Goal: Task Accomplishment & Management: Complete application form

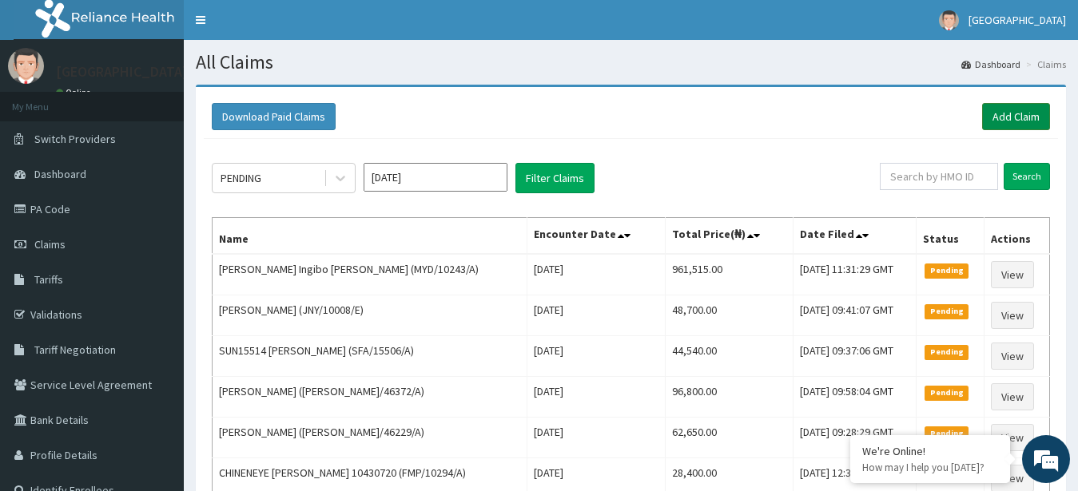
click at [1009, 113] on link "Add Claim" at bounding box center [1016, 116] width 68 height 27
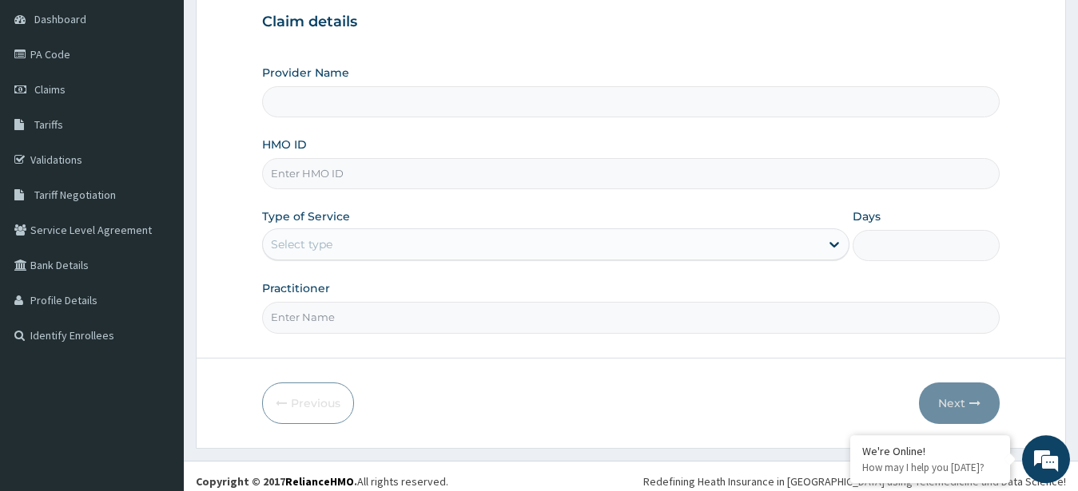
scroll to position [125, 0]
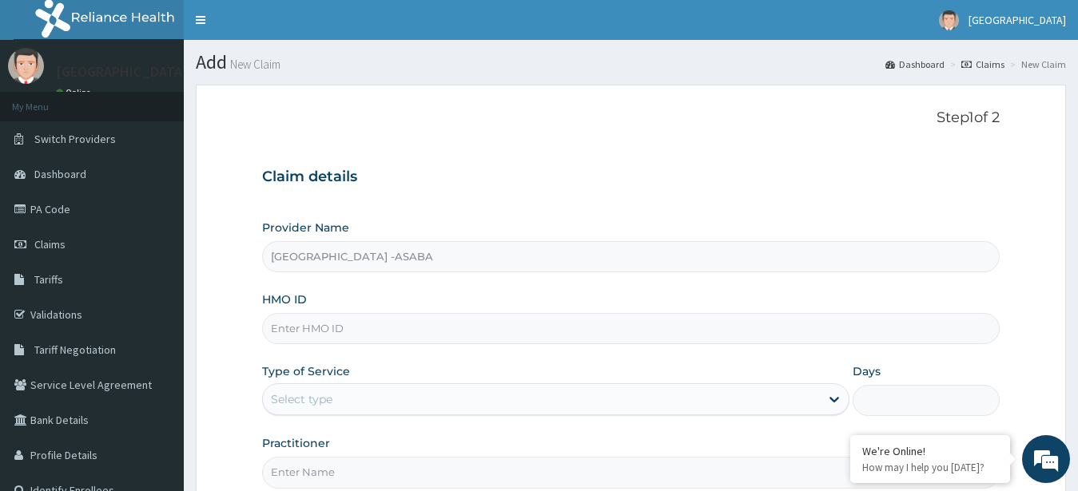
click at [501, 327] on input "HMO ID" at bounding box center [631, 328] width 738 height 31
type input "RBN/10206/A"
click at [525, 400] on div "Select type" at bounding box center [542, 400] width 558 height 26
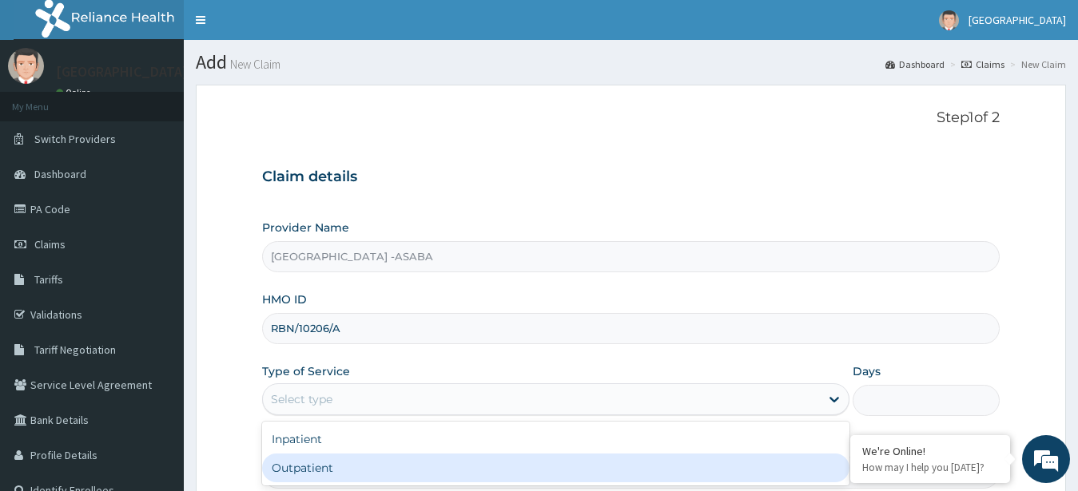
click at [511, 472] on div "Outpatient" at bounding box center [556, 468] width 588 height 29
type input "1"
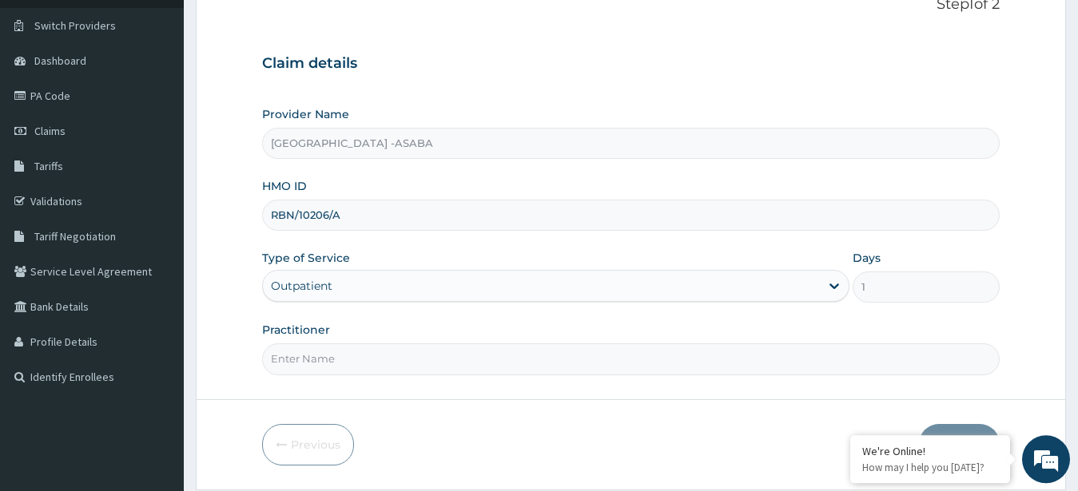
scroll to position [165, 0]
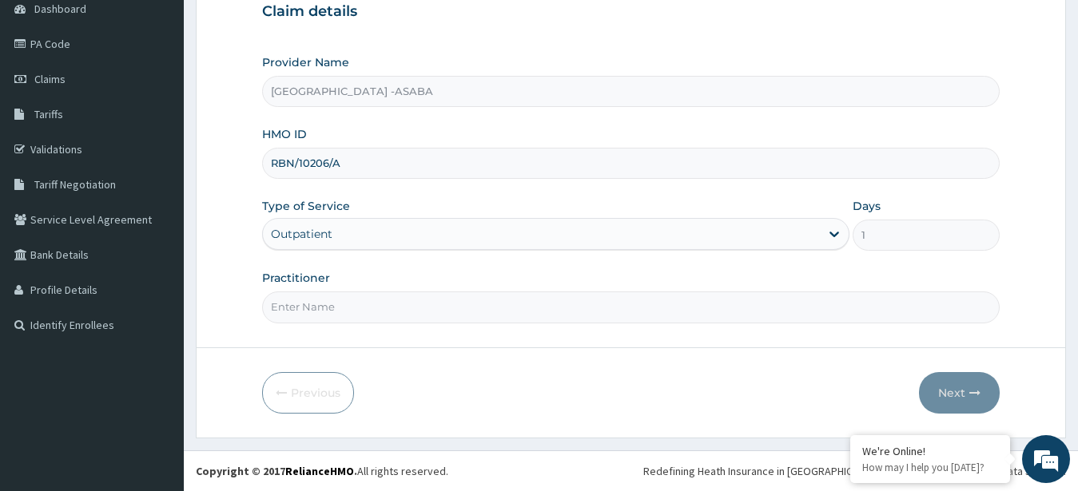
click at [519, 293] on input "Practitioner" at bounding box center [631, 307] width 738 height 31
type input "DR BRUNO"
click at [947, 386] on button "Next" at bounding box center [959, 393] width 81 height 42
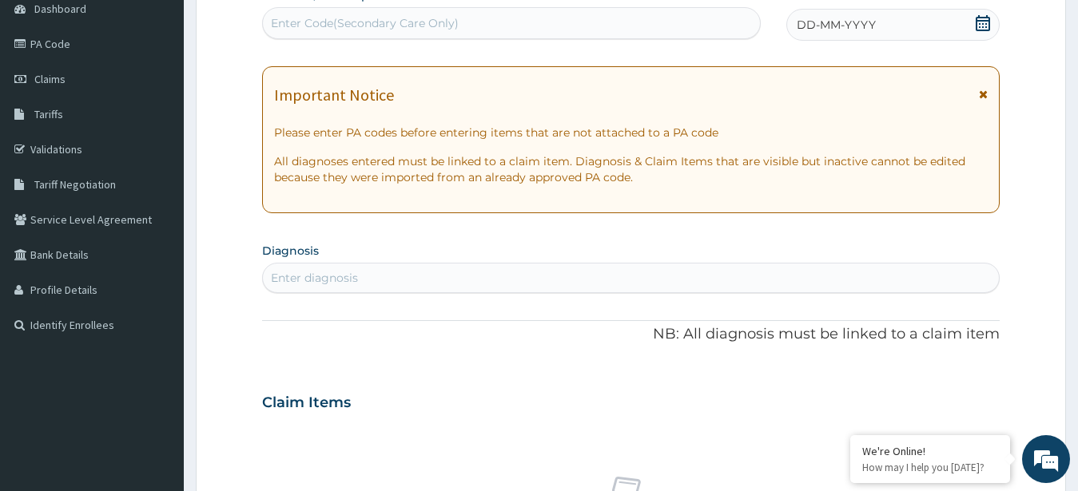
click at [547, 23] on div "Enter Code(Secondary Care Only)" at bounding box center [511, 23] width 497 height 26
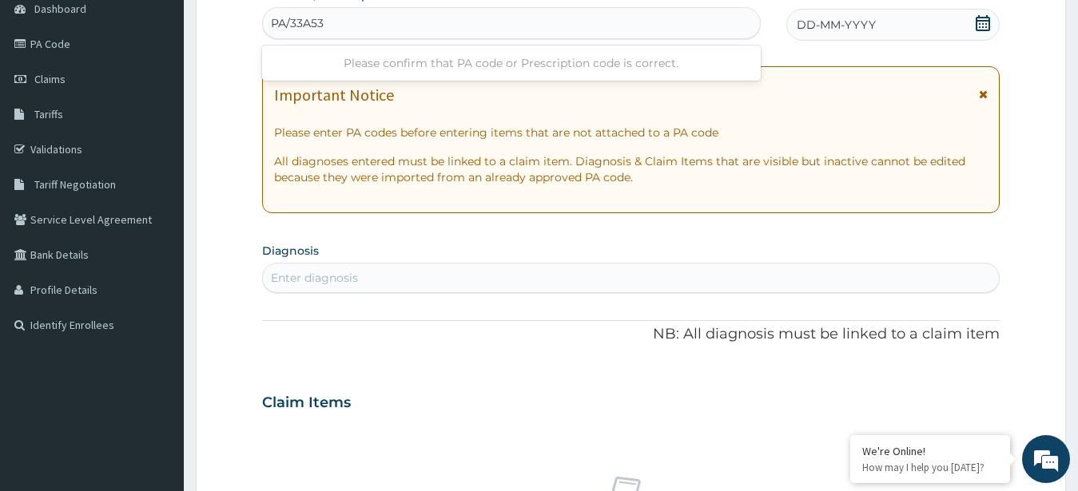
type input "PA/33A535"
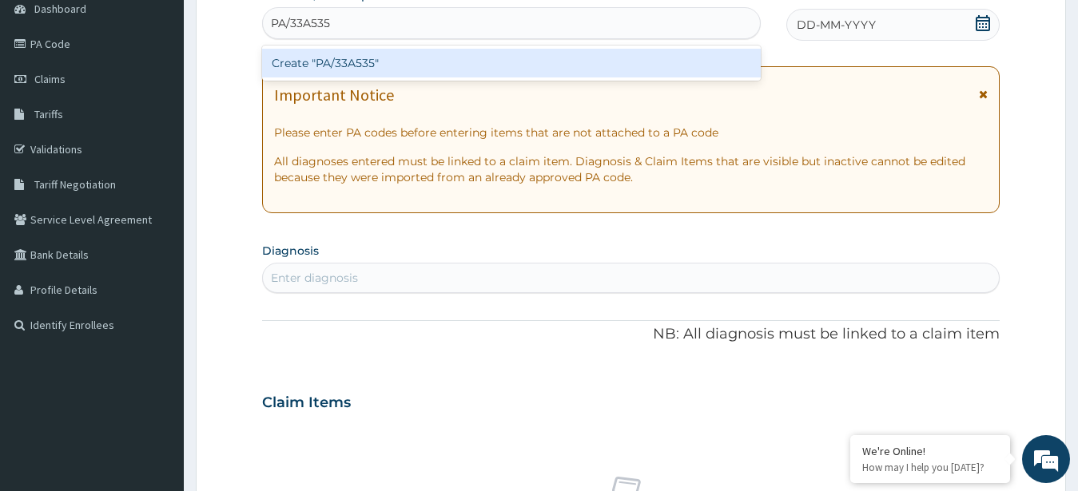
click at [511, 71] on div "Create "PA/33A535"" at bounding box center [511, 63] width 499 height 29
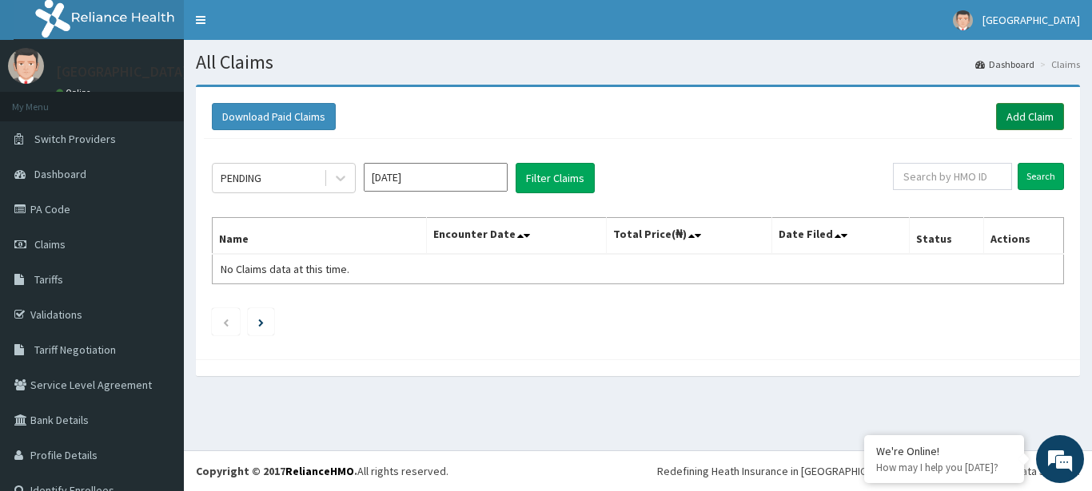
click at [1018, 112] on link "Add Claim" at bounding box center [1030, 116] width 68 height 27
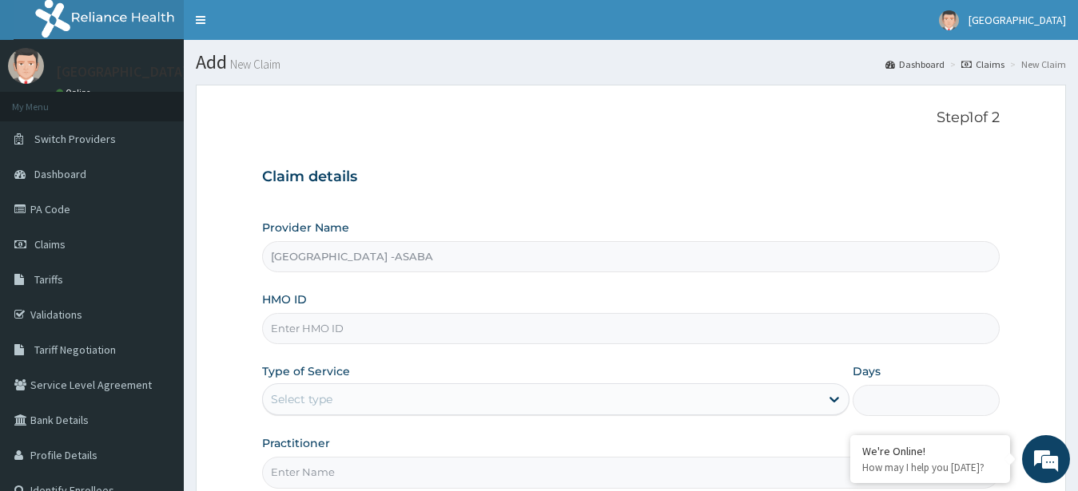
click at [360, 329] on input "HMO ID" at bounding box center [631, 328] width 738 height 31
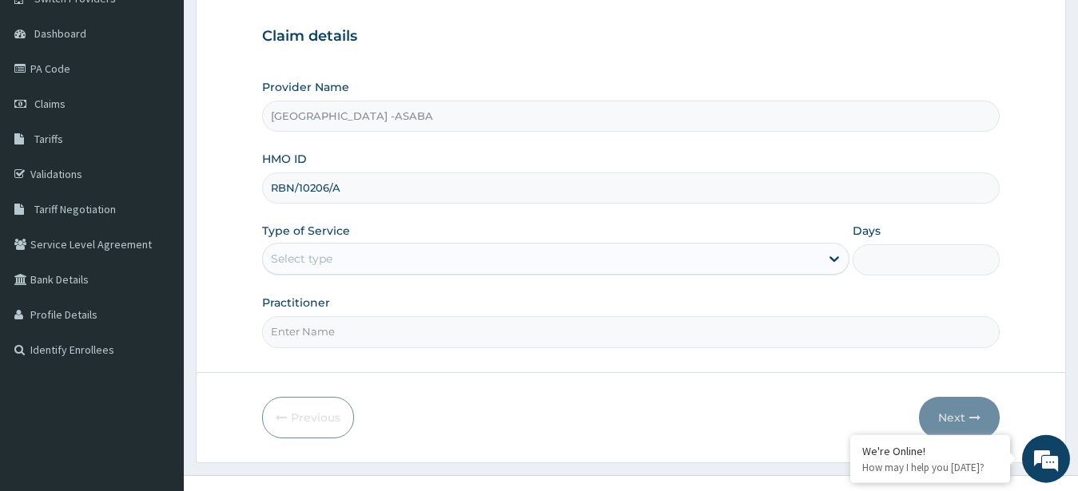
scroll to position [165, 0]
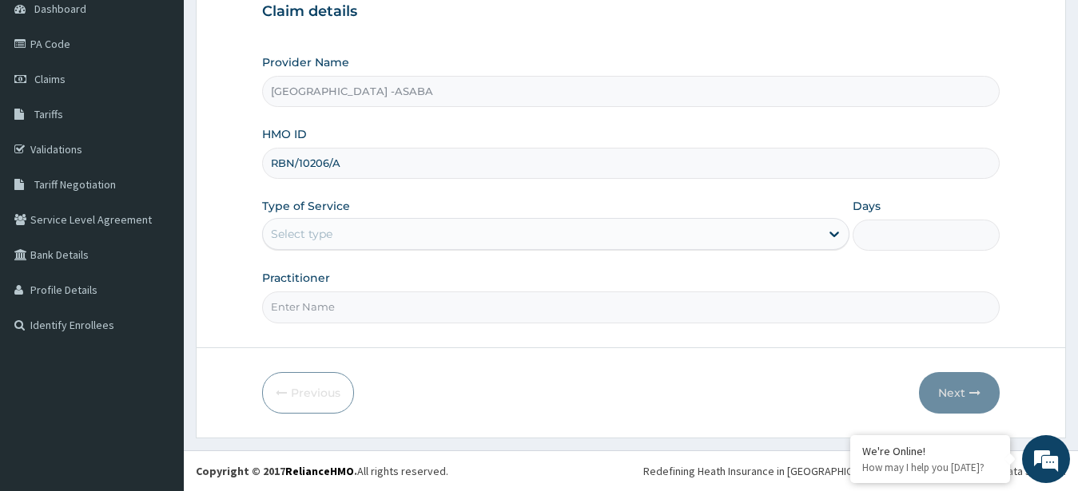
type input "RBN/10206/A"
click at [664, 233] on div "Select type" at bounding box center [542, 234] width 558 height 26
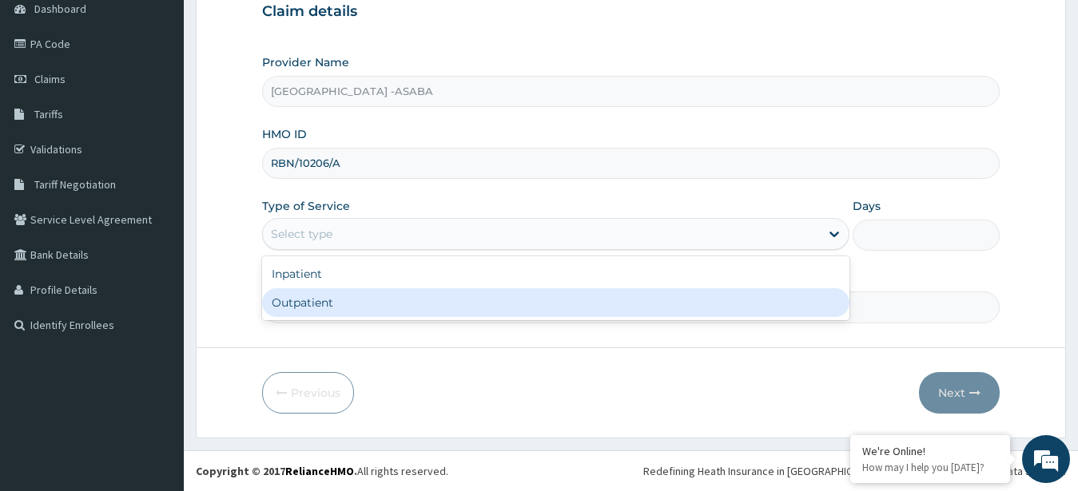
click at [591, 295] on div "Outpatient" at bounding box center [556, 302] width 588 height 29
type input "1"
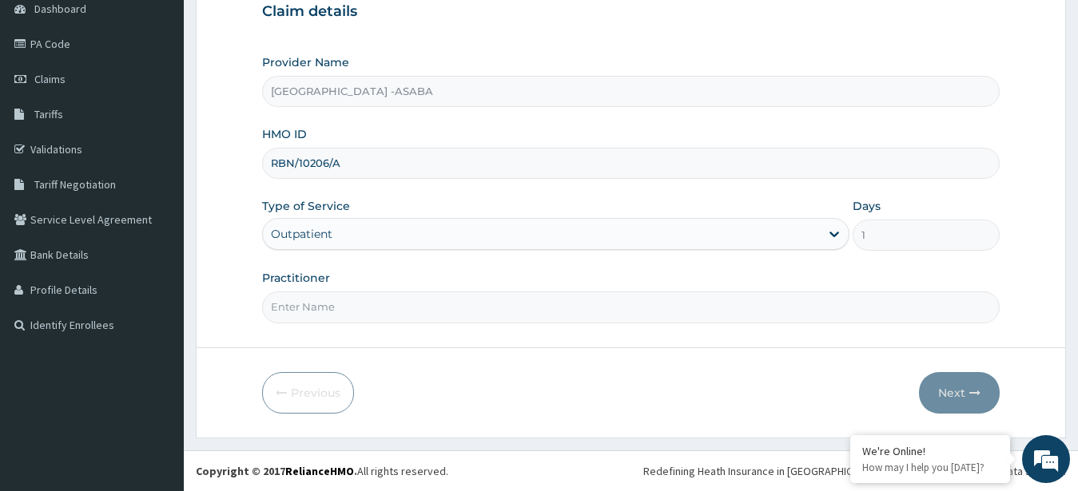
click at [592, 308] on input "Practitioner" at bounding box center [631, 307] width 738 height 31
type input "DR BRUNO"
click at [944, 392] on button "Next" at bounding box center [959, 393] width 81 height 42
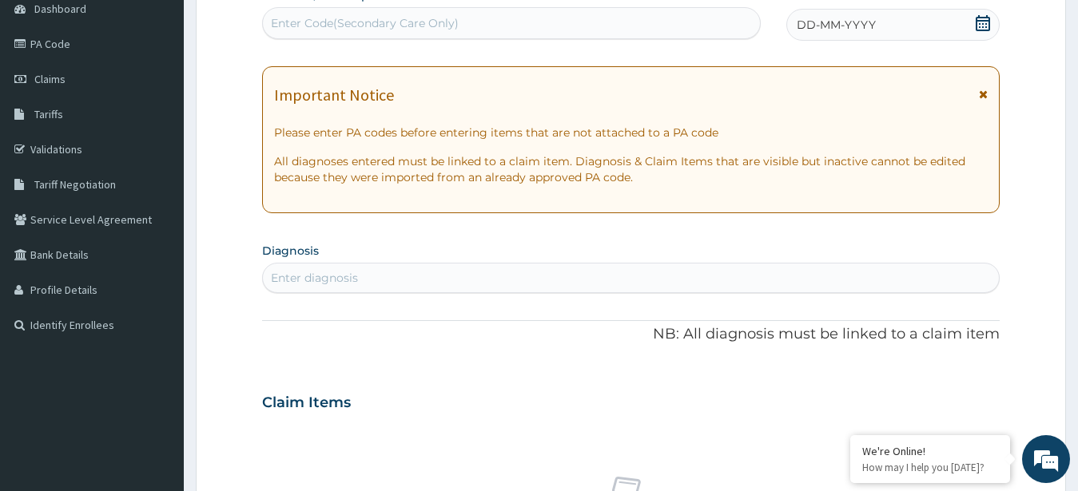
click at [603, 30] on div "Enter Code(Secondary Care Only)" at bounding box center [511, 23] width 497 height 26
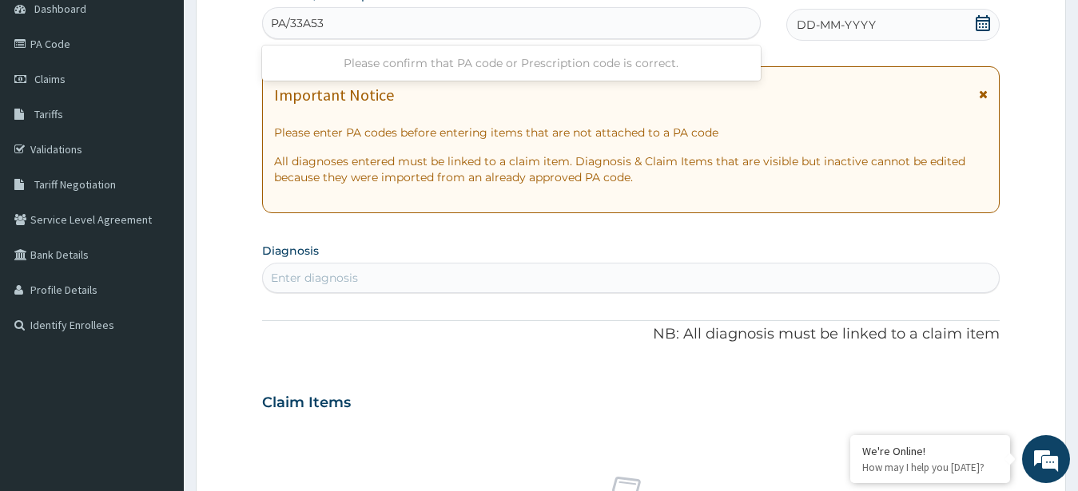
type input "PA/33A535"
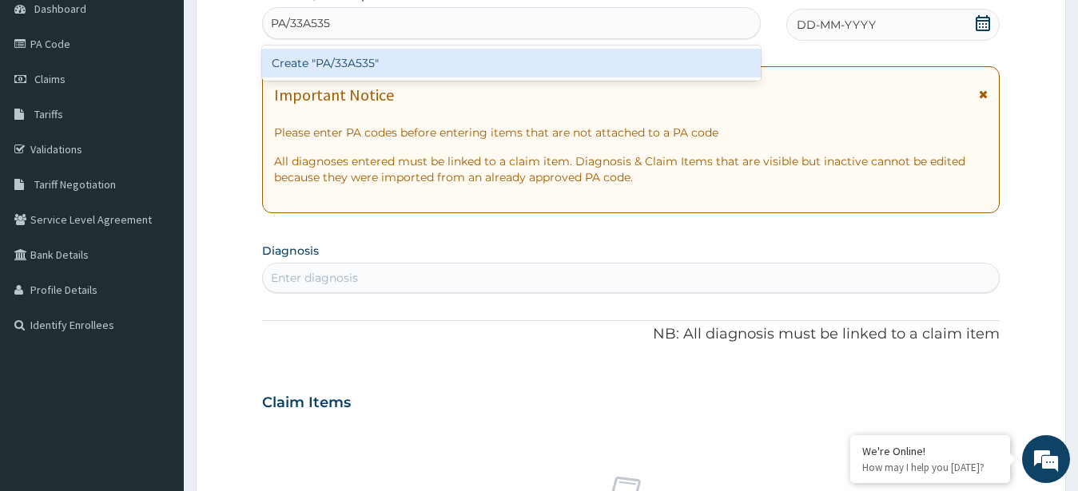
click at [541, 57] on div "Create "PA/33A535"" at bounding box center [511, 63] width 499 height 29
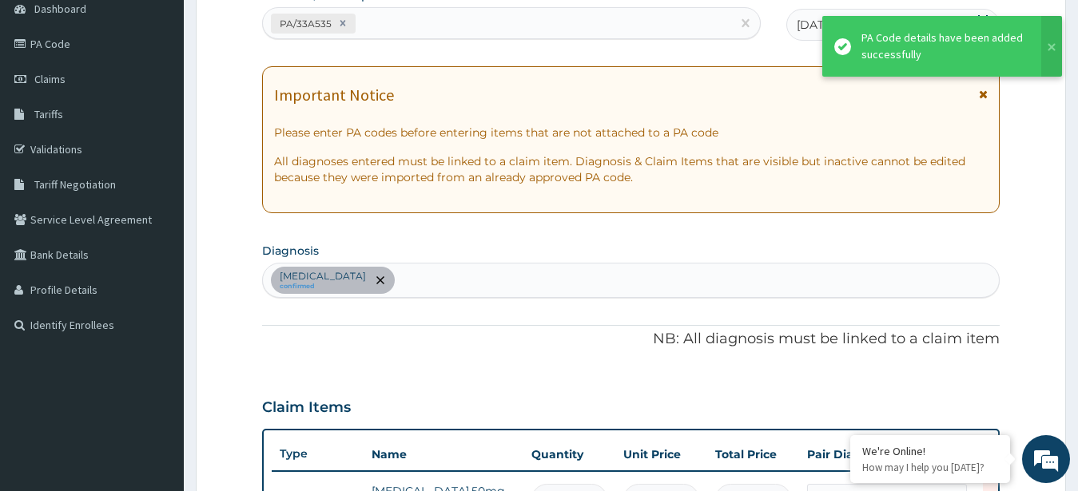
scroll to position [424, 0]
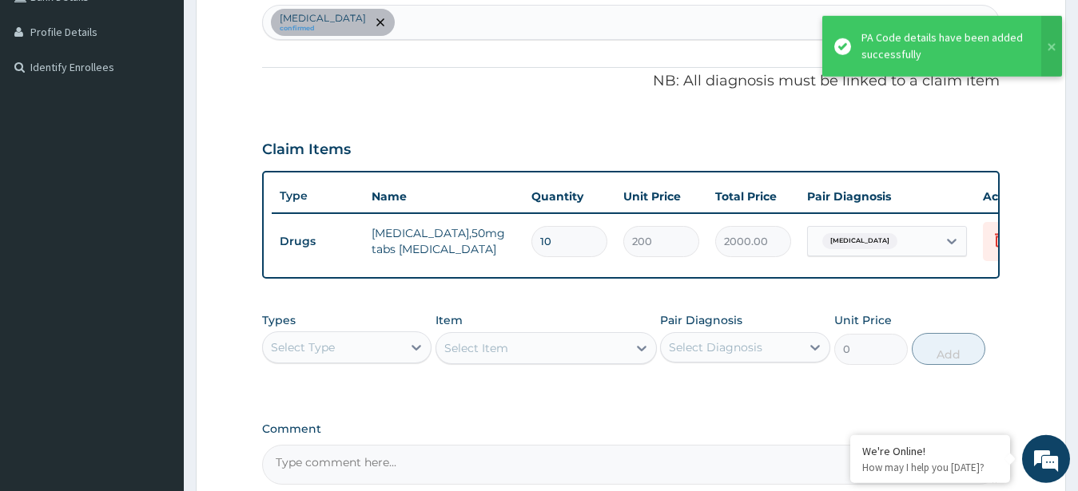
click at [536, 27] on div "Arthritis confirmed" at bounding box center [631, 23] width 737 height 34
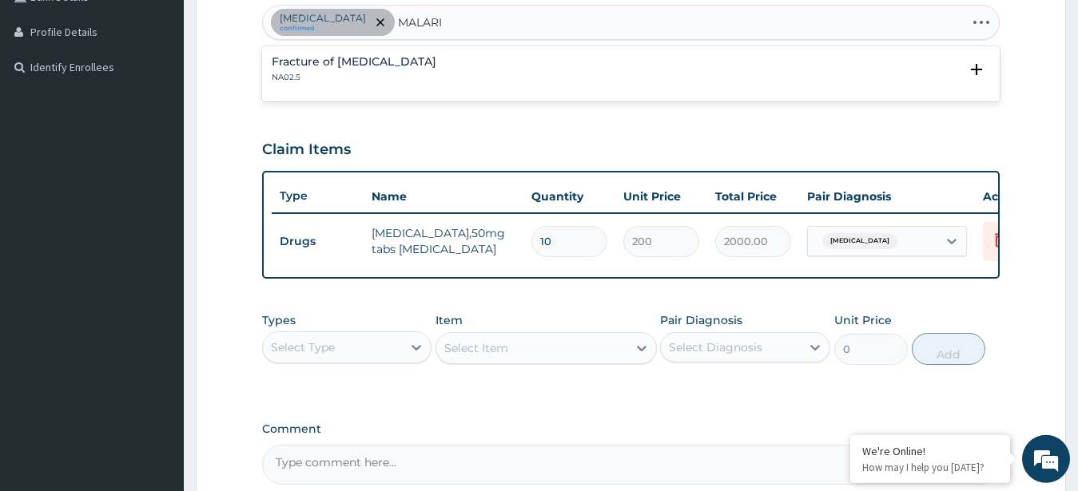
type input "MALARIA"
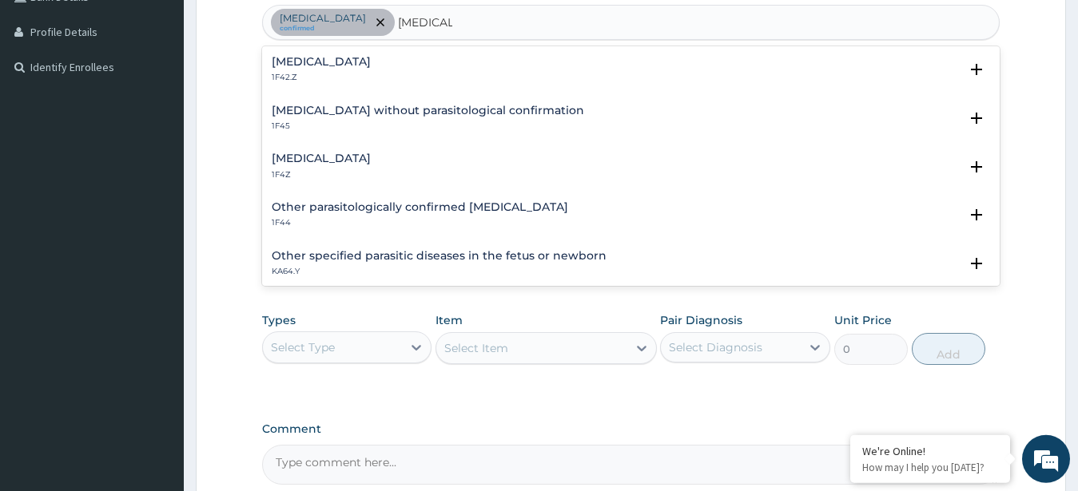
click at [342, 149] on div "Malaria, unspecified 1F4Z Select Status Query Query covers suspected (?), Keep …" at bounding box center [631, 170] width 738 height 49
click at [328, 153] on h4 "Malaria, unspecified" at bounding box center [321, 159] width 99 height 12
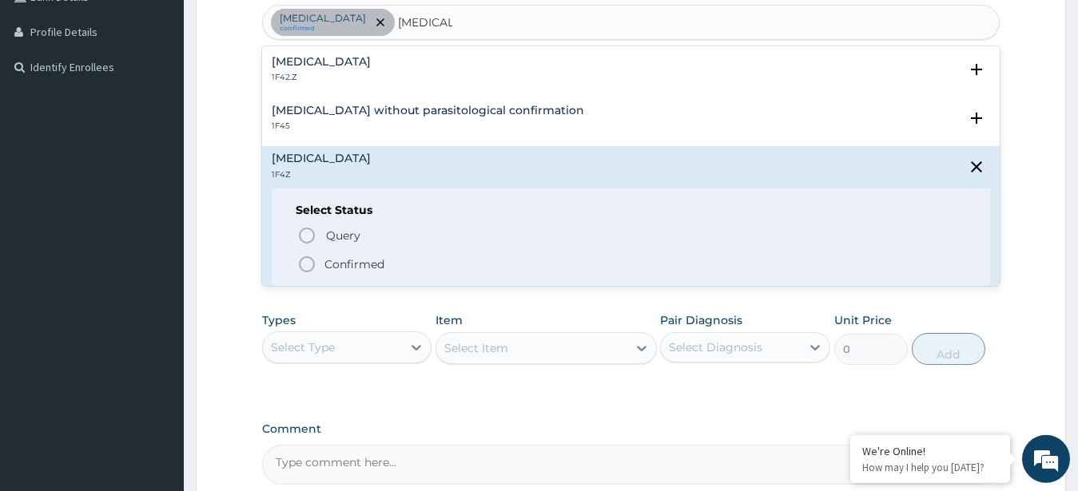
click at [301, 261] on circle "status option filled" at bounding box center [307, 264] width 14 height 14
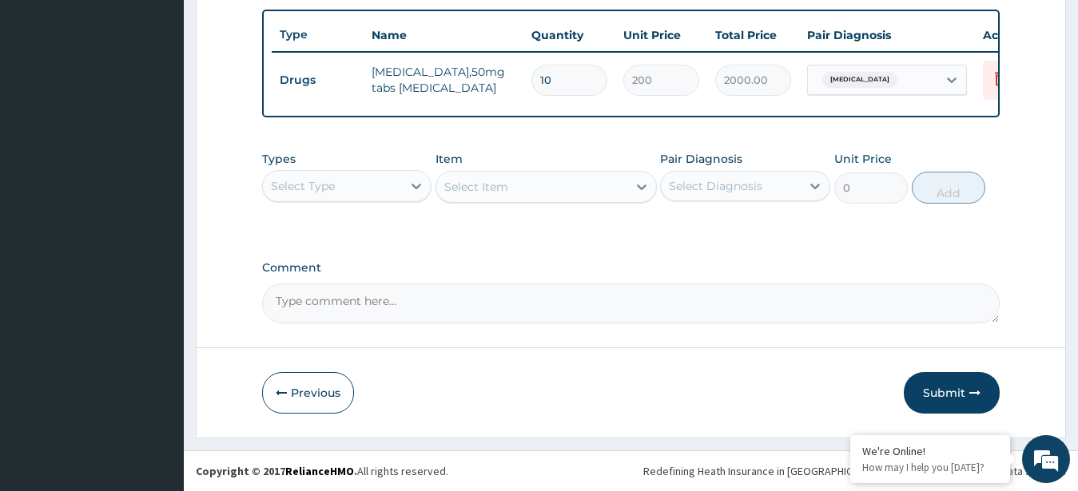
scroll to position [607, 0]
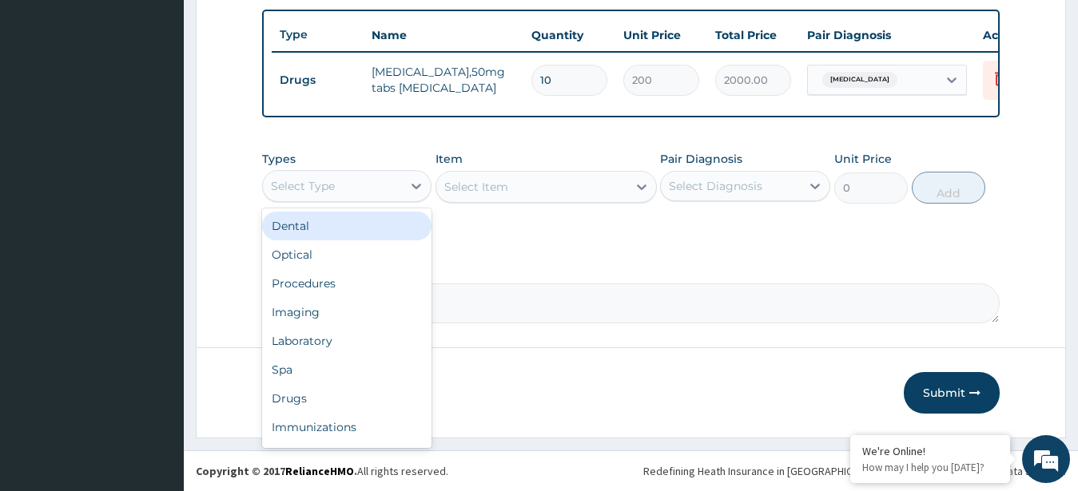
click at [413, 171] on div at bounding box center [416, 186] width 29 height 30
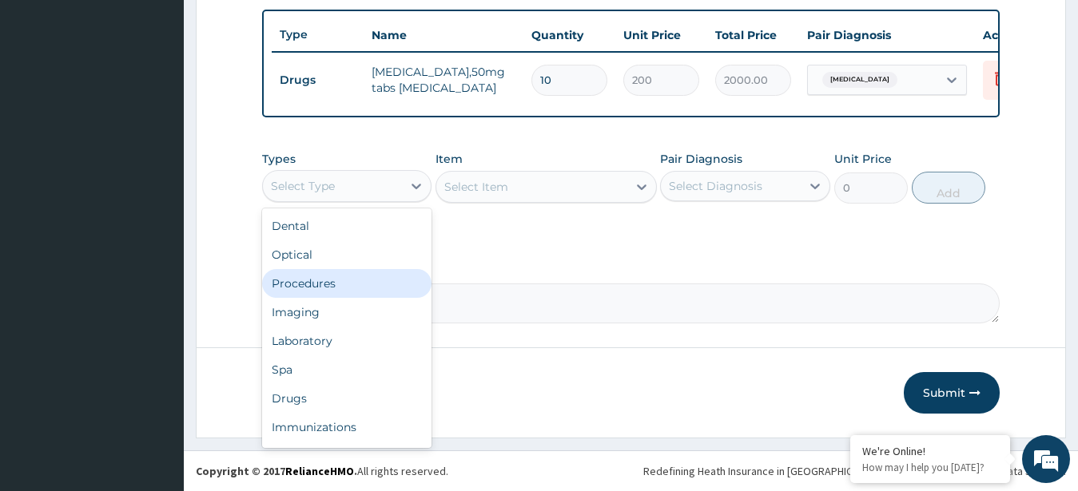
click at [372, 292] on div "Procedures" at bounding box center [347, 283] width 170 height 29
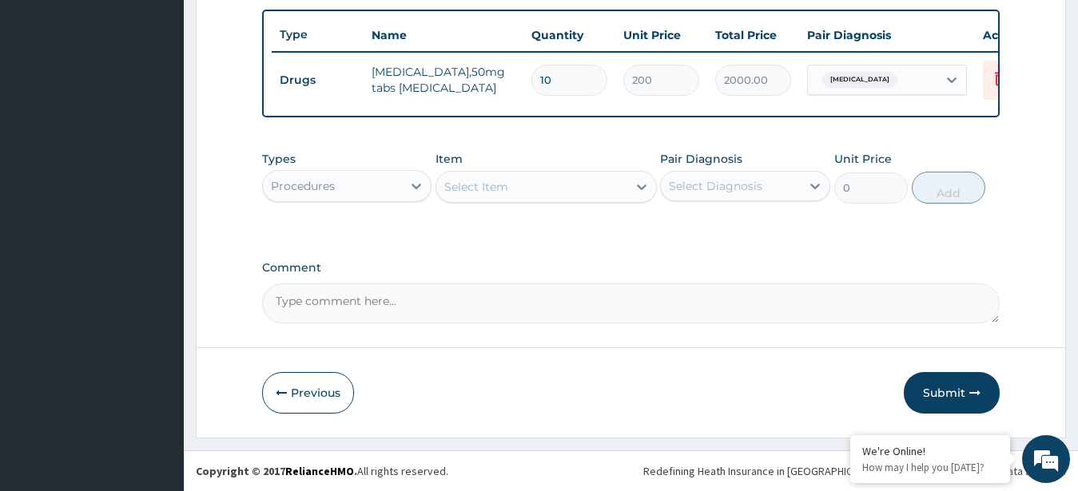
click at [555, 189] on div "Select Item" at bounding box center [531, 187] width 191 height 26
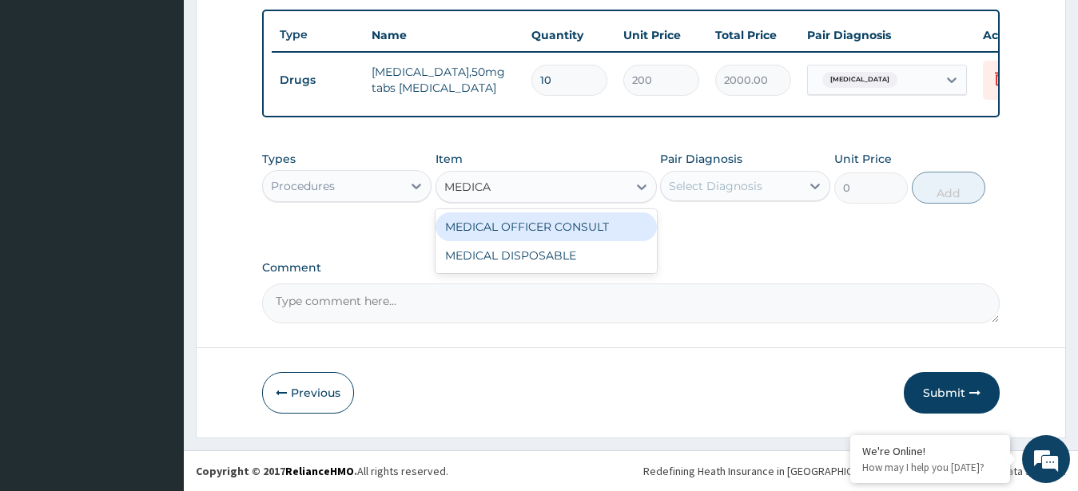
type input "MEDICAL"
click at [561, 225] on div "MEDICAL OFFICER CONSULT" at bounding box center [546, 227] width 221 height 29
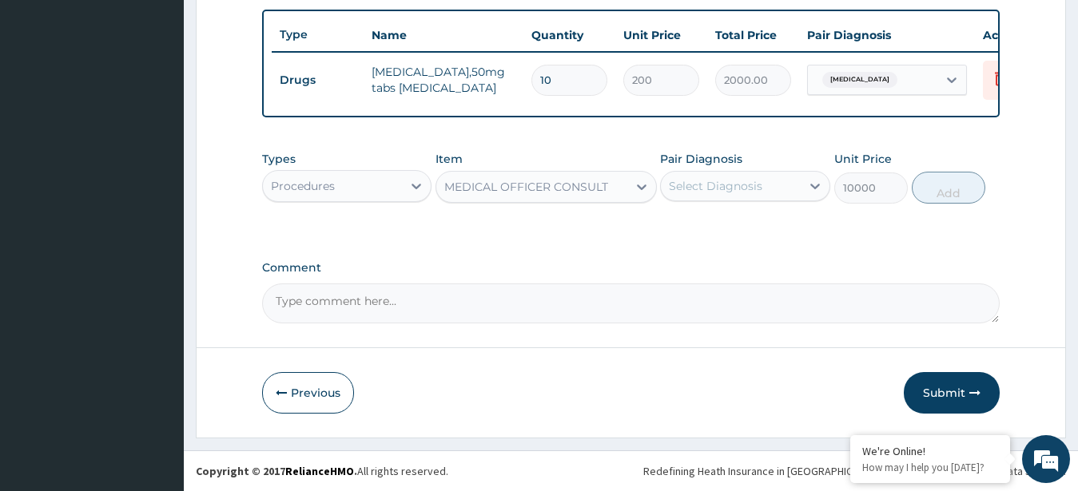
type input "10000"
click at [752, 187] on div "Select Diagnosis" at bounding box center [715, 186] width 93 height 16
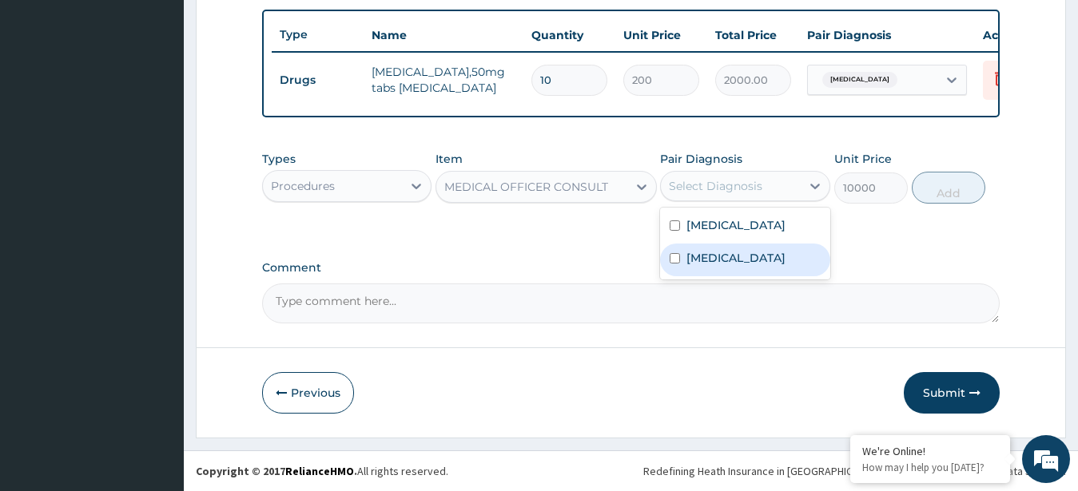
click at [718, 253] on label "Malaria, unspecified" at bounding box center [735, 258] width 99 height 16
checkbox input "true"
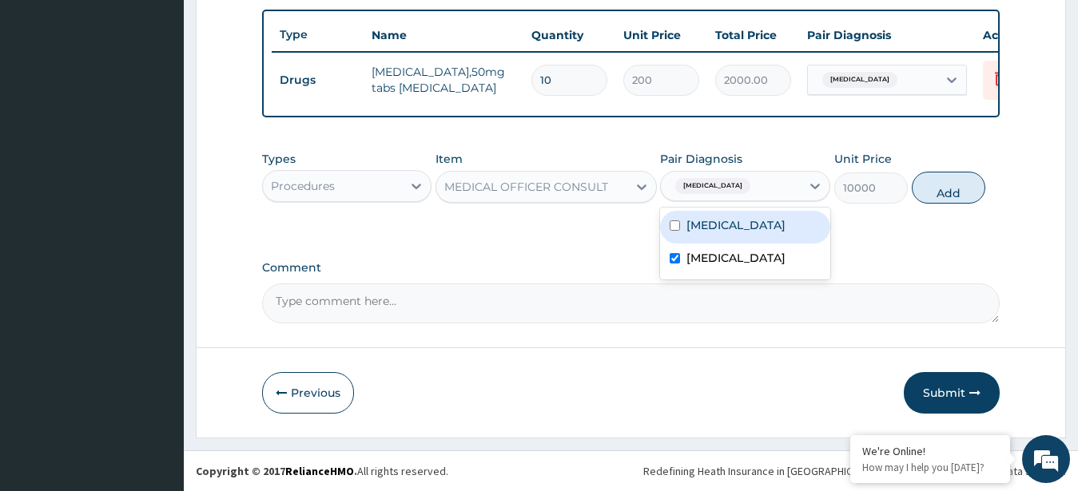
click at [800, 209] on div "Arthritis Malaria, unspecified" at bounding box center [745, 244] width 170 height 72
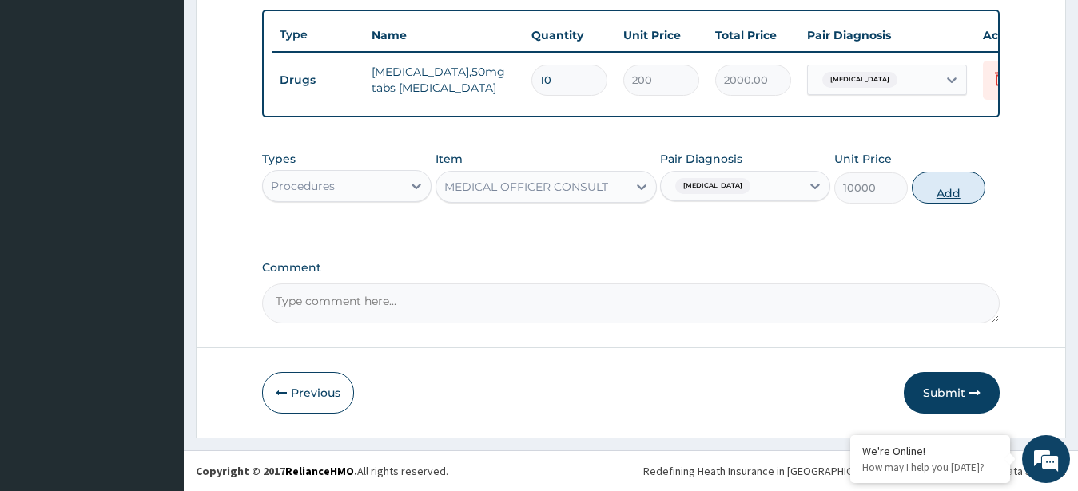
click at [972, 189] on button "Add" at bounding box center [949, 188] width 74 height 32
type input "0"
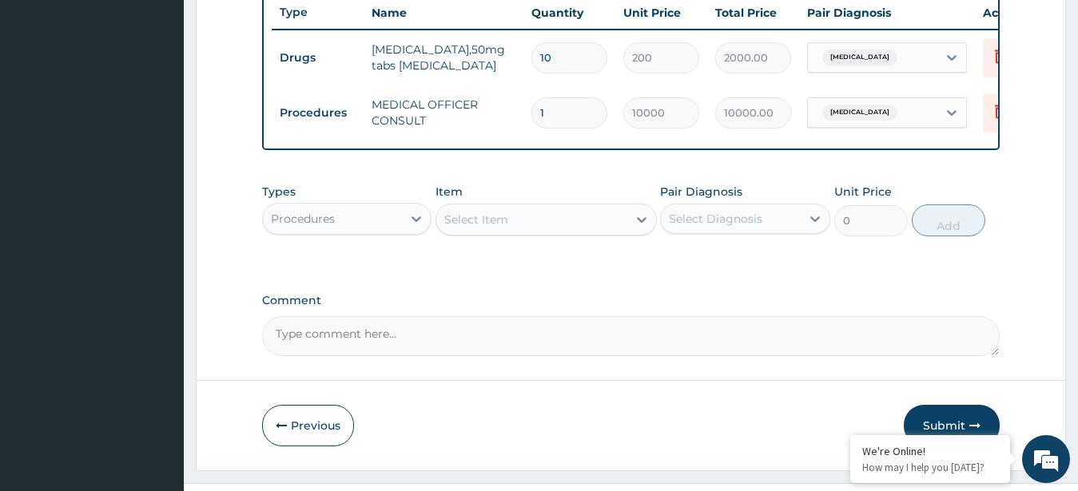
click at [372, 228] on div "Procedures" at bounding box center [347, 219] width 170 height 32
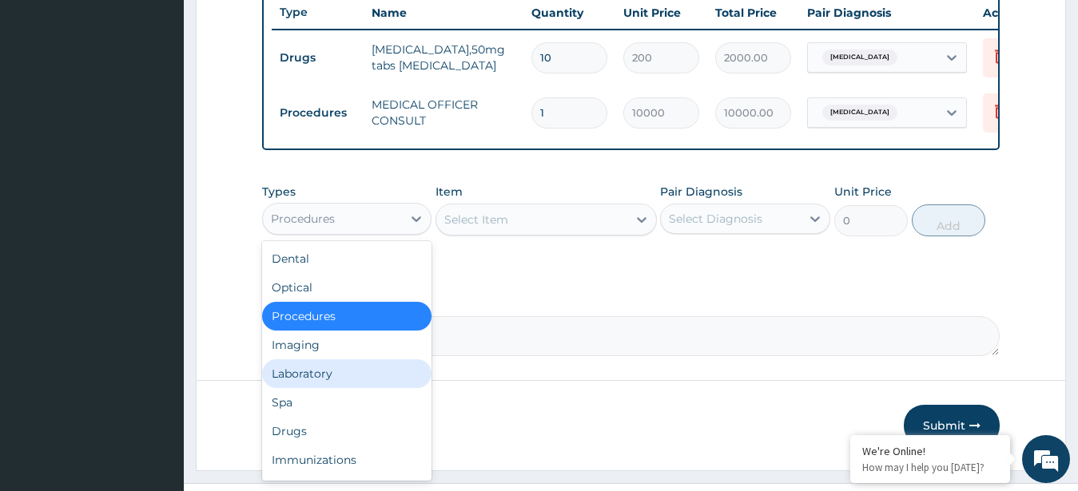
click at [305, 386] on div "Laboratory" at bounding box center [347, 374] width 170 height 29
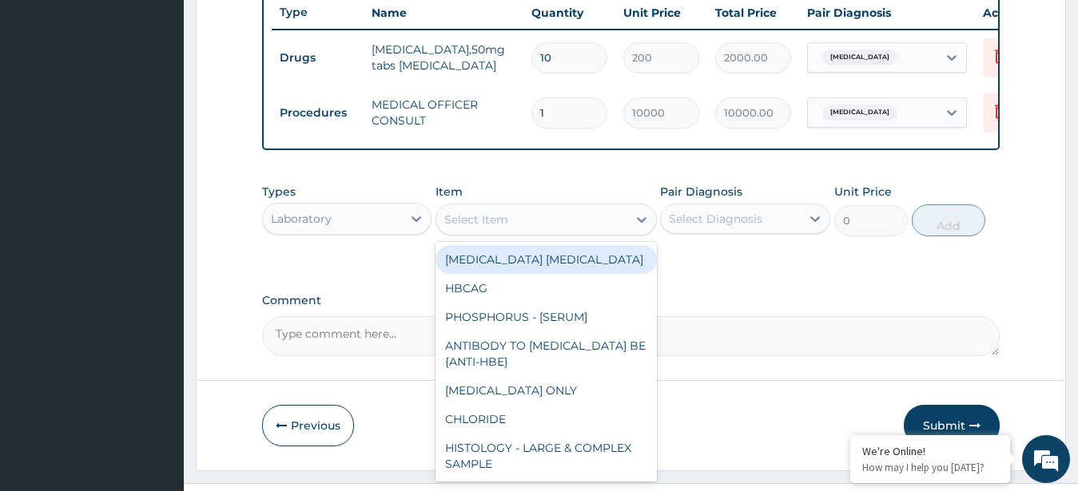
click at [591, 233] on div "Select Item" at bounding box center [531, 220] width 191 height 26
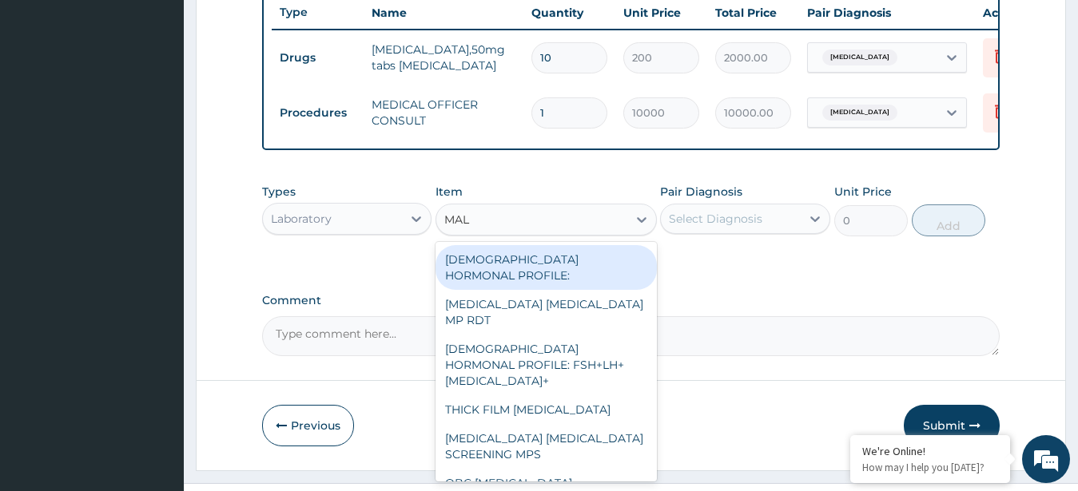
type input "MALA"
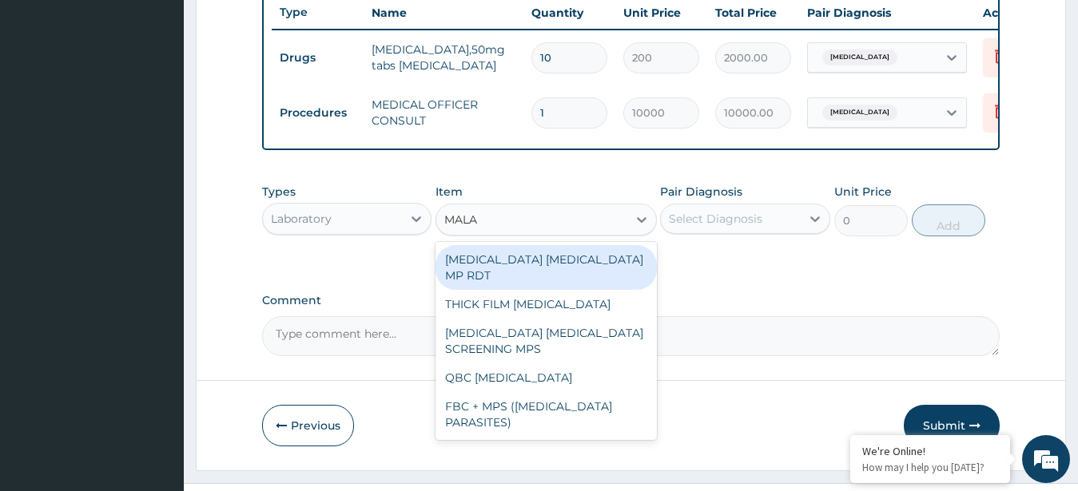
click at [587, 290] on div "MALARIA PARASITE MP RDT" at bounding box center [546, 267] width 221 height 45
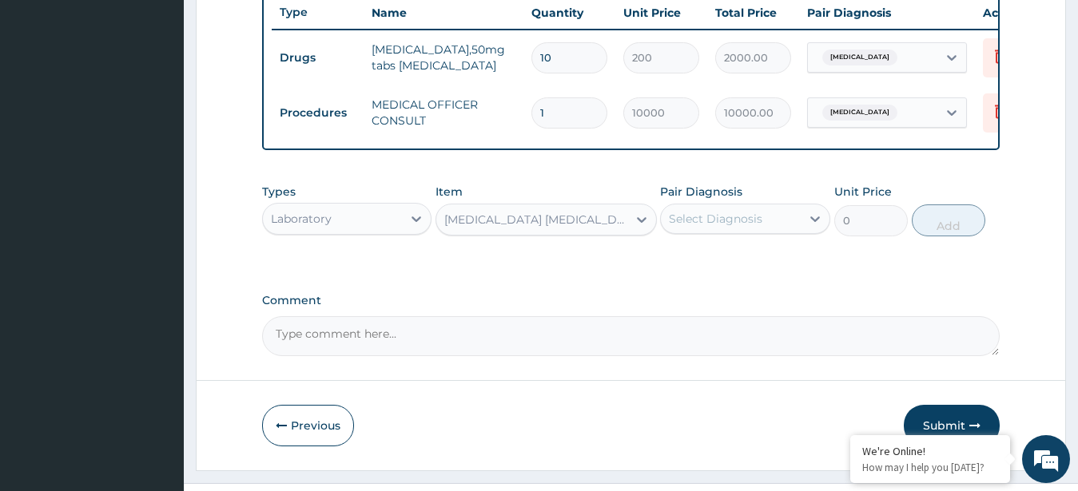
type input "2500"
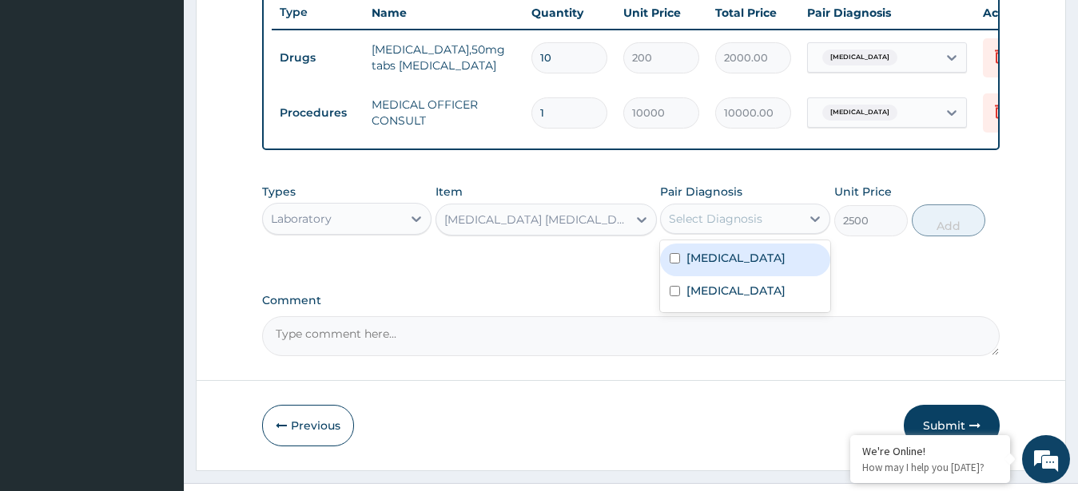
click at [707, 232] on div "Select Diagnosis" at bounding box center [731, 219] width 140 height 26
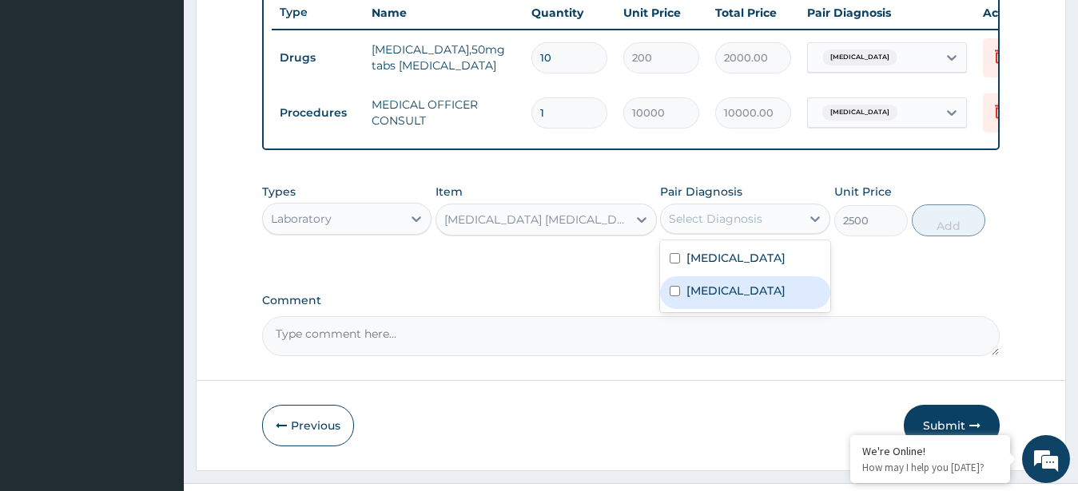
click at [754, 309] on div "Malaria, unspecified" at bounding box center [745, 292] width 170 height 33
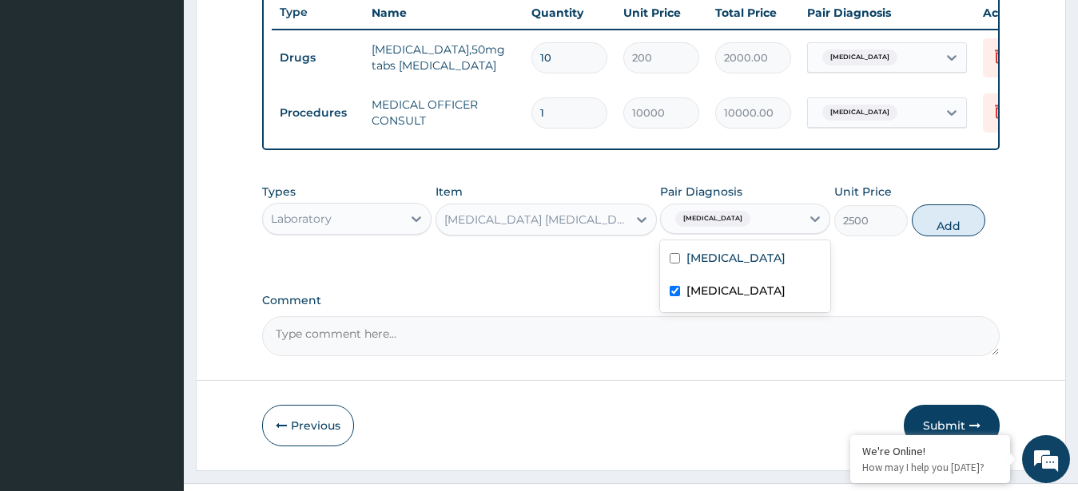
checkbox input "true"
click at [940, 237] on button "Add" at bounding box center [949, 221] width 74 height 32
type input "0"
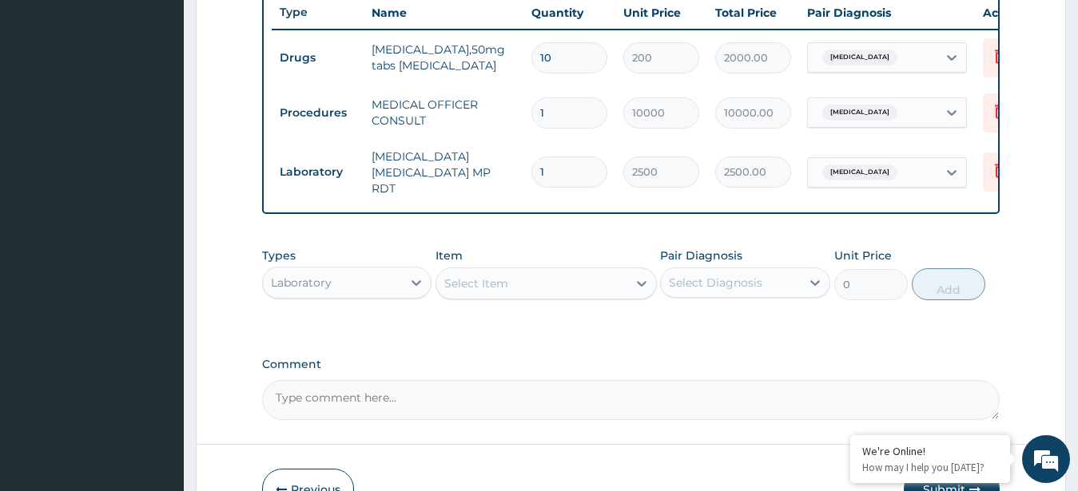
scroll to position [143, 0]
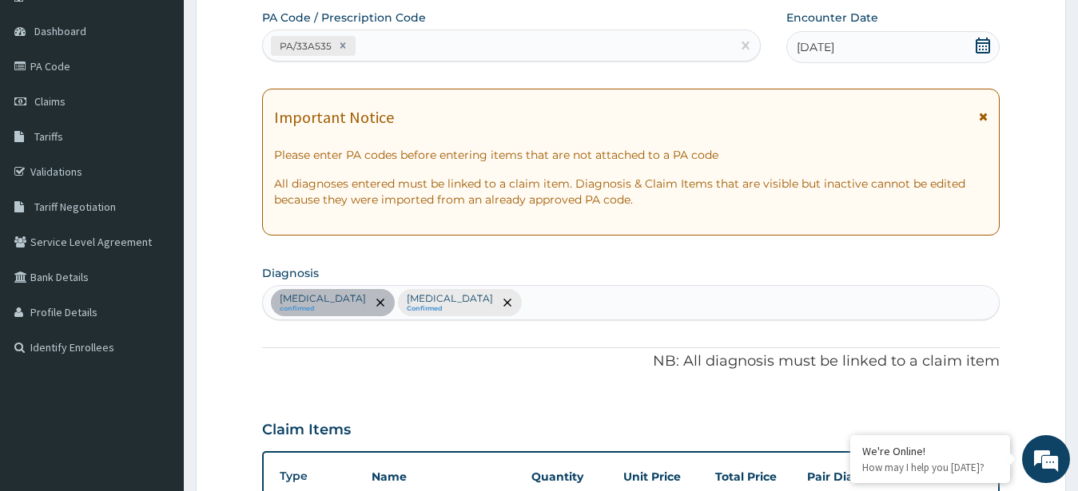
click at [639, 308] on div "Arthritis confirmed Malaria, unspecified Confirmed" at bounding box center [631, 303] width 737 height 34
type input "SEPSIS"
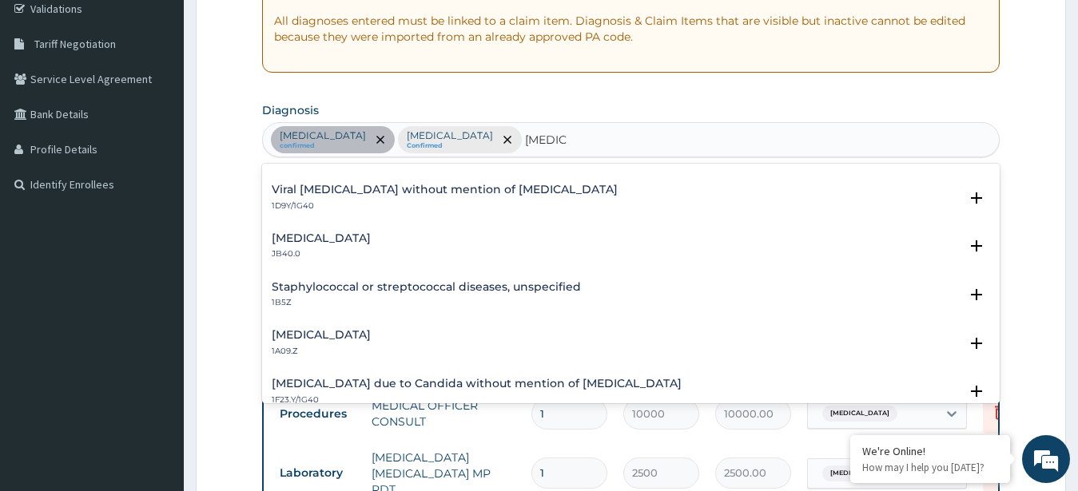
scroll to position [129, 0]
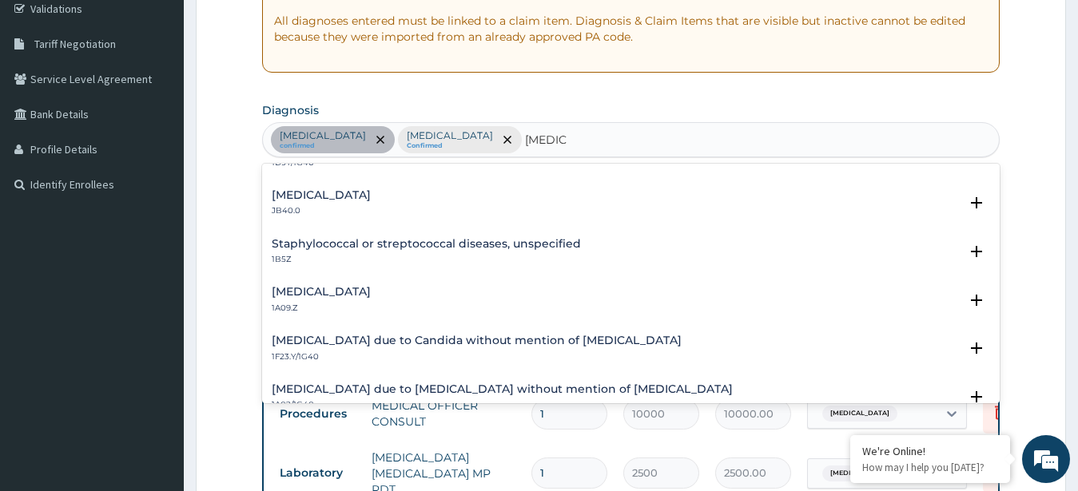
click at [371, 292] on h4 "Salmonella infection, unspecified" at bounding box center [321, 292] width 99 height 12
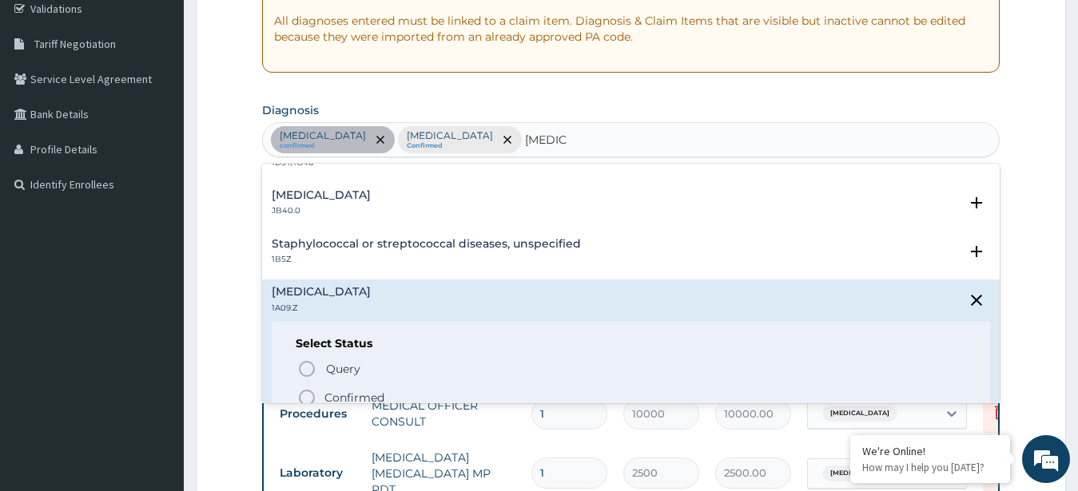
click at [303, 389] on icon "status option filled" at bounding box center [306, 397] width 19 height 19
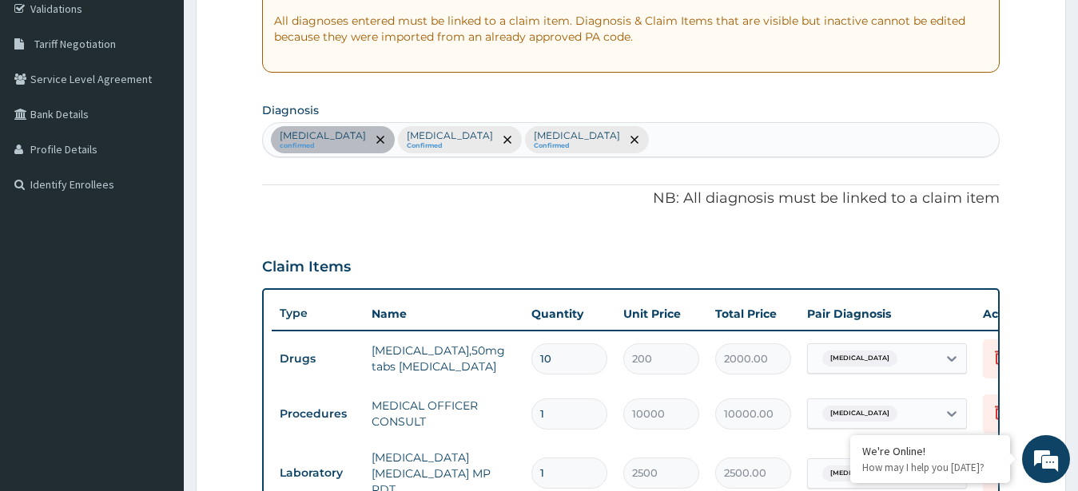
scroll to position [708, 0]
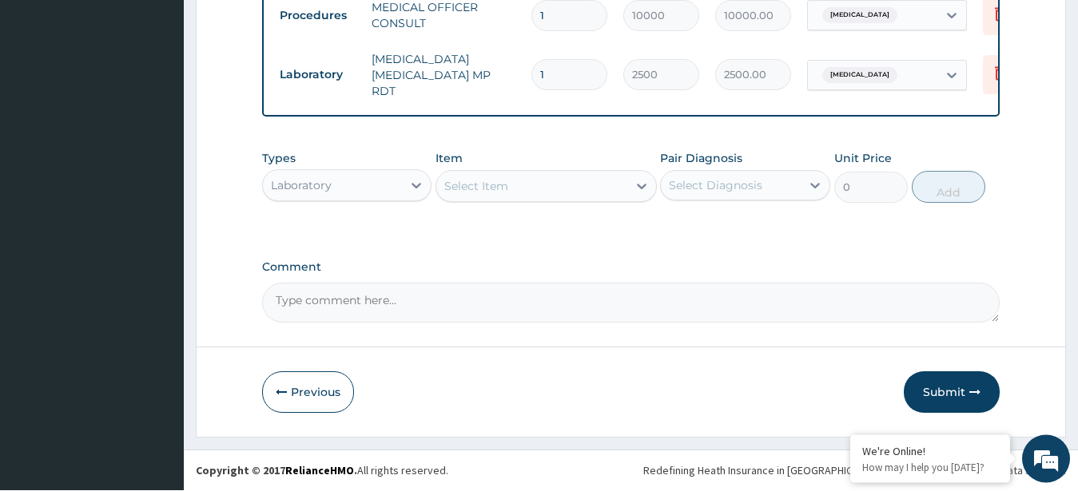
click at [537, 193] on div "Select Item" at bounding box center [531, 187] width 191 height 26
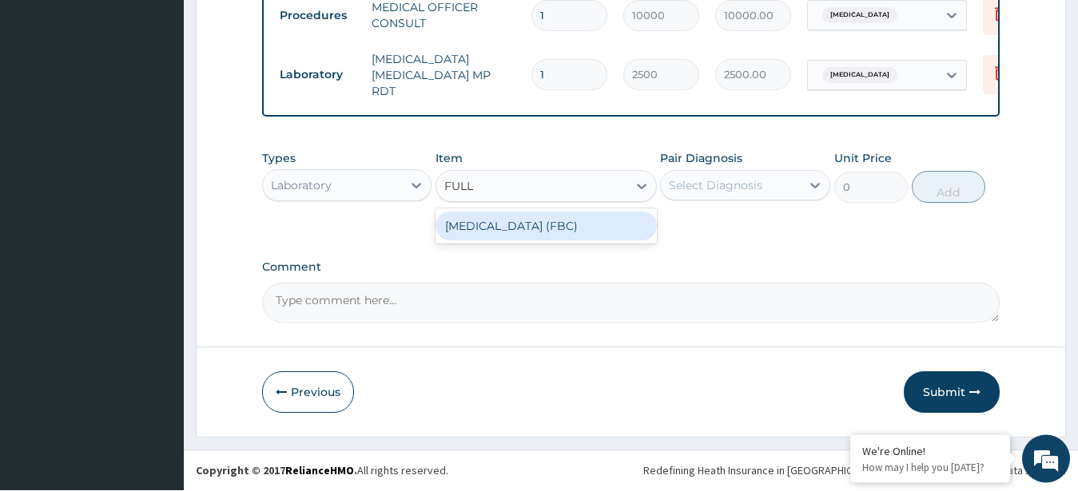
type input "FULL B"
click at [547, 232] on div "FULL BLOOD COUNT (FBC)" at bounding box center [546, 227] width 221 height 29
type input "8000"
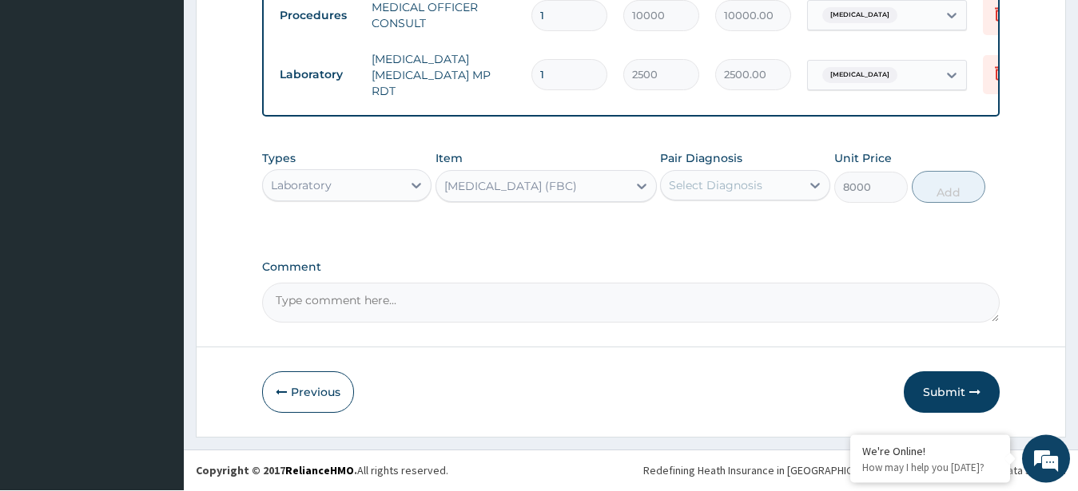
click at [743, 193] on div "Select Diagnosis" at bounding box center [715, 186] width 93 height 16
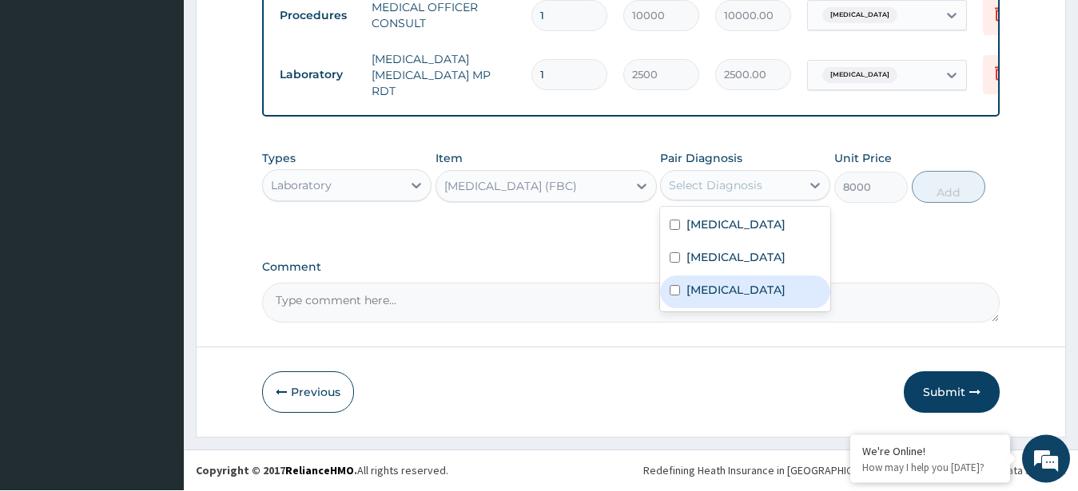
click at [752, 296] on label "Salmonella infection, unspecified" at bounding box center [735, 291] width 99 height 16
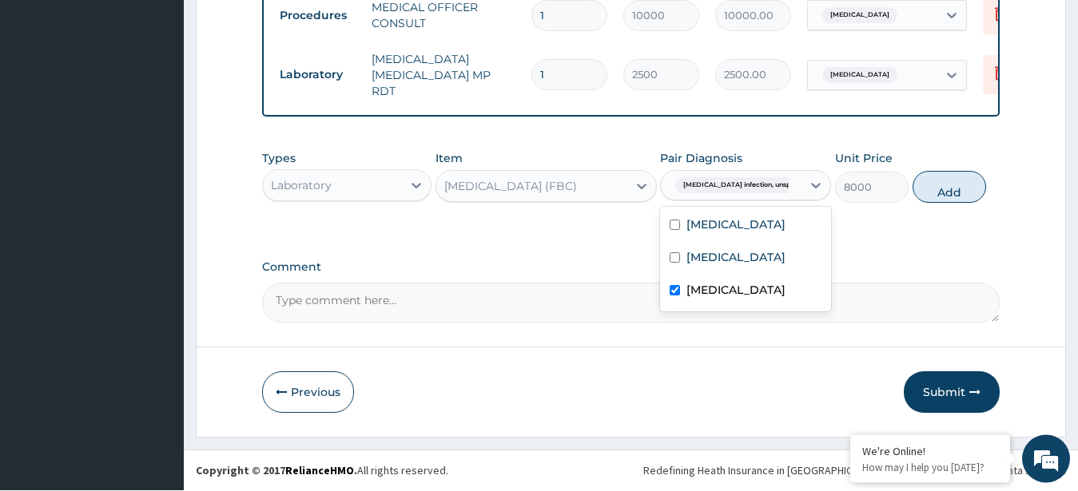
checkbox input "true"
click at [962, 199] on button "Add" at bounding box center [950, 188] width 74 height 32
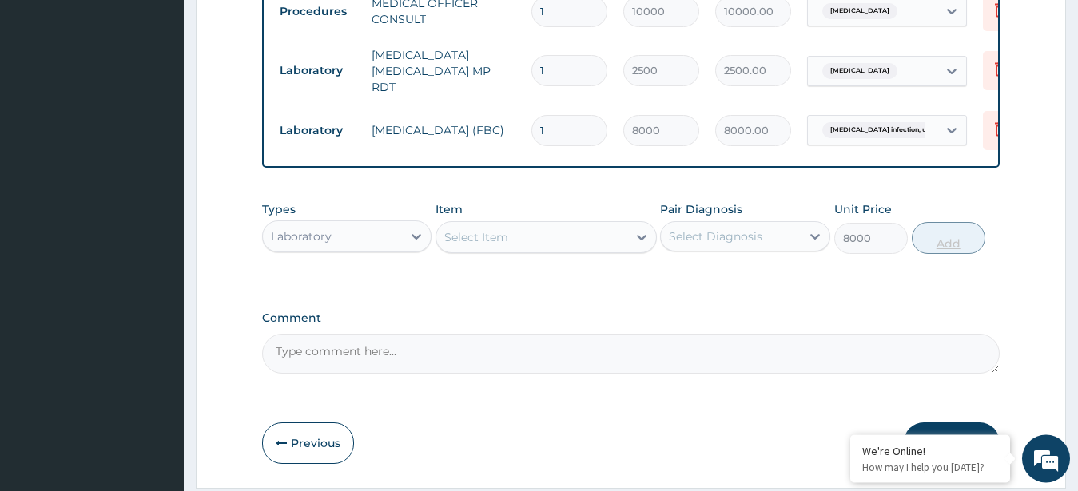
type input "0"
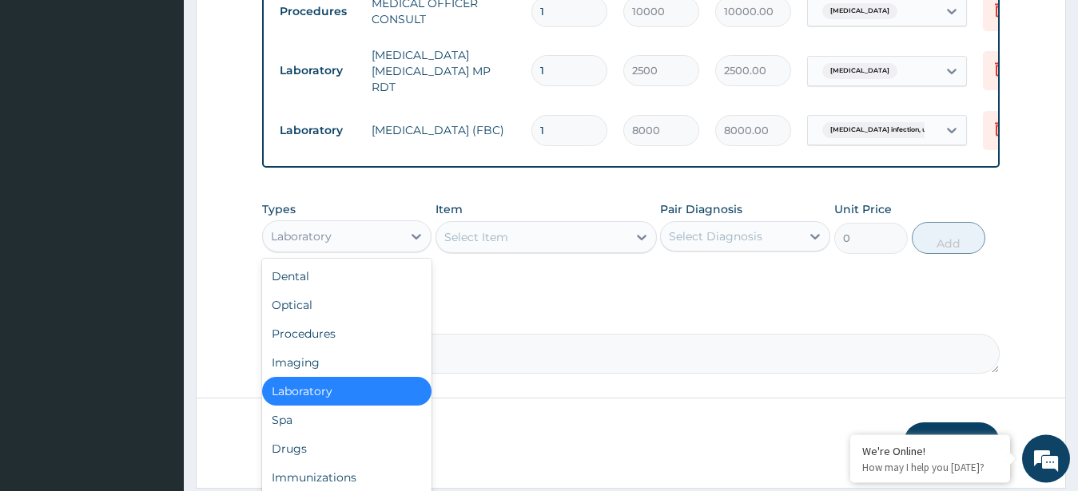
scroll to position [709, 0]
click at [388, 241] on div "Laboratory" at bounding box center [333, 237] width 140 height 26
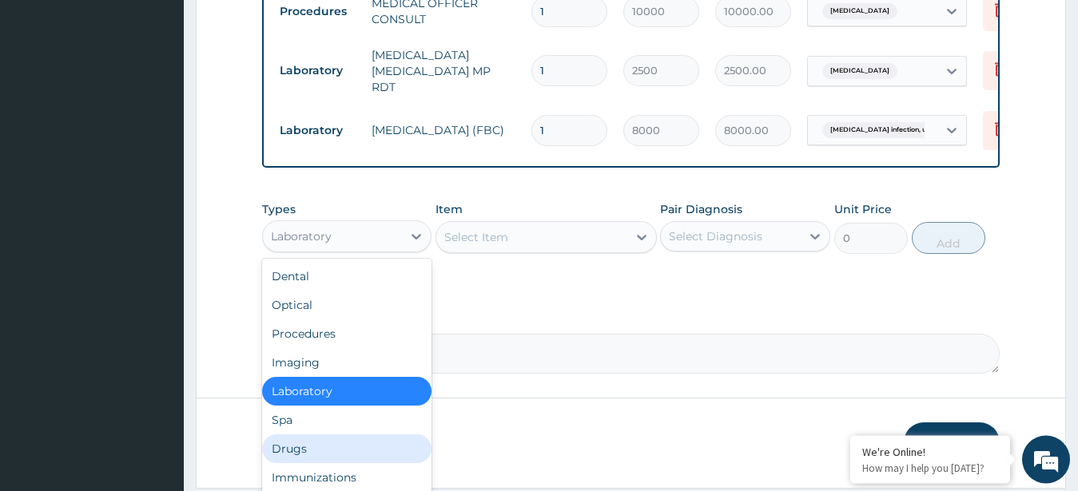
click at [299, 454] on div "Drugs" at bounding box center [347, 449] width 170 height 29
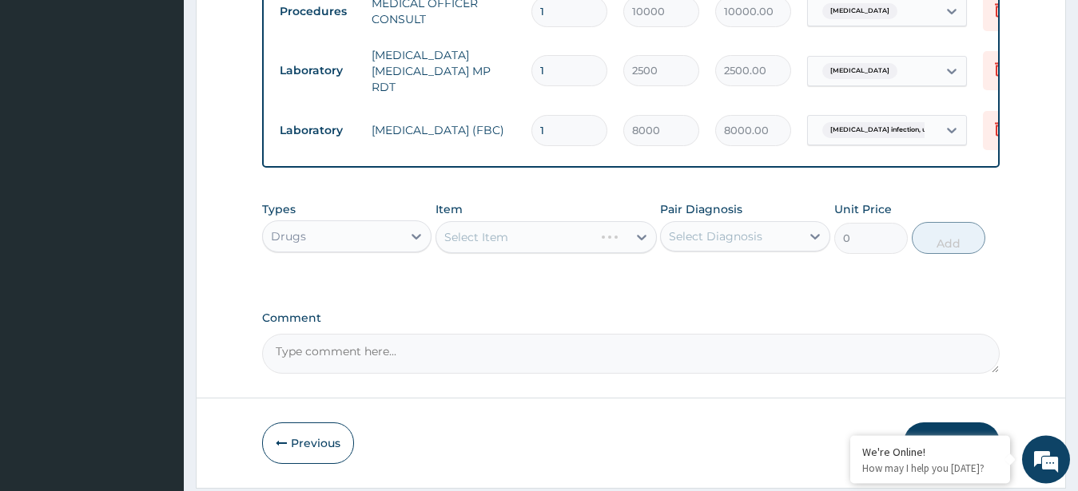
click at [531, 253] on div "Select Item" at bounding box center [546, 237] width 221 height 32
click at [535, 250] on div "Select Item" at bounding box center [531, 238] width 191 height 26
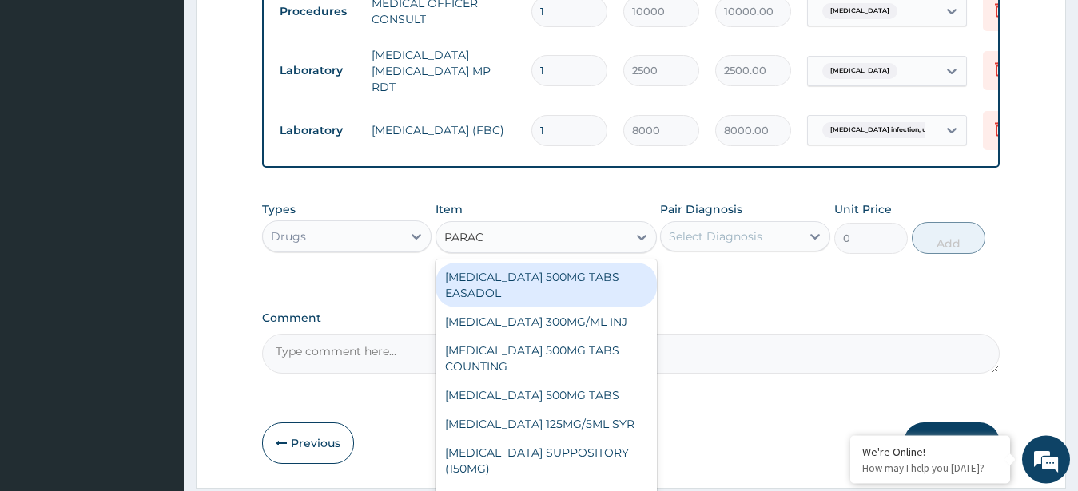
type input "PARACE"
click at [525, 298] on div "[MEDICAL_DATA] 500MG TABS EASADOL" at bounding box center [546, 285] width 221 height 45
type input "30"
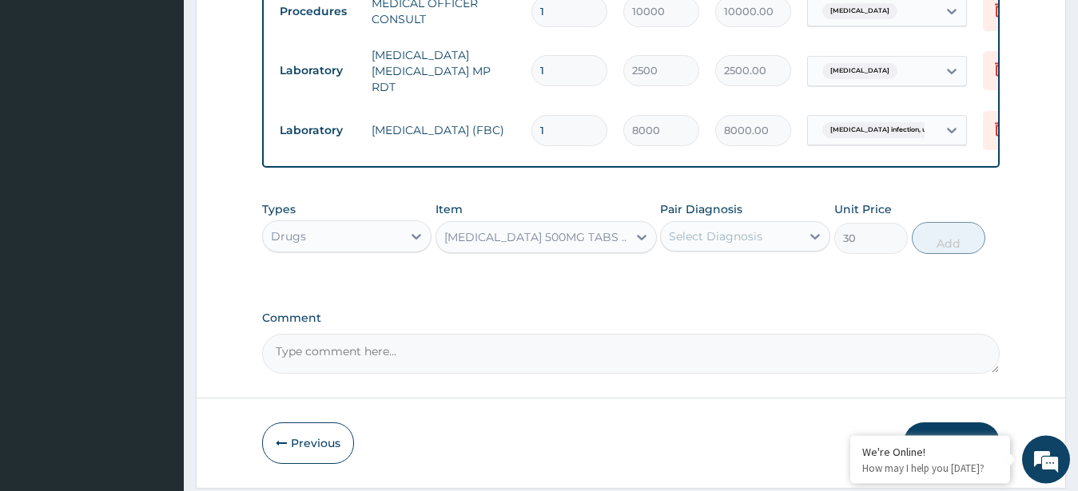
click at [762, 248] on div "Select Diagnosis" at bounding box center [731, 237] width 140 height 26
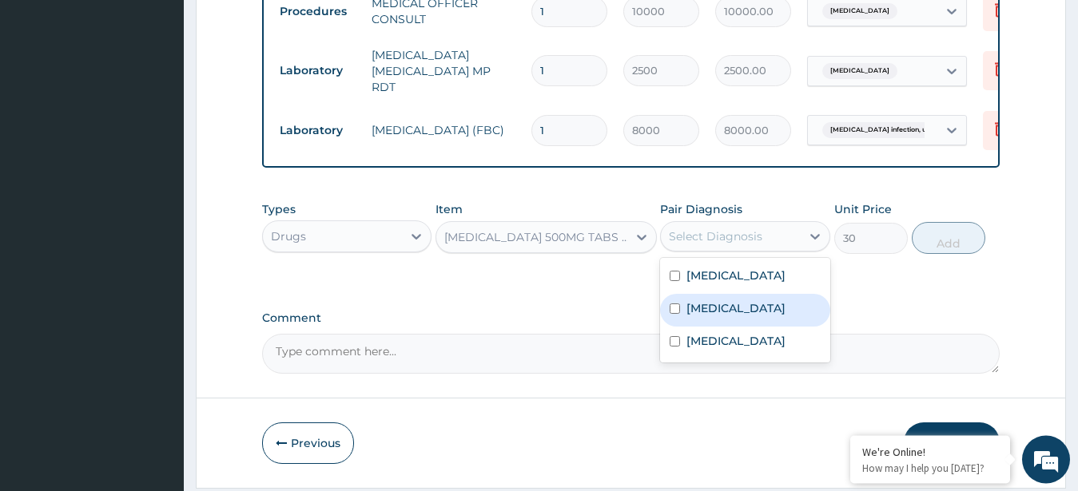
click at [750, 316] on label "Malaria, unspecified" at bounding box center [735, 308] width 99 height 16
checkbox input "true"
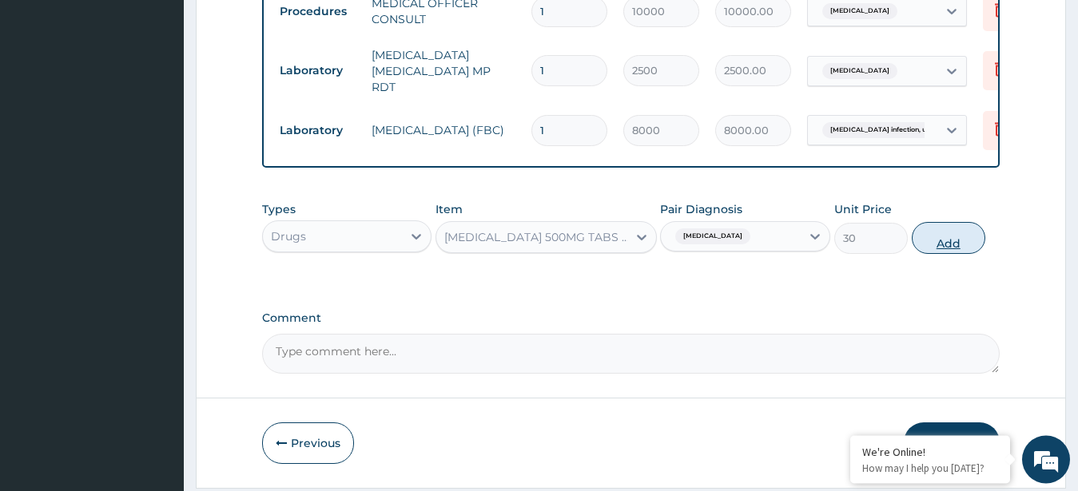
click at [964, 254] on button "Add" at bounding box center [949, 238] width 74 height 32
type input "0"
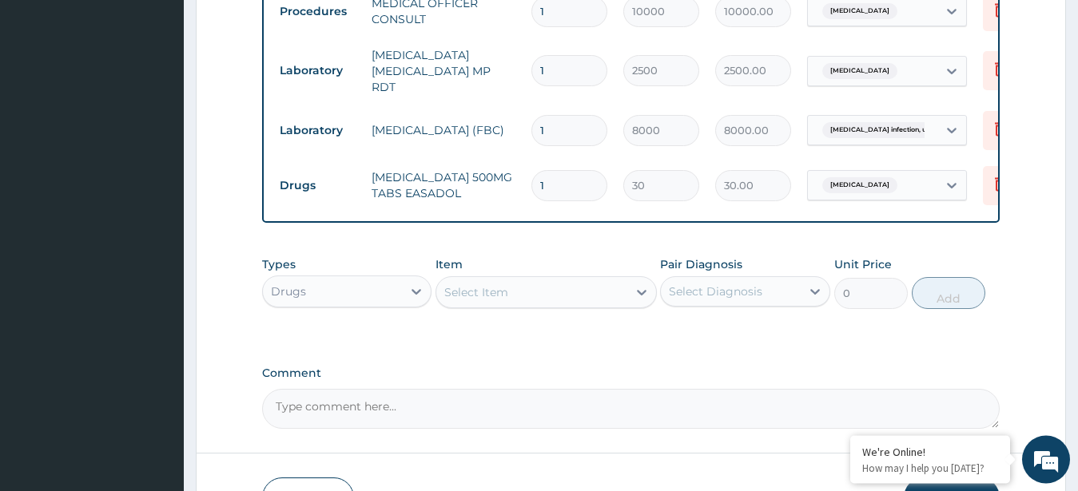
scroll to position [708, 0]
click at [567, 190] on input "1" at bounding box center [569, 186] width 76 height 31
type input "0.00"
type input "2"
type input "60.00"
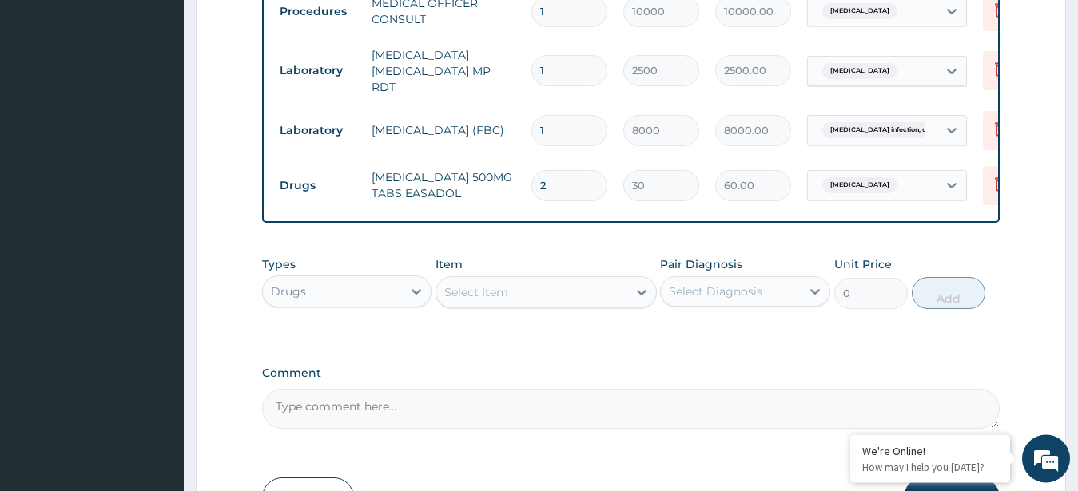
type input "20"
type input "600.00"
type input "20"
click at [567, 306] on div "Select Item" at bounding box center [531, 293] width 191 height 26
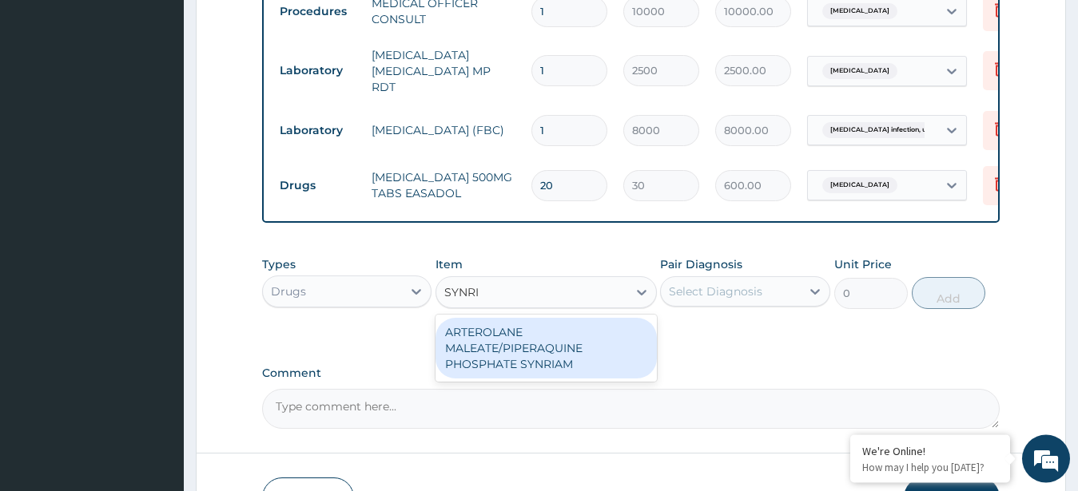
type input "SYNRIA"
click at [569, 354] on div "ARTEROLANE MALEATE/PIPERAQUINE PHOSPHATE SYNRIAM" at bounding box center [546, 349] width 221 height 61
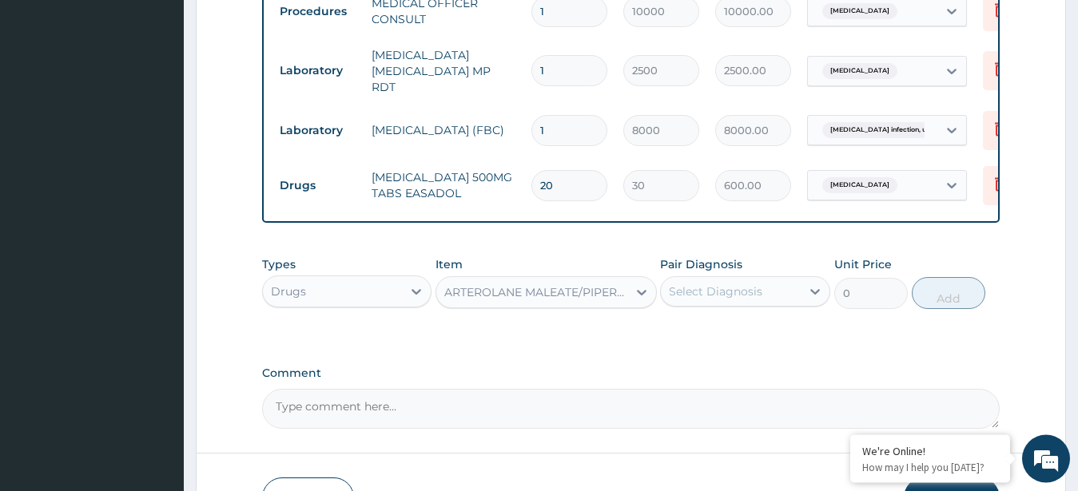
type input "7500"
click at [714, 300] on div "Select Diagnosis" at bounding box center [715, 292] width 93 height 16
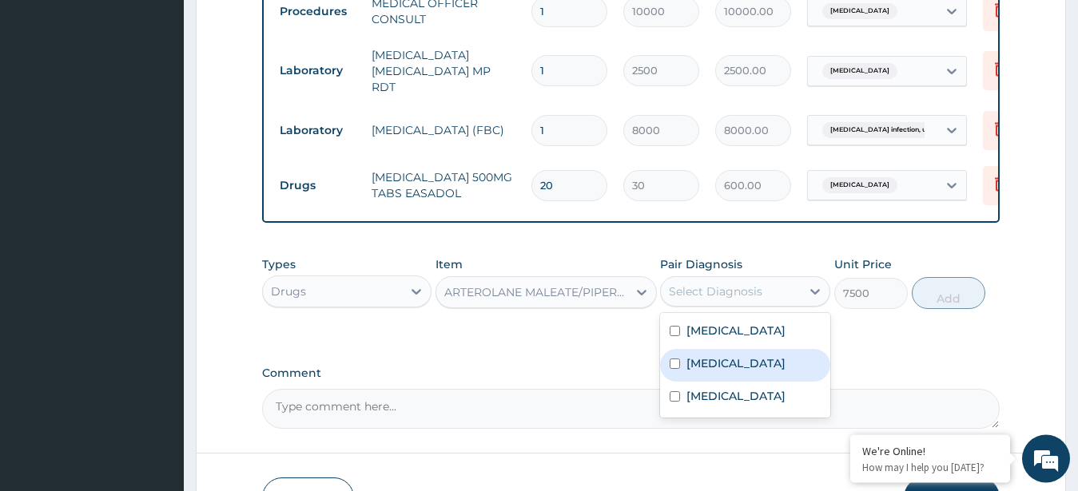
click at [721, 383] on div "Malaria, unspecified" at bounding box center [745, 366] width 170 height 33
checkbox input "true"
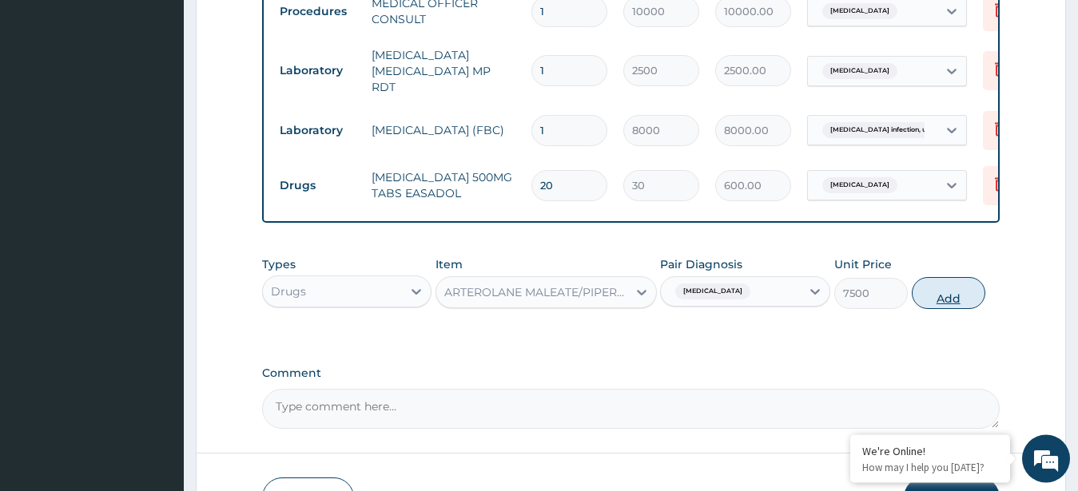
click at [942, 308] on button "Add" at bounding box center [949, 294] width 74 height 32
type input "0"
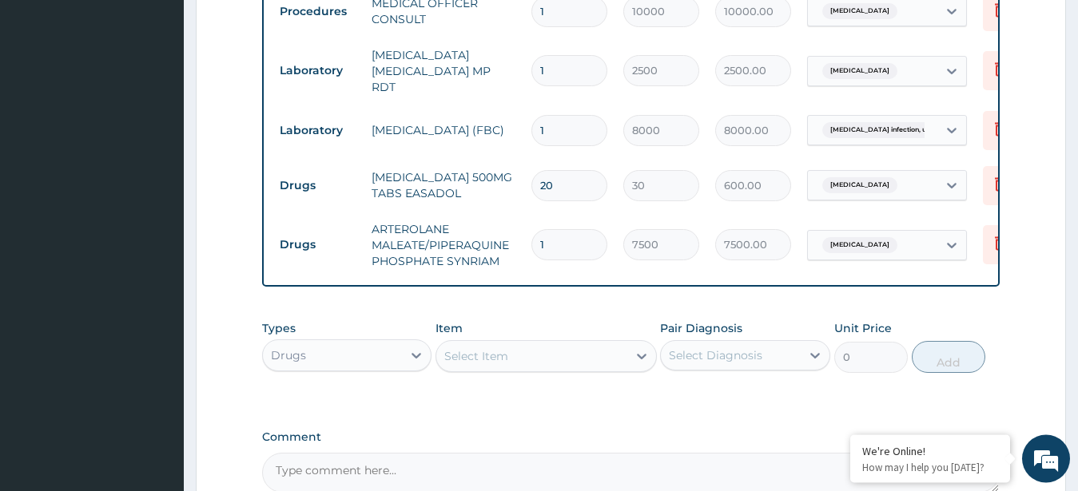
scroll to position [709, 0]
click at [892, 405] on div "Types Drugs Item Select Item Pair Diagnosis Select Diagnosis Unit Price 0 Add" at bounding box center [631, 358] width 738 height 93
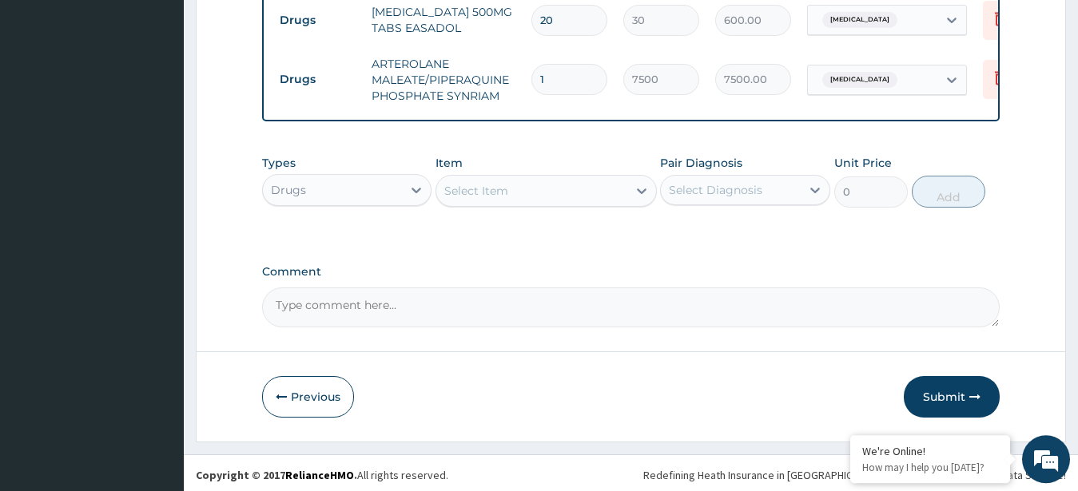
scroll to position [892, 0]
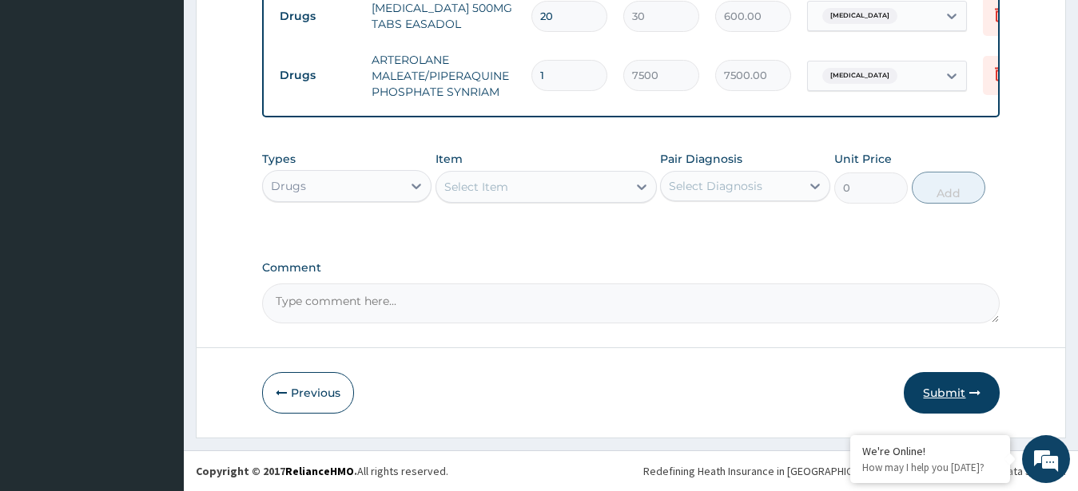
click at [931, 389] on button "Submit" at bounding box center [952, 393] width 96 height 42
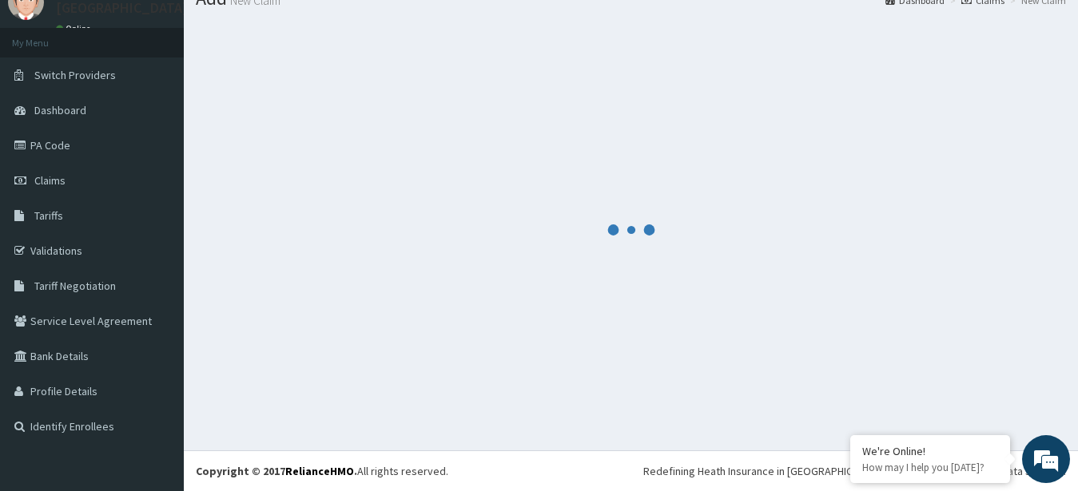
scroll to position [64, 0]
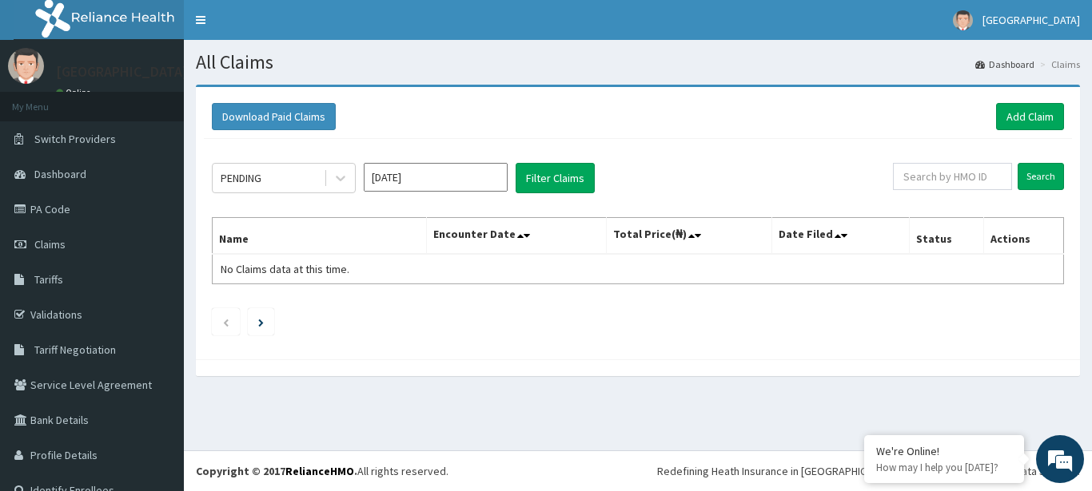
click at [440, 171] on input "[DATE]" at bounding box center [436, 177] width 144 height 29
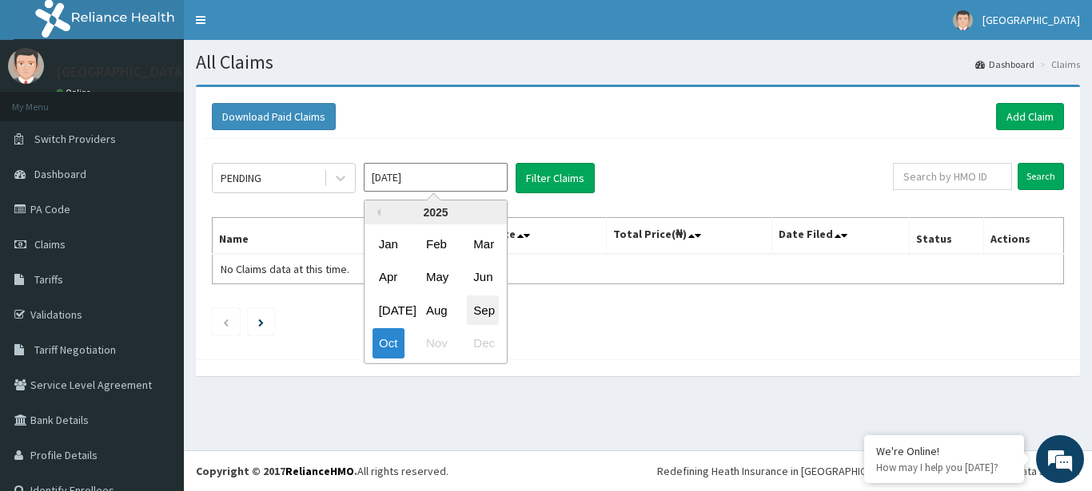
click at [486, 316] on div "Sep" at bounding box center [483, 311] width 32 height 30
type input "Sep 2025"
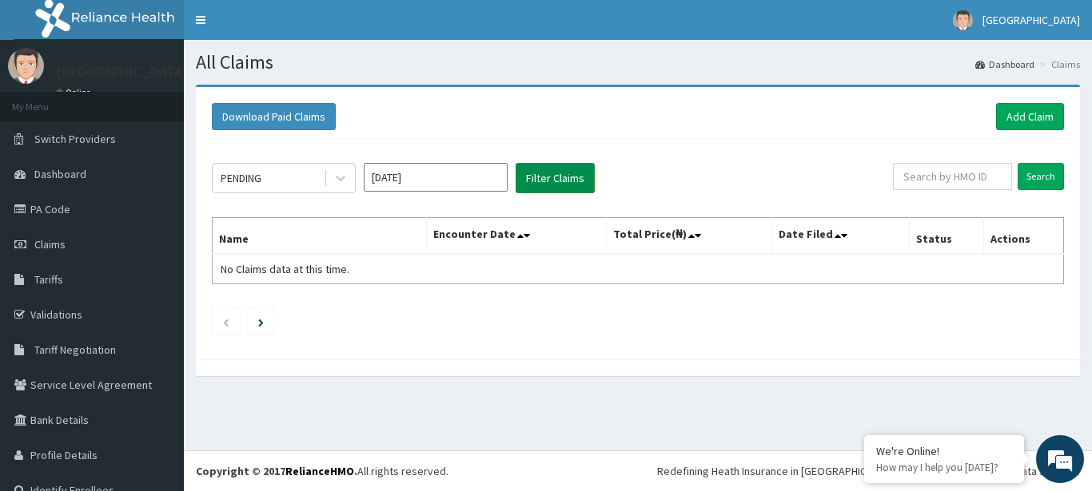
click at [554, 183] on button "Filter Claims" at bounding box center [554, 178] width 79 height 30
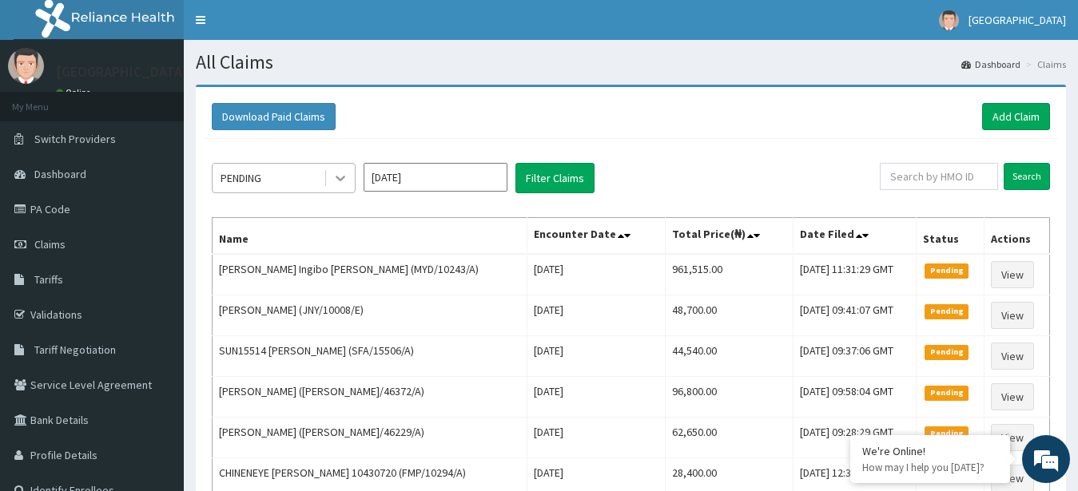
click at [328, 174] on div at bounding box center [340, 178] width 29 height 29
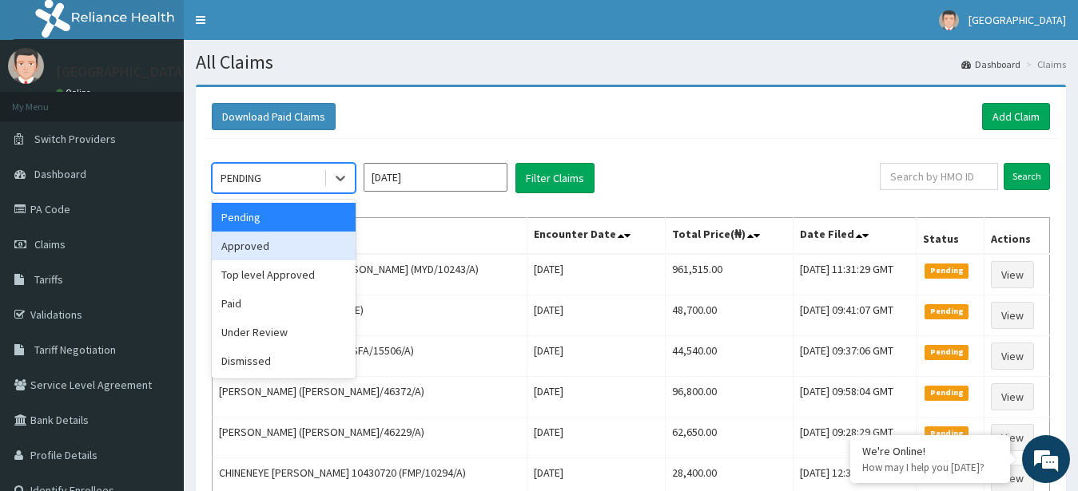
click at [303, 249] on div "Approved" at bounding box center [284, 246] width 144 height 29
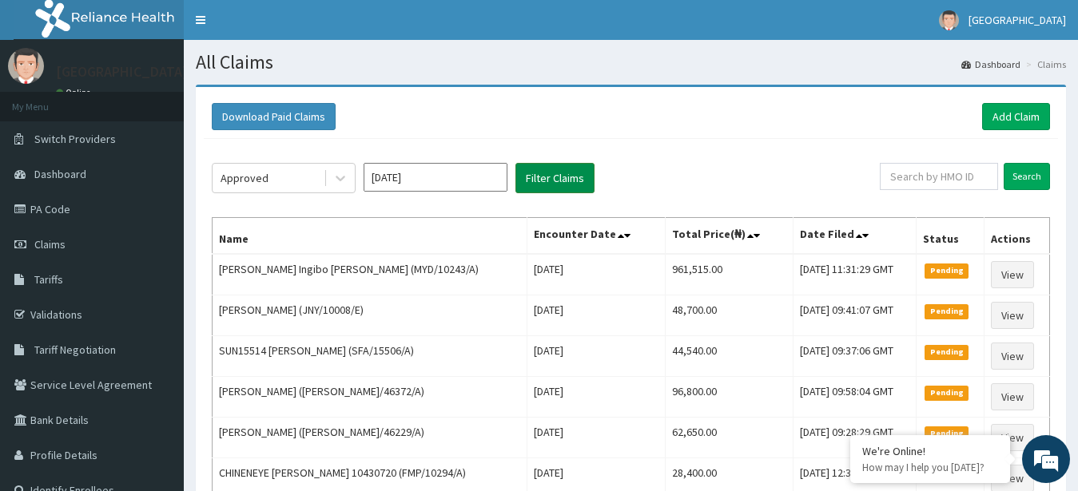
click at [558, 170] on button "Filter Claims" at bounding box center [554, 178] width 79 height 30
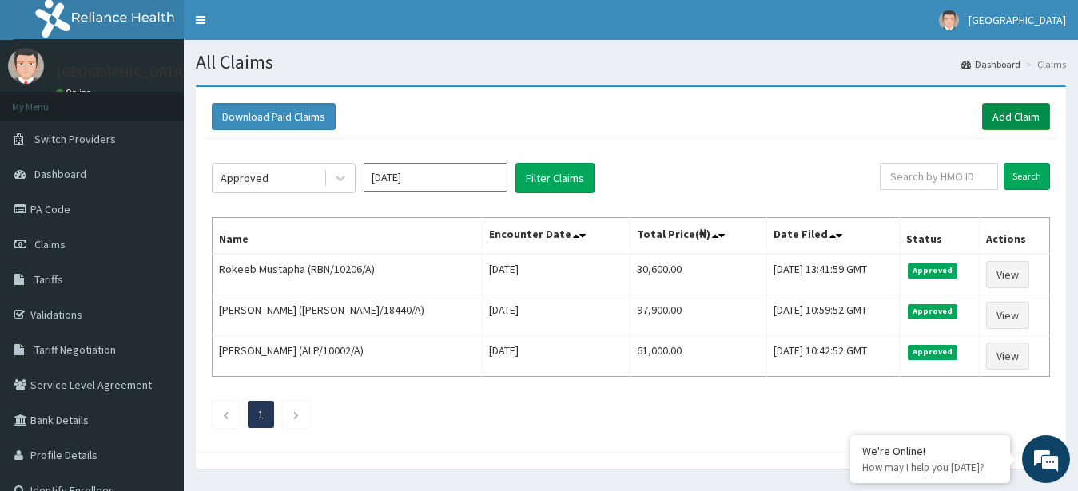
click at [1006, 118] on link "Add Claim" at bounding box center [1016, 116] width 68 height 27
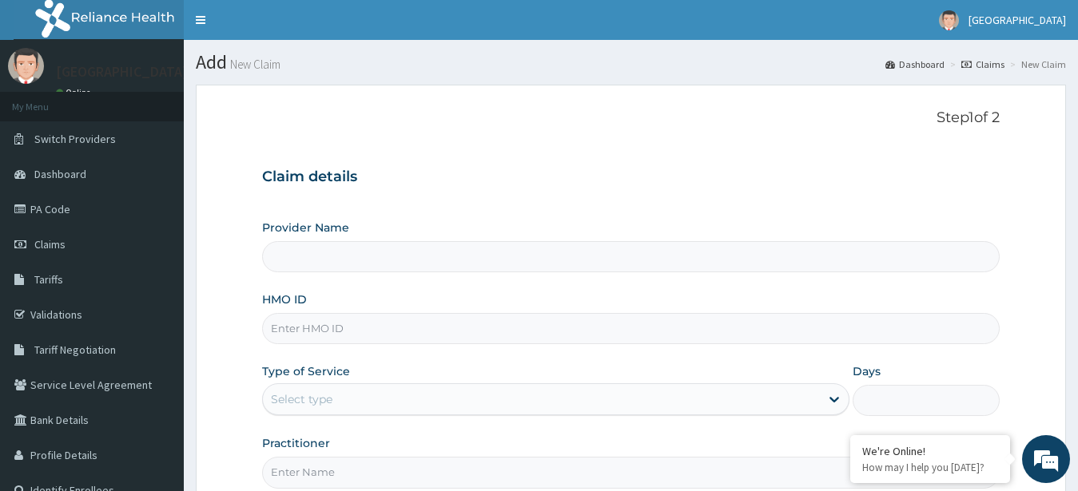
type input "[GEOGRAPHIC_DATA] -ASABA"
click at [543, 335] on input "HMO ID" at bounding box center [631, 328] width 738 height 31
type input "MYD/10243/A"
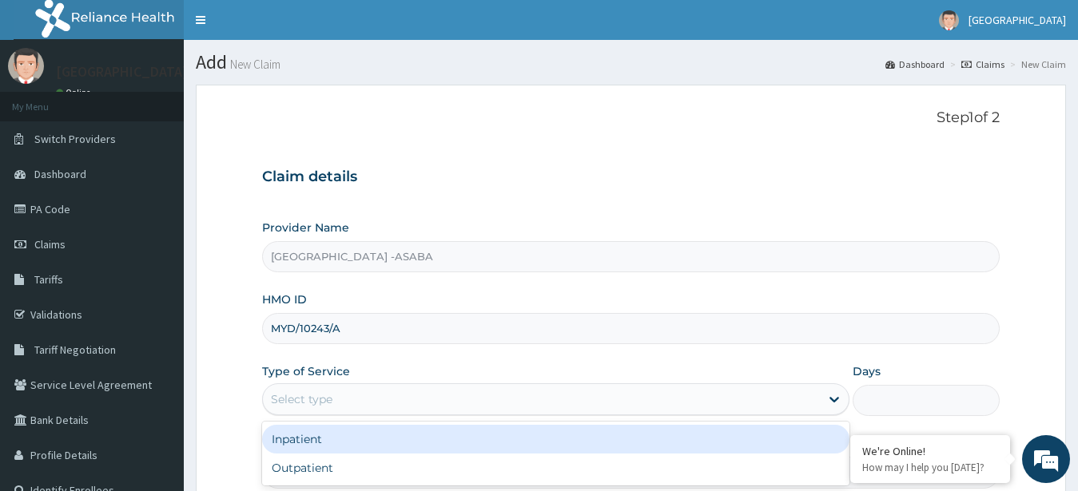
click at [623, 406] on div "Select type" at bounding box center [542, 400] width 558 height 26
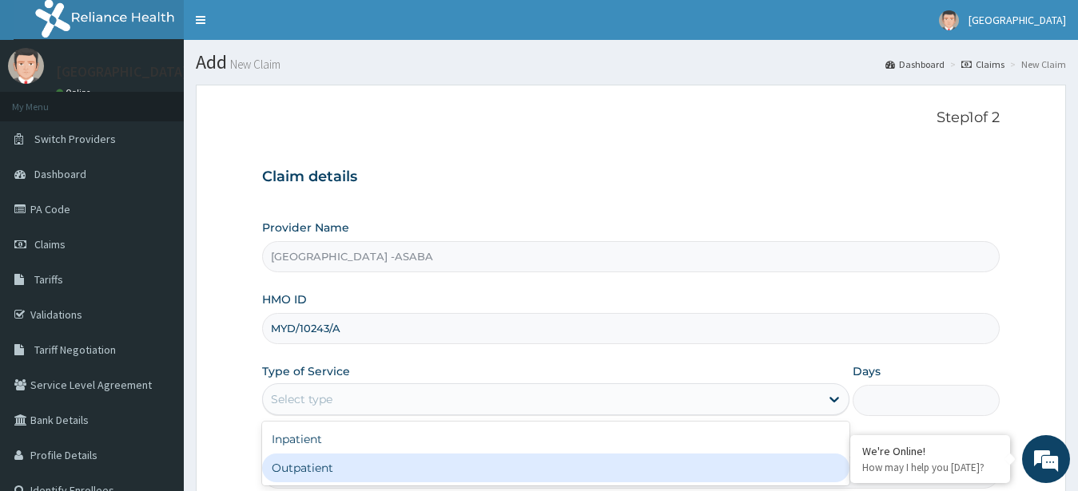
click at [618, 463] on div "Outpatient" at bounding box center [556, 468] width 588 height 29
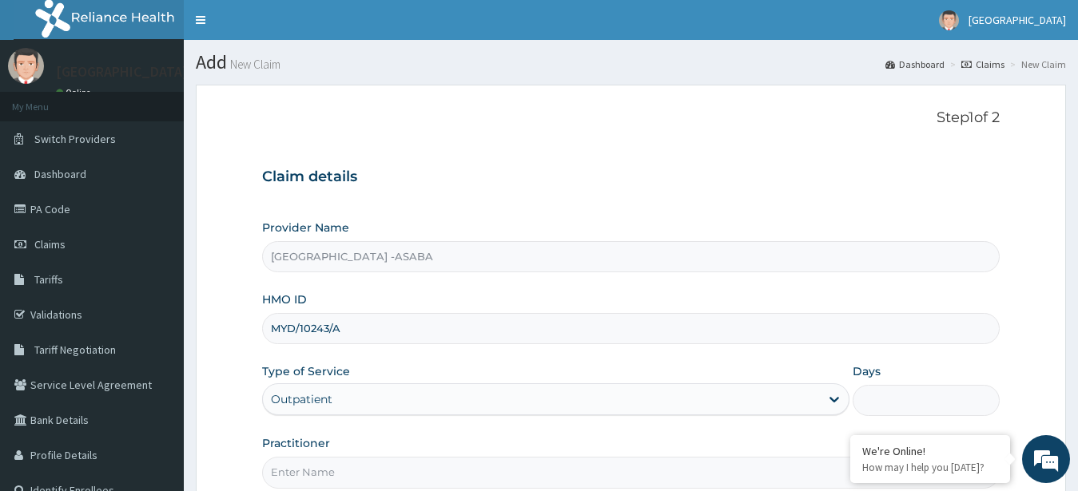
type input "1"
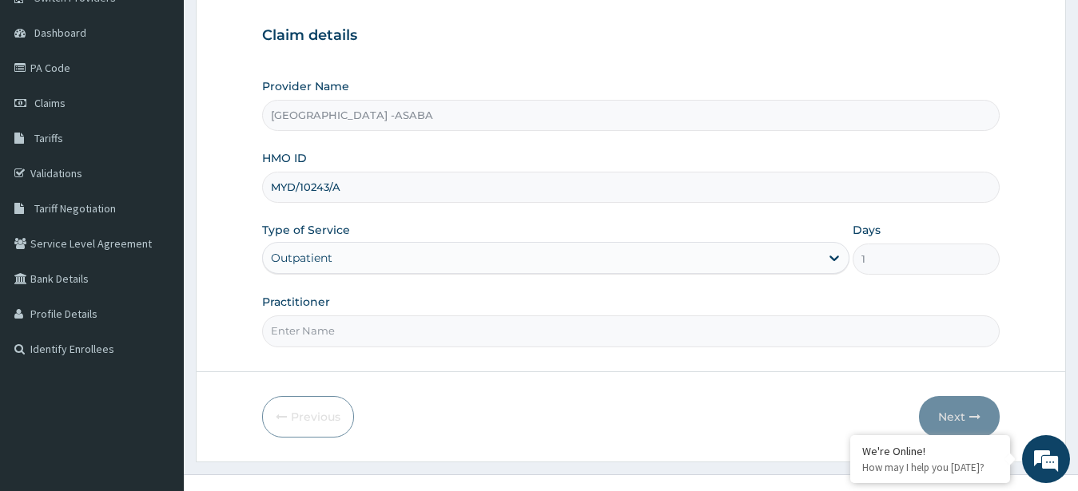
scroll to position [165, 0]
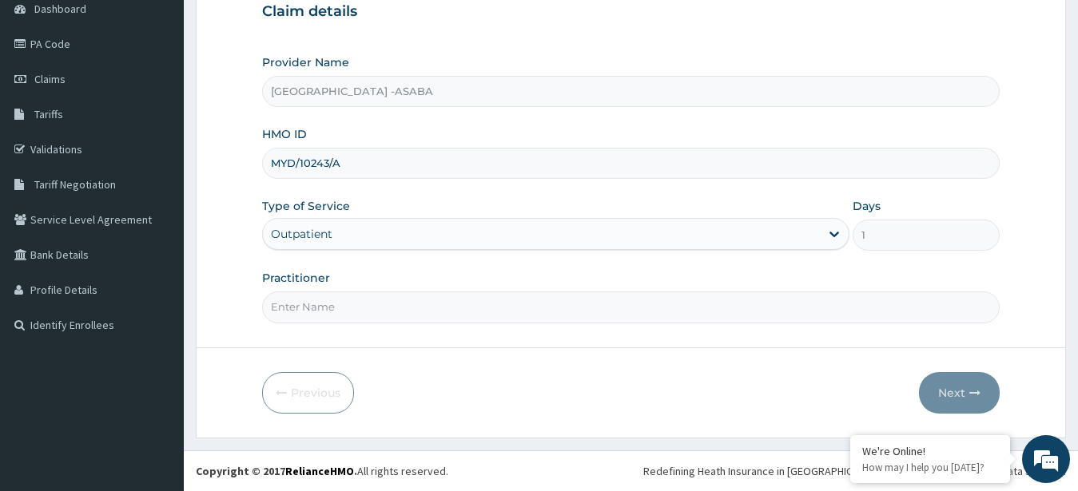
click at [550, 311] on input "Practitioner" at bounding box center [631, 307] width 738 height 31
type input "[PERSON_NAME]"
click at [953, 389] on button "Next" at bounding box center [959, 393] width 81 height 42
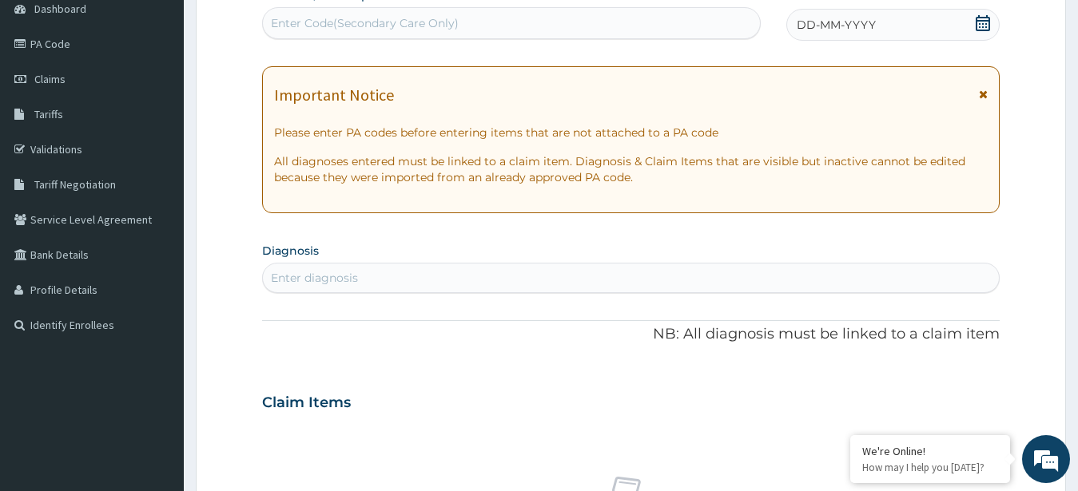
click at [607, 26] on div "Enter Code(Secondary Care Only)" at bounding box center [511, 23] width 497 height 26
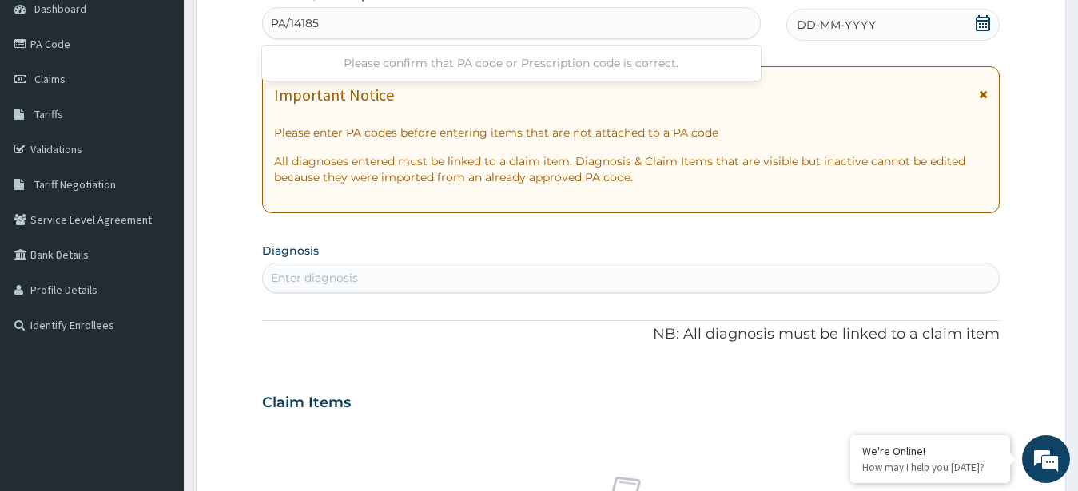
type input "PA/141852"
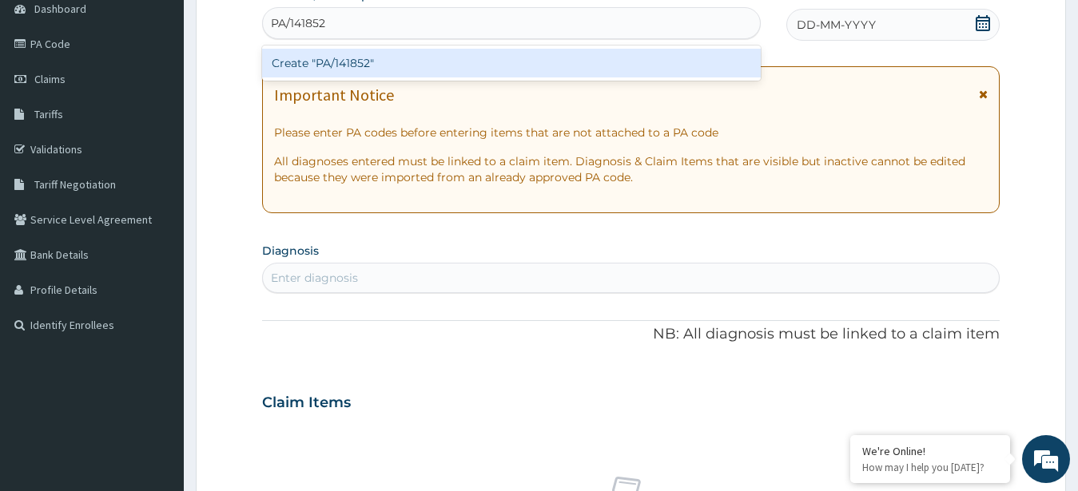
click at [547, 59] on div "Create "PA/141852"" at bounding box center [511, 63] width 499 height 29
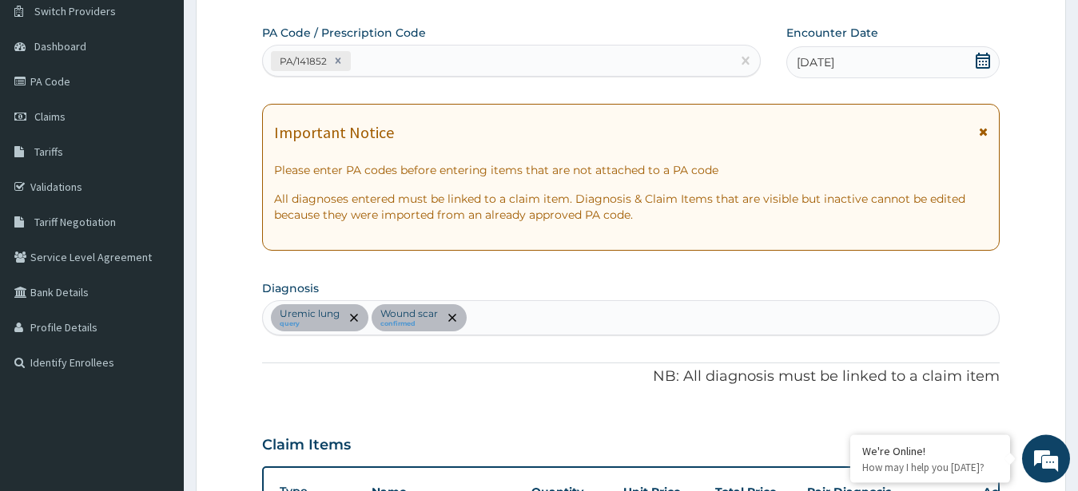
scroll to position [66, 0]
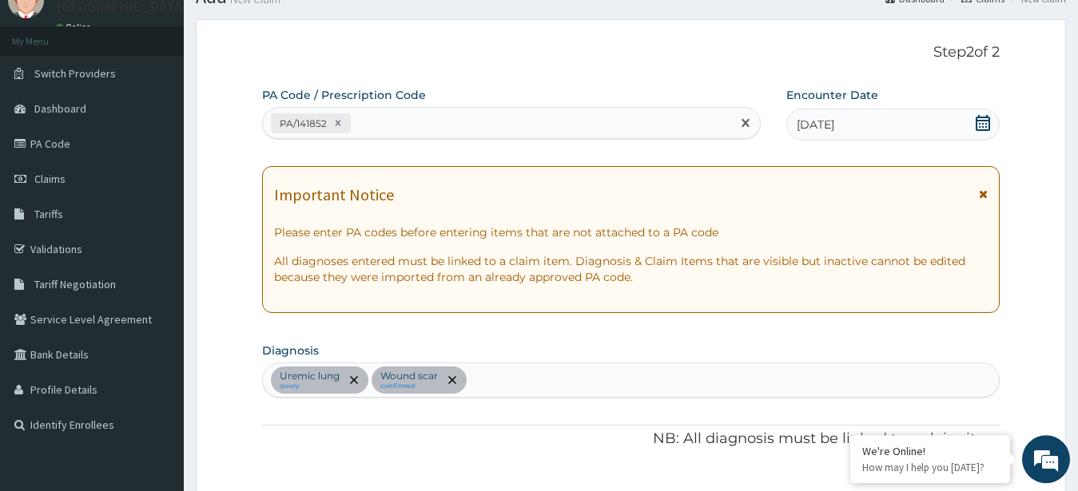
click at [559, 126] on div "PA/141852" at bounding box center [497, 123] width 468 height 26
type input "P"
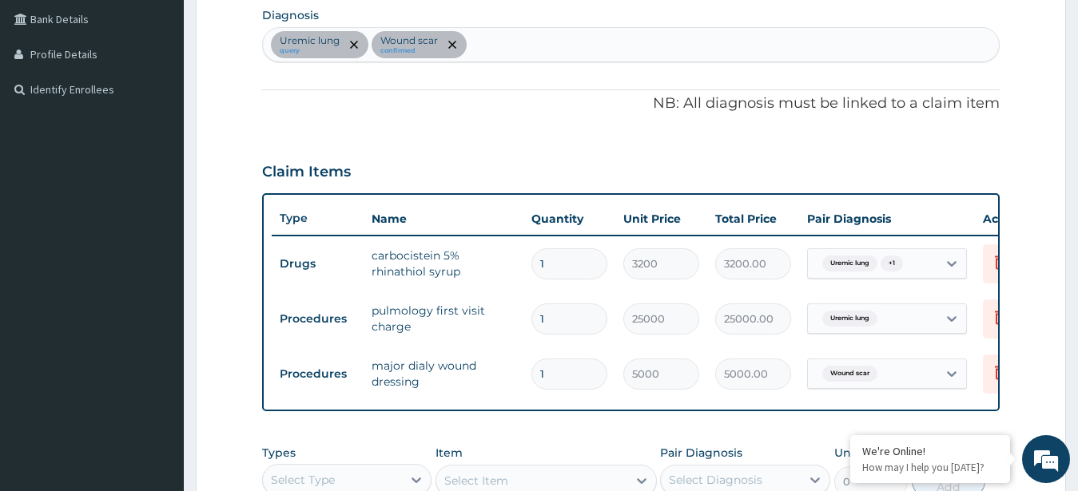
scroll to position [367, 0]
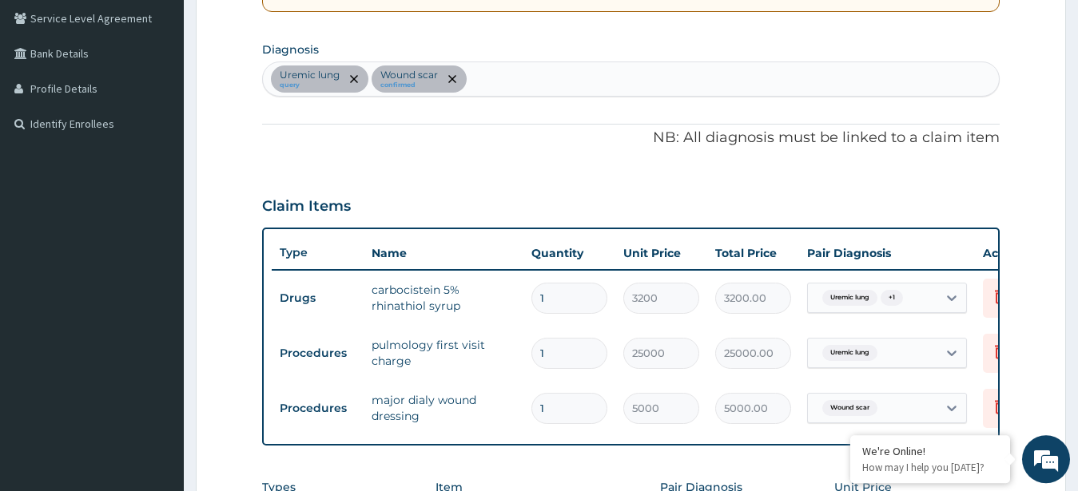
click at [695, 78] on div "Uremic lung query Wound scar confirmed" at bounding box center [631, 79] width 737 height 34
type input "PAIN"
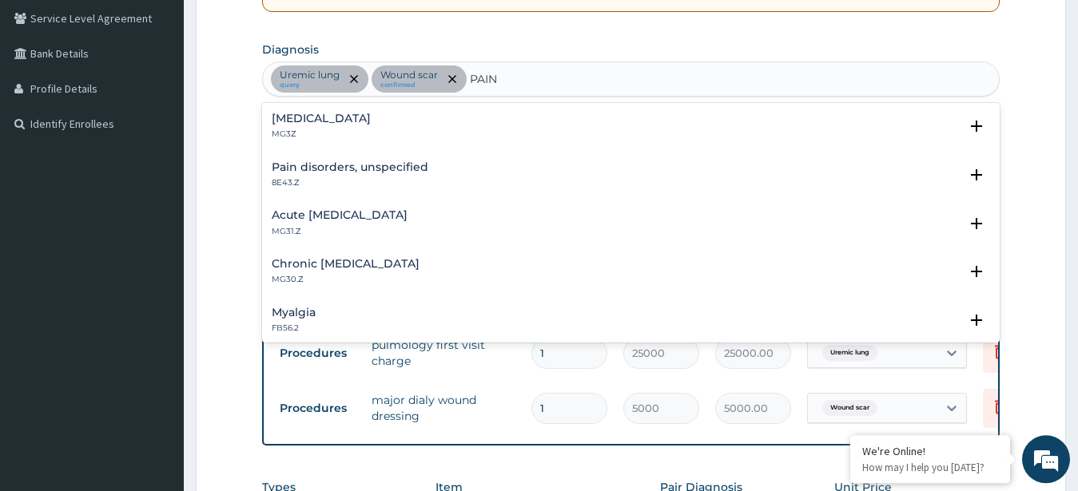
click at [298, 118] on h4 "[MEDICAL_DATA]" at bounding box center [321, 119] width 99 height 12
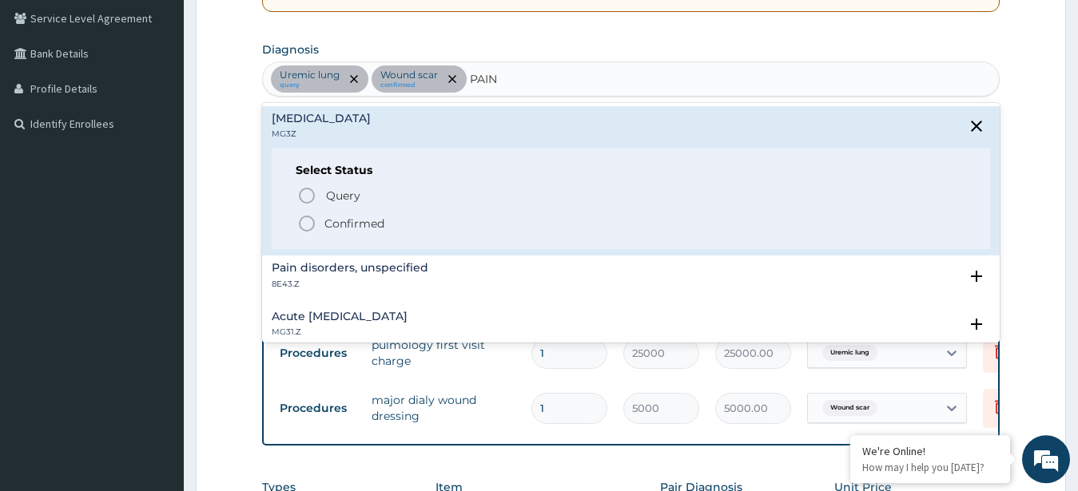
click at [298, 220] on icon "status option filled" at bounding box center [306, 223] width 19 height 19
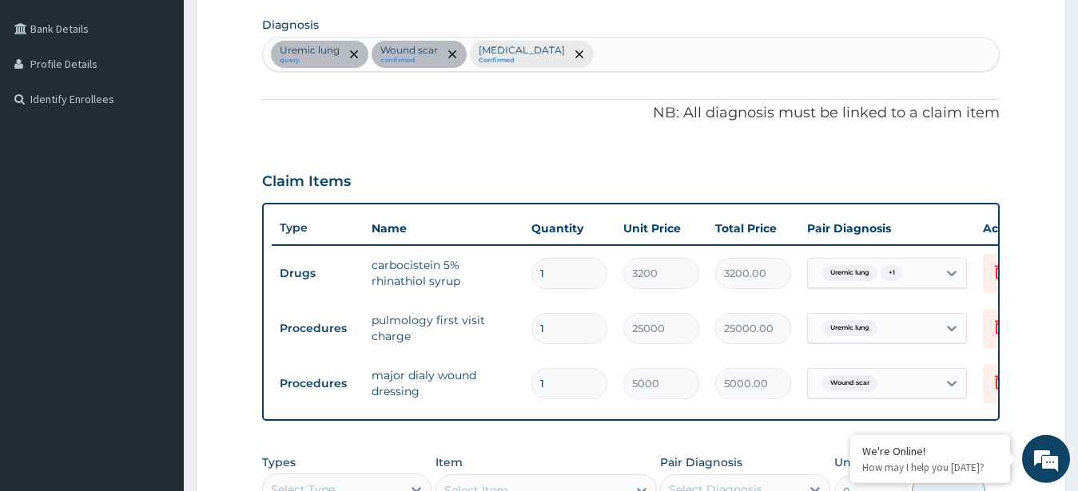
scroll to position [709, 0]
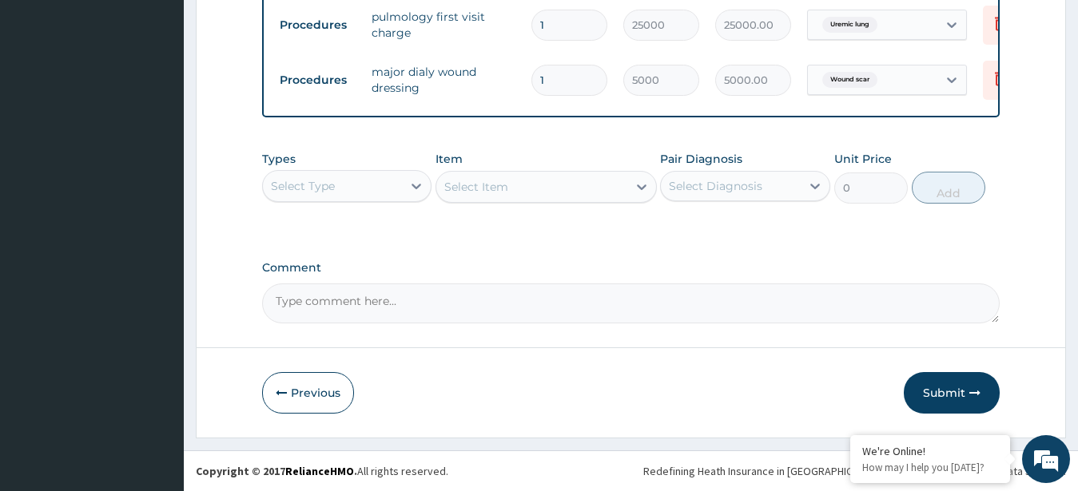
click at [373, 181] on div "Select Type" at bounding box center [333, 186] width 140 height 26
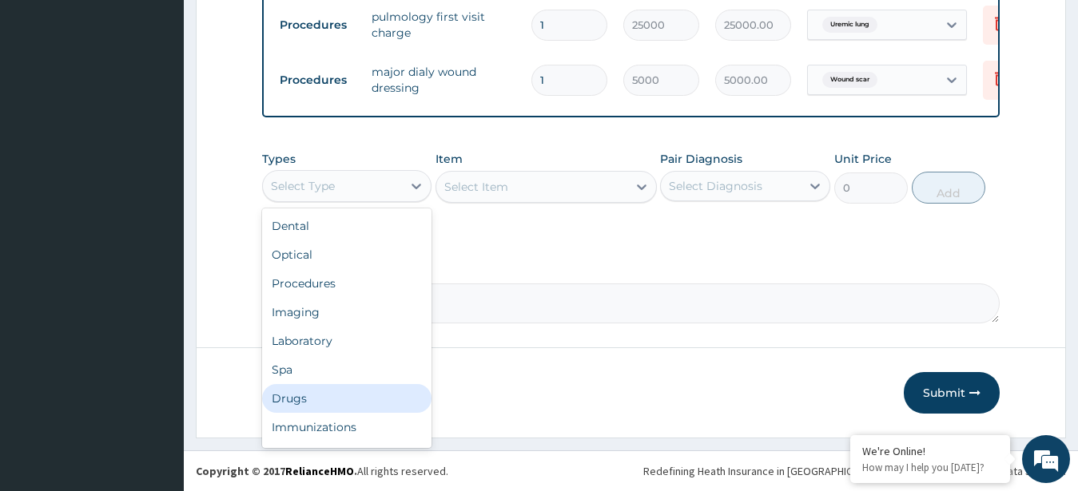
click at [325, 405] on div "Drugs" at bounding box center [347, 398] width 170 height 29
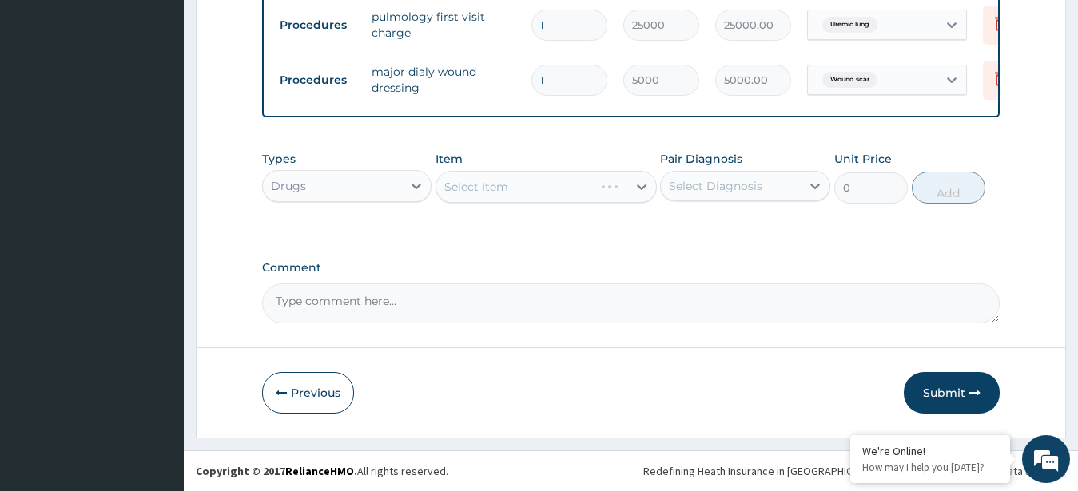
click at [551, 184] on div "Select Item" at bounding box center [546, 187] width 221 height 32
click at [536, 181] on div "Select Item" at bounding box center [546, 187] width 221 height 32
click at [536, 181] on div "Select Item" at bounding box center [531, 187] width 191 height 26
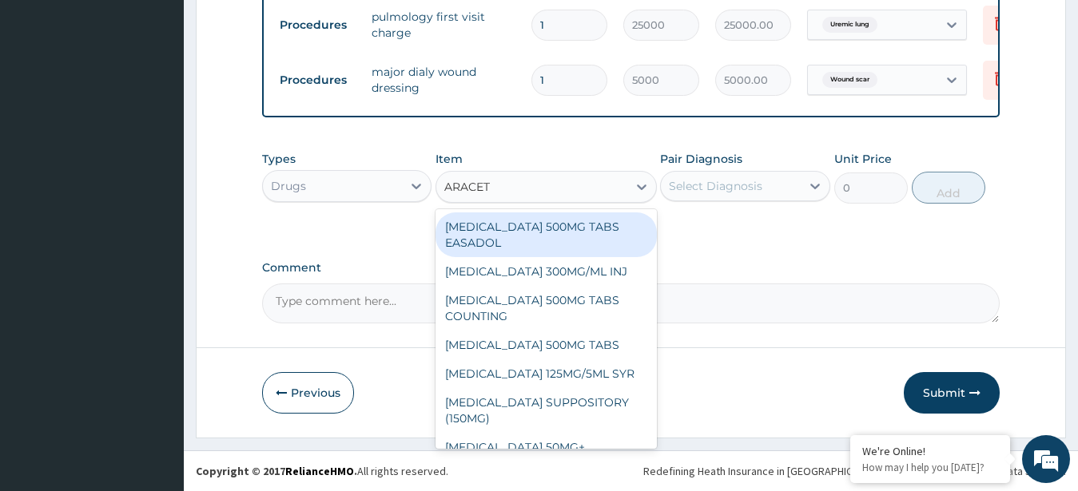
type input "ARACETA"
click at [561, 228] on div "[MEDICAL_DATA] 500MG TABS EASADOL" at bounding box center [546, 235] width 221 height 45
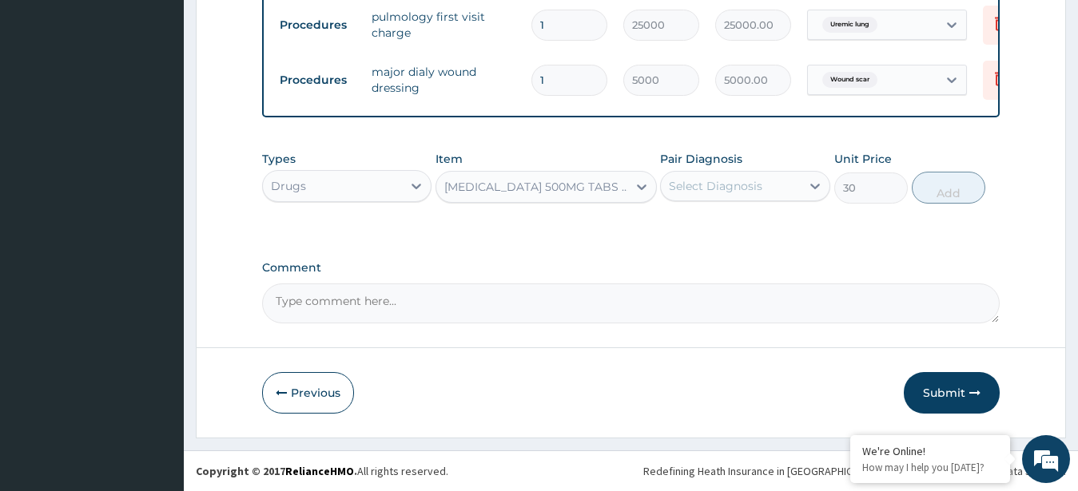
type input "30"
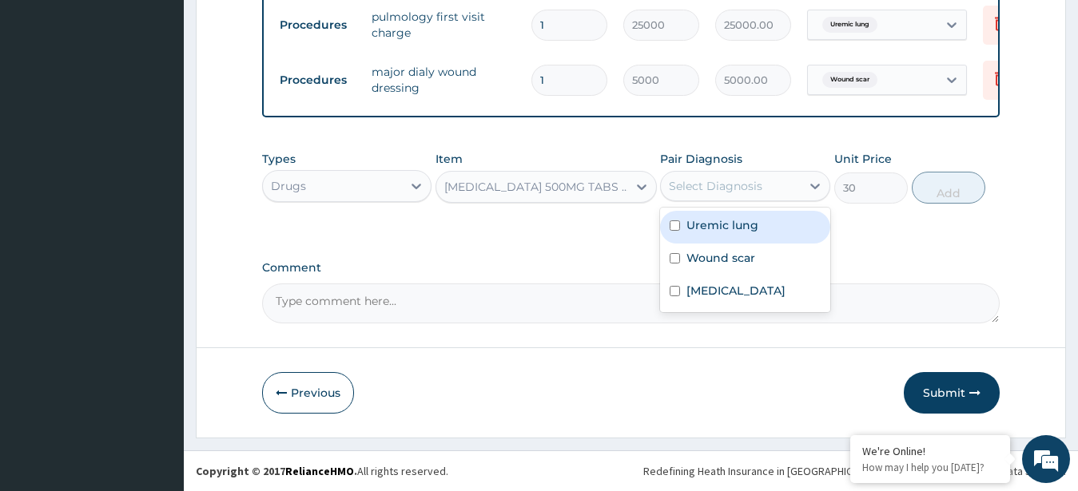
click at [726, 191] on div "Select Diagnosis" at bounding box center [715, 186] width 93 height 16
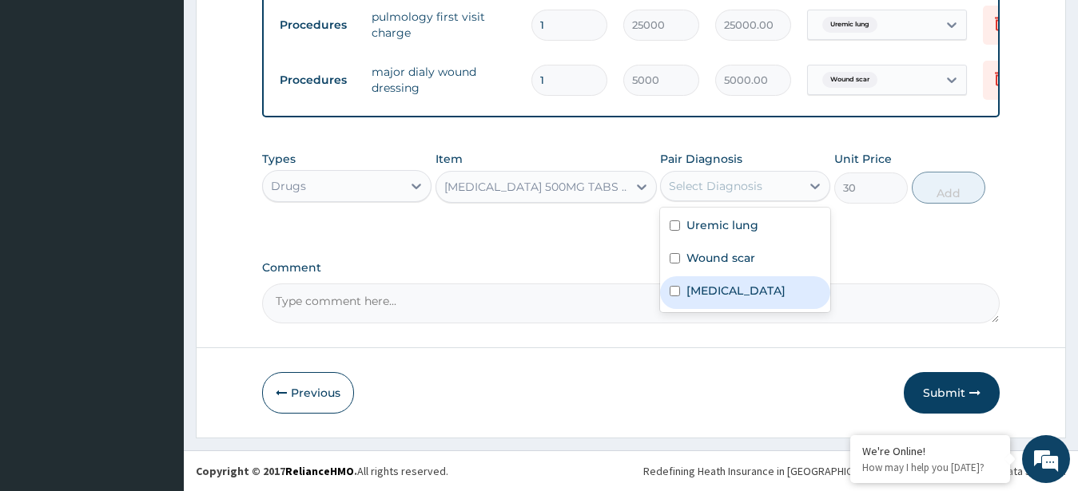
click at [730, 277] on div "[MEDICAL_DATA]" at bounding box center [745, 292] width 170 height 33
checkbox input "true"
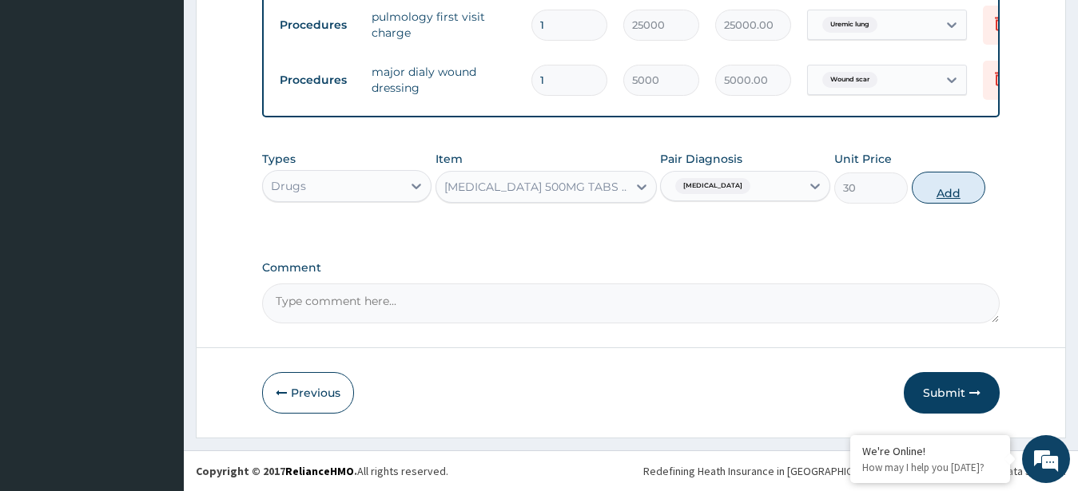
click at [928, 180] on button "Add" at bounding box center [949, 188] width 74 height 32
type input "0"
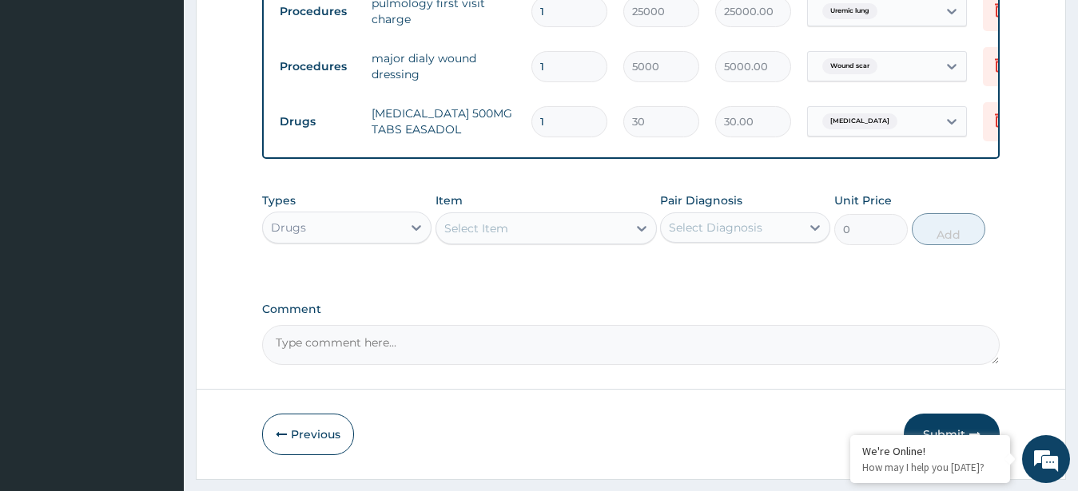
click at [569, 125] on input "1" at bounding box center [569, 121] width 76 height 31
type input "0.00"
type input "3"
type input "90.00"
type input "30"
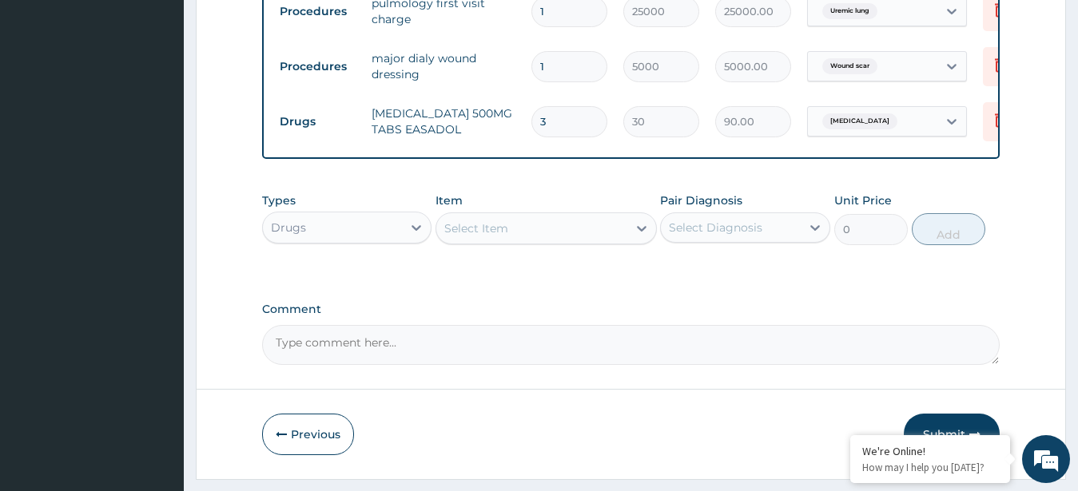
type input "900.00"
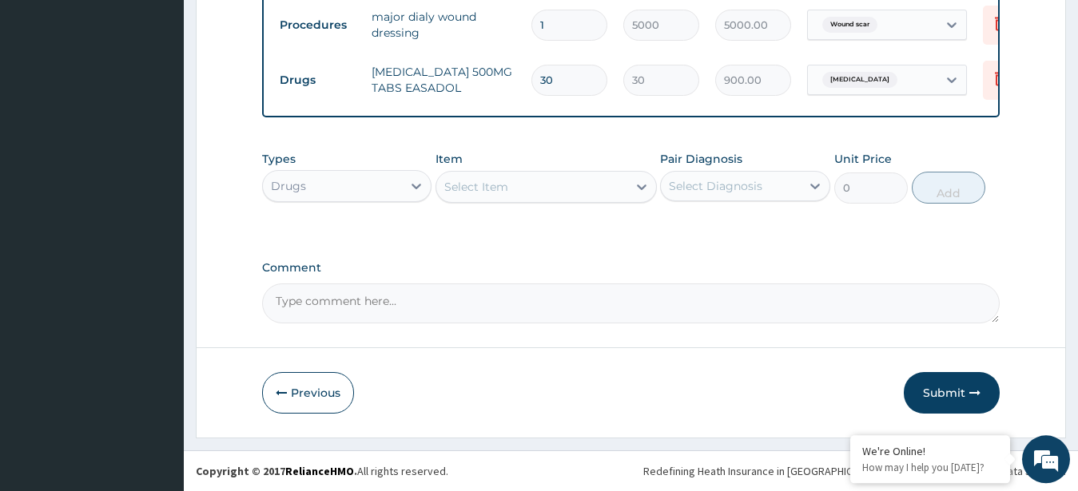
scroll to position [764, 0]
type input "30"
click at [962, 390] on button "Submit" at bounding box center [952, 393] width 96 height 42
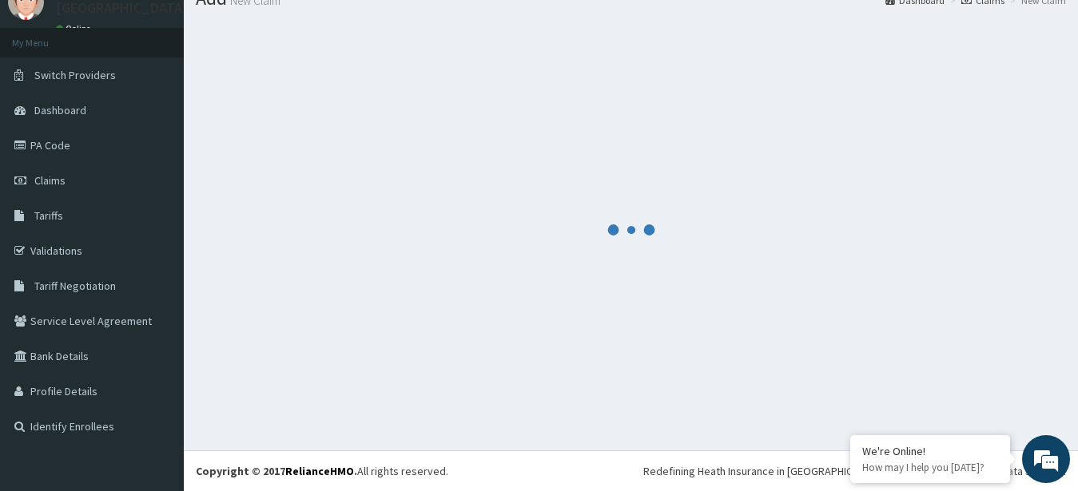
scroll to position [64, 0]
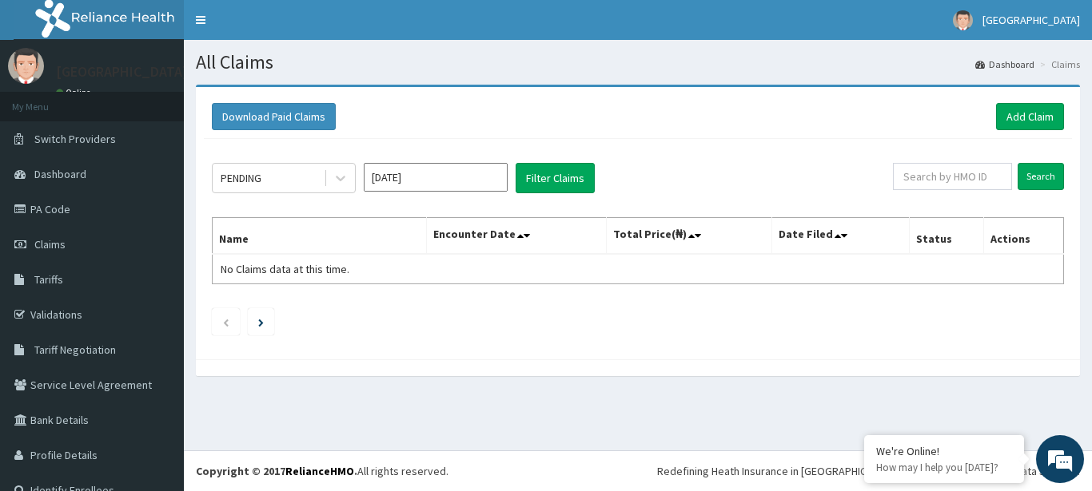
click at [442, 181] on input "Oct 2025" at bounding box center [436, 177] width 144 height 29
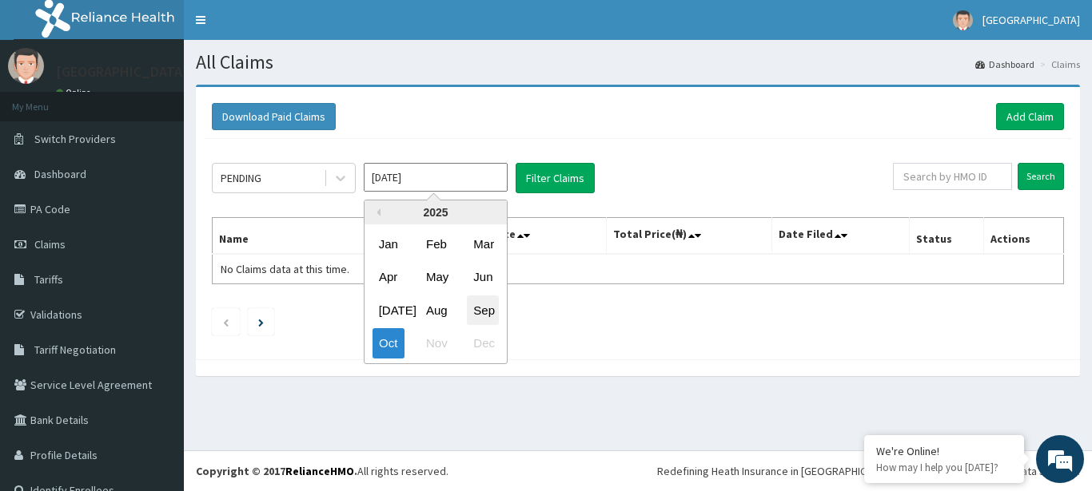
click at [483, 305] on div "Sep" at bounding box center [483, 311] width 32 height 30
type input "Sep 2025"
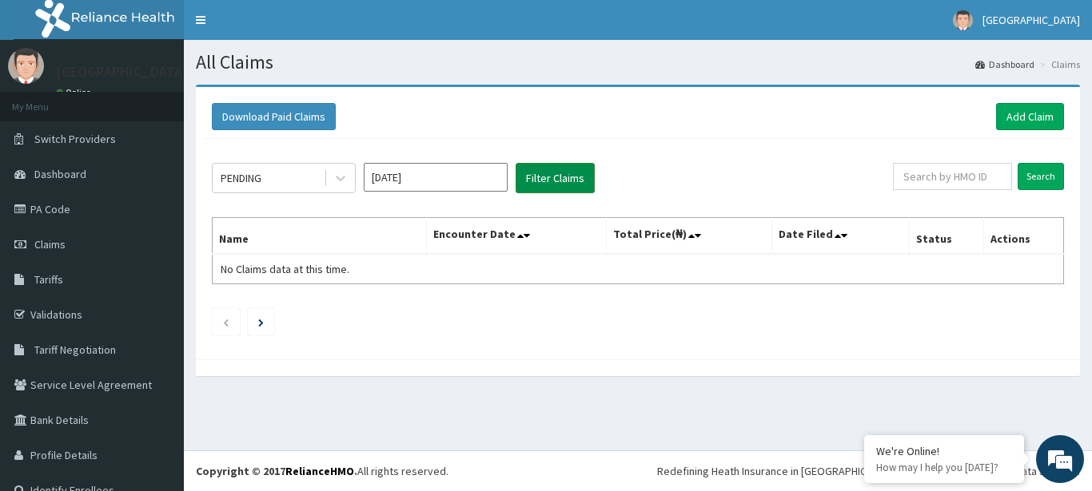
click at [569, 169] on button "Filter Claims" at bounding box center [554, 178] width 79 height 30
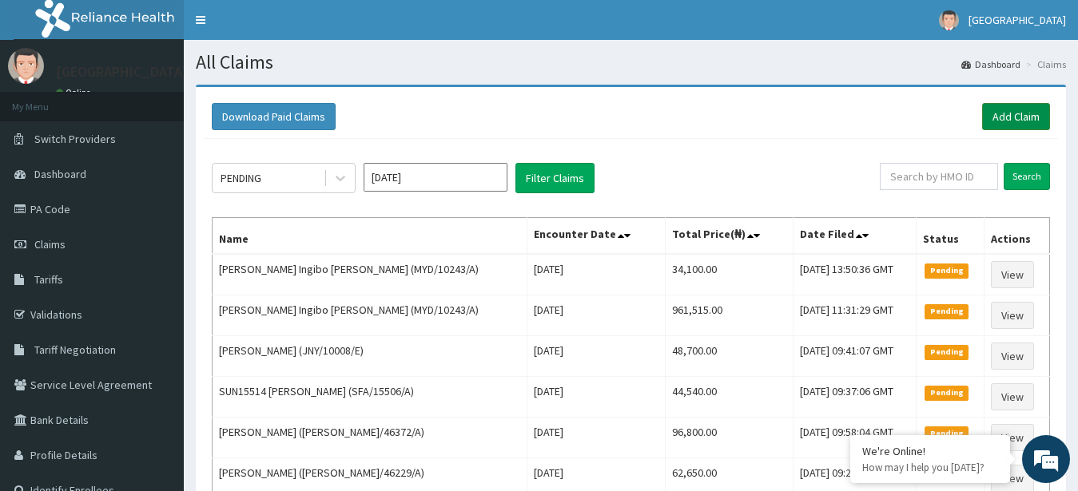
click at [1016, 121] on link "Add Claim" at bounding box center [1016, 116] width 68 height 27
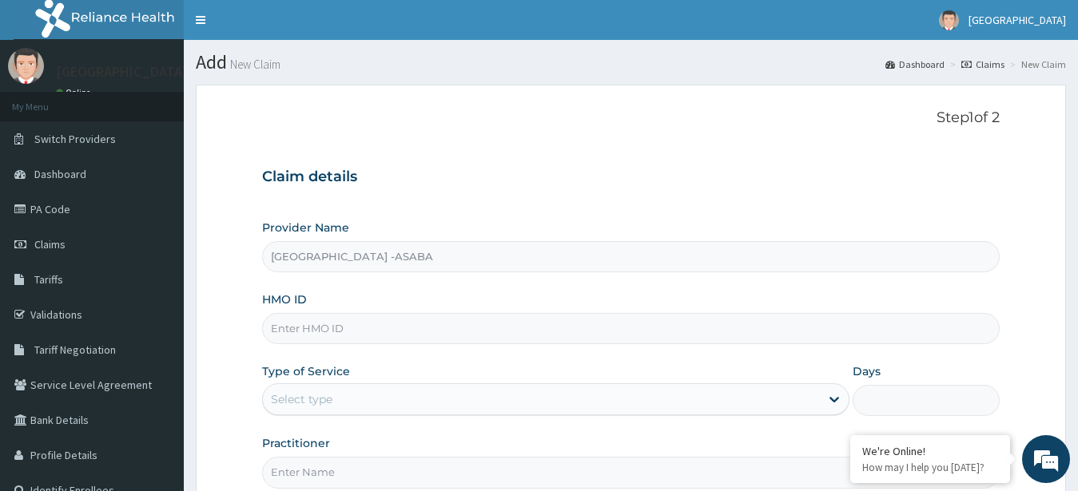
click at [476, 338] on input "HMO ID" at bounding box center [631, 328] width 738 height 31
type input "MYD/10243/A"
click at [598, 409] on div "Select type" at bounding box center [542, 400] width 558 height 26
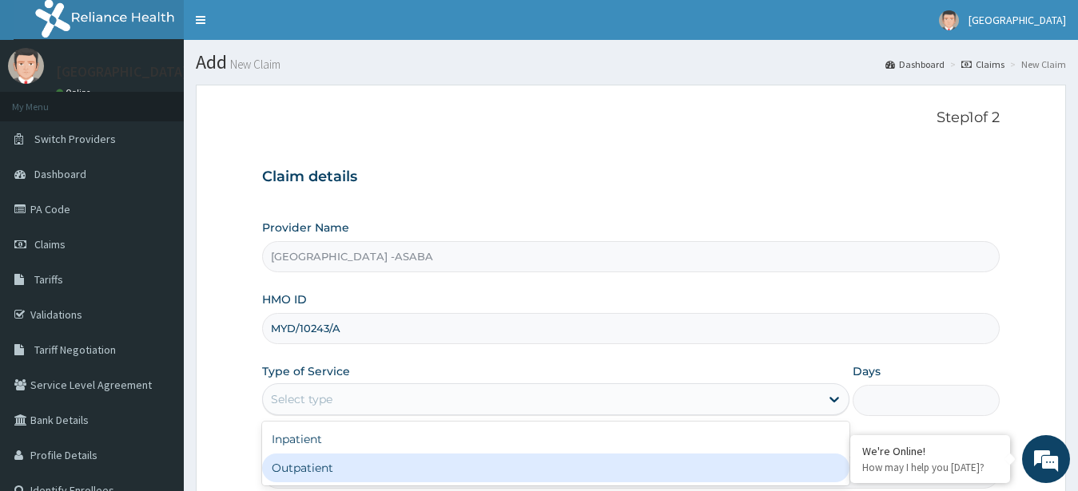
click at [598, 468] on div "Outpatient" at bounding box center [556, 468] width 588 height 29
type input "1"
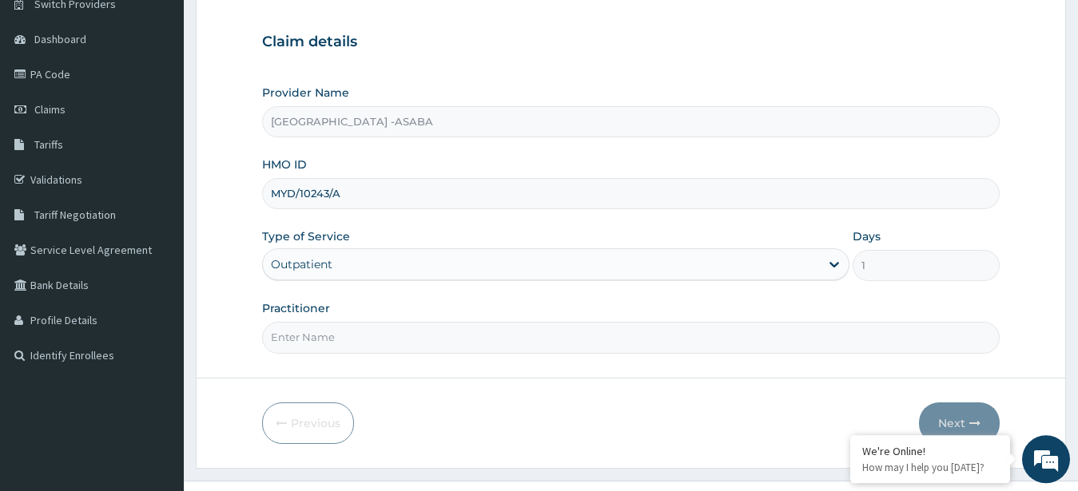
scroll to position [165, 0]
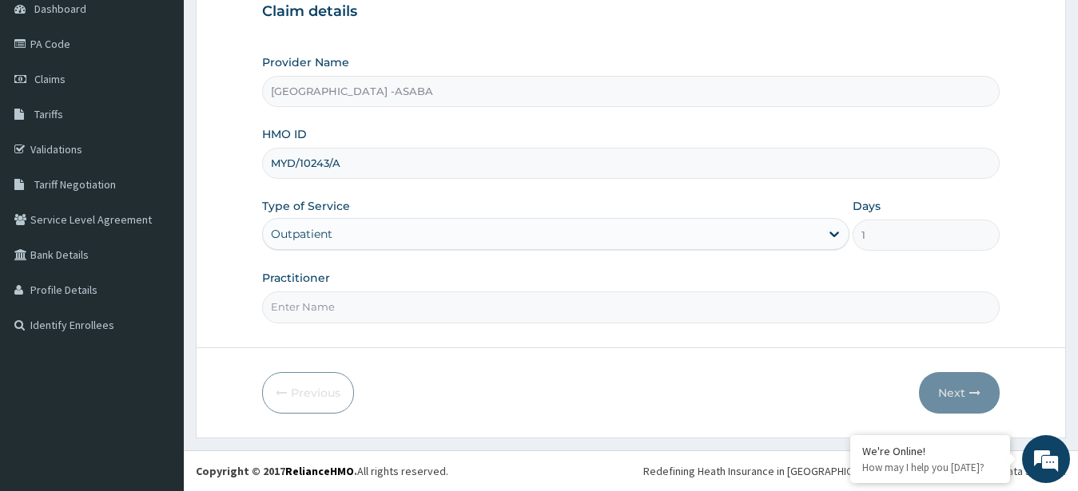
click at [727, 292] on input "Practitioner" at bounding box center [631, 307] width 738 height 31
type input "R"
type input "[PERSON_NAME]"
click at [946, 390] on button "Next" at bounding box center [959, 393] width 81 height 42
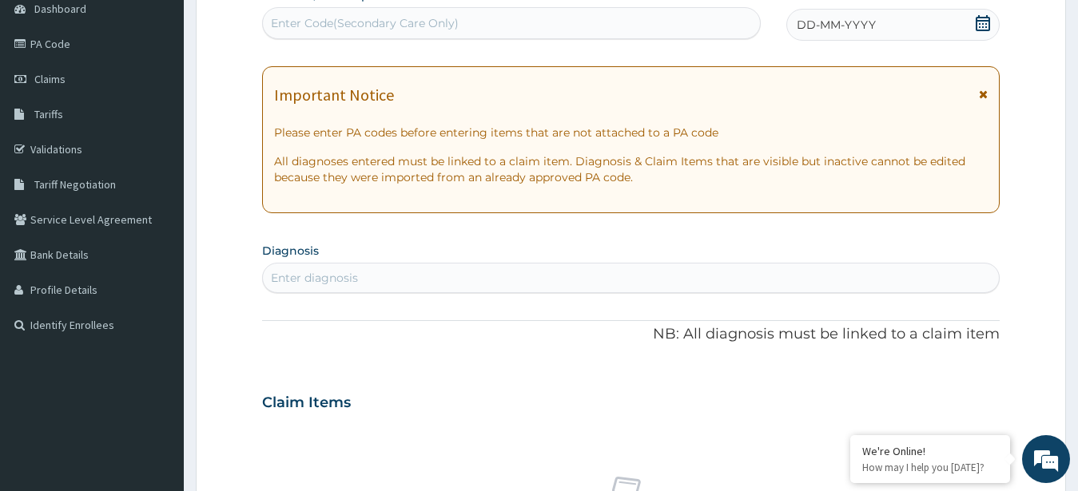
click at [646, 28] on div "Enter Code(Secondary Care Only)" at bounding box center [511, 23] width 497 height 26
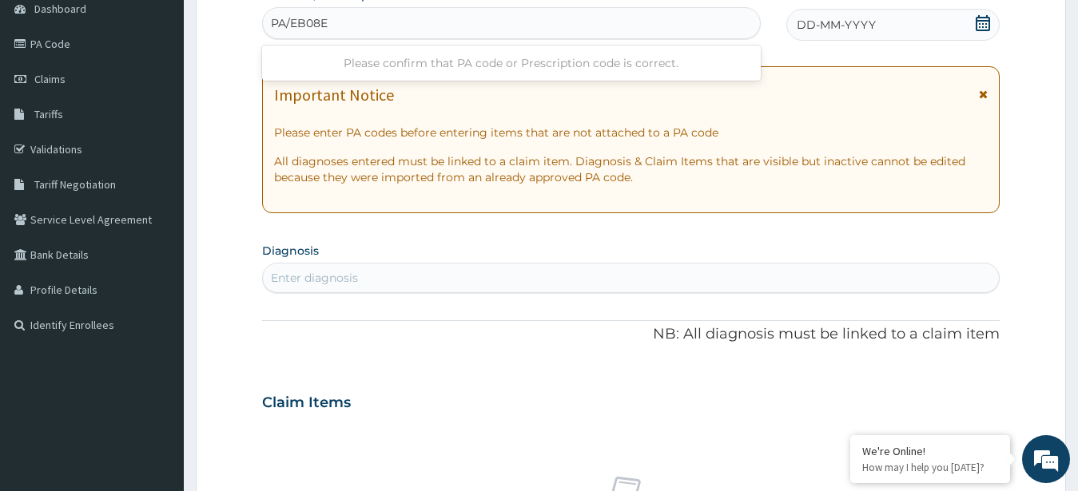
type input "PA/EB08E0"
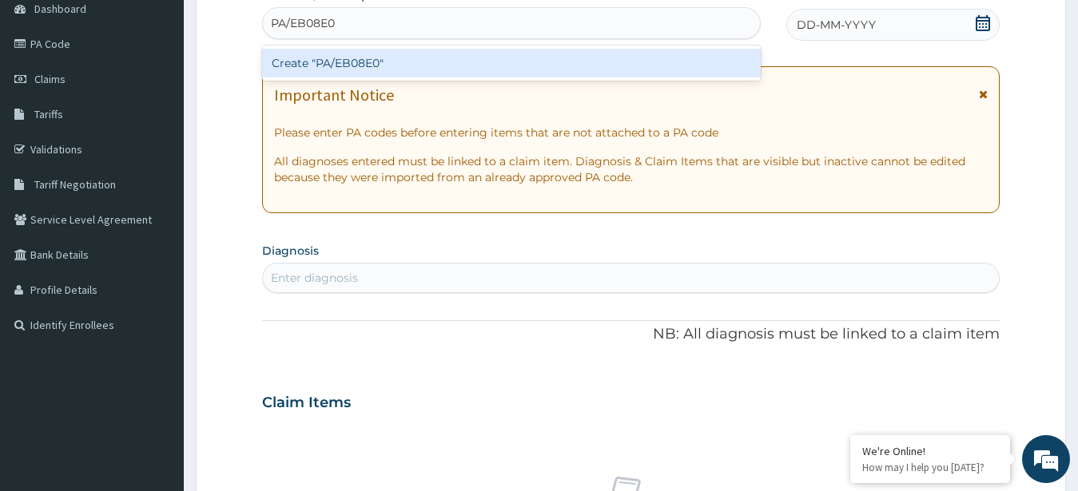
click at [618, 65] on div "Create "PA/EB08E0"" at bounding box center [511, 63] width 499 height 29
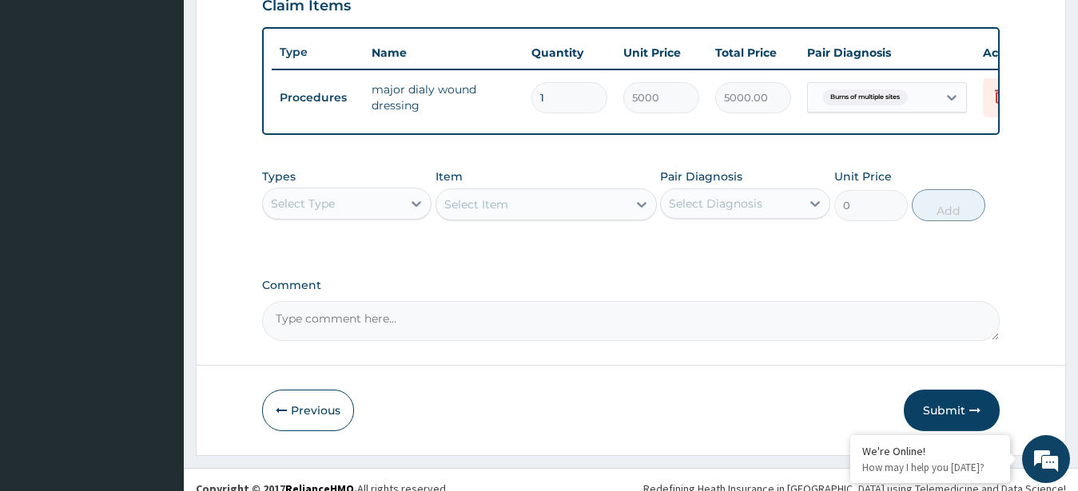
scroll to position [599, 0]
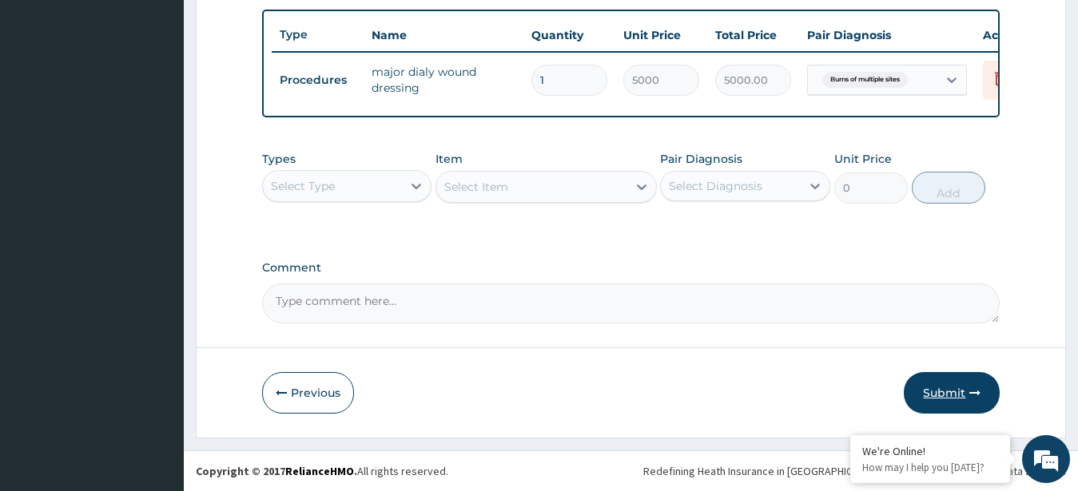
click at [949, 391] on button "Submit" at bounding box center [952, 393] width 96 height 42
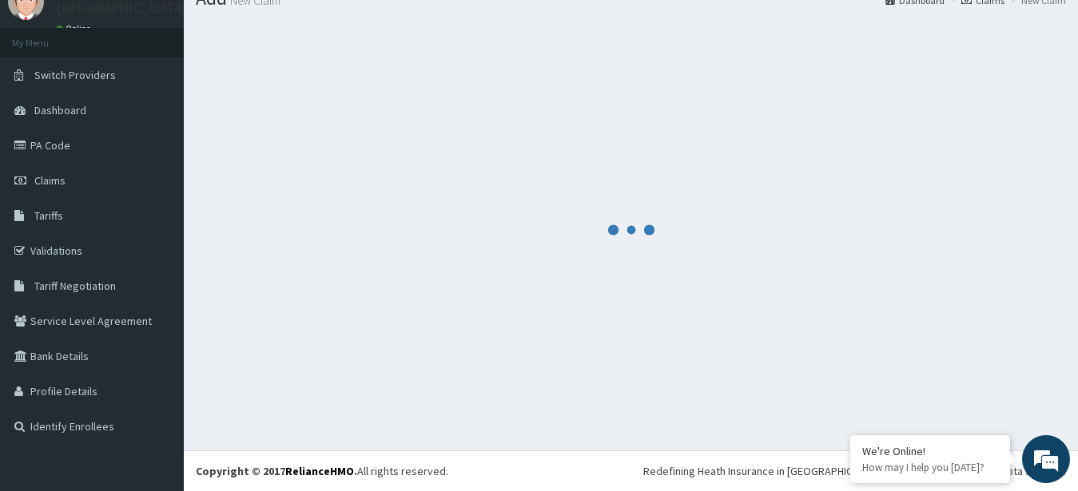
scroll to position [64, 0]
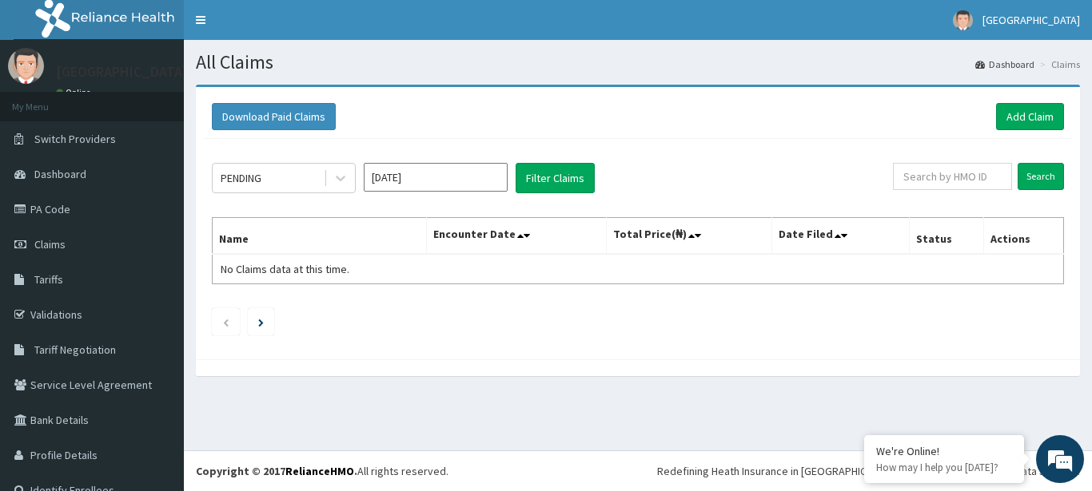
click at [457, 180] on input "[DATE]" at bounding box center [436, 177] width 144 height 29
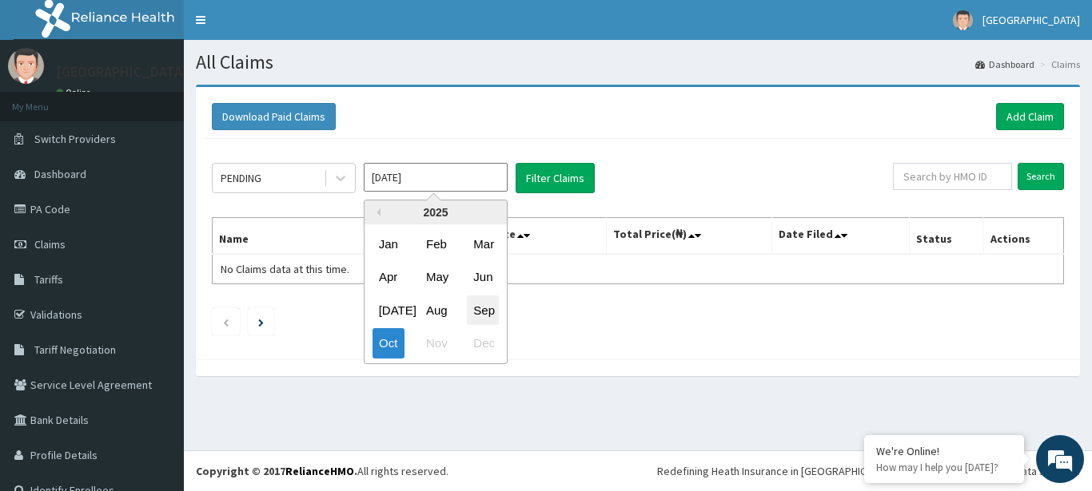
click at [486, 300] on div "Sep" at bounding box center [483, 311] width 32 height 30
type input "[DATE]"
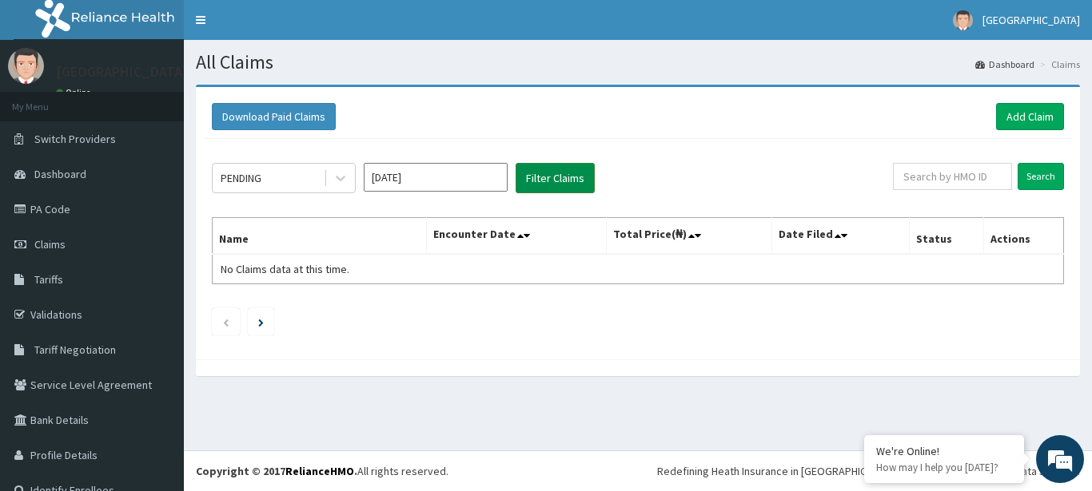
click at [557, 173] on button "Filter Claims" at bounding box center [554, 178] width 79 height 30
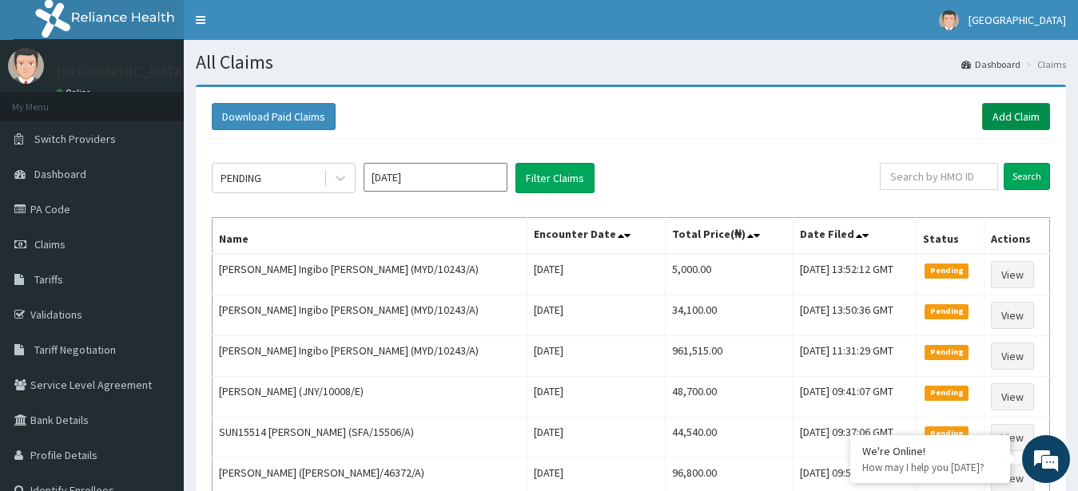
click at [1023, 113] on link "Add Claim" at bounding box center [1016, 116] width 68 height 27
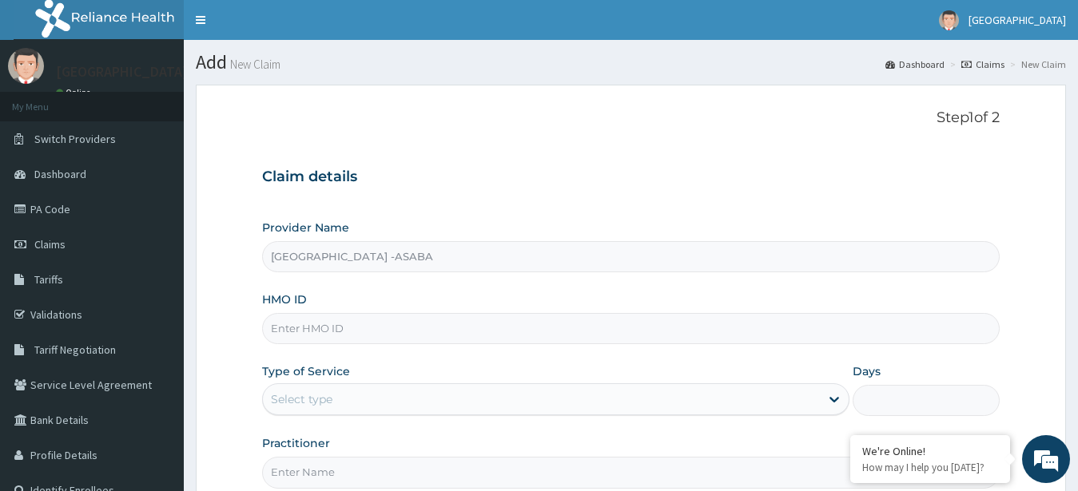
click at [468, 332] on input "HMO ID" at bounding box center [631, 328] width 738 height 31
type input "MYD/10243/A"
click at [498, 392] on div "Select type" at bounding box center [542, 400] width 558 height 26
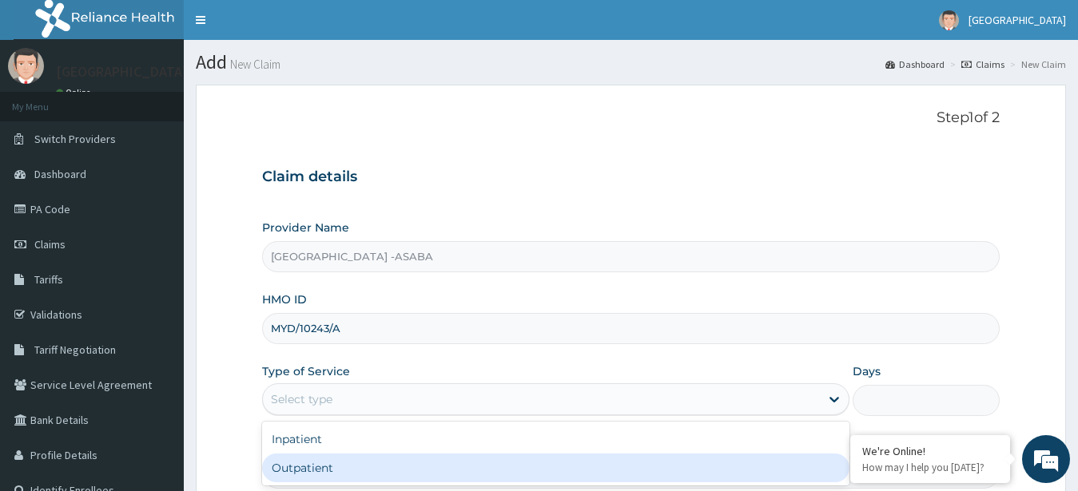
click at [488, 465] on div "Outpatient" at bounding box center [556, 468] width 588 height 29
type input "1"
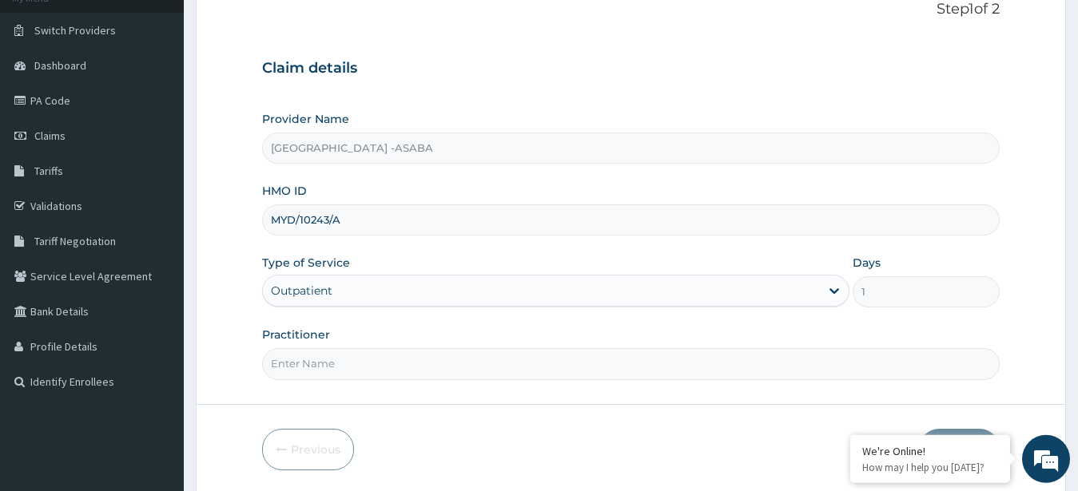
scroll to position [165, 0]
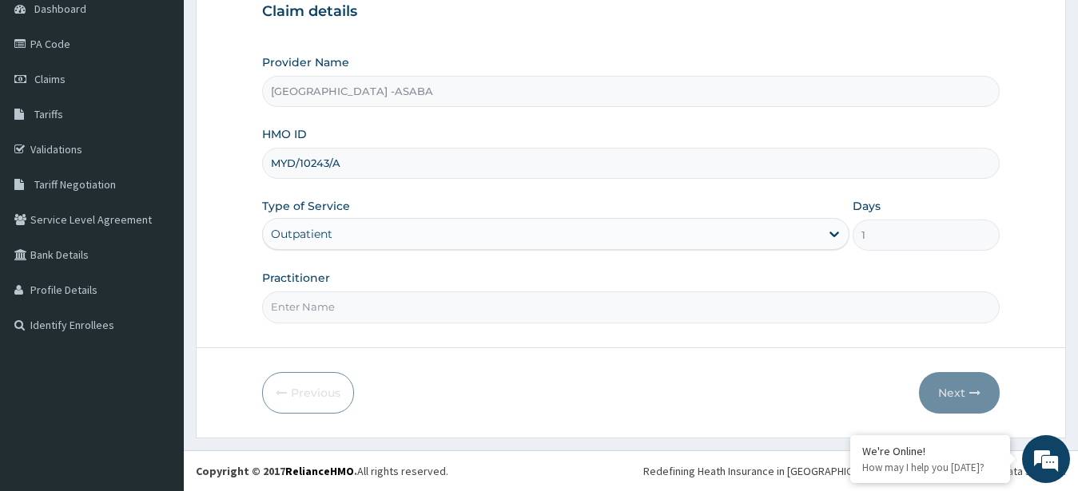
click at [654, 316] on input "Practitioner" at bounding box center [631, 307] width 738 height 31
type input "DR BRUNO"
click at [965, 385] on button "Next" at bounding box center [959, 393] width 81 height 42
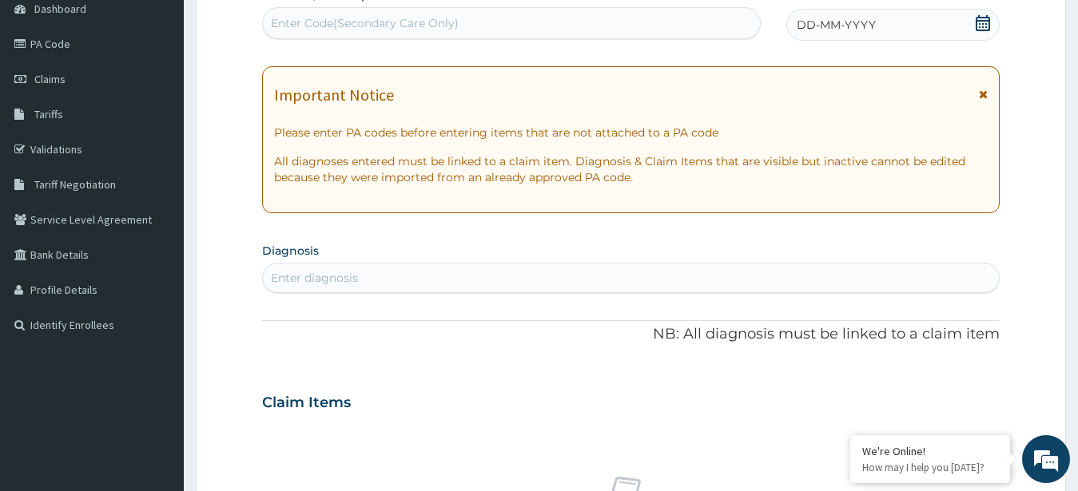
click at [583, 16] on div "Enter Code(Secondary Care Only)" at bounding box center [511, 23] width 497 height 26
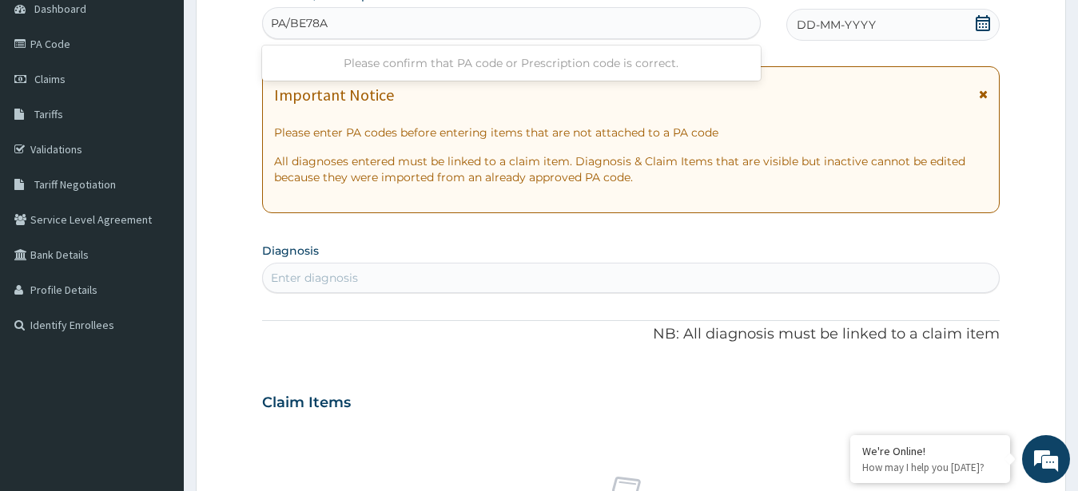
type input "PA/BE78AB"
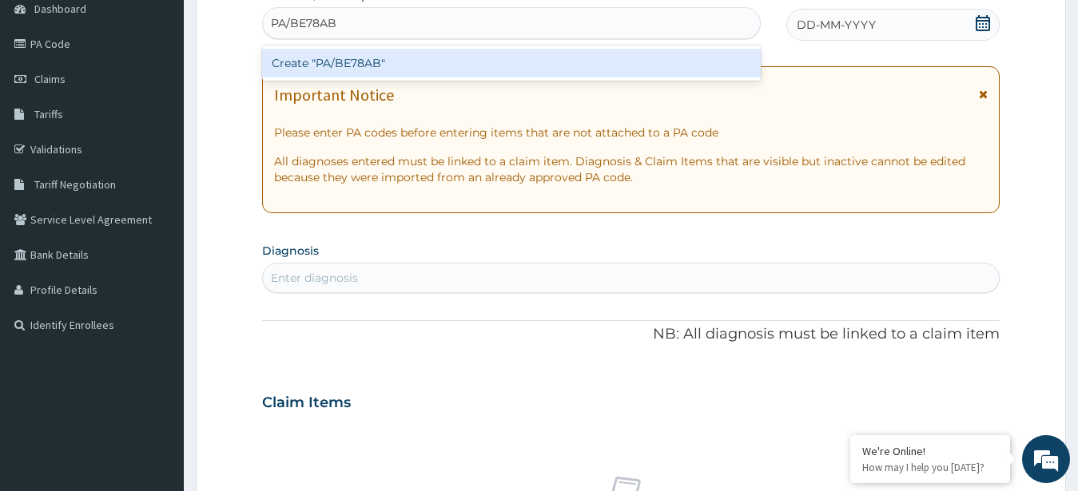
click at [646, 54] on div "Create "PA/BE78AB"" at bounding box center [511, 63] width 499 height 29
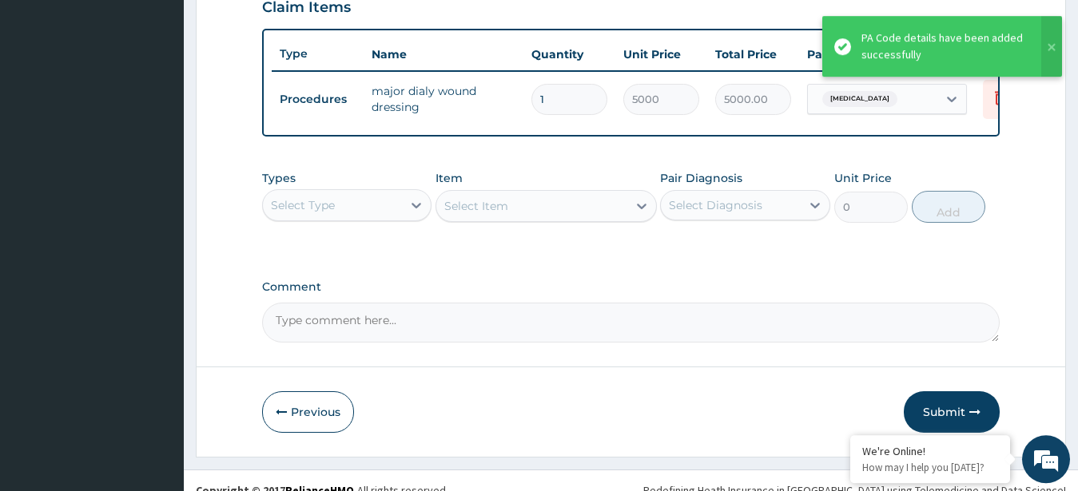
scroll to position [599, 0]
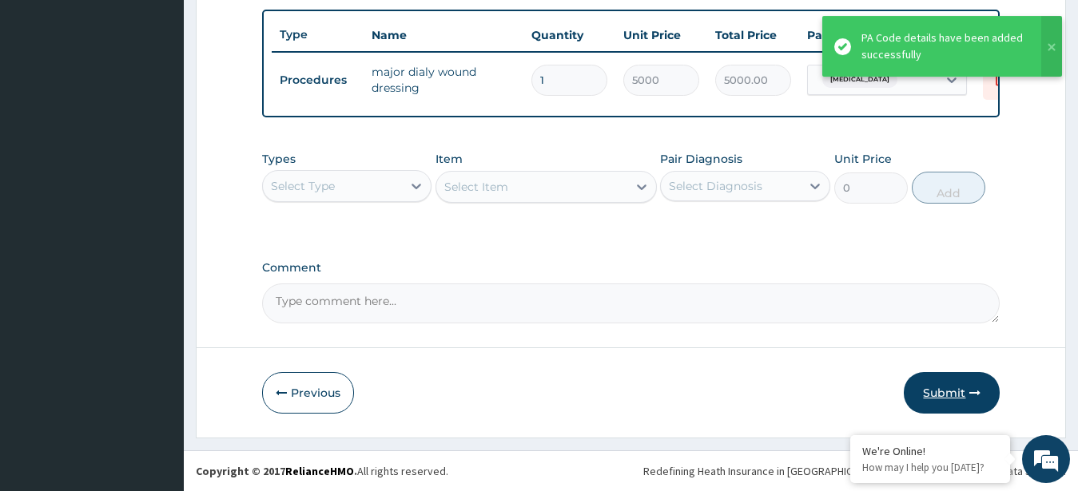
click at [941, 388] on button "Submit" at bounding box center [952, 393] width 96 height 42
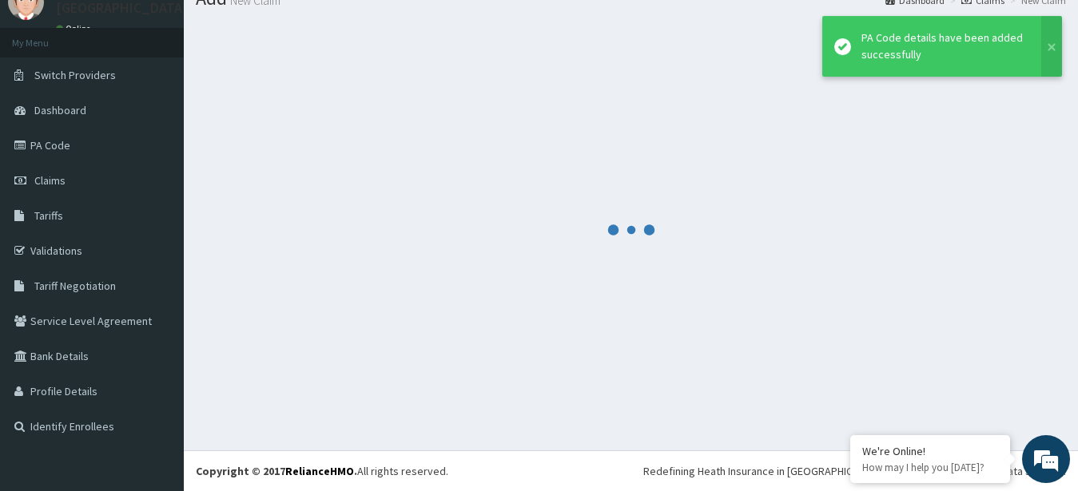
scroll to position [64, 0]
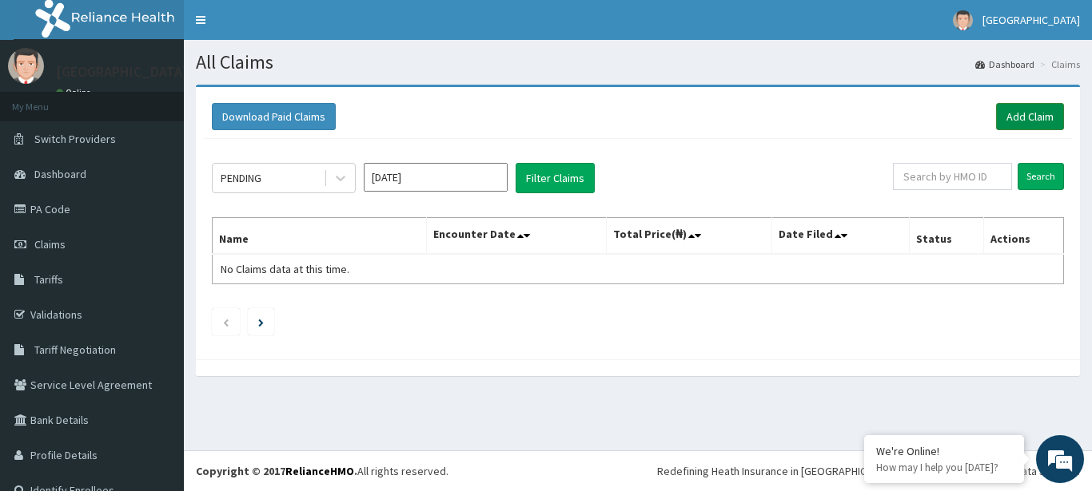
click at [1013, 116] on link "Add Claim" at bounding box center [1030, 116] width 68 height 27
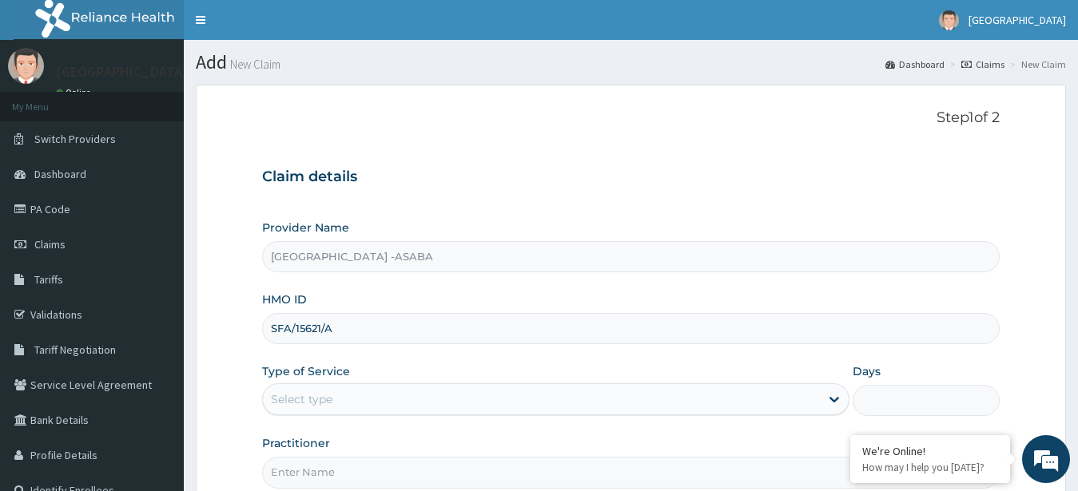
type input "SFA/15621/A"
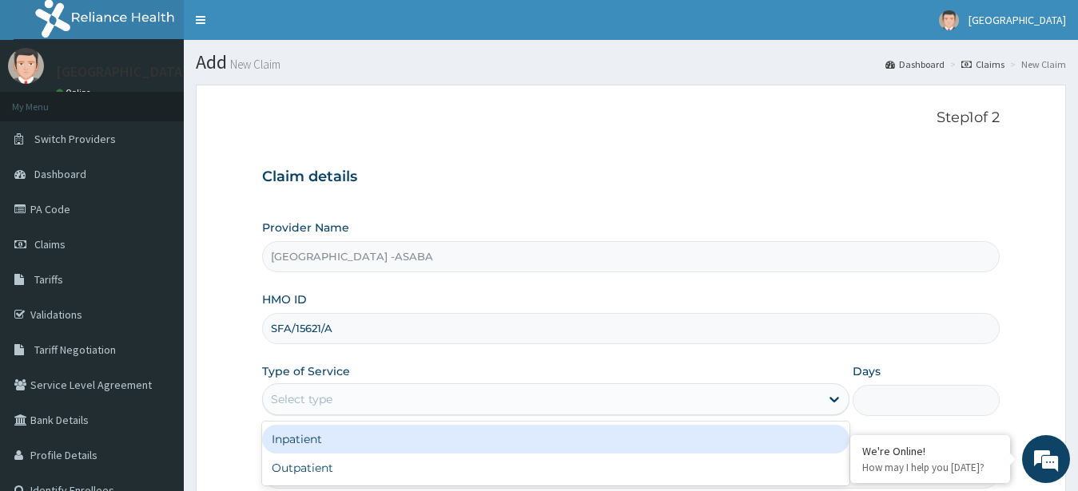
click at [540, 396] on div "Select type" at bounding box center [542, 400] width 558 height 26
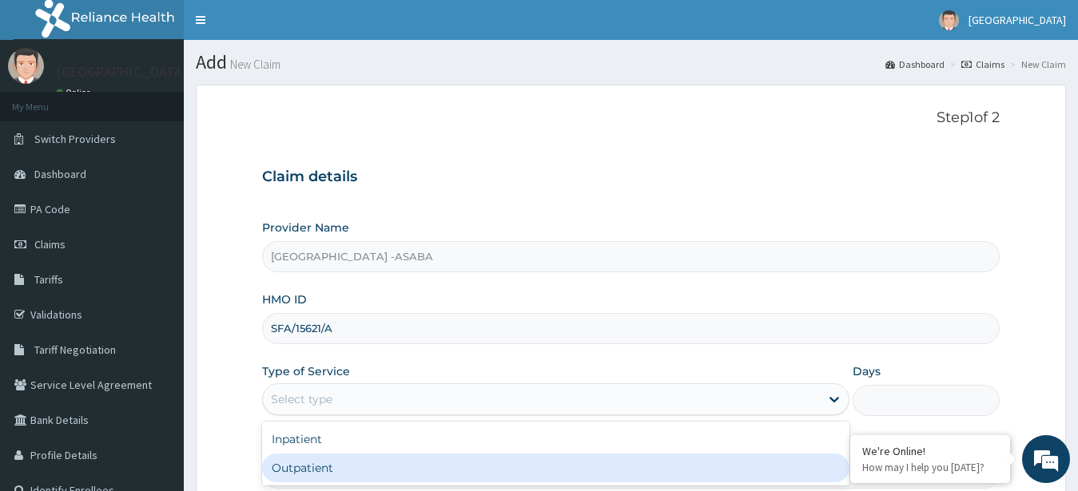
click at [500, 466] on div "Outpatient" at bounding box center [556, 468] width 588 height 29
type input "1"
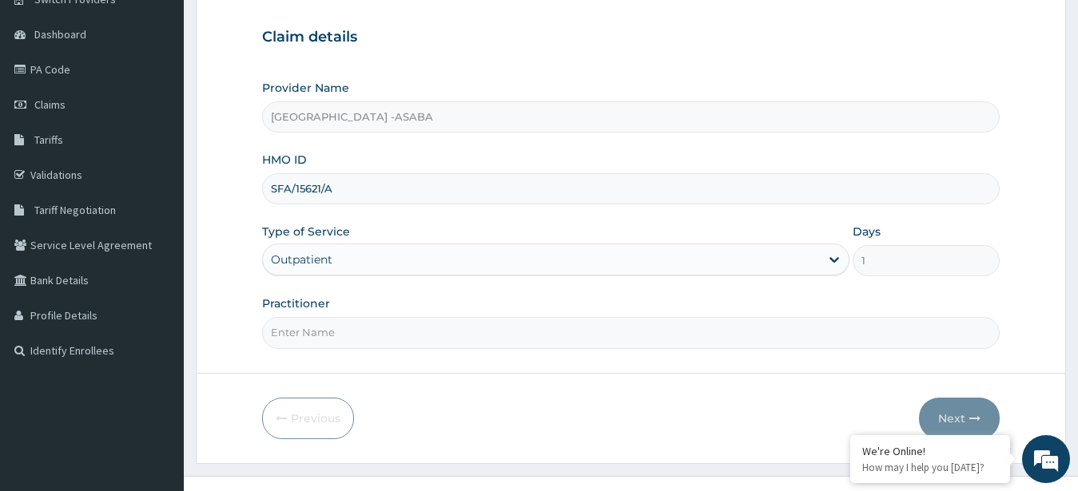
scroll to position [165, 0]
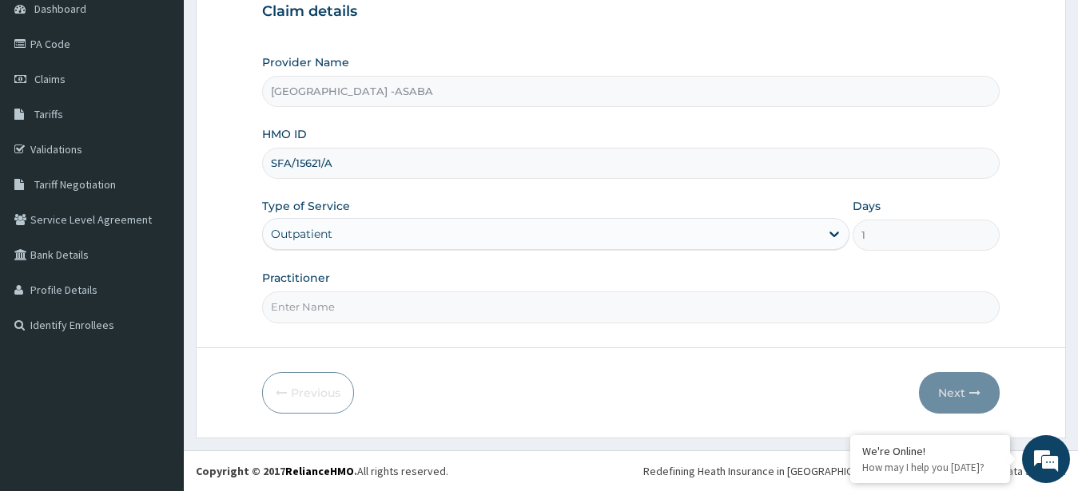
click at [488, 304] on input "Practitioner" at bounding box center [631, 307] width 738 height 31
click at [473, 304] on input "Practitioner" at bounding box center [631, 307] width 738 height 31
type input "DR NJOKU"
click at [948, 388] on button "Next" at bounding box center [959, 393] width 81 height 42
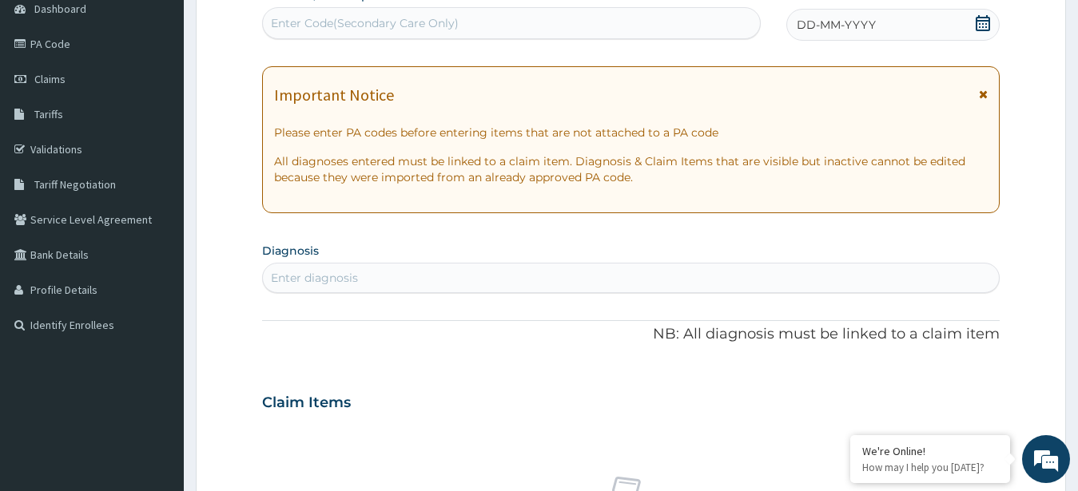
click at [945, 32] on div "DD-MM-YYYY" at bounding box center [893, 25] width 214 height 32
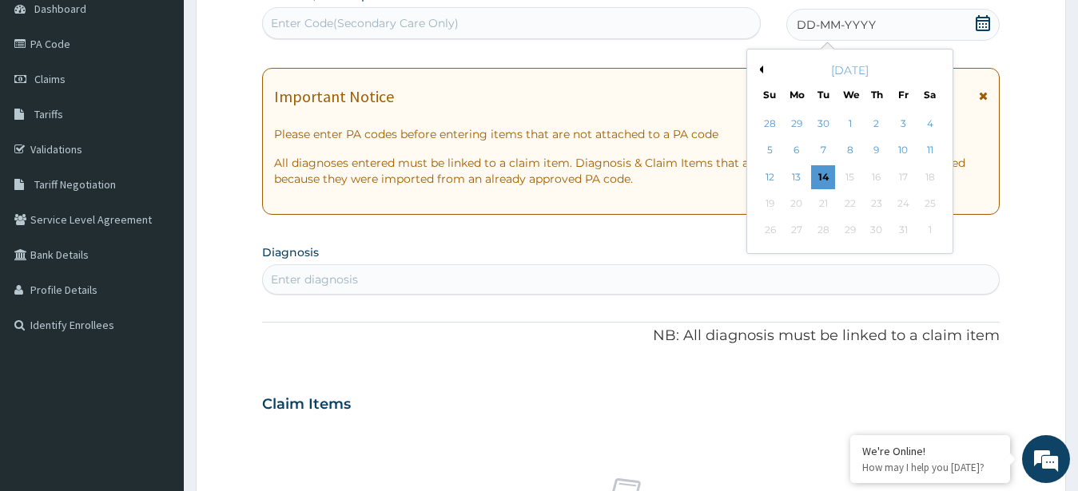
click at [760, 68] on button "Previous Month" at bounding box center [759, 70] width 8 height 8
click at [929, 205] on div "27" at bounding box center [929, 204] width 24 height 24
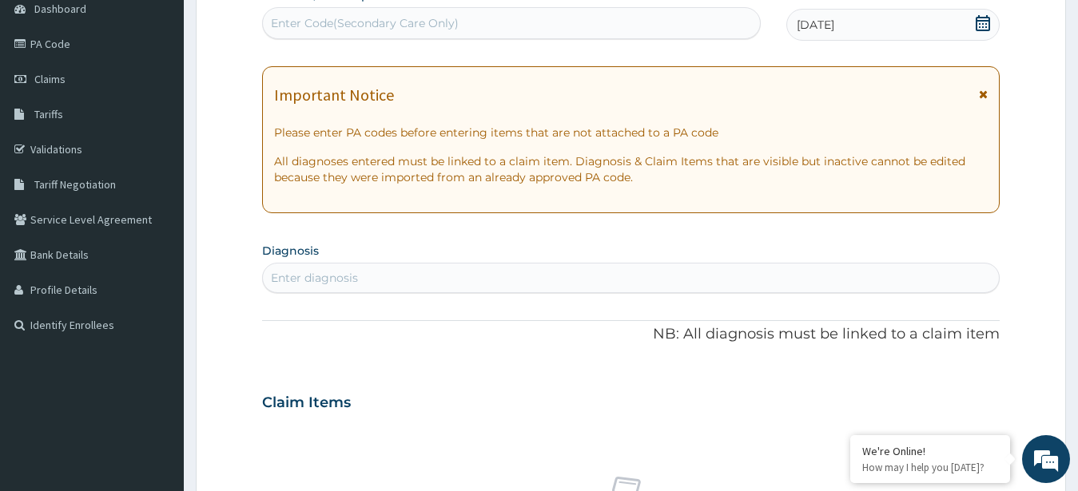
click at [559, 280] on div "Enter diagnosis" at bounding box center [631, 278] width 737 height 26
type input "UPPER RESPIRATORY TRACT"
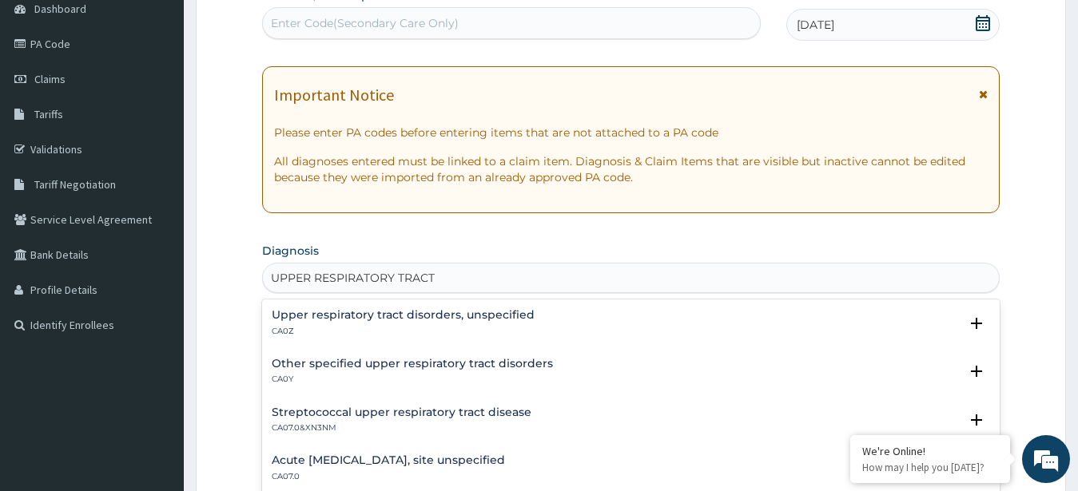
click at [473, 314] on h4 "Upper respiratory tract disorders, unspecified" at bounding box center [403, 315] width 263 height 12
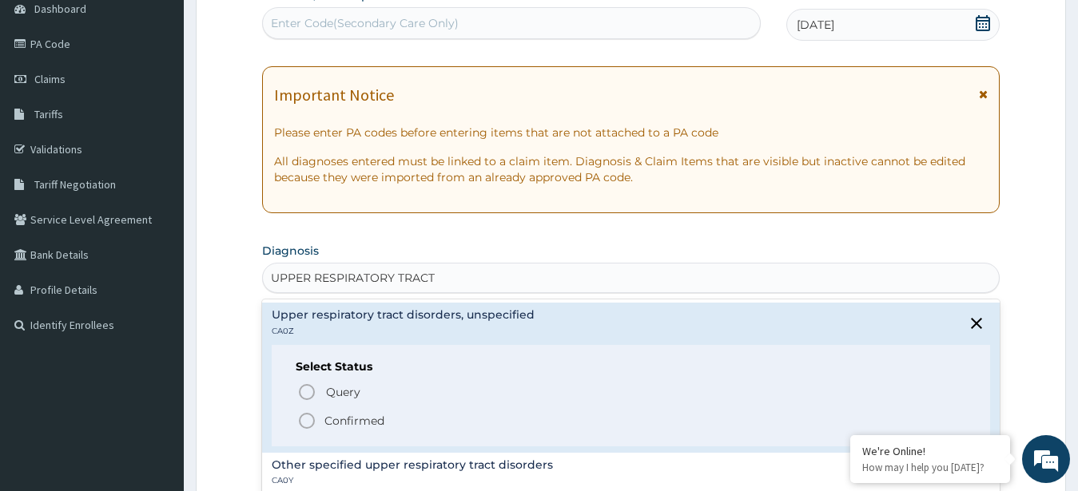
click at [300, 418] on circle "status option filled" at bounding box center [307, 421] width 14 height 14
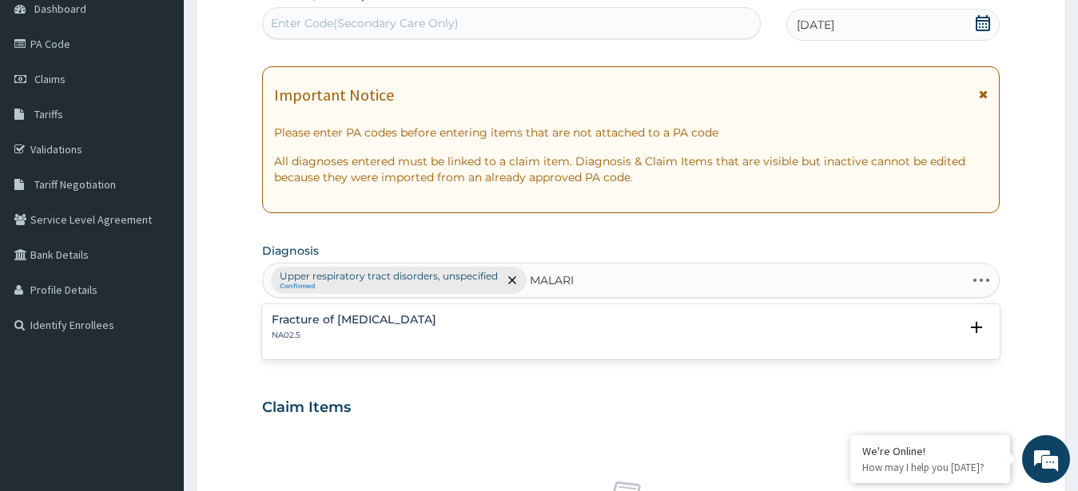
type input "[MEDICAL_DATA]"
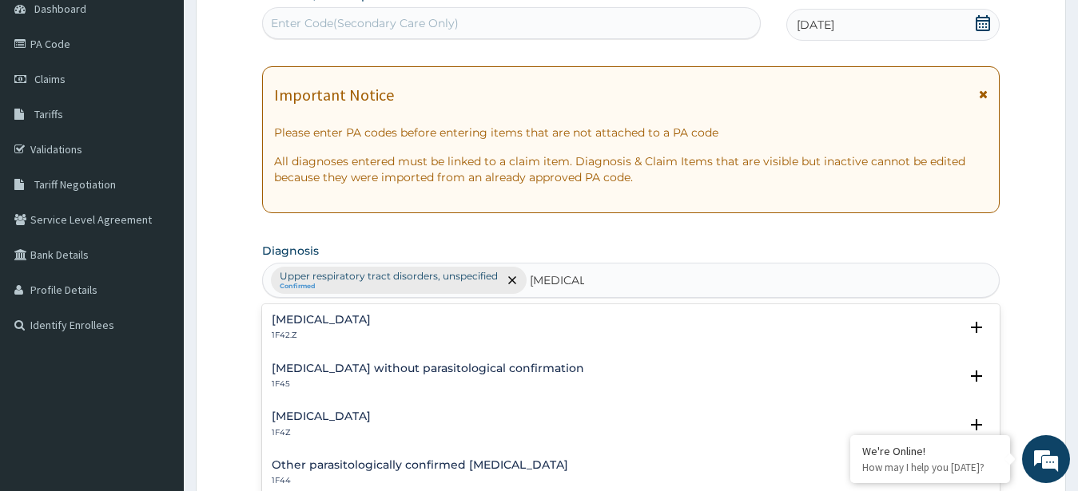
click at [354, 412] on h4 "Malaria, unspecified" at bounding box center [321, 417] width 99 height 12
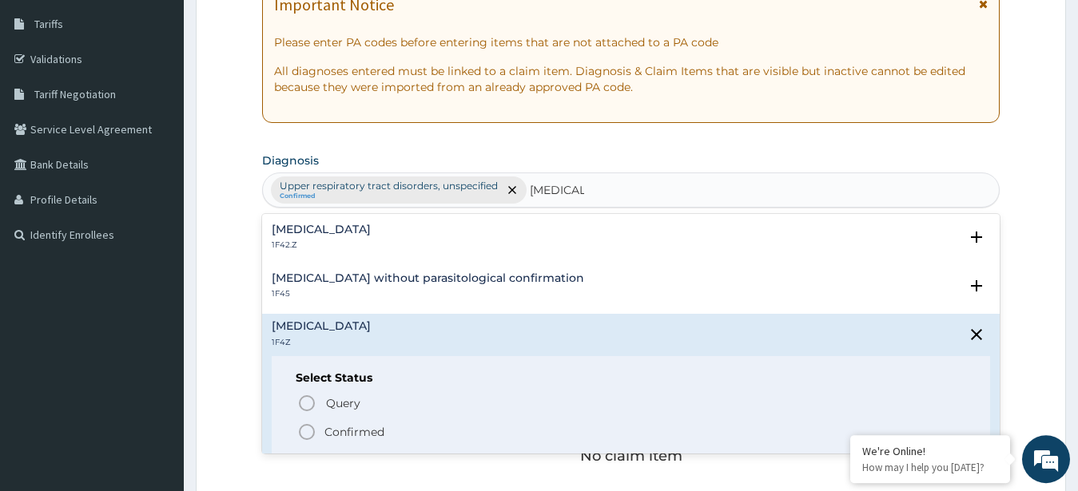
scroll to position [288, 0]
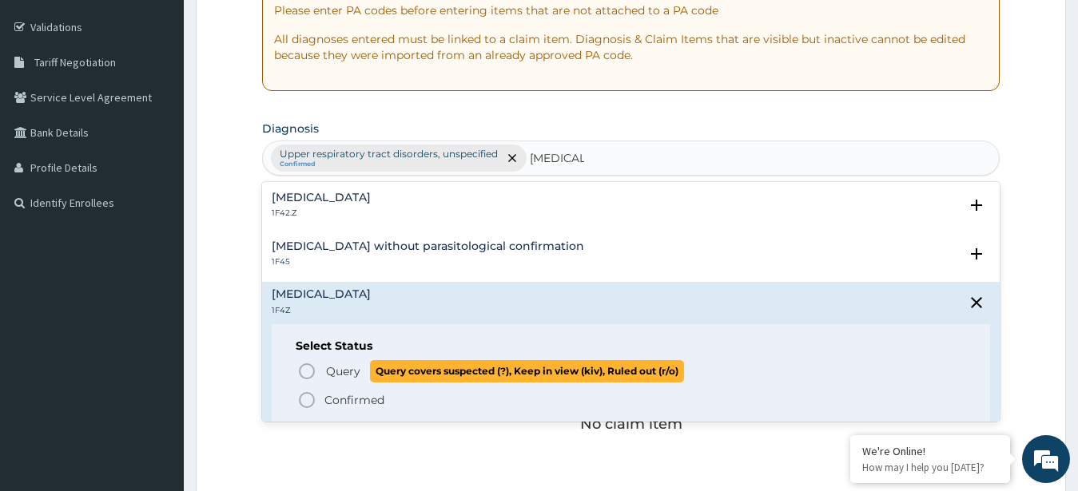
click at [308, 369] on icon "status option query" at bounding box center [306, 371] width 19 height 19
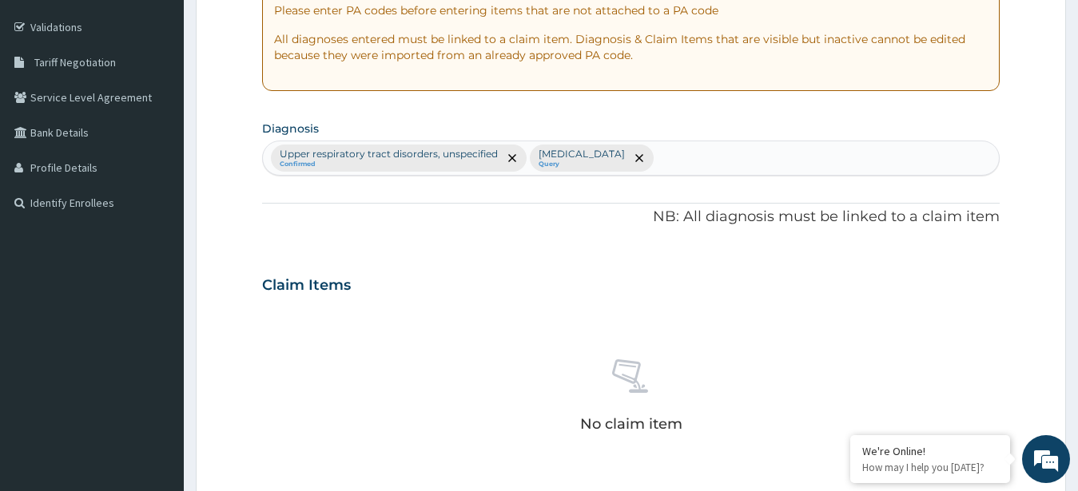
scroll to position [661, 0]
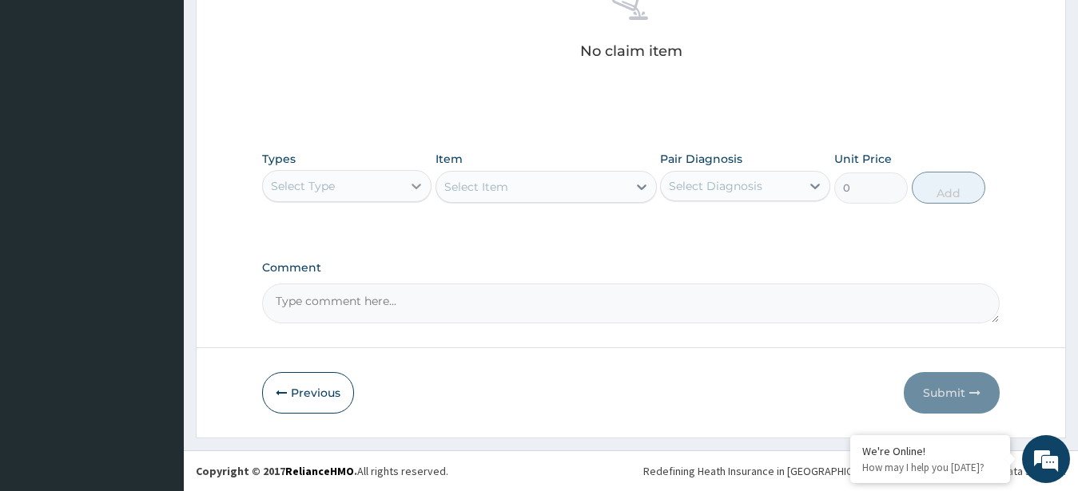
click at [404, 188] on div at bounding box center [416, 186] width 29 height 29
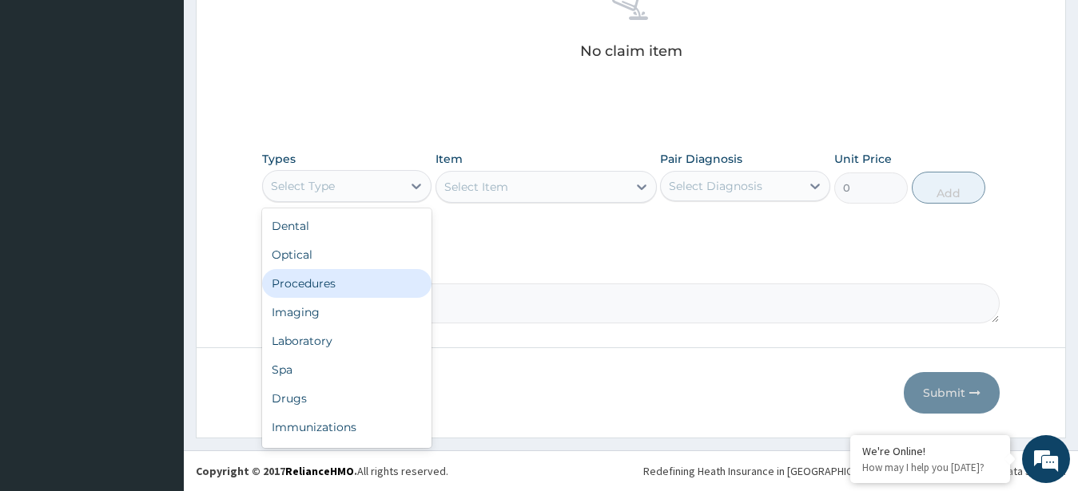
click at [357, 276] on div "Procedures" at bounding box center [347, 283] width 170 height 29
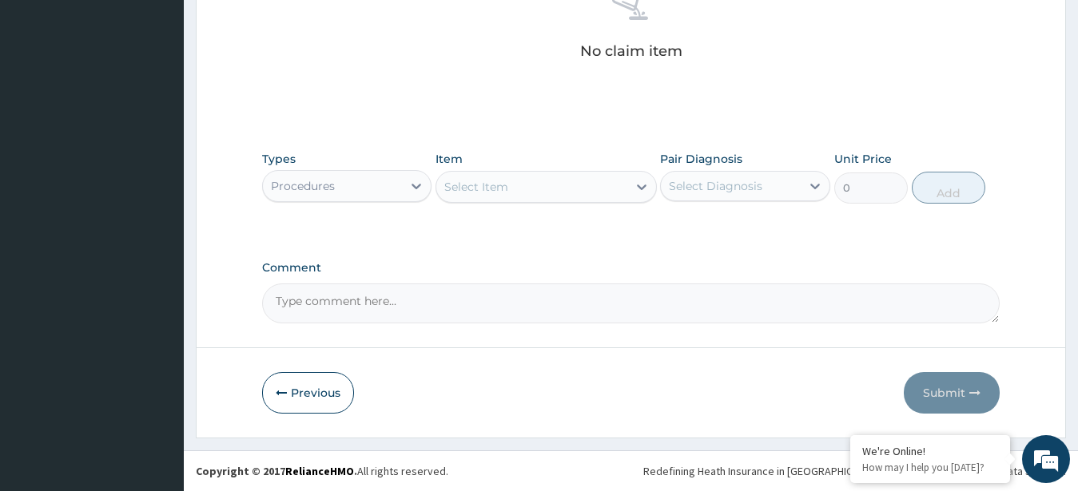
click at [595, 187] on div "Select Item" at bounding box center [531, 187] width 191 height 26
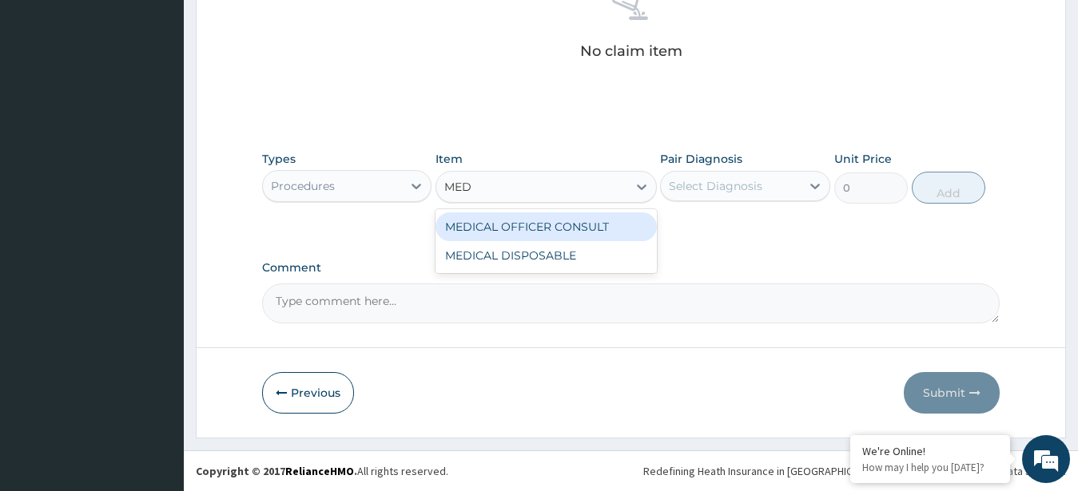
type input "MEDI"
click at [605, 220] on div "MEDICAL OFFICER CONSULT" at bounding box center [546, 227] width 221 height 29
type input "10000"
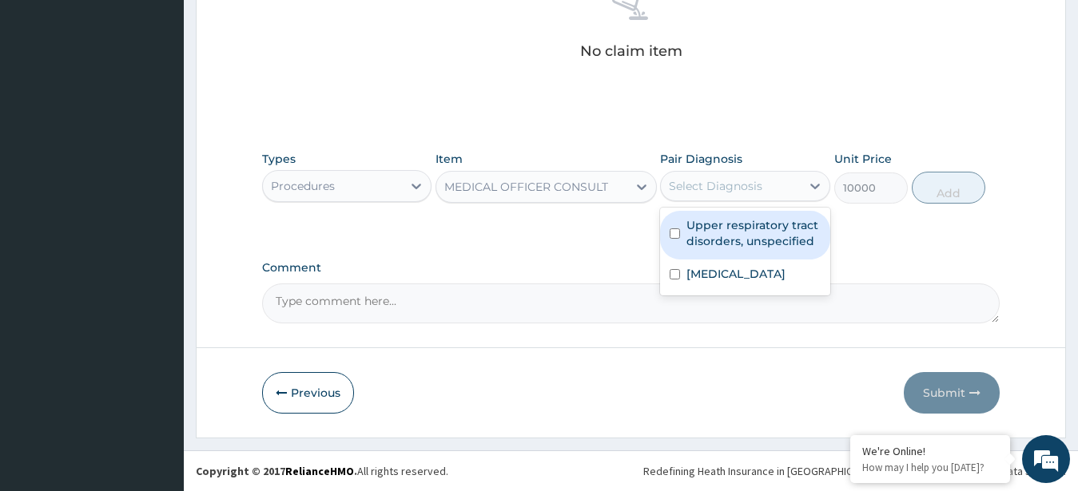
click at [724, 184] on div "Select Diagnosis" at bounding box center [715, 186] width 93 height 16
click at [738, 224] on label "Upper respiratory tract disorders, unspecified" at bounding box center [753, 233] width 134 height 32
checkbox input "true"
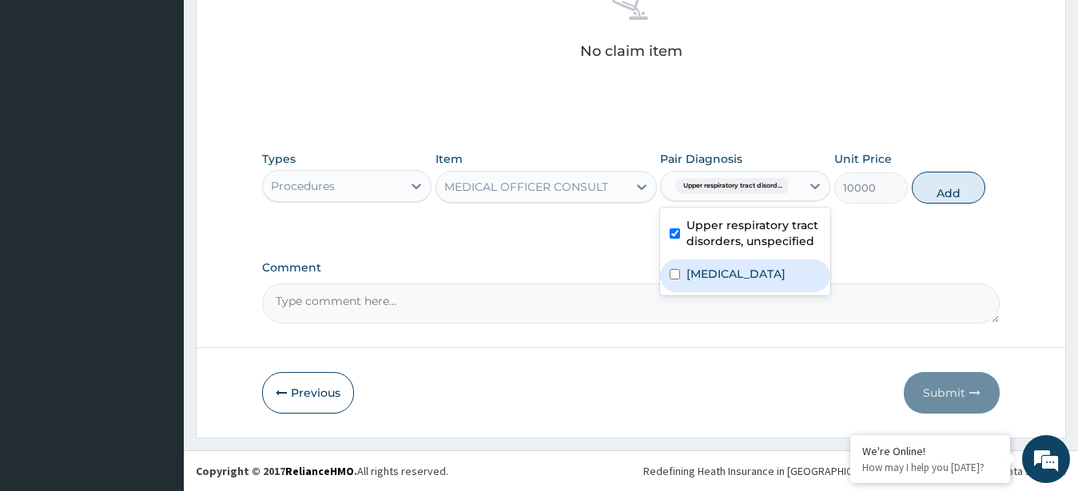
click at [749, 267] on label "Malaria, unspecified" at bounding box center [735, 274] width 99 height 16
checkbox input "true"
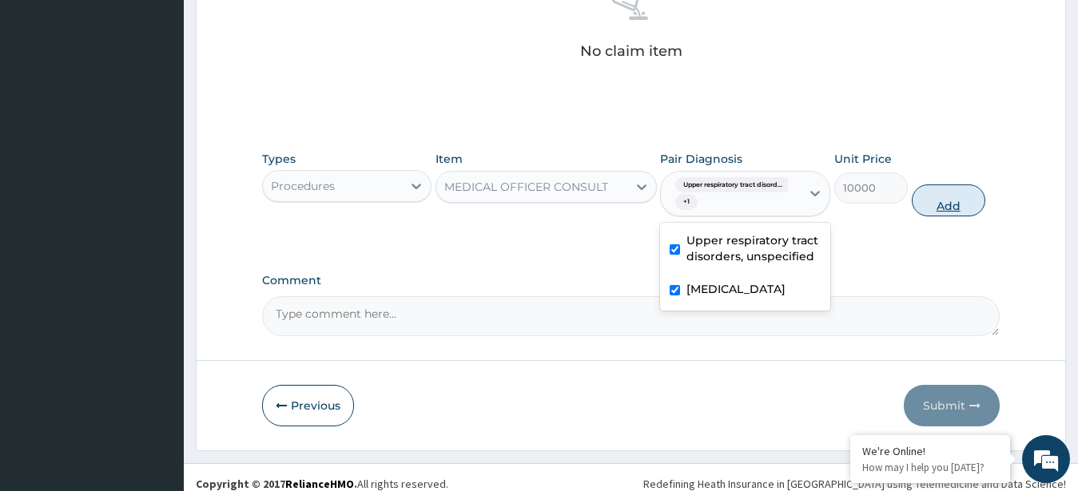
click at [944, 197] on button "Add" at bounding box center [949, 201] width 74 height 32
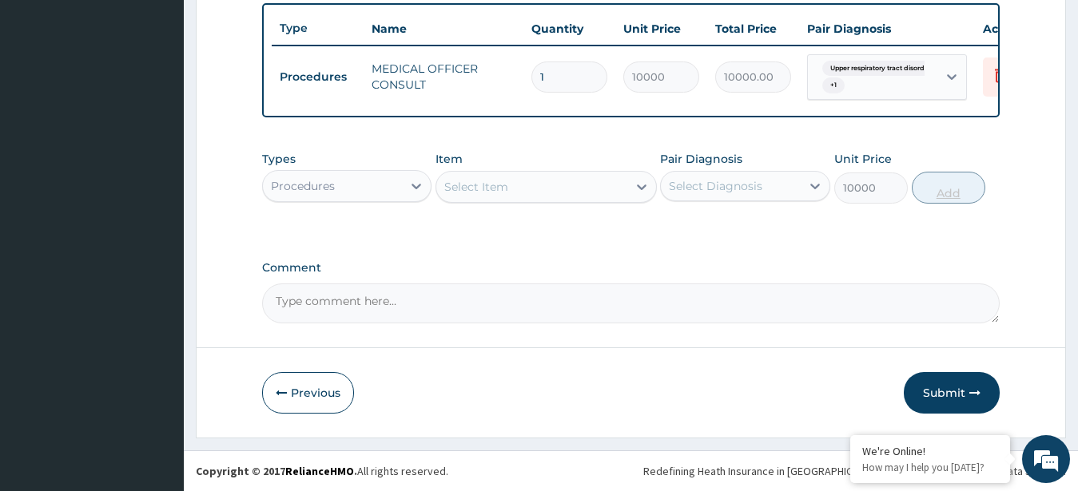
type input "0"
click at [416, 190] on icon at bounding box center [416, 186] width 16 height 16
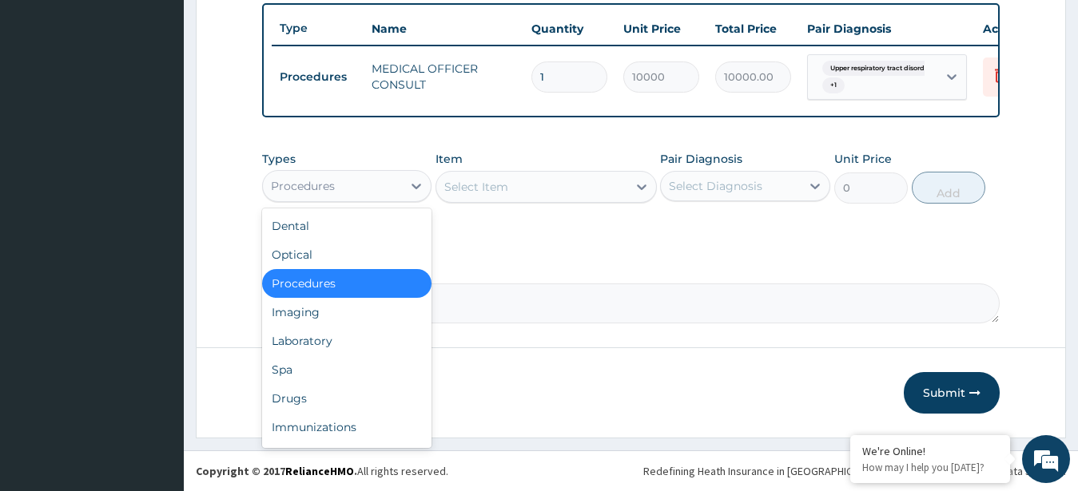
click at [475, 189] on div "Select Item" at bounding box center [476, 187] width 64 height 16
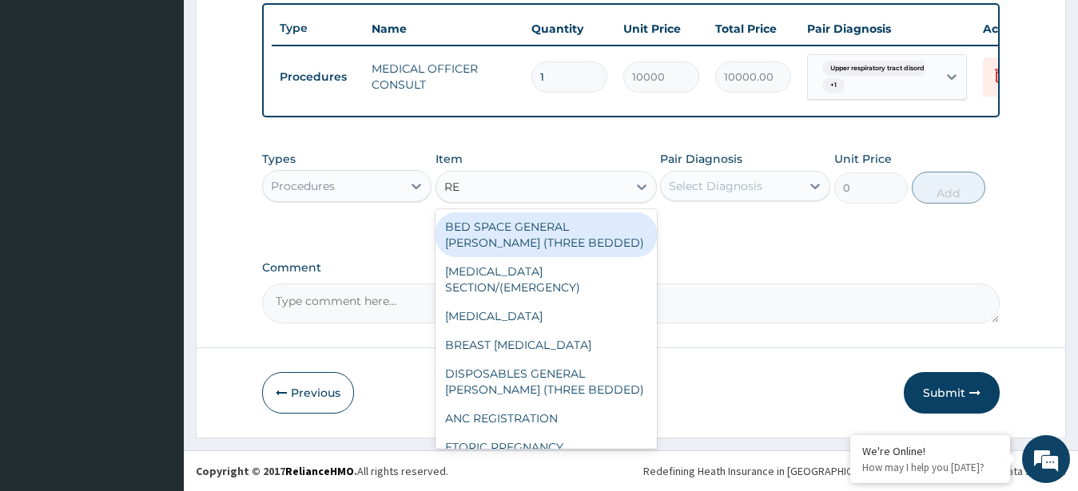
type input "REG"
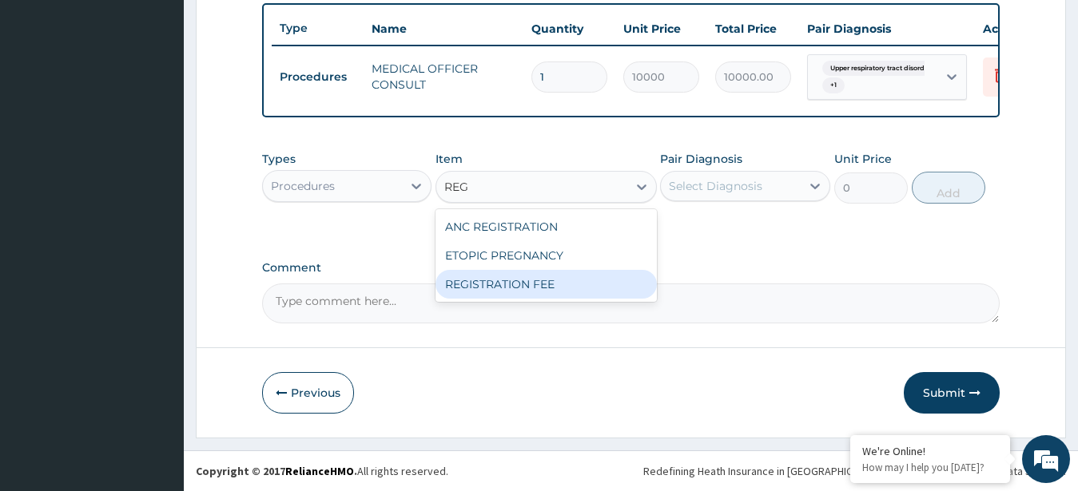
click at [508, 284] on div "REGISTRATION FEE" at bounding box center [546, 284] width 221 height 29
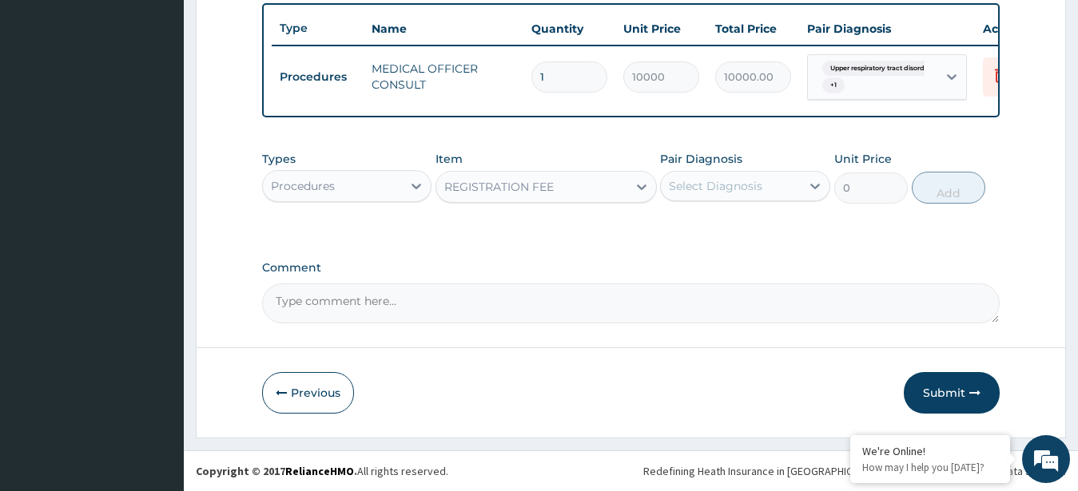
type input "10000"
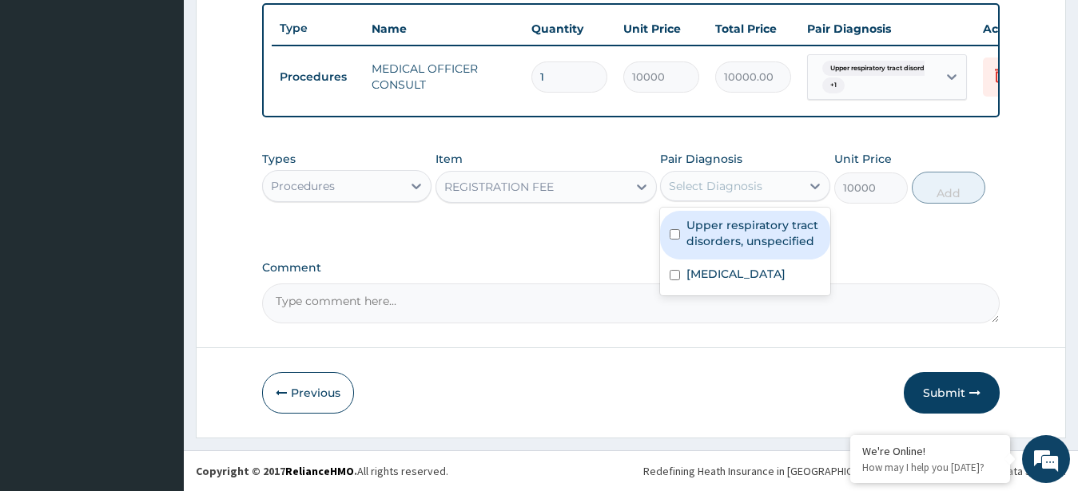
click at [748, 181] on div "Select Diagnosis" at bounding box center [715, 186] width 93 height 16
click at [737, 228] on label "Upper respiratory tract disorders, unspecified" at bounding box center [753, 233] width 134 height 32
checkbox input "true"
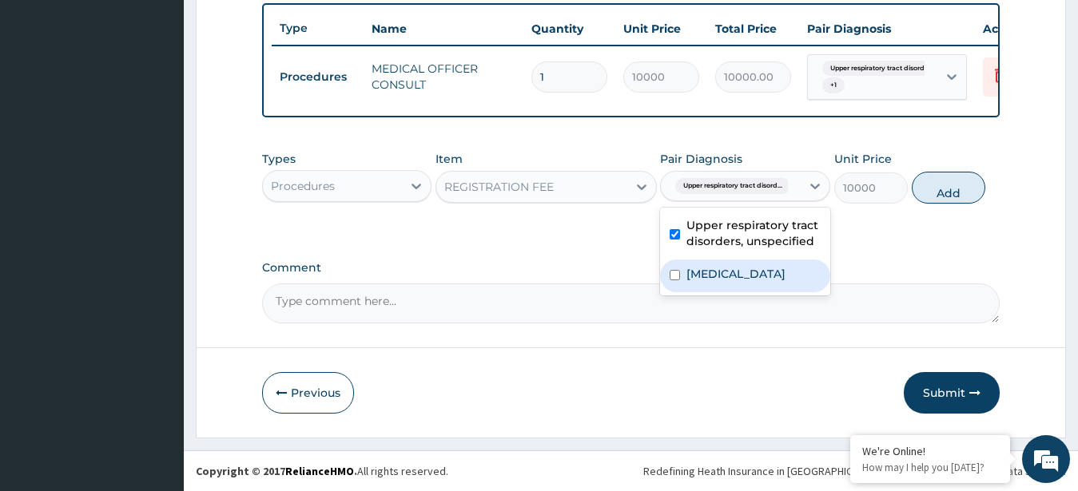
click at [746, 275] on label "Malaria, unspecified" at bounding box center [735, 274] width 99 height 16
checkbox input "true"
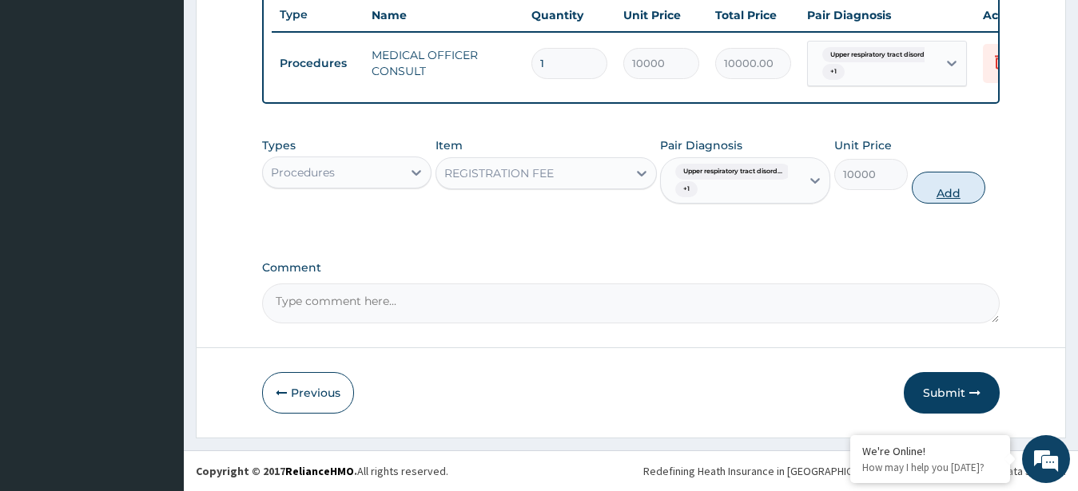
click at [944, 192] on button "Add" at bounding box center [949, 188] width 74 height 32
type input "0"
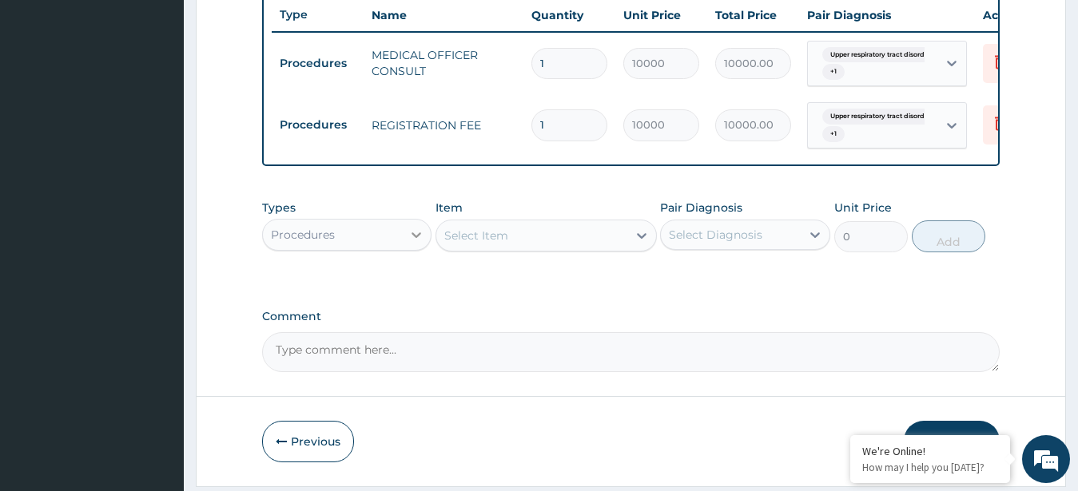
click at [414, 243] on icon at bounding box center [416, 235] width 16 height 16
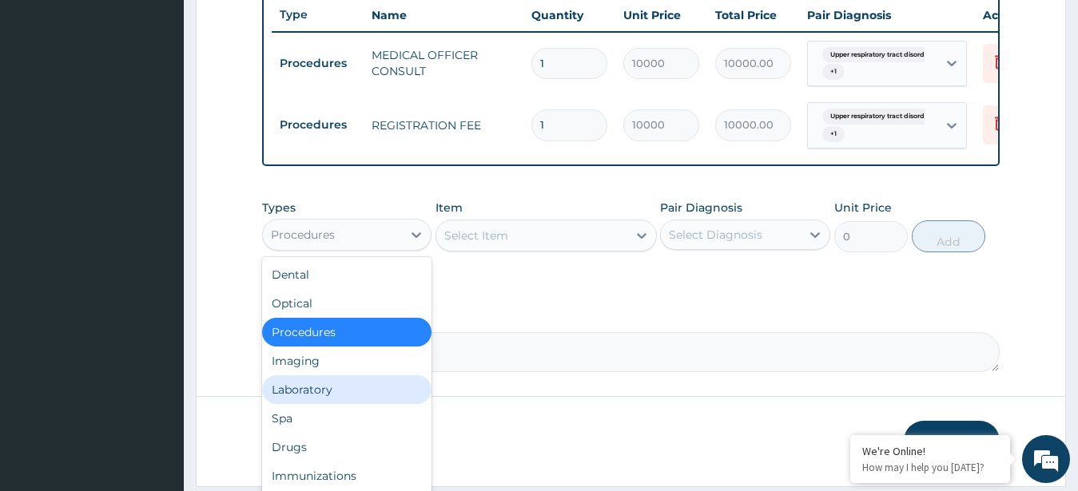
click at [329, 394] on div "Laboratory" at bounding box center [347, 390] width 170 height 29
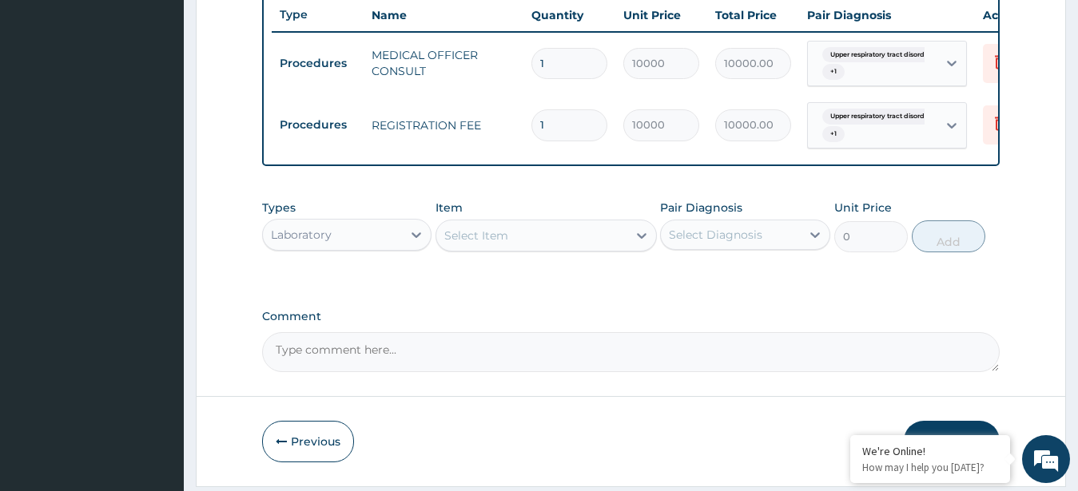
click at [552, 249] on div "Select Item" at bounding box center [531, 236] width 191 height 26
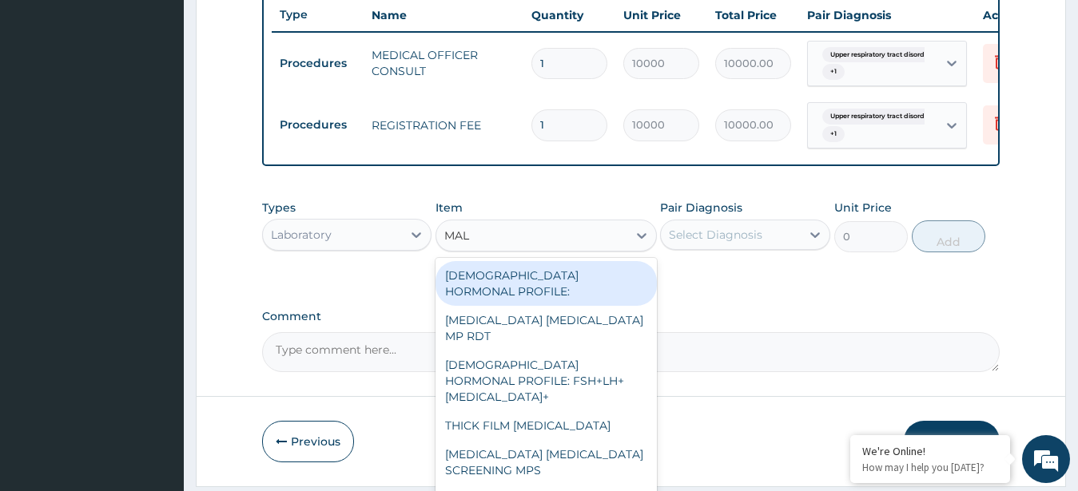
type input "MALA"
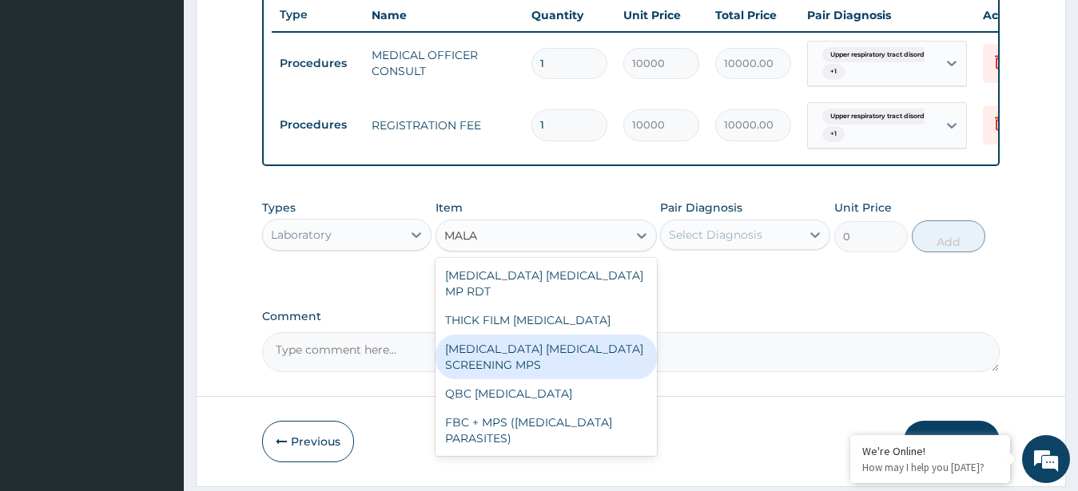
click at [603, 335] on div "MALARIA PARASITE SCREENING MPS" at bounding box center [546, 357] width 221 height 45
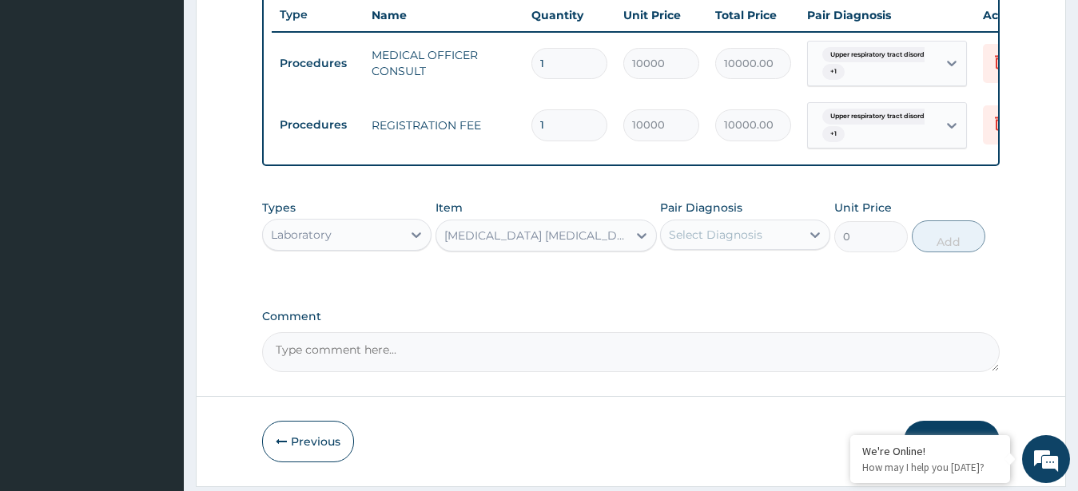
type input "2500"
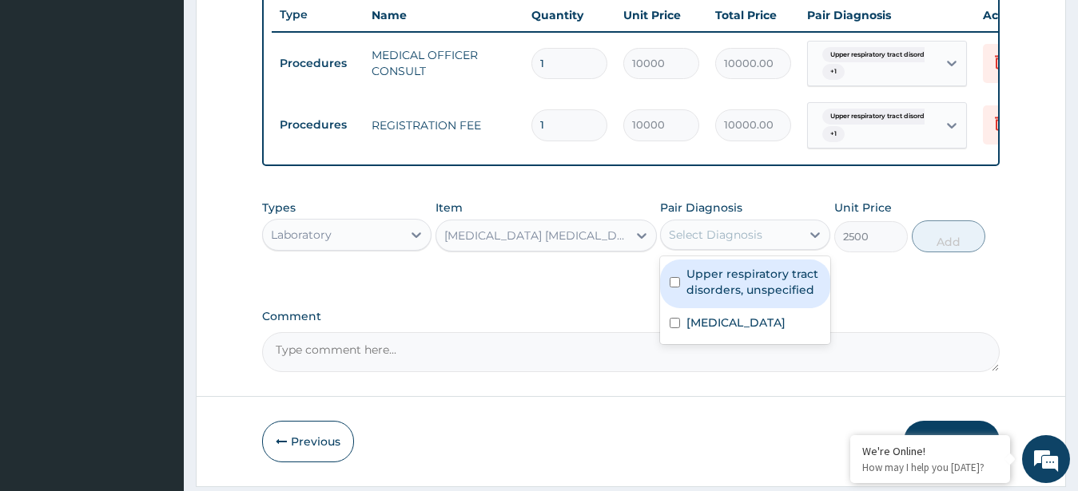
click at [752, 243] on div "Select Diagnosis" at bounding box center [715, 235] width 93 height 16
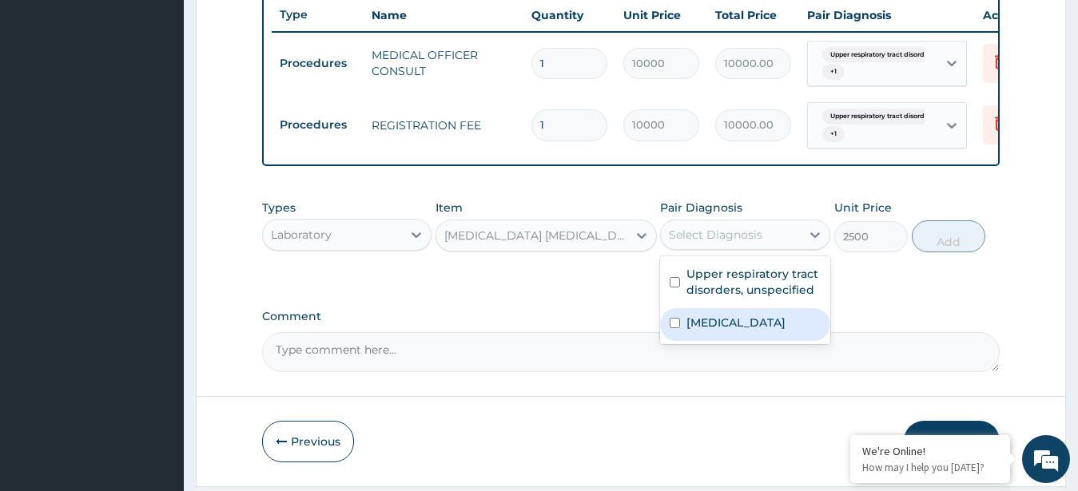
click at [758, 331] on label "Malaria, unspecified" at bounding box center [735, 323] width 99 height 16
checkbox input "true"
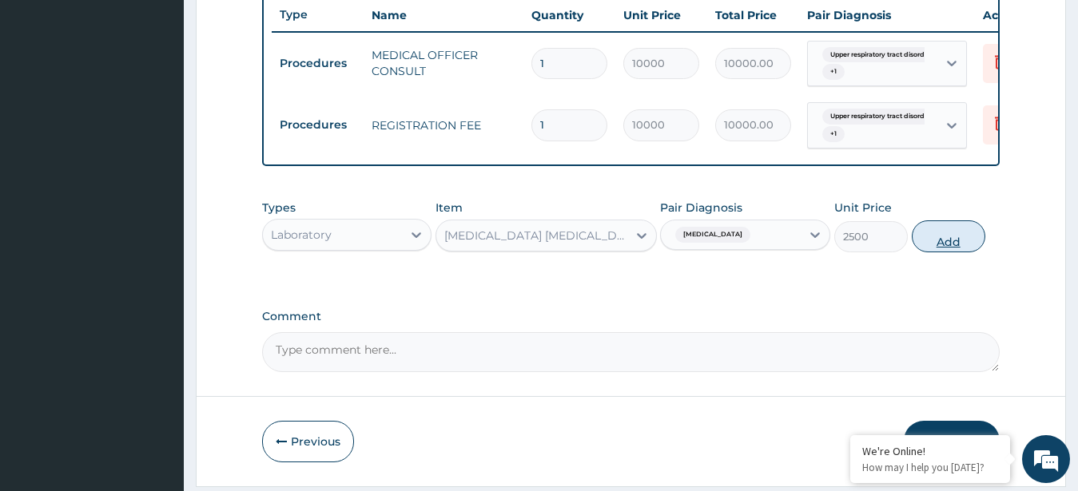
click at [955, 253] on button "Add" at bounding box center [949, 237] width 74 height 32
type input "0"
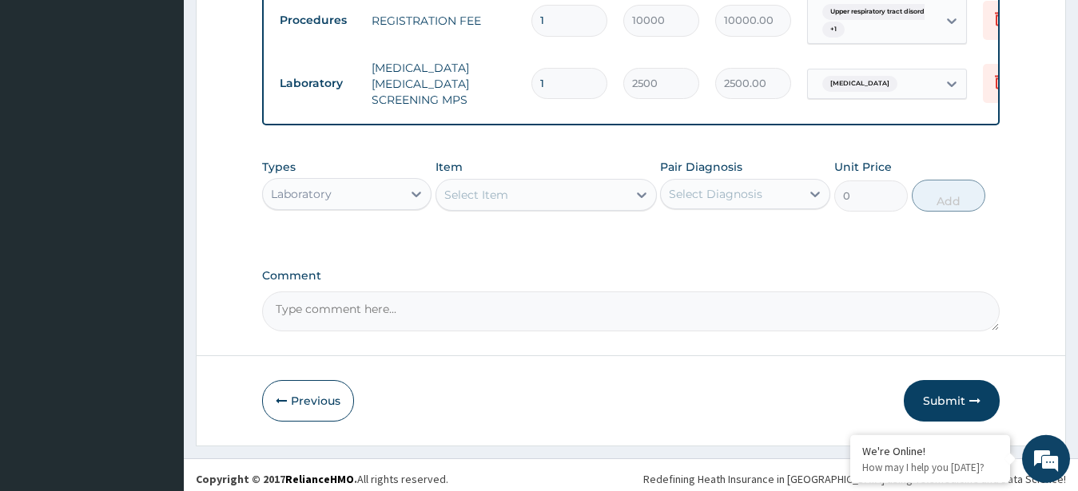
scroll to position [722, 0]
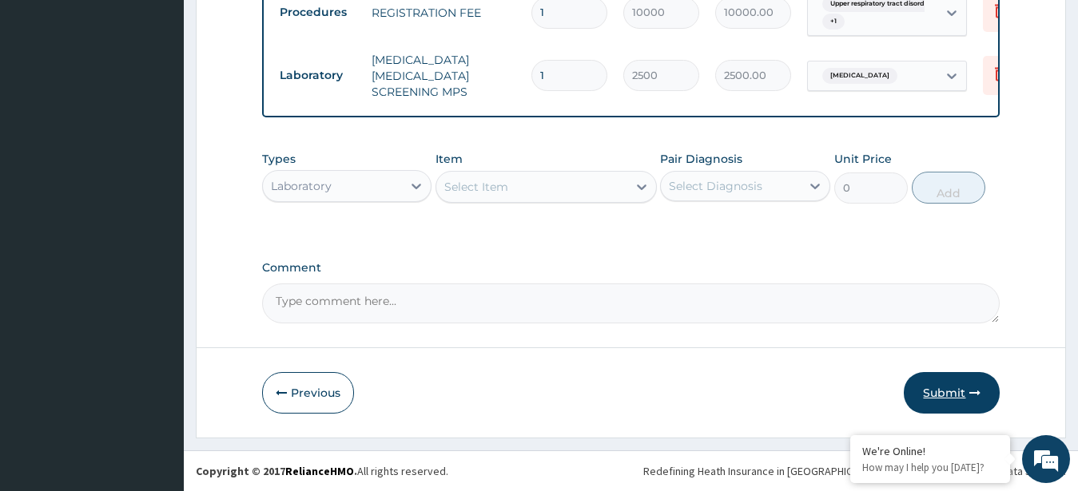
click at [944, 388] on button "Submit" at bounding box center [952, 393] width 96 height 42
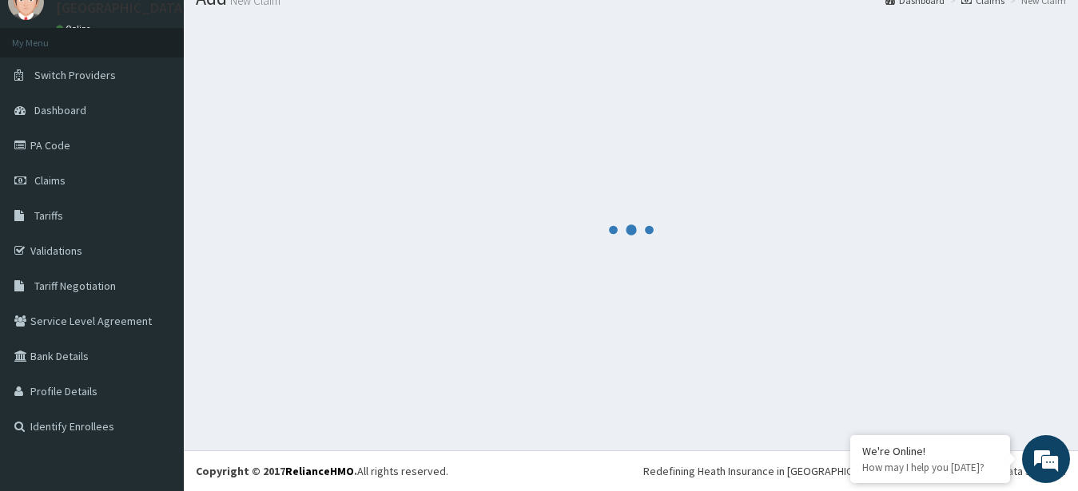
scroll to position [64, 0]
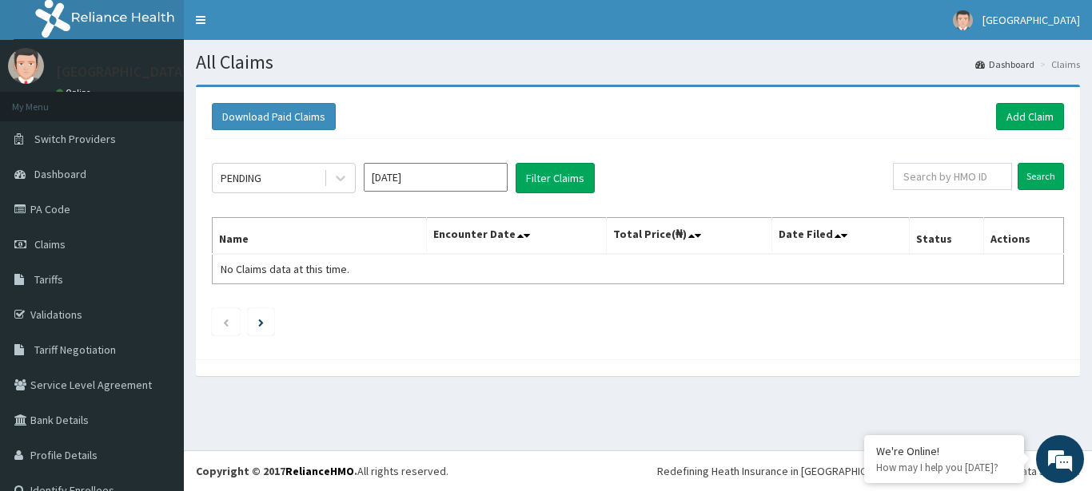
click at [463, 173] on input "[DATE]" at bounding box center [436, 177] width 144 height 29
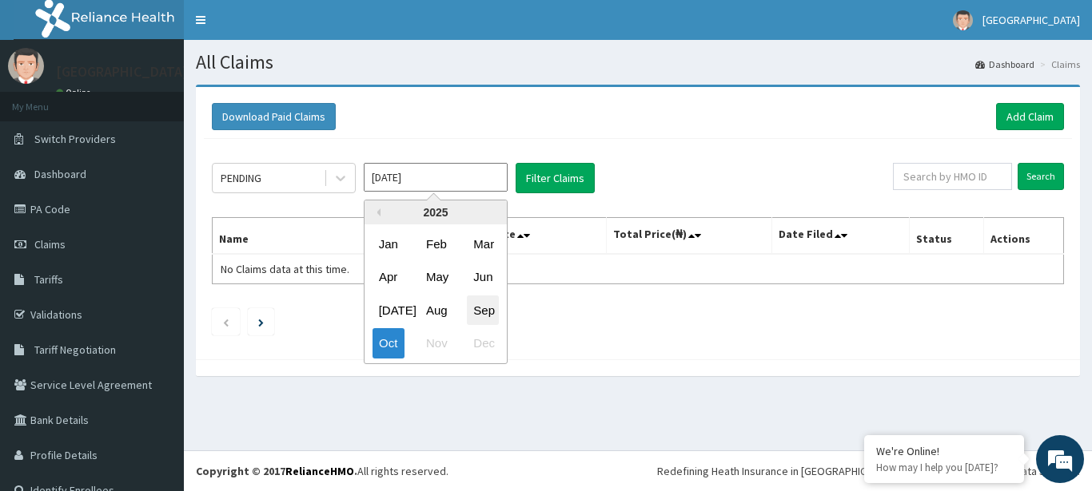
click at [488, 311] on div "Sep" at bounding box center [483, 311] width 32 height 30
type input "[DATE]"
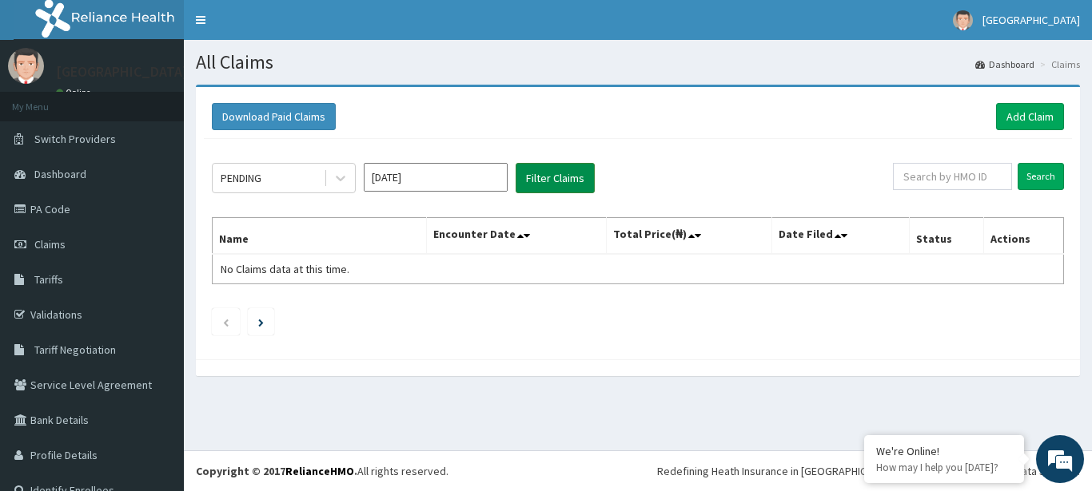
click at [540, 171] on button "Filter Claims" at bounding box center [554, 178] width 79 height 30
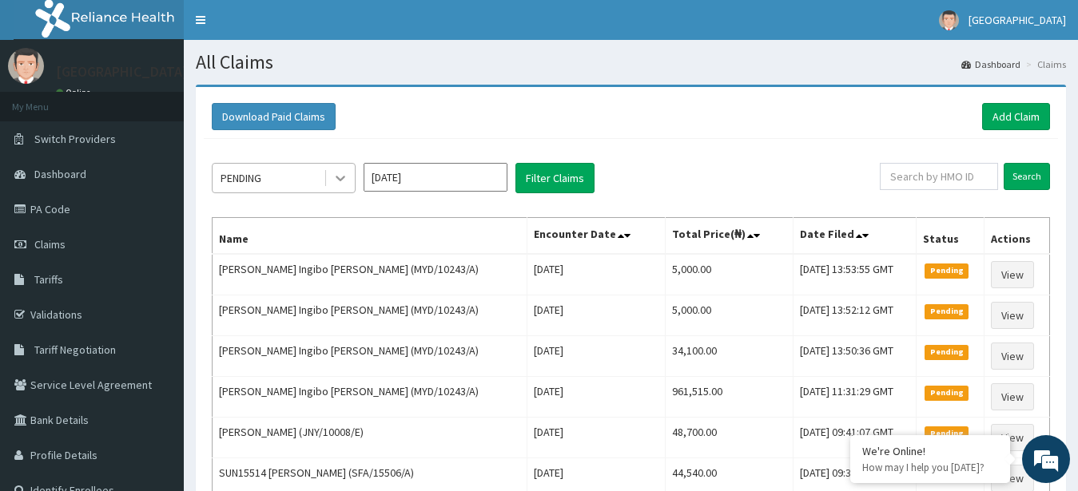
click at [333, 176] on icon at bounding box center [340, 178] width 16 height 16
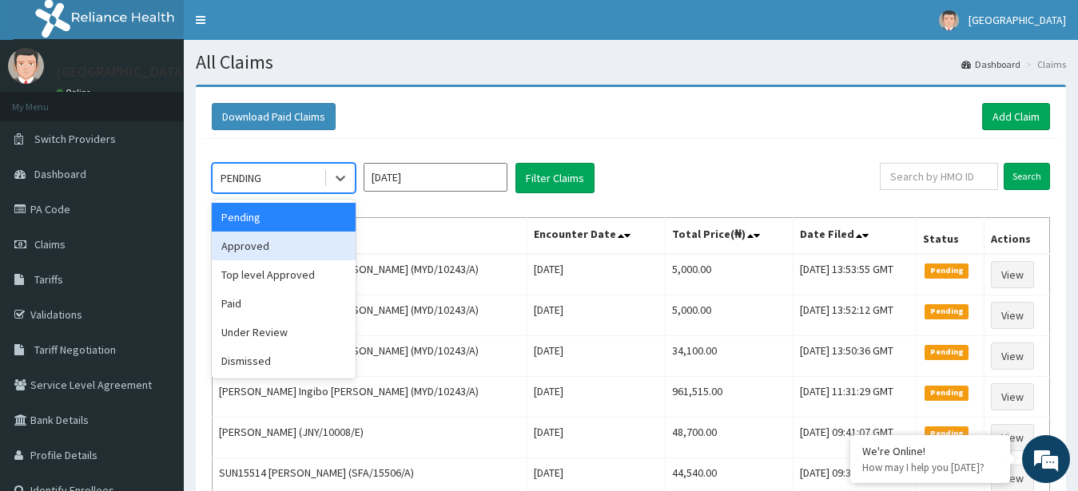
click at [304, 237] on div "Approved" at bounding box center [284, 246] width 144 height 29
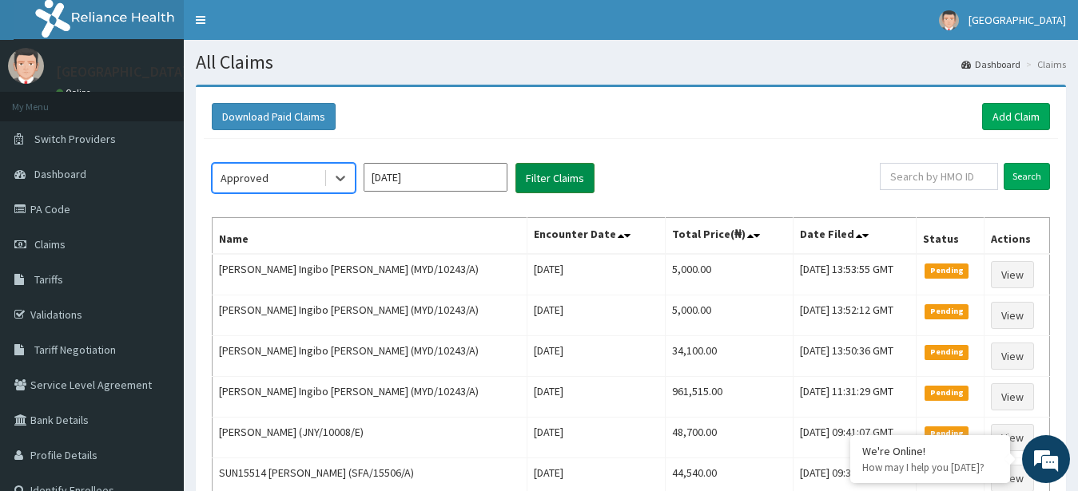
click at [564, 169] on button "Filter Claims" at bounding box center [554, 178] width 79 height 30
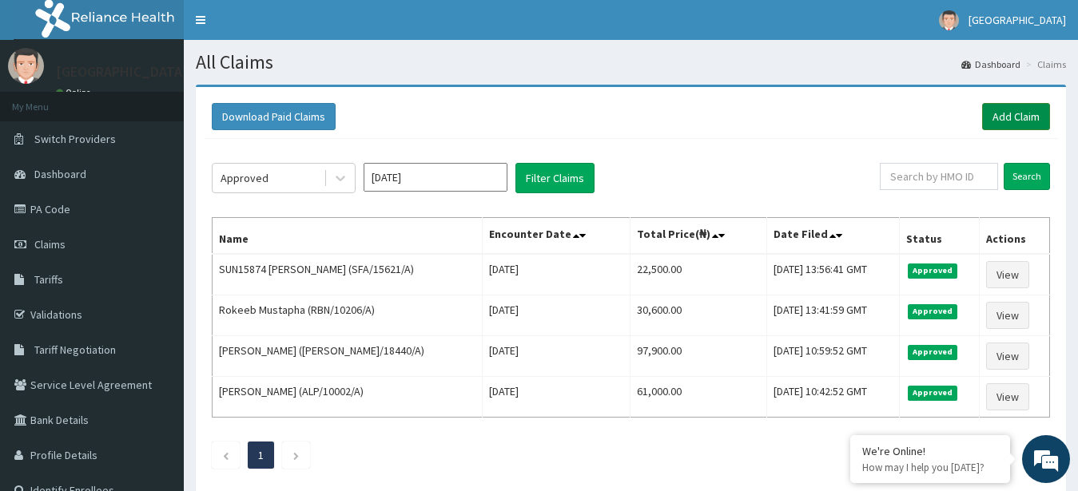
click at [1016, 119] on link "Add Claim" at bounding box center [1016, 116] width 68 height 27
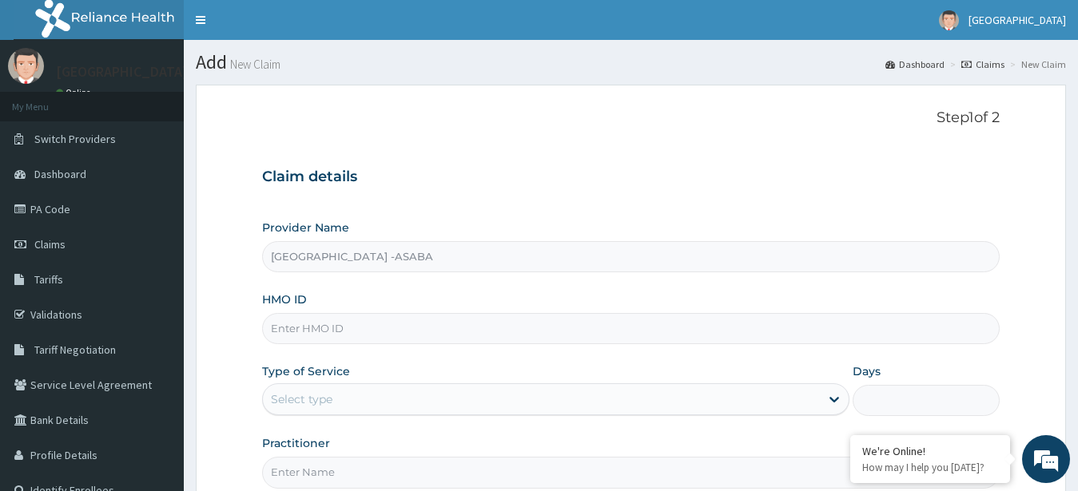
click at [424, 336] on input "HMO ID" at bounding box center [631, 328] width 738 height 31
type input "KSB/10896/A"
click at [437, 404] on div "Select type" at bounding box center [542, 400] width 558 height 26
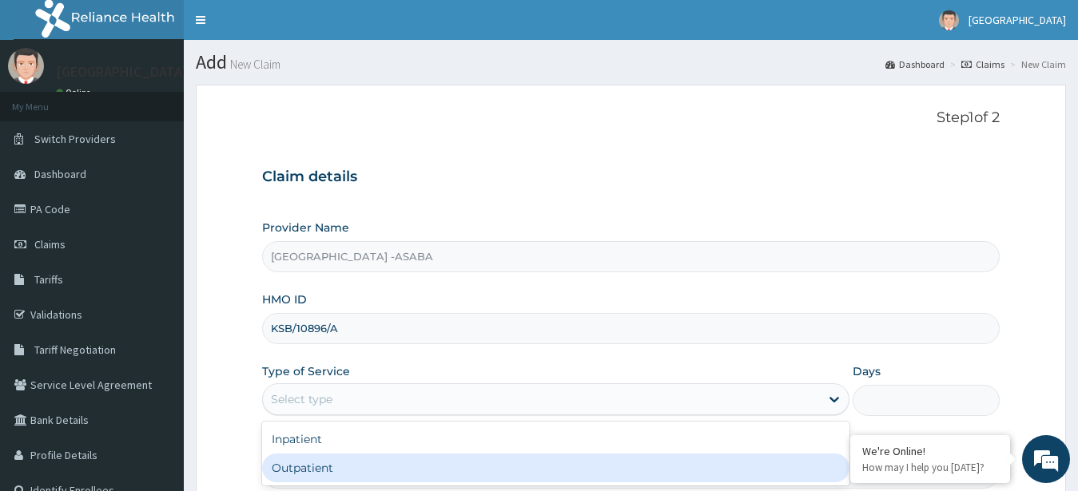
click at [424, 470] on div "Outpatient" at bounding box center [556, 468] width 588 height 29
type input "1"
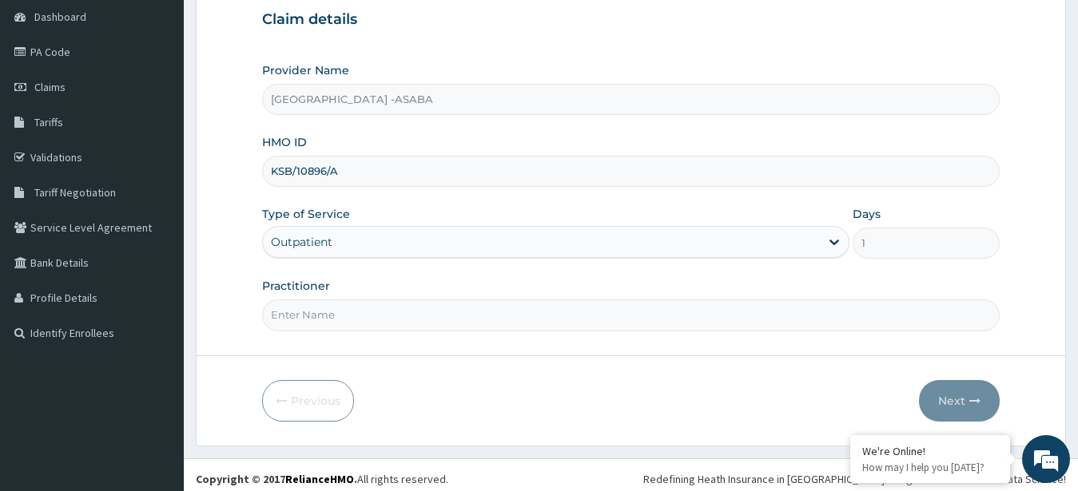
scroll to position [165, 0]
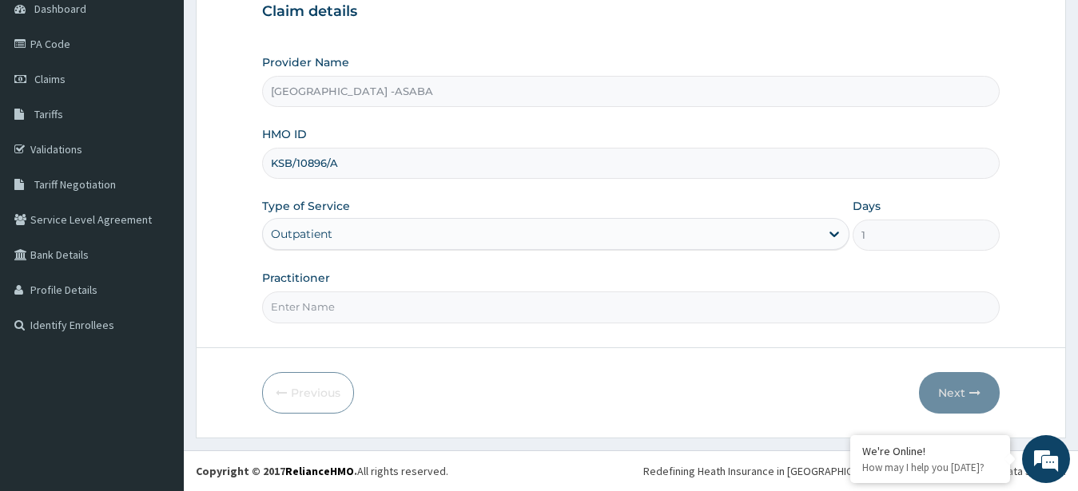
click at [706, 310] on input "Practitioner" at bounding box center [631, 307] width 738 height 31
type input "DR NJOKU"
click at [955, 396] on button "Next" at bounding box center [959, 393] width 81 height 42
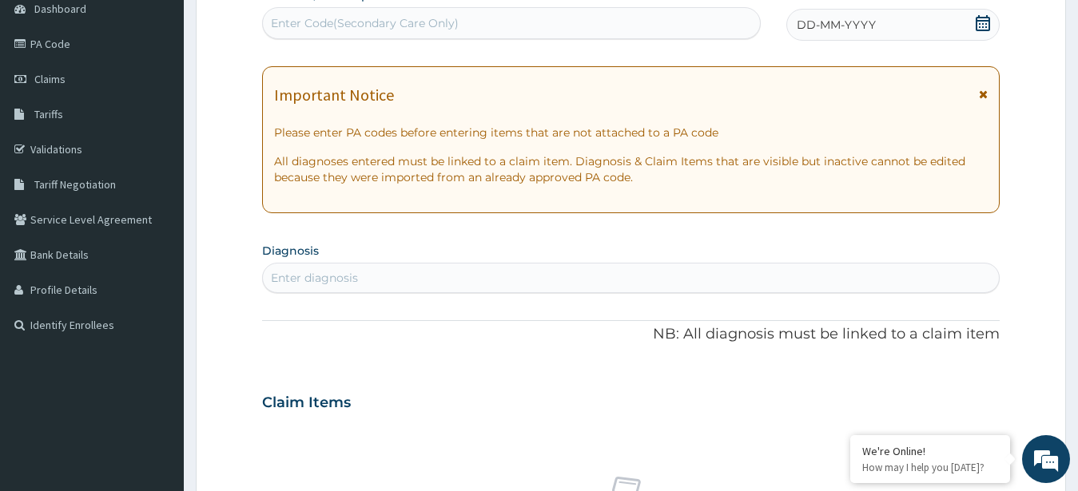
click at [513, 26] on div "Enter Code(Secondary Care Only)" at bounding box center [511, 23] width 497 height 26
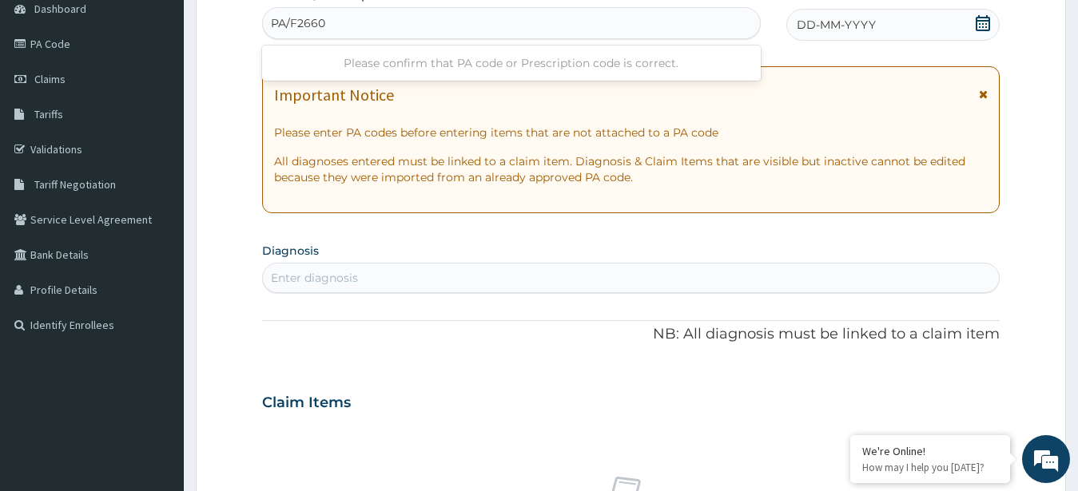
type input "PA/F26605"
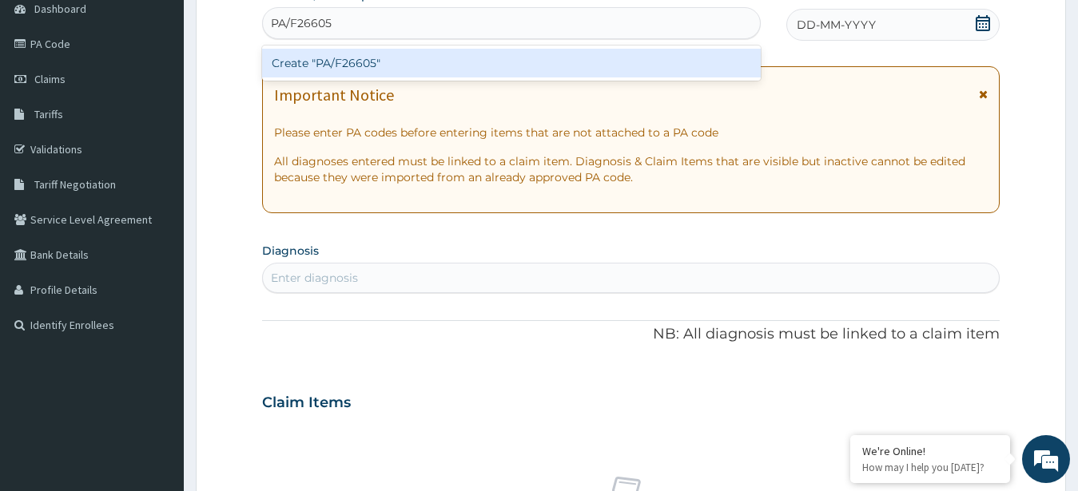
click at [483, 61] on div "Create "PA/F26605"" at bounding box center [511, 63] width 499 height 29
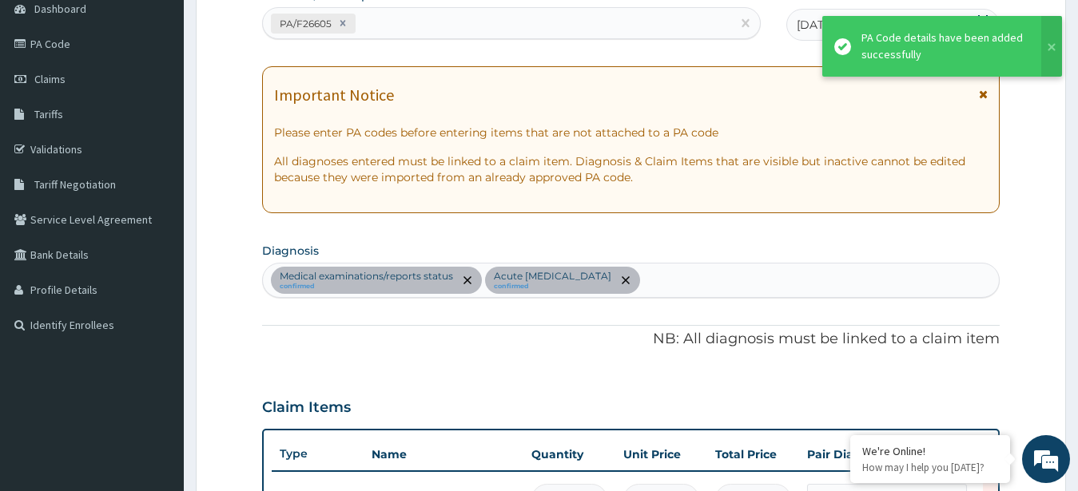
scroll to position [640, 0]
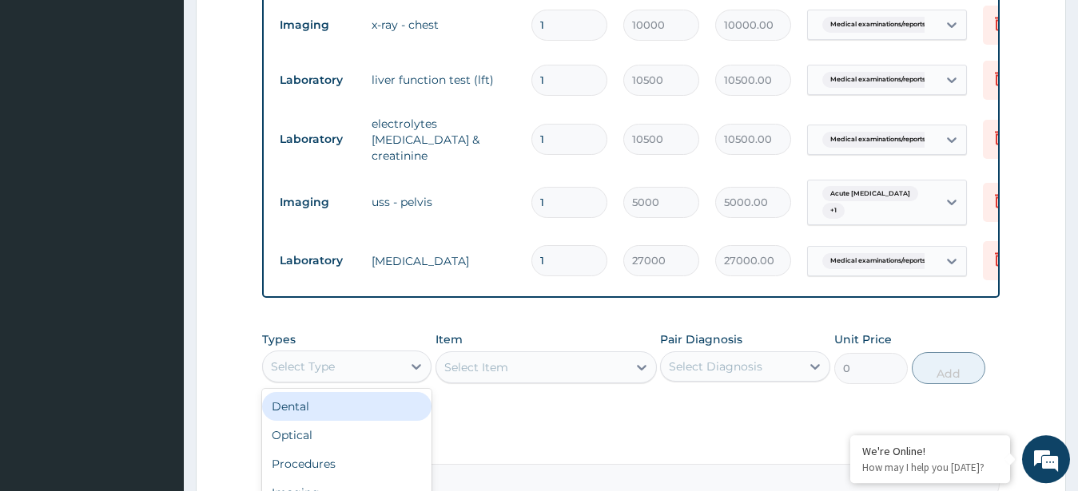
click at [368, 366] on div "Select Type" at bounding box center [333, 367] width 140 height 26
type input "LAB"
click at [368, 403] on div "Laboratory" at bounding box center [347, 406] width 170 height 29
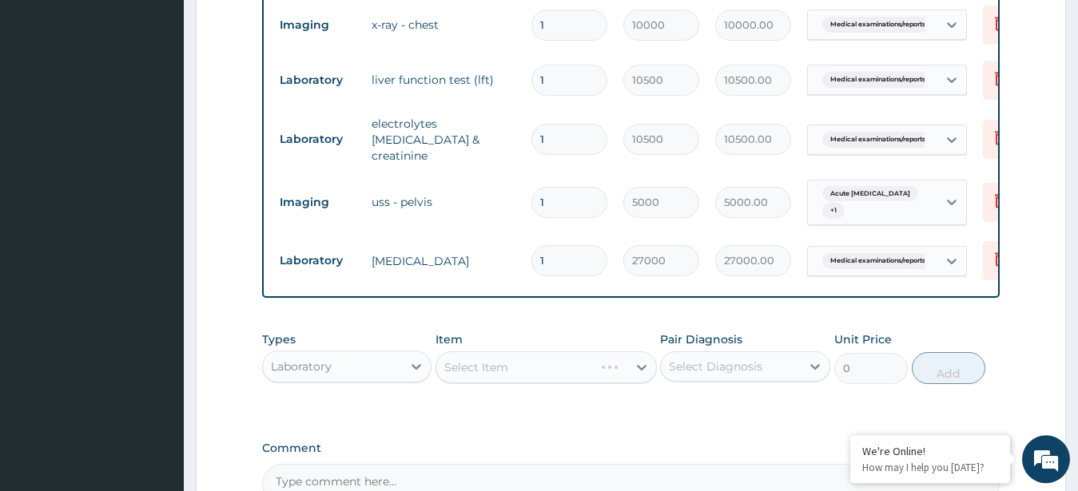
scroll to position [811, 0]
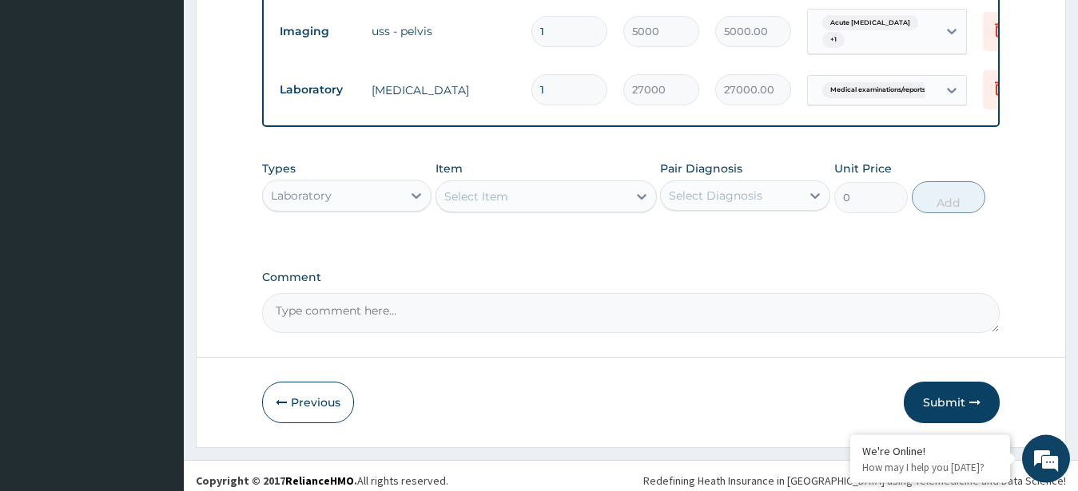
click at [565, 195] on div "Select Item" at bounding box center [531, 197] width 191 height 26
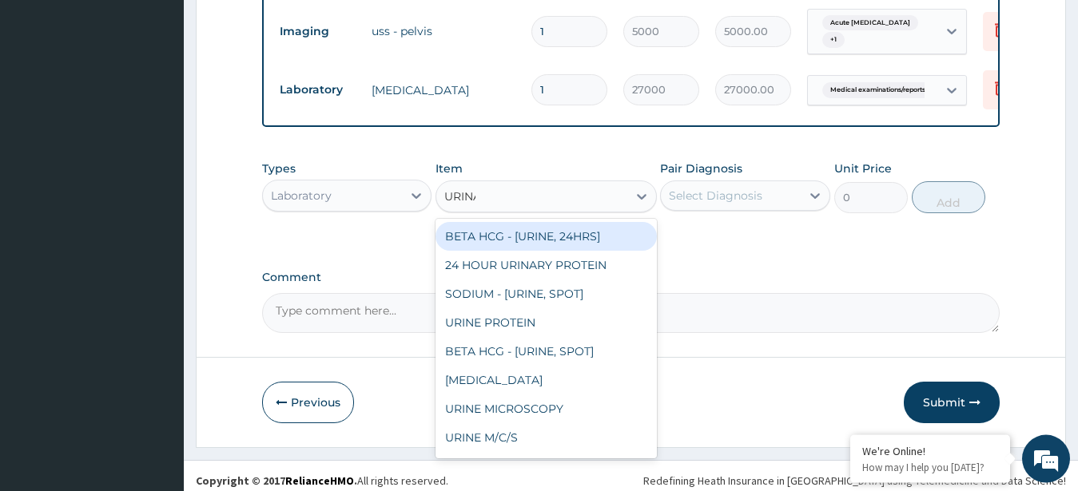
type input "URINAL"
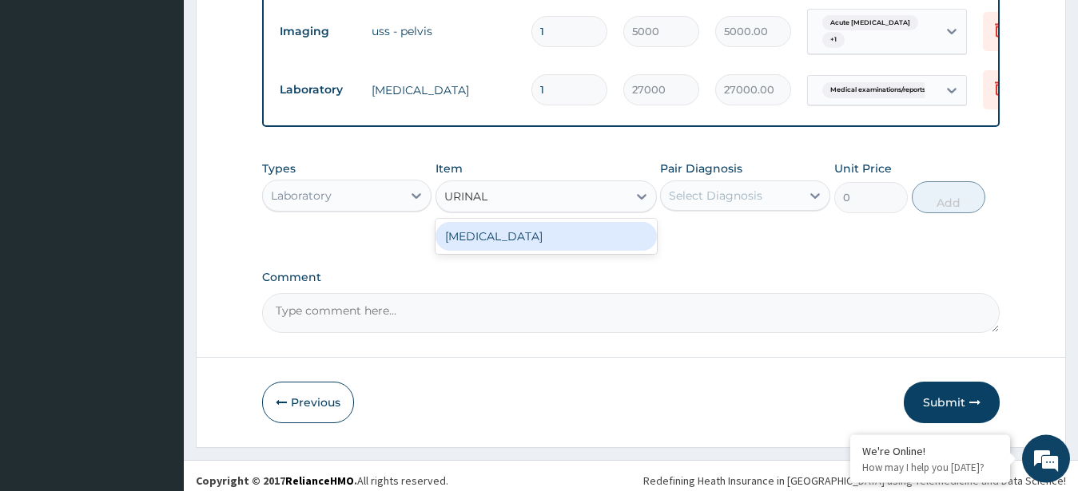
click at [566, 239] on div "URINALYSIS" at bounding box center [546, 236] width 221 height 29
type input "3000"
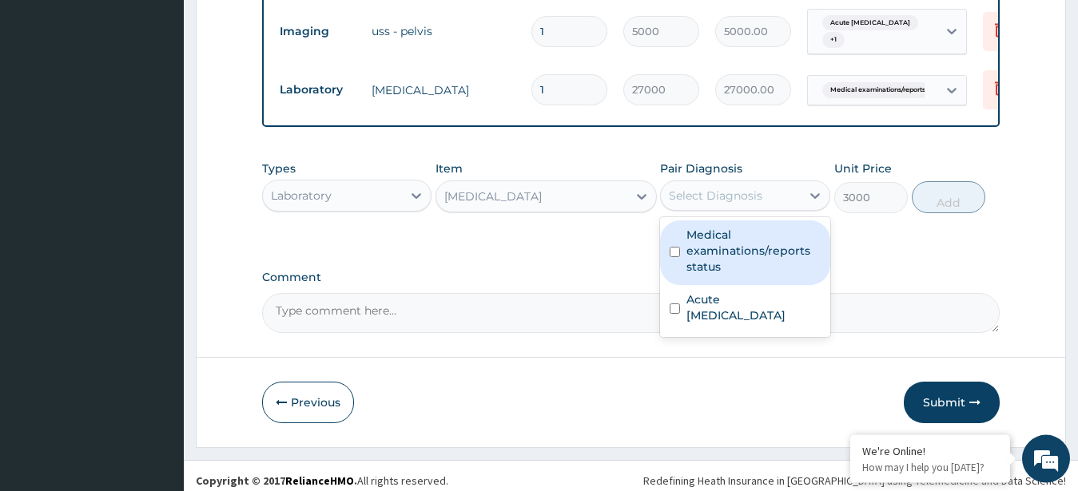
click at [753, 193] on div "Select Diagnosis" at bounding box center [715, 196] width 93 height 16
click at [736, 252] on label "Medical examinations/reports status" at bounding box center [753, 251] width 134 height 48
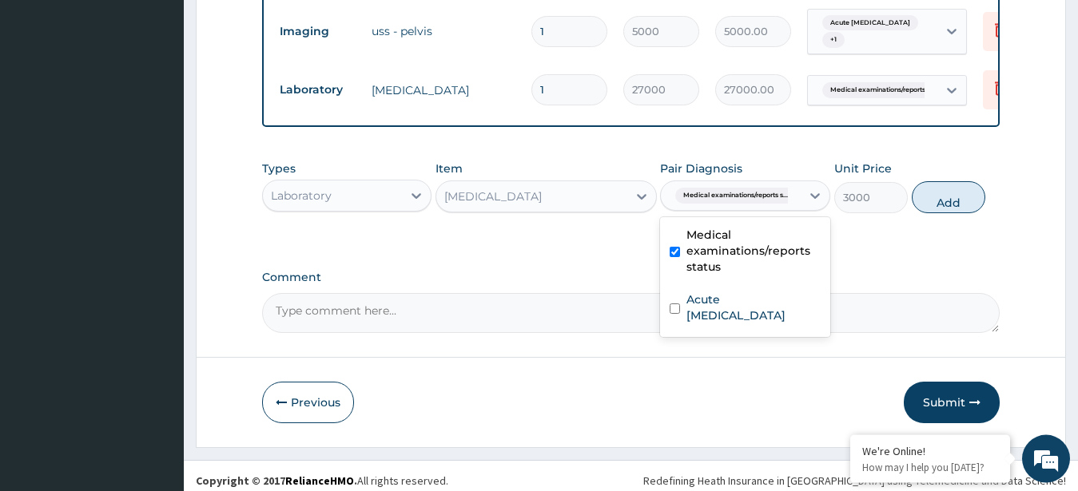
checkbox input "true"
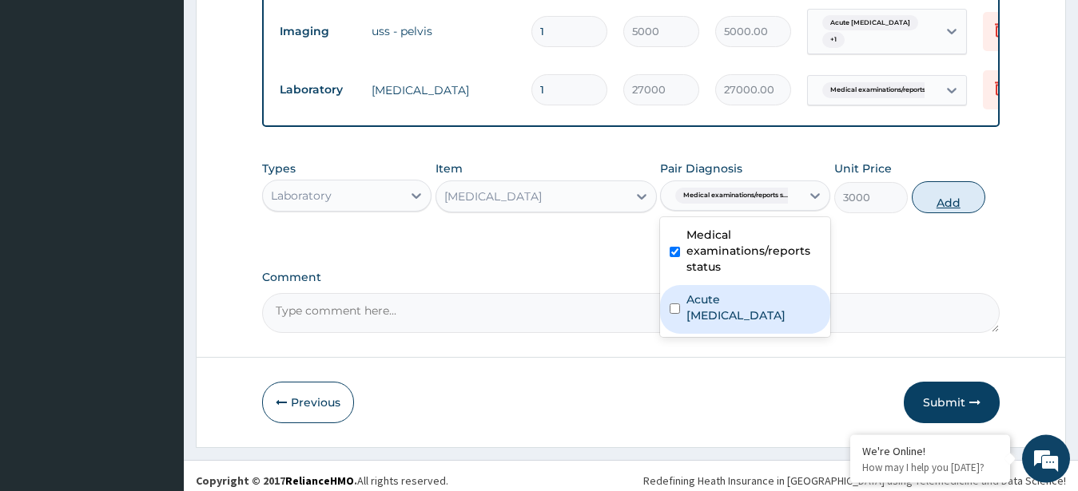
click at [942, 193] on button "Add" at bounding box center [949, 197] width 74 height 32
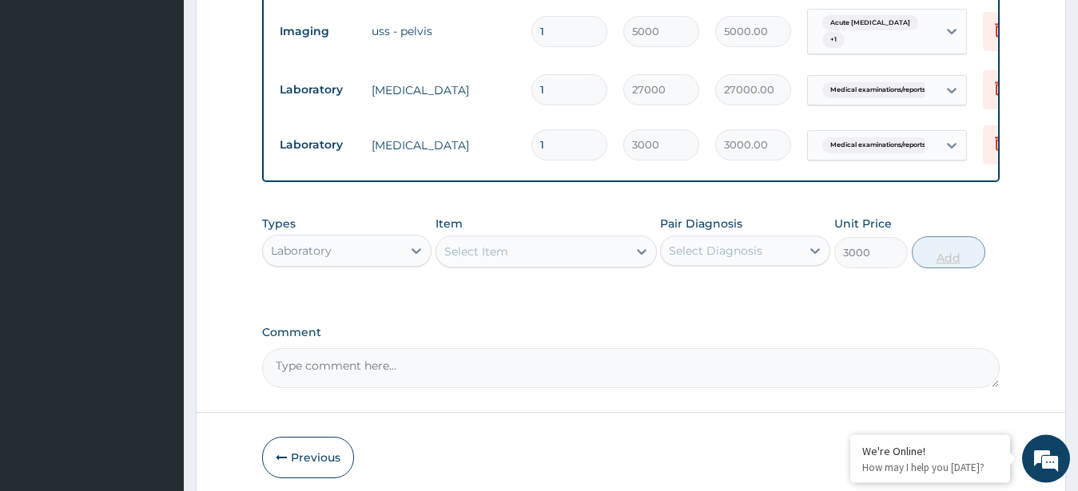
type input "0"
click at [398, 261] on div "Laboratory" at bounding box center [347, 251] width 170 height 32
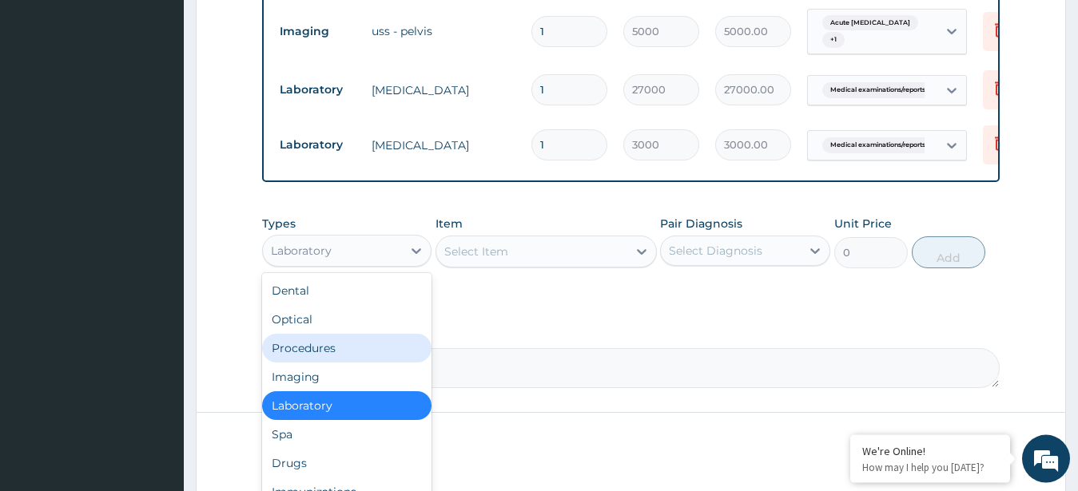
click at [326, 352] on div "Procedures" at bounding box center [347, 348] width 170 height 29
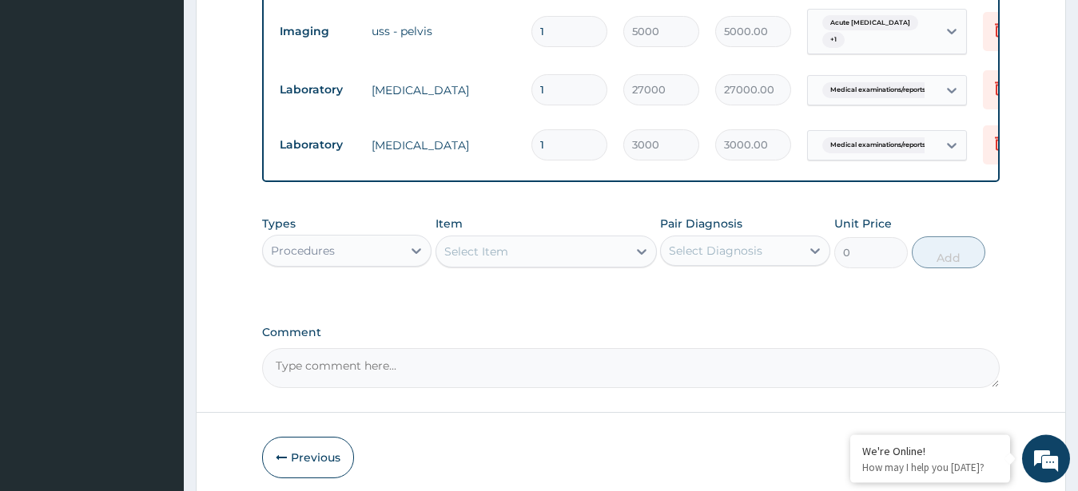
click at [543, 252] on div "Select Item" at bounding box center [531, 252] width 191 height 26
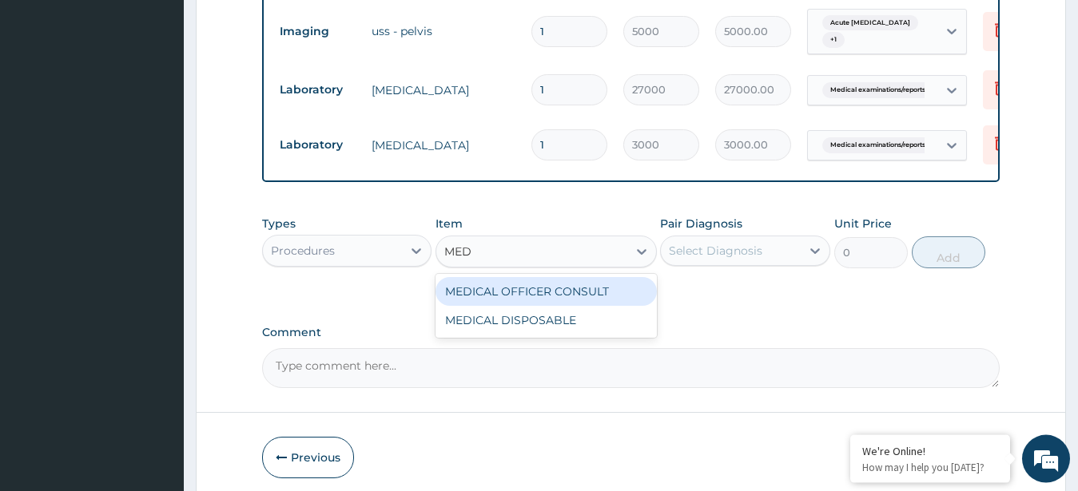
type input "MEDI"
click at [602, 292] on div "MEDICAL OFFICER CONSULT" at bounding box center [546, 291] width 221 height 29
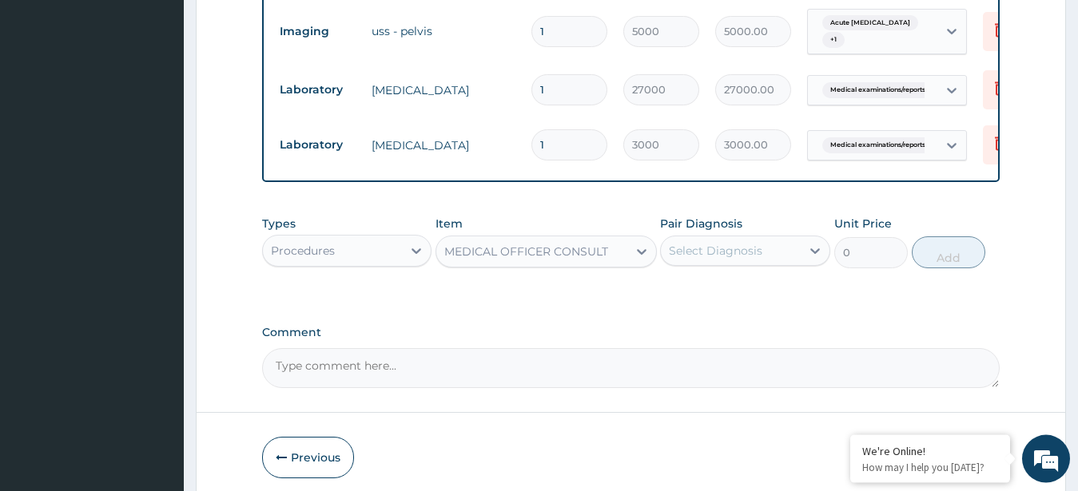
type input "10000"
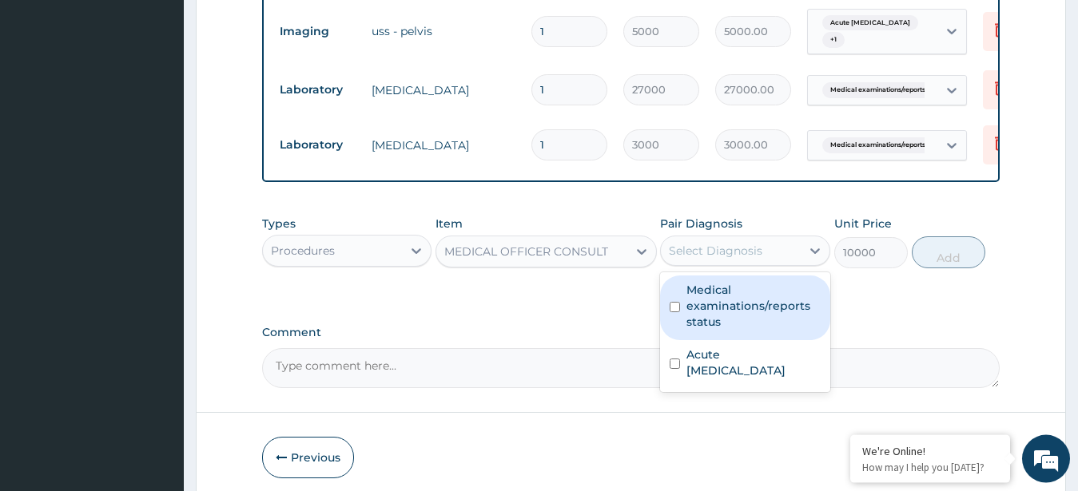
click at [746, 259] on div "Select Diagnosis" at bounding box center [731, 251] width 140 height 26
click at [749, 304] on label "Medical examinations/reports status" at bounding box center [753, 306] width 134 height 48
checkbox input "true"
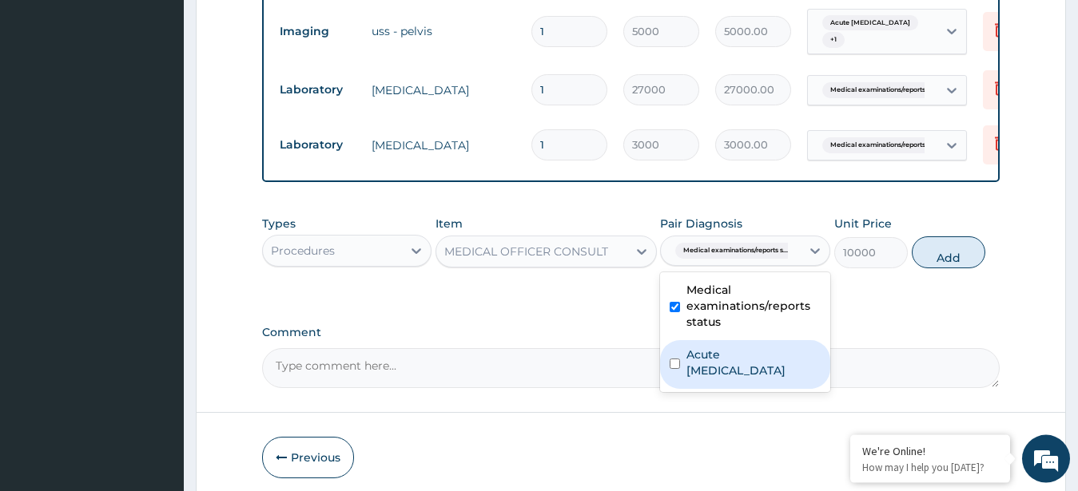
click at [778, 347] on label "Acute pelvic pain" at bounding box center [753, 363] width 134 height 32
checkbox input "true"
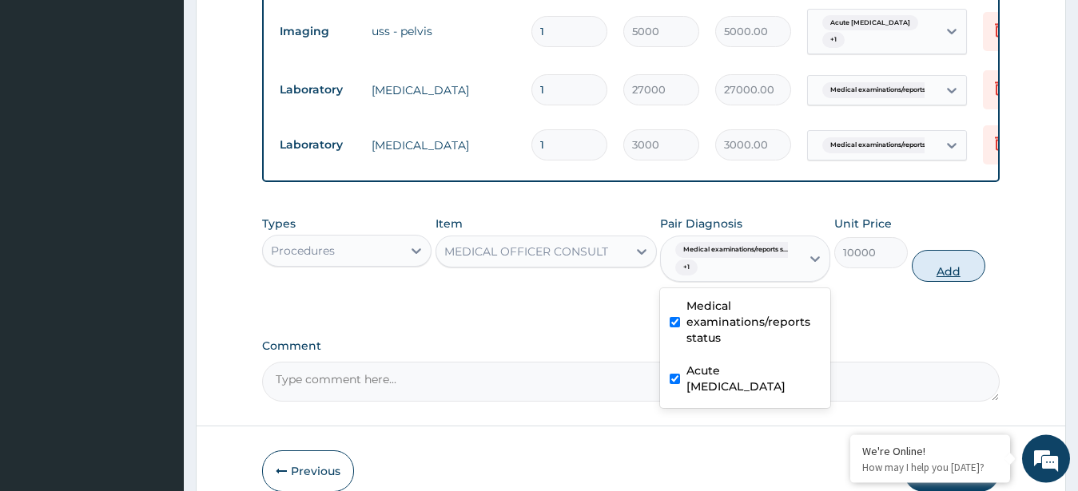
click at [942, 257] on button "Add" at bounding box center [949, 266] width 74 height 32
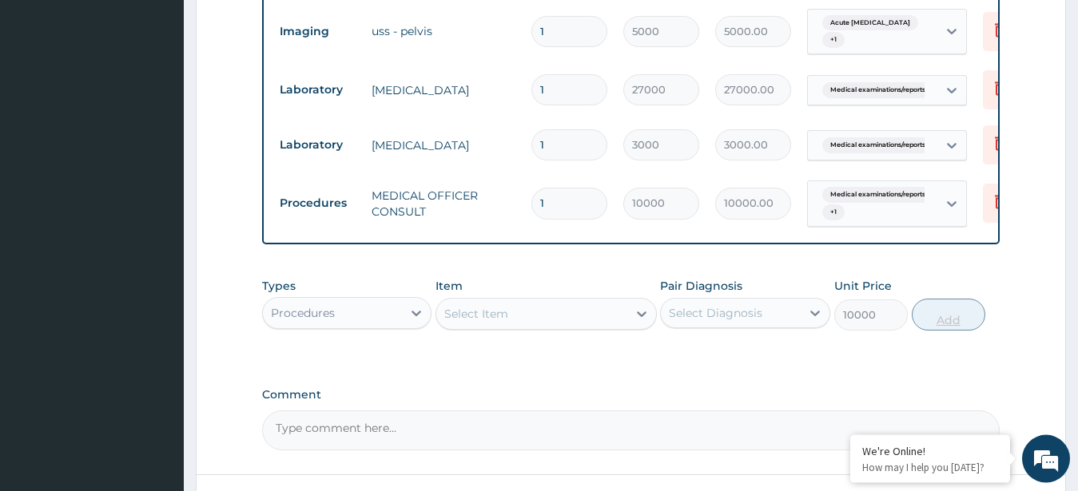
type input "0"
click at [545, 304] on div "Select Item" at bounding box center [531, 314] width 191 height 26
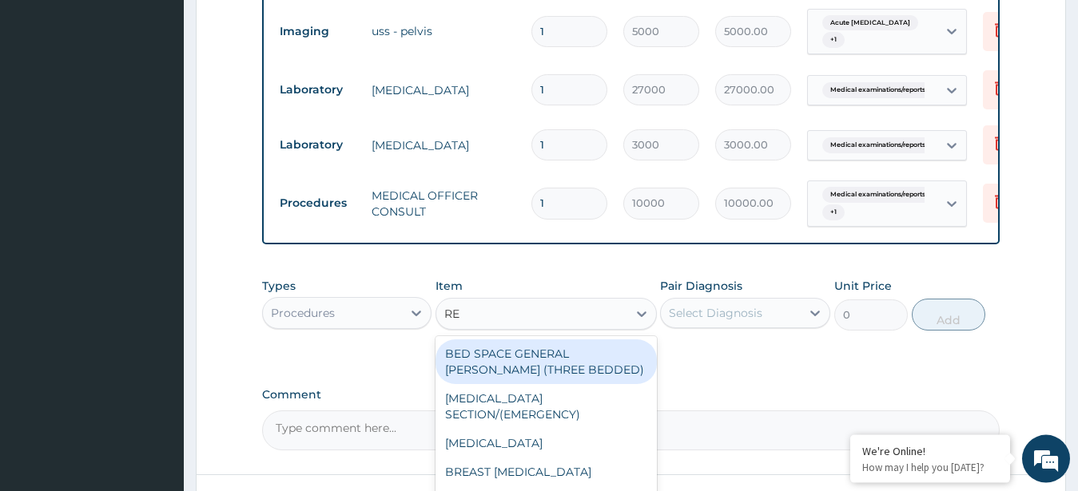
type input "REG"
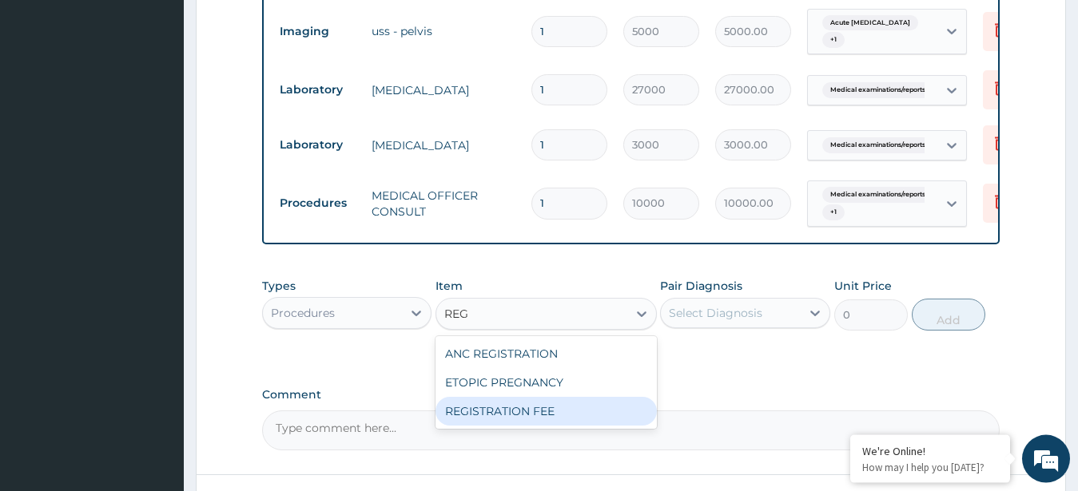
click at [502, 402] on div "REGISTRATION FEE" at bounding box center [546, 411] width 221 height 29
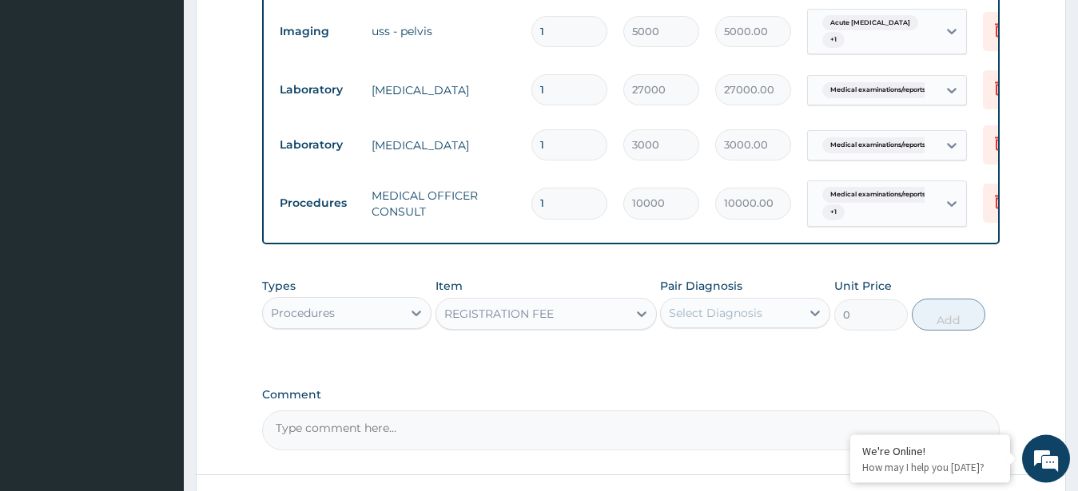
type input "10000"
click at [751, 308] on div "Select Diagnosis" at bounding box center [715, 313] width 93 height 16
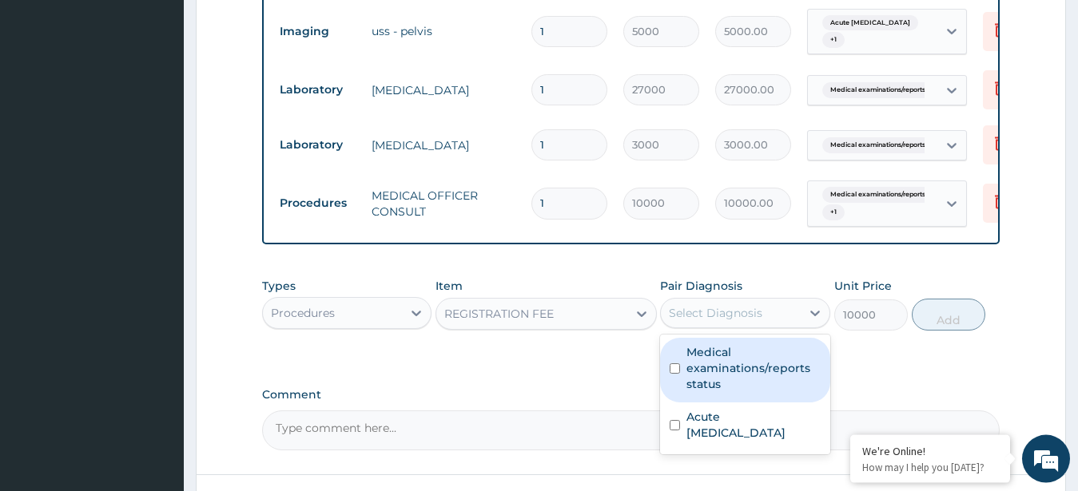
click at [733, 355] on label "Medical examinations/reports status" at bounding box center [753, 368] width 134 height 48
checkbox input "true"
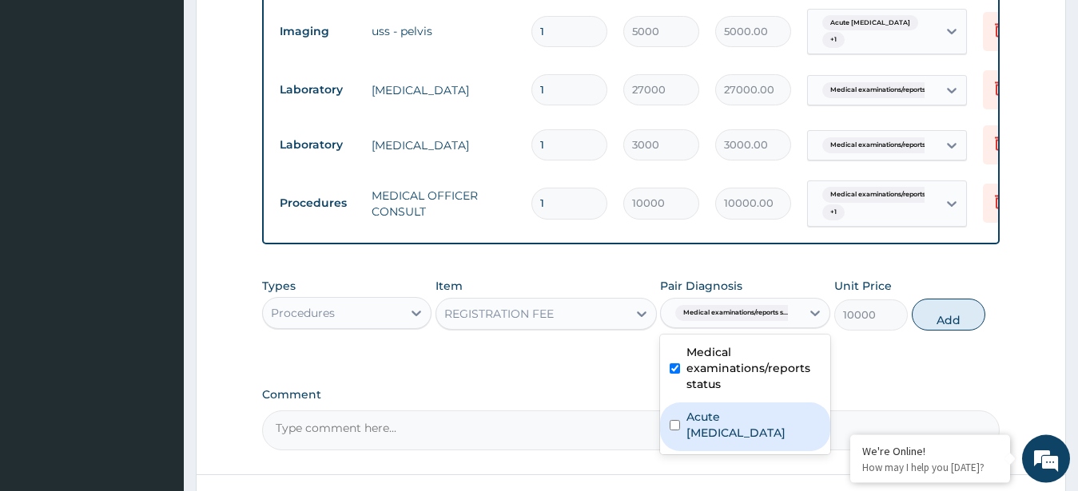
click at [748, 409] on label "Acute pelvic pain" at bounding box center [753, 425] width 134 height 32
checkbox input "true"
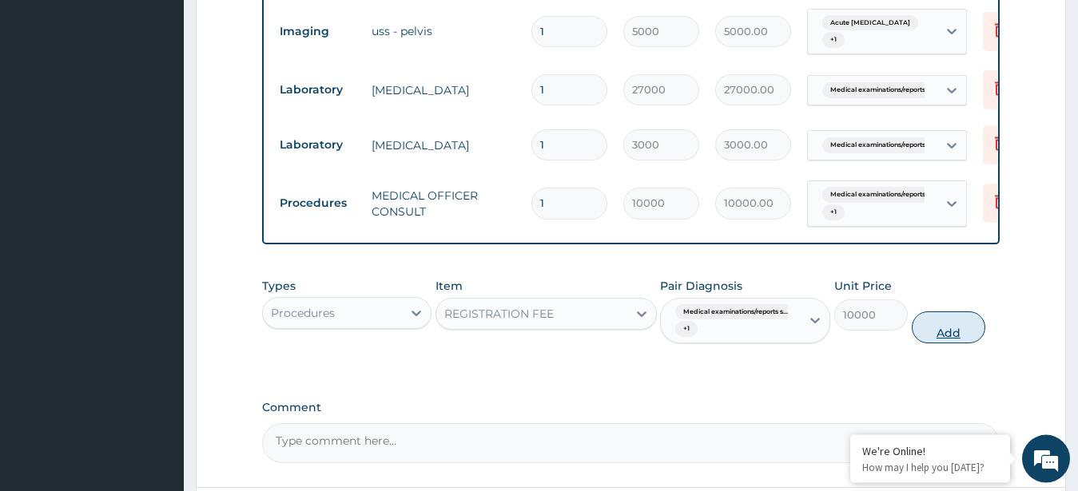
click at [942, 319] on button "Add" at bounding box center [949, 328] width 74 height 32
type input "0"
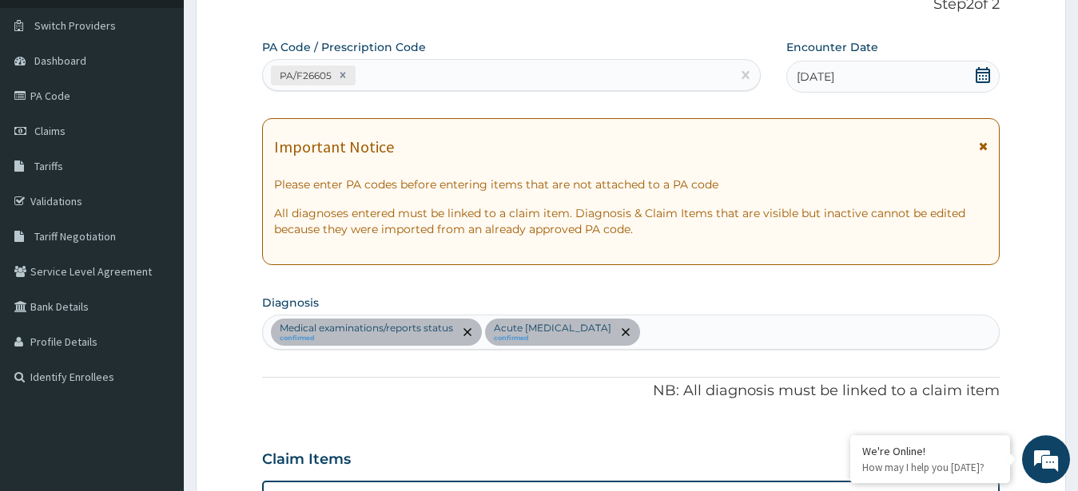
scroll to position [70, 0]
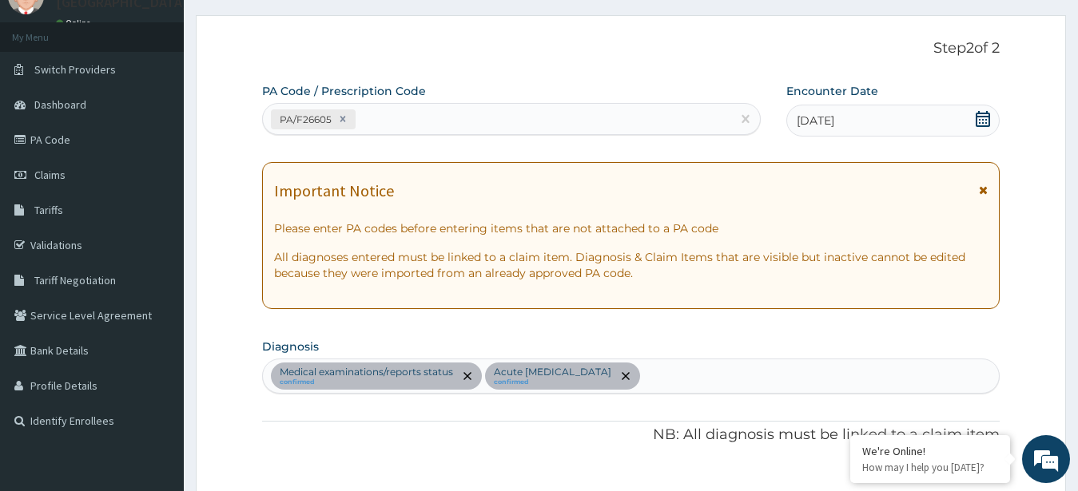
click at [576, 104] on div "PA/F26605" at bounding box center [511, 119] width 499 height 32
type input "PA/E5CCE5"
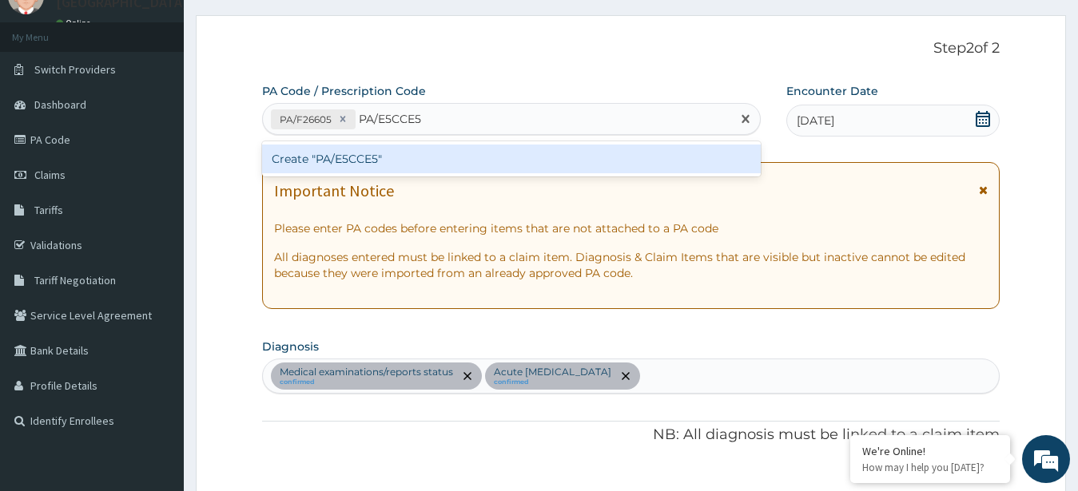
click at [489, 161] on div "Create "PA/E5CCE5"" at bounding box center [511, 159] width 499 height 29
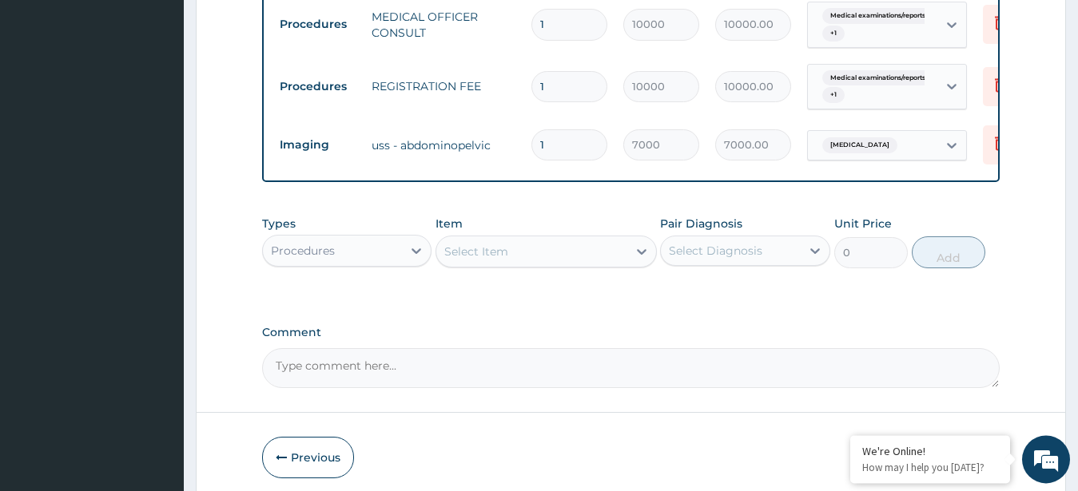
scroll to position [1047, 0]
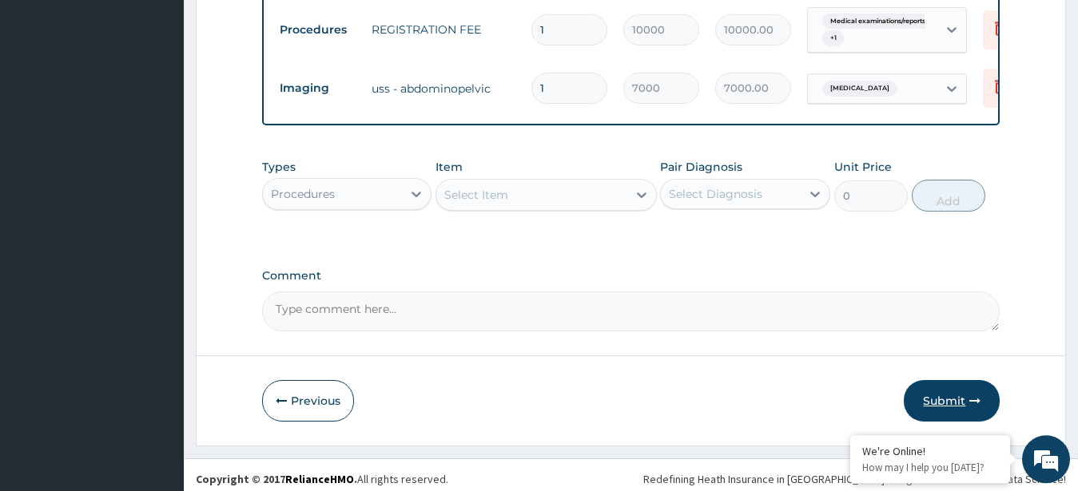
click at [936, 391] on button "Submit" at bounding box center [952, 401] width 96 height 42
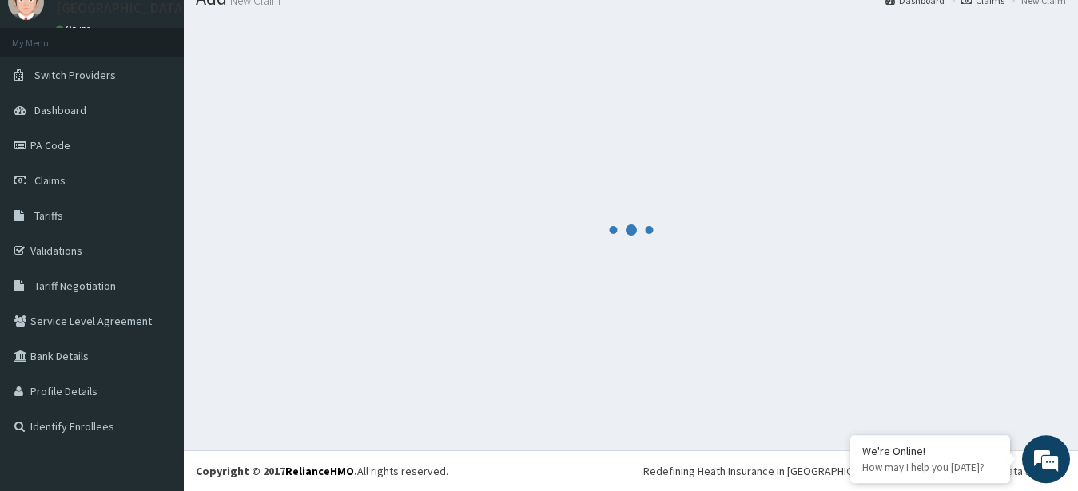
scroll to position [64, 0]
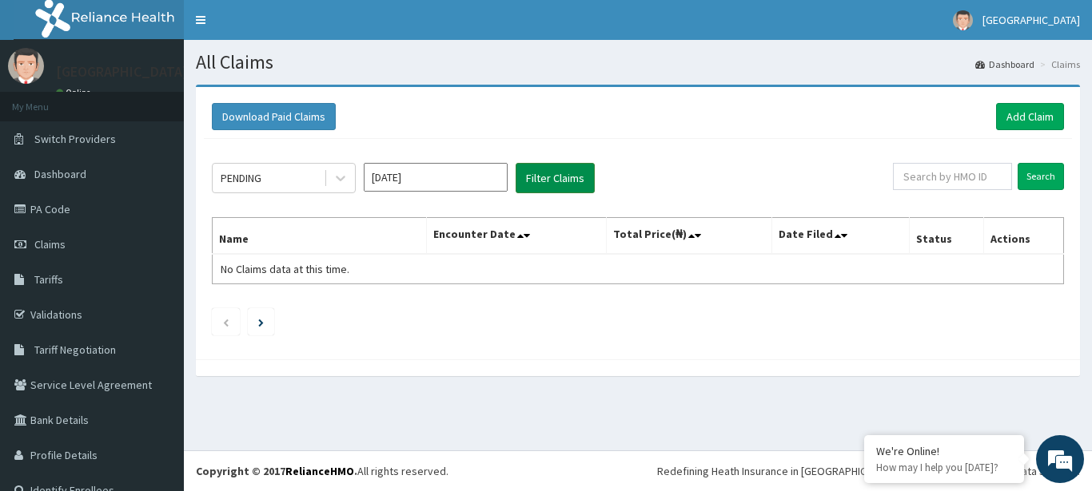
click at [559, 181] on button "Filter Claims" at bounding box center [554, 178] width 79 height 30
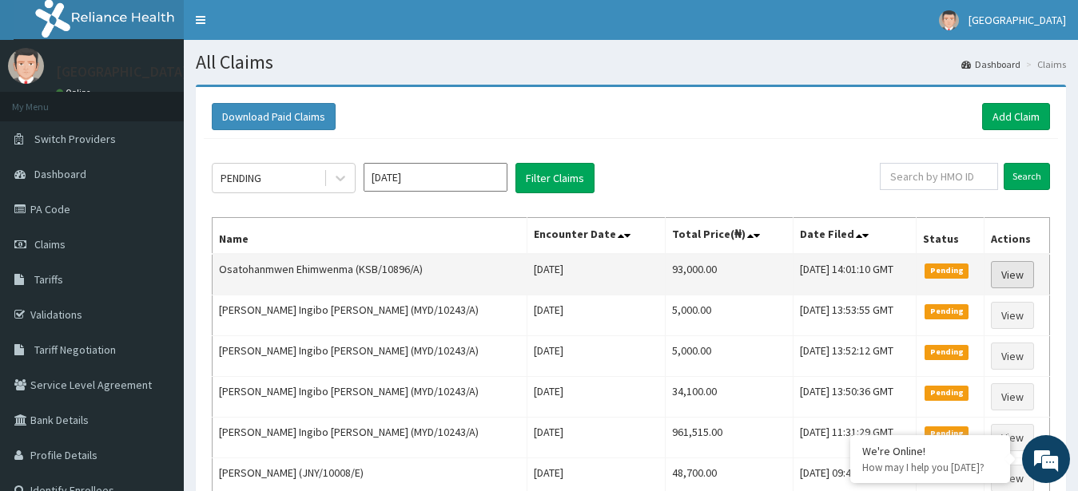
click at [1016, 271] on link "View" at bounding box center [1012, 274] width 43 height 27
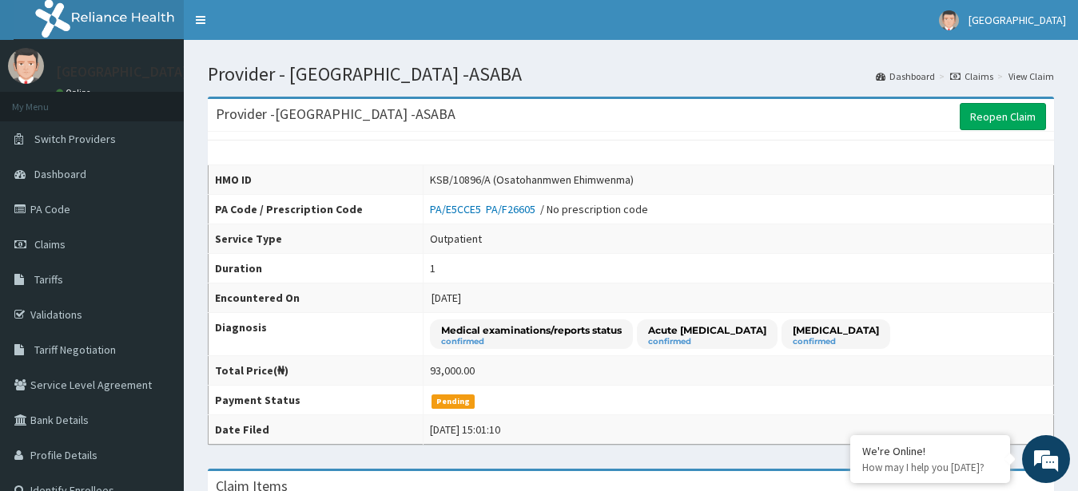
click at [1002, 105] on link "Reopen Claim" at bounding box center [1003, 116] width 86 height 27
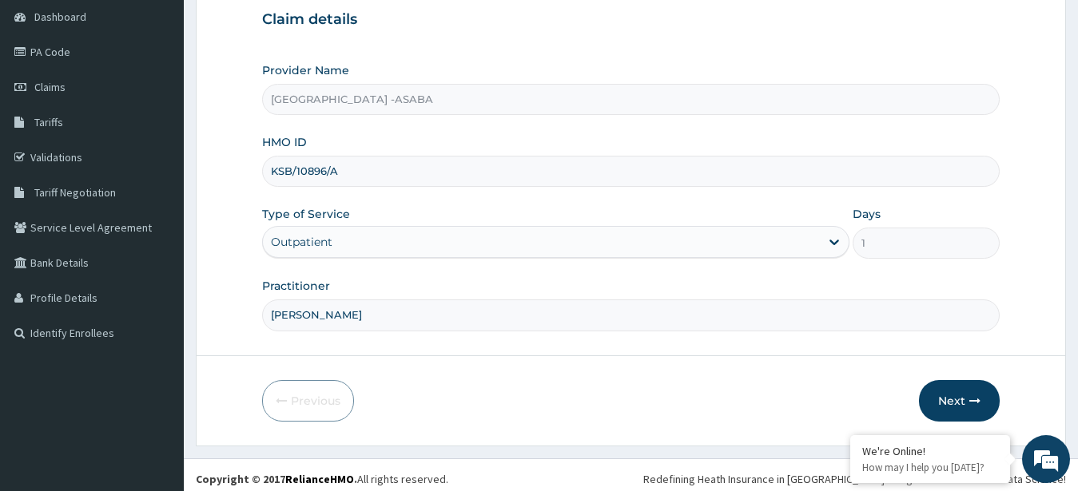
scroll to position [165, 0]
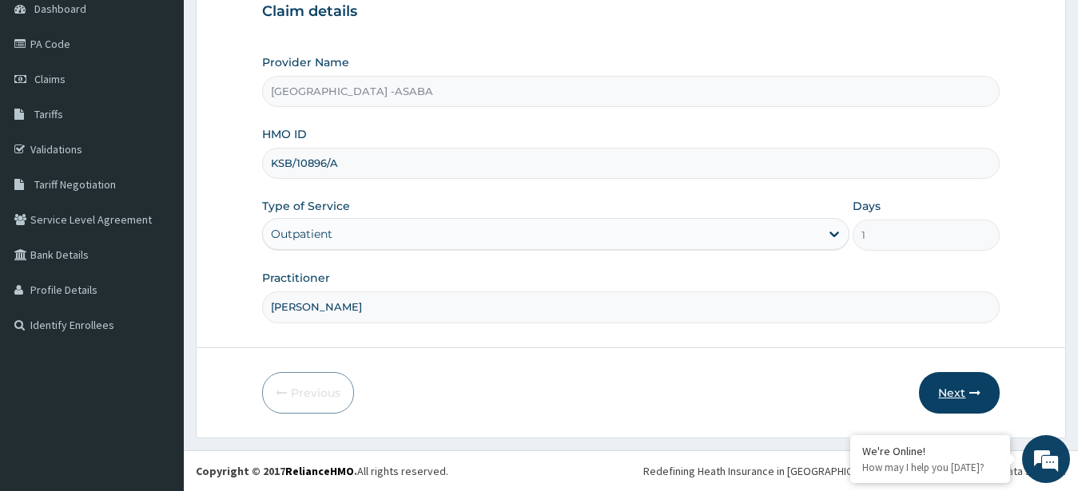
click at [954, 387] on button "Next" at bounding box center [959, 393] width 81 height 42
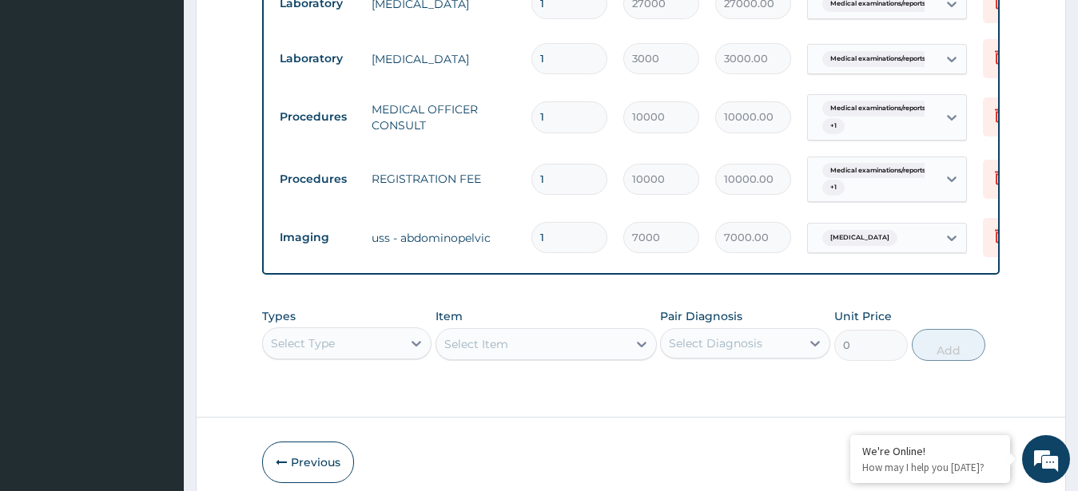
scroll to position [972, 0]
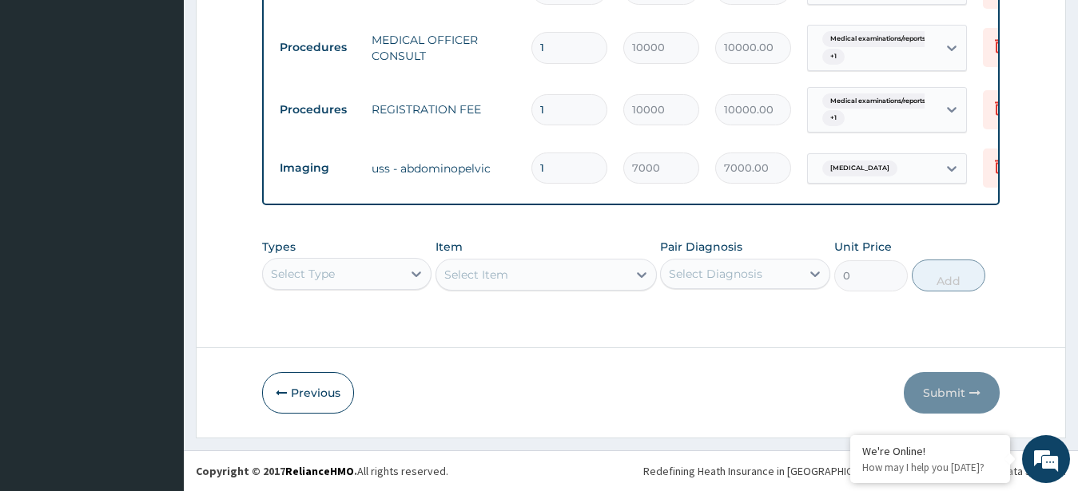
click at [388, 288] on div "Select Type" at bounding box center [347, 274] width 170 height 32
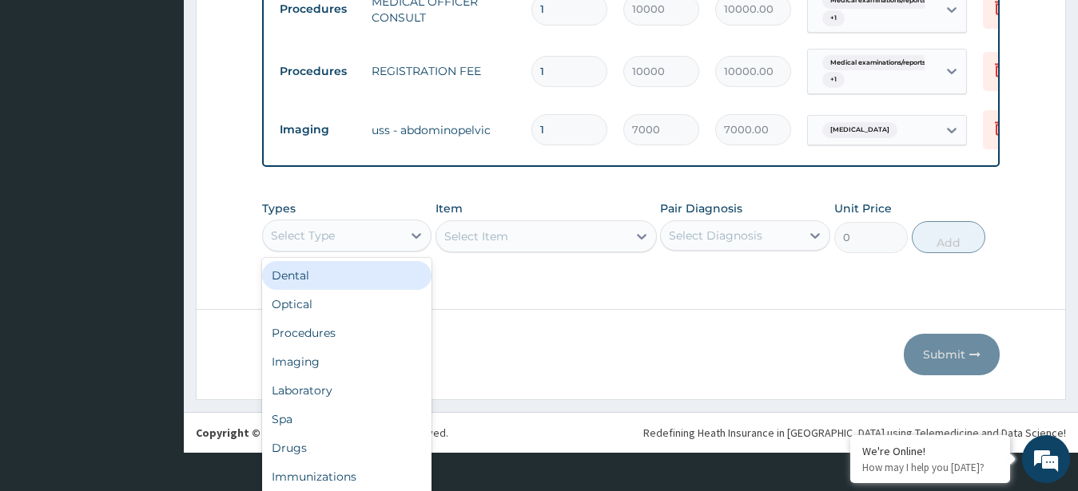
scroll to position [45, 0]
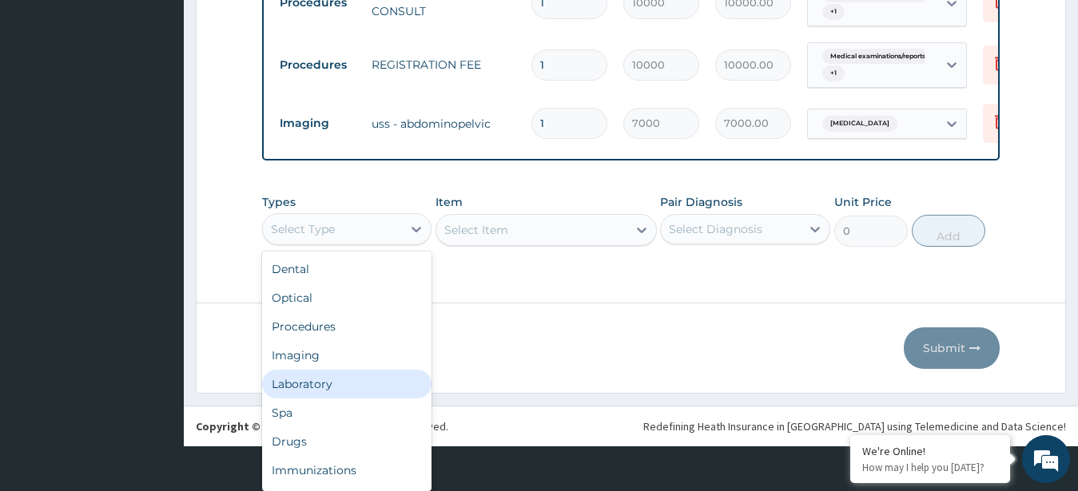
click at [333, 381] on div "Laboratory" at bounding box center [347, 384] width 170 height 29
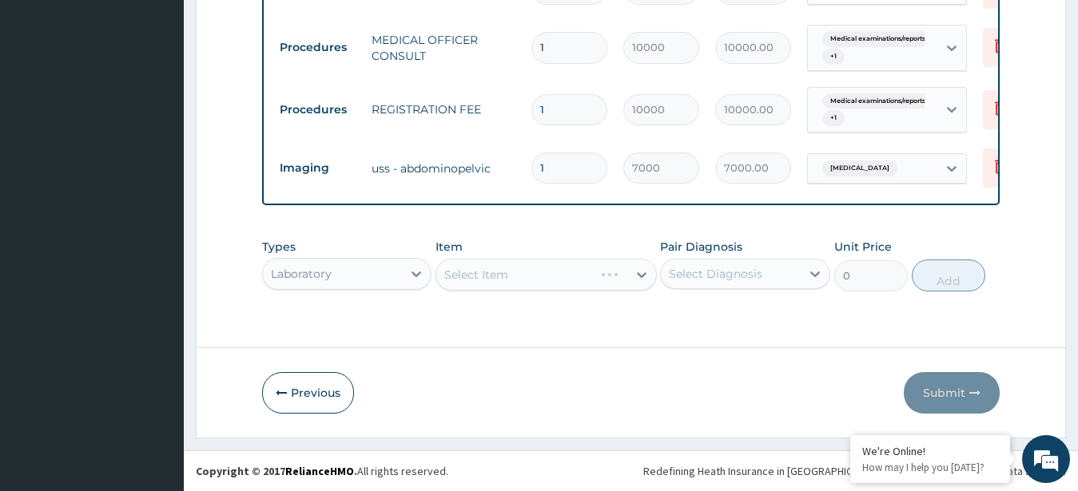
scroll to position [0, 0]
click at [559, 279] on div "Select Item" at bounding box center [531, 275] width 191 height 26
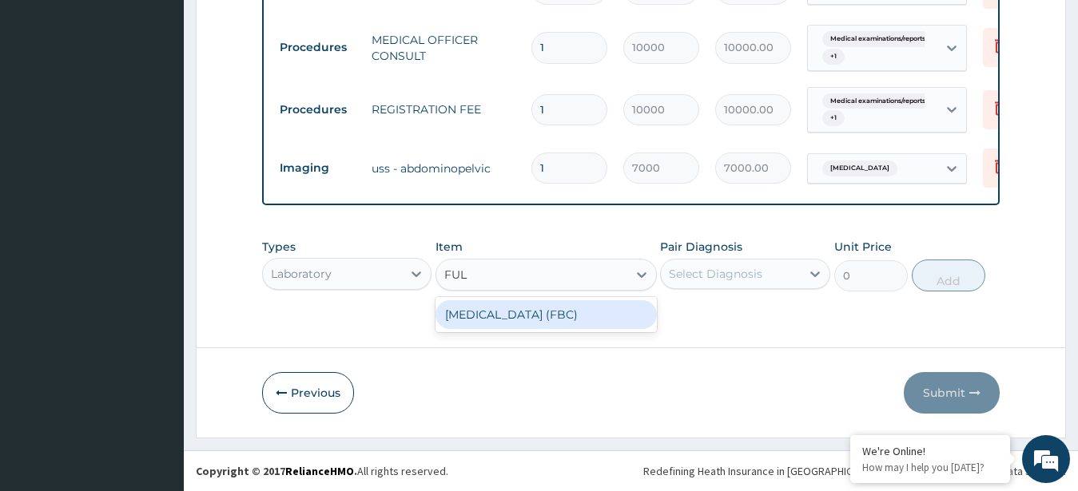
type input "FULL"
click at [558, 310] on div "[MEDICAL_DATA] (FBC)" at bounding box center [546, 314] width 221 height 29
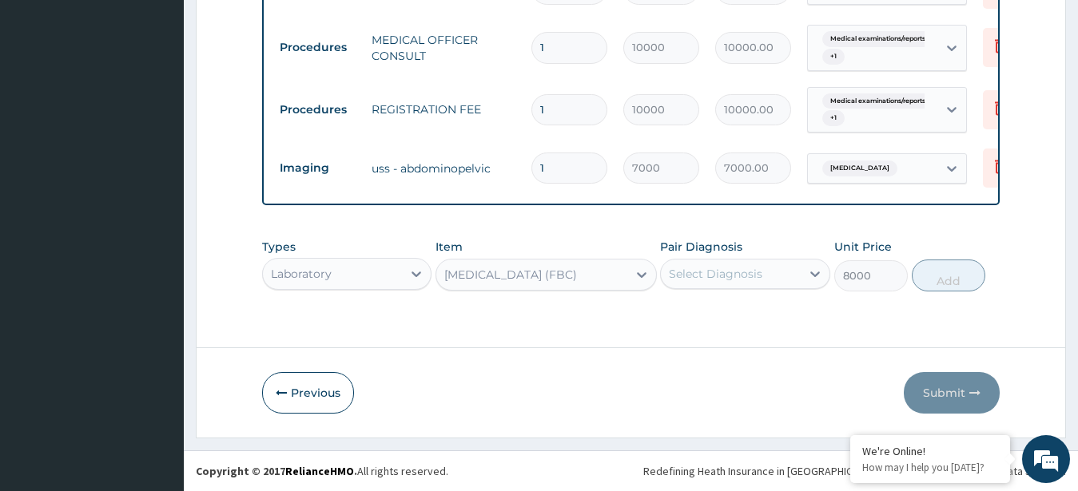
type input "8000"
click at [706, 277] on div "Select Diagnosis" at bounding box center [715, 274] width 93 height 16
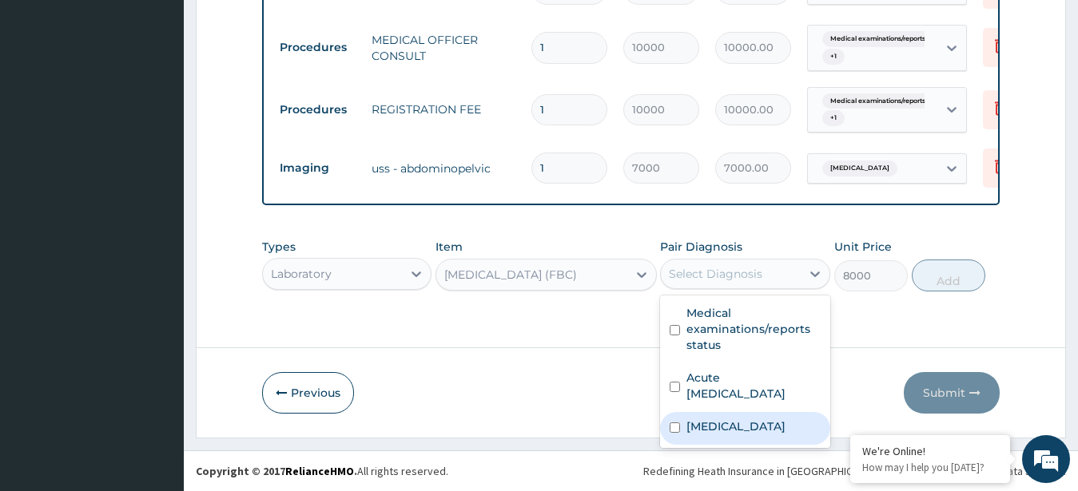
click at [743, 412] on div "[MEDICAL_DATA]" at bounding box center [745, 428] width 170 height 33
checkbox input "true"
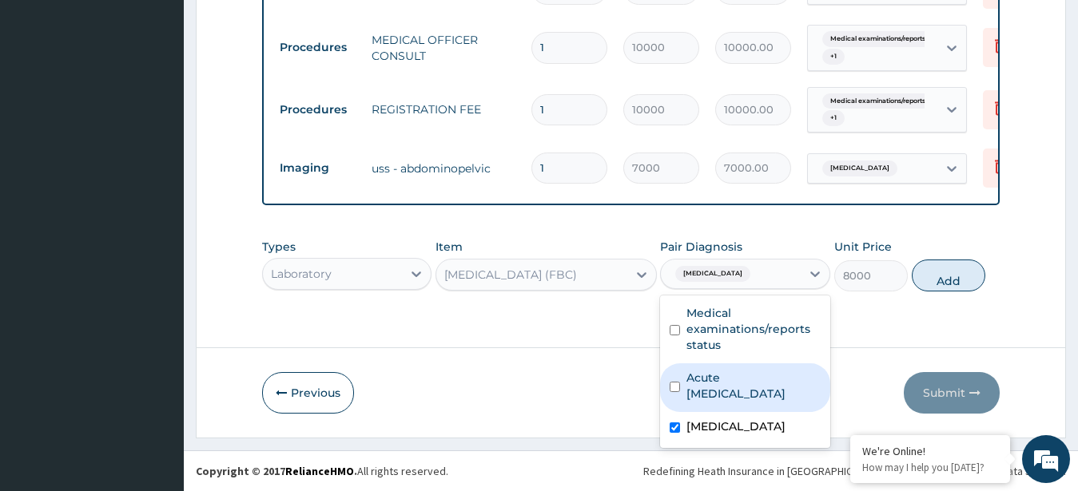
click at [750, 370] on label "Acute [MEDICAL_DATA]" at bounding box center [753, 386] width 134 height 32
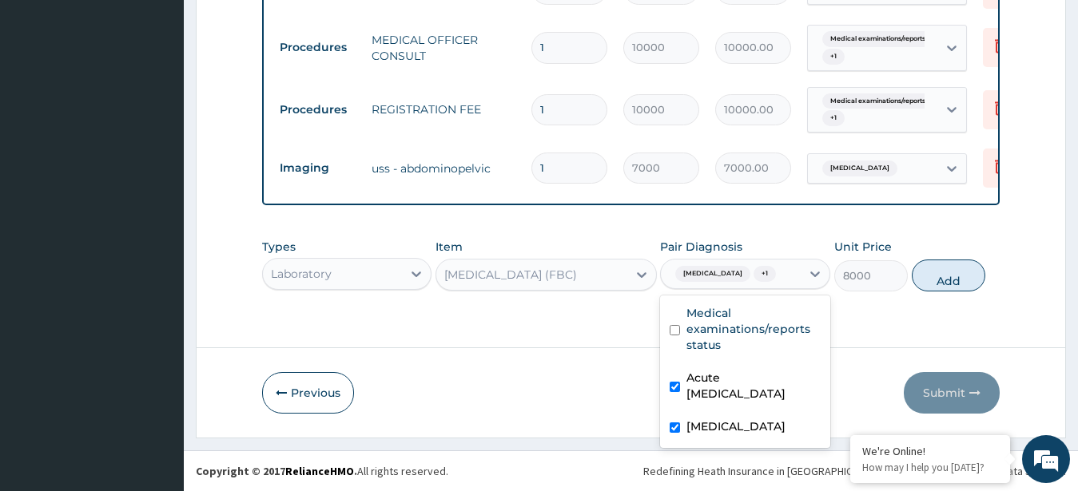
checkbox input "true"
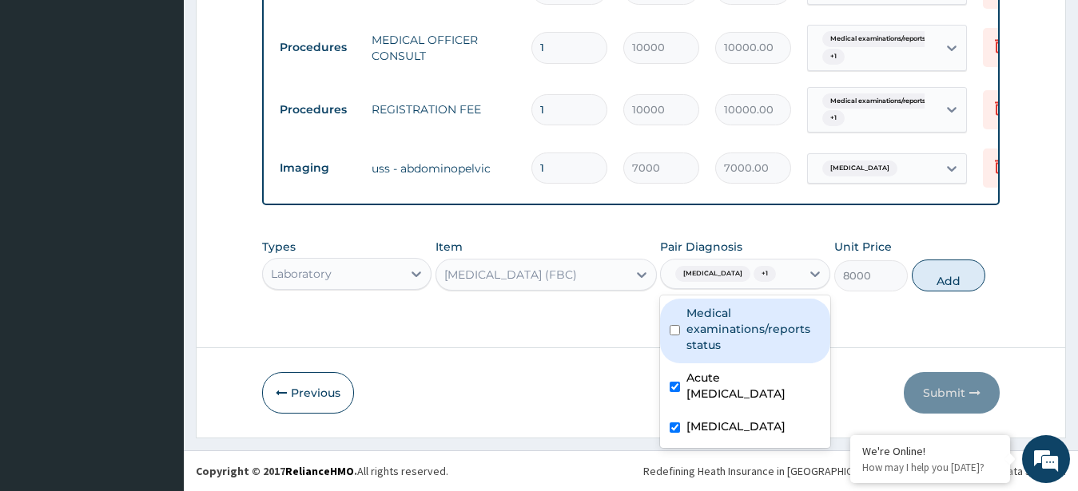
click at [755, 334] on label "Medical examinations/reports status" at bounding box center [753, 329] width 134 height 48
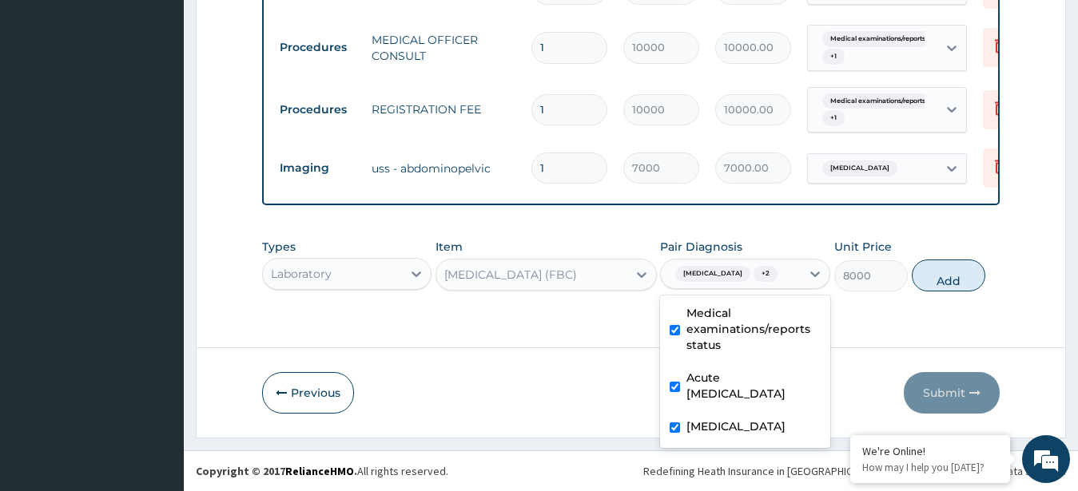
checkbox input "true"
click at [968, 281] on button "Add" at bounding box center [949, 276] width 74 height 32
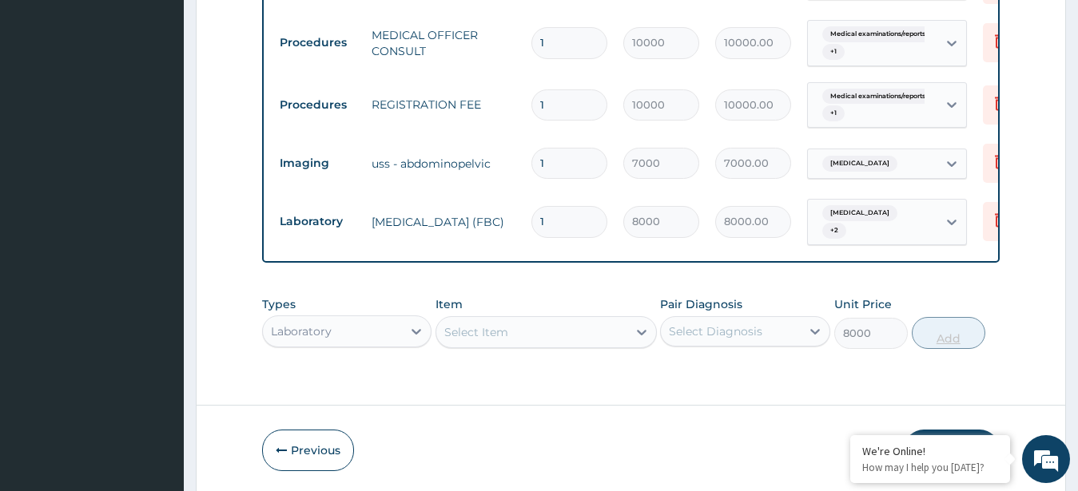
type input "0"
click at [543, 336] on div "Select Item" at bounding box center [546, 332] width 221 height 32
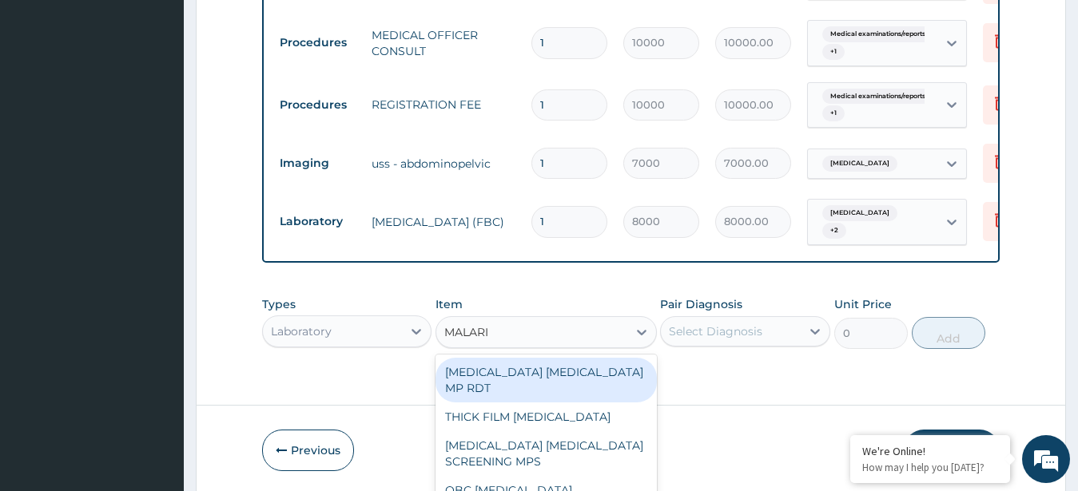
type input "[MEDICAL_DATA]"
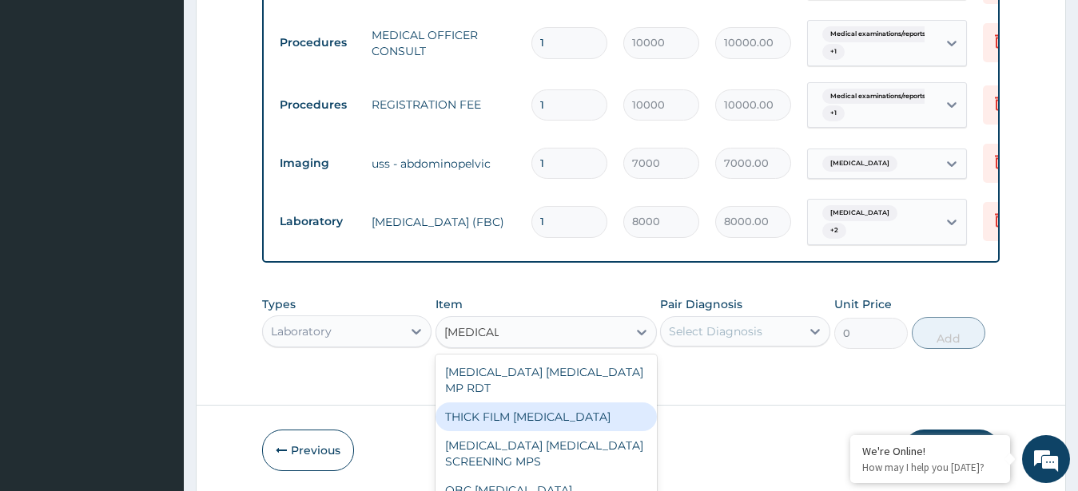
click at [603, 403] on div "THICK FILM [MEDICAL_DATA]" at bounding box center [546, 417] width 221 height 29
type input "2500"
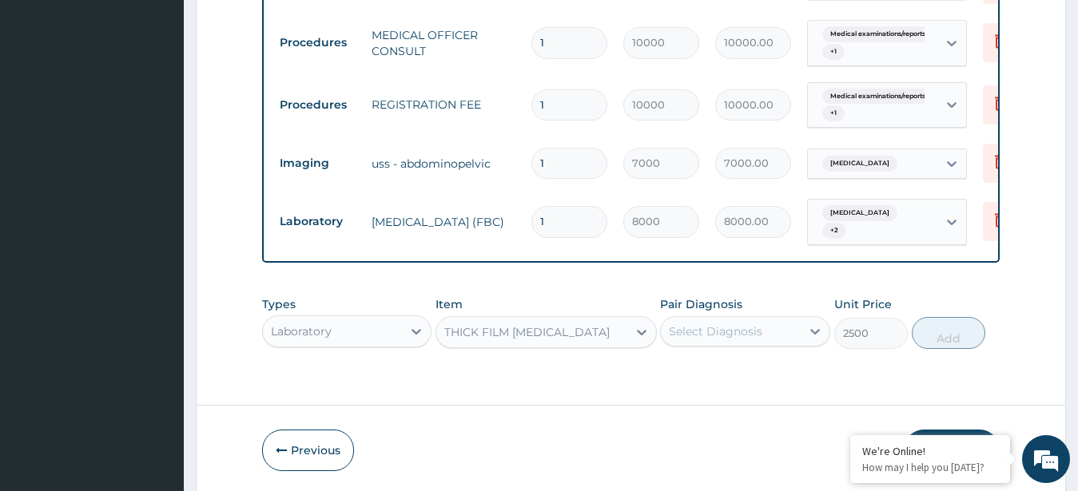
click at [735, 331] on div "Select Diagnosis" at bounding box center [715, 332] width 93 height 16
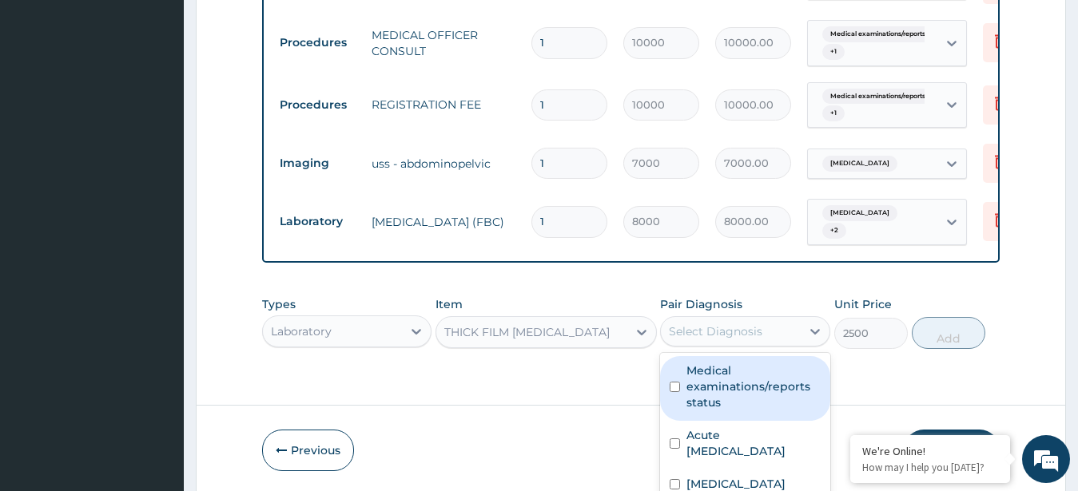
click at [737, 390] on label "Medical examinations/reports status" at bounding box center [753, 387] width 134 height 48
checkbox input "true"
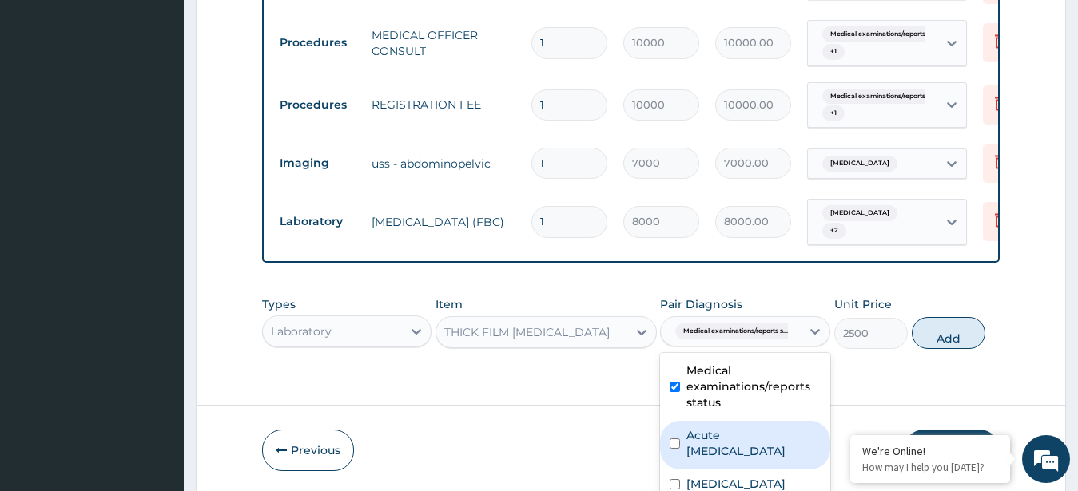
click at [745, 428] on label "Acute [MEDICAL_DATA]" at bounding box center [753, 444] width 134 height 32
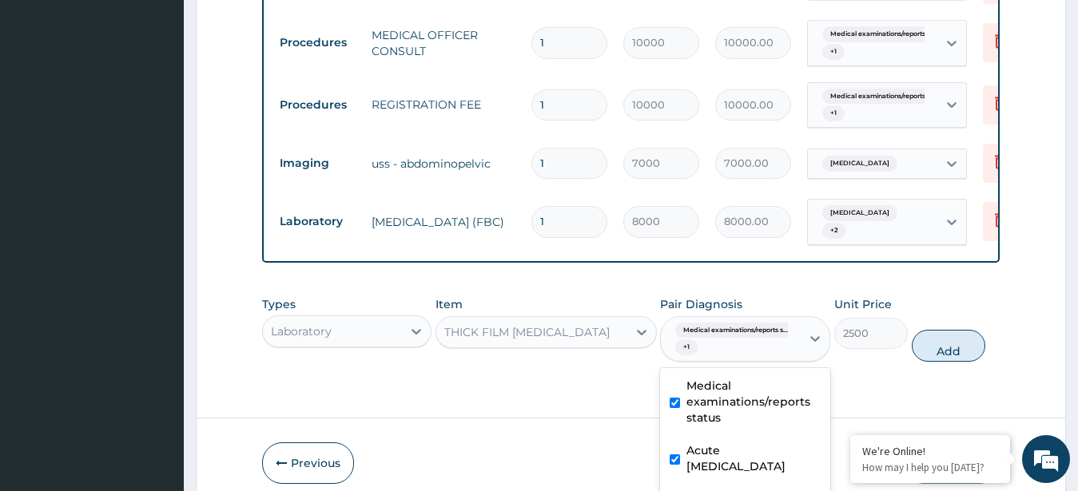
click at [724, 443] on label "Acute [MEDICAL_DATA]" at bounding box center [753, 459] width 134 height 32
checkbox input "false"
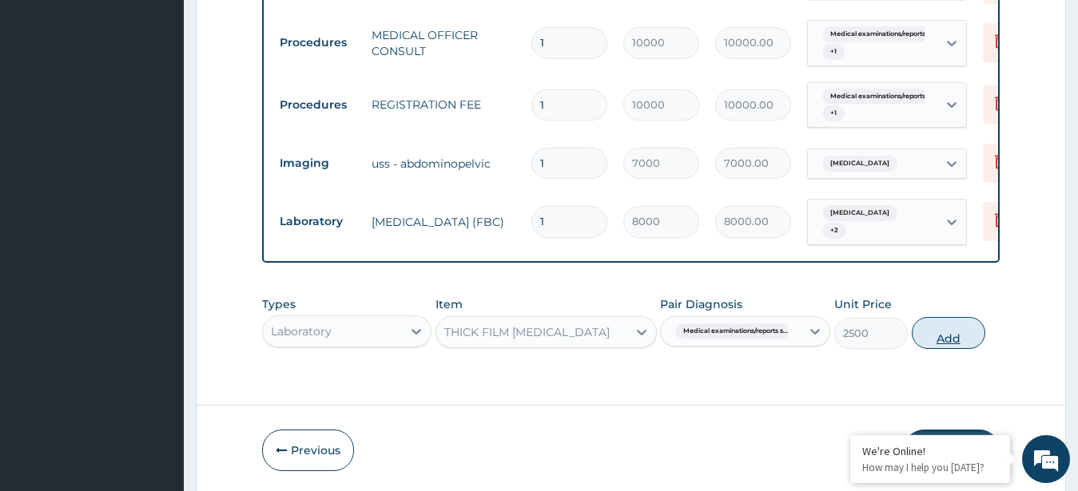
click at [943, 327] on button "Add" at bounding box center [949, 333] width 74 height 32
type input "0"
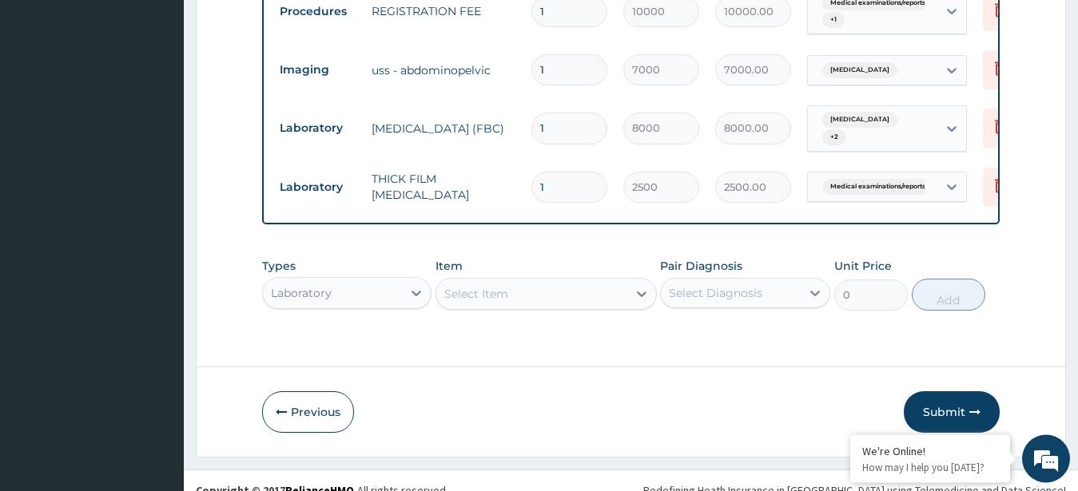
scroll to position [1076, 0]
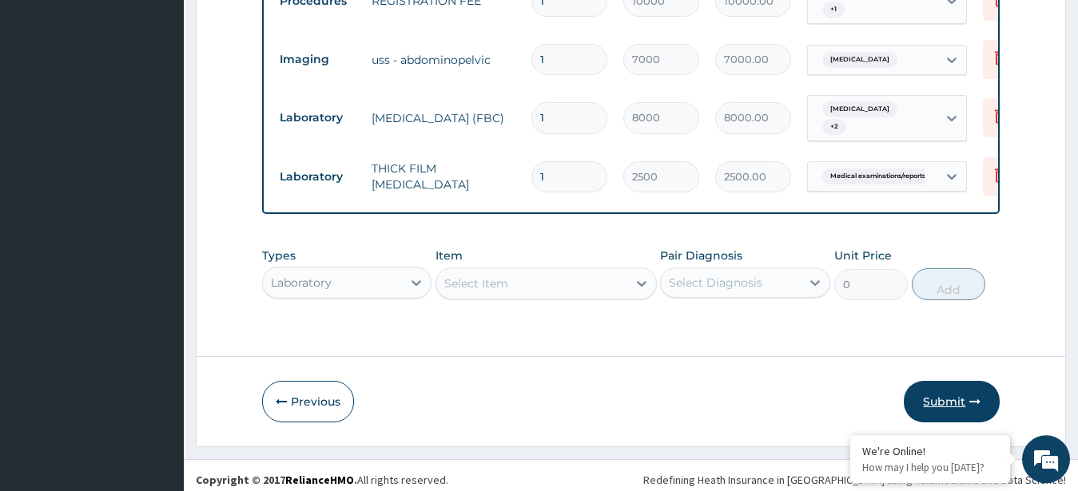
click at [926, 395] on button "Submit" at bounding box center [952, 402] width 96 height 42
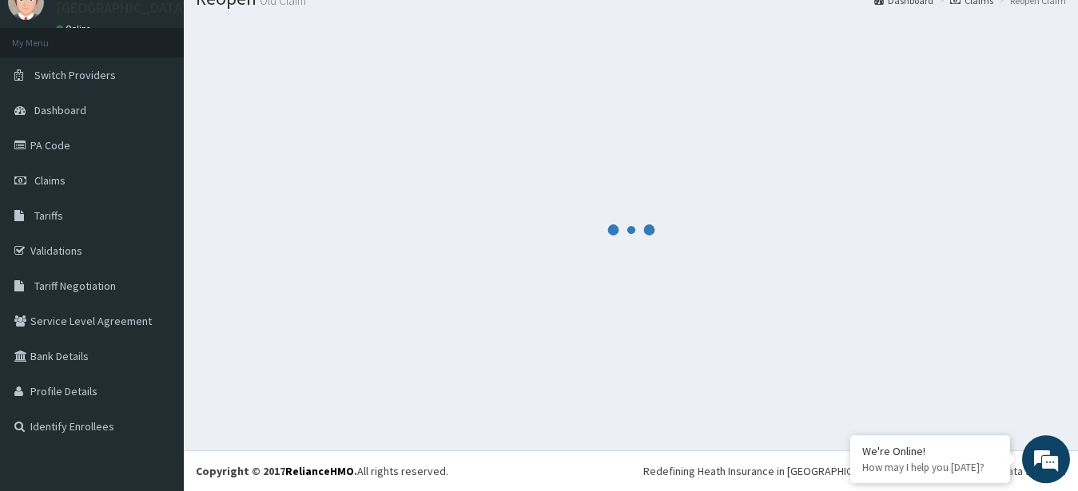
scroll to position [64, 0]
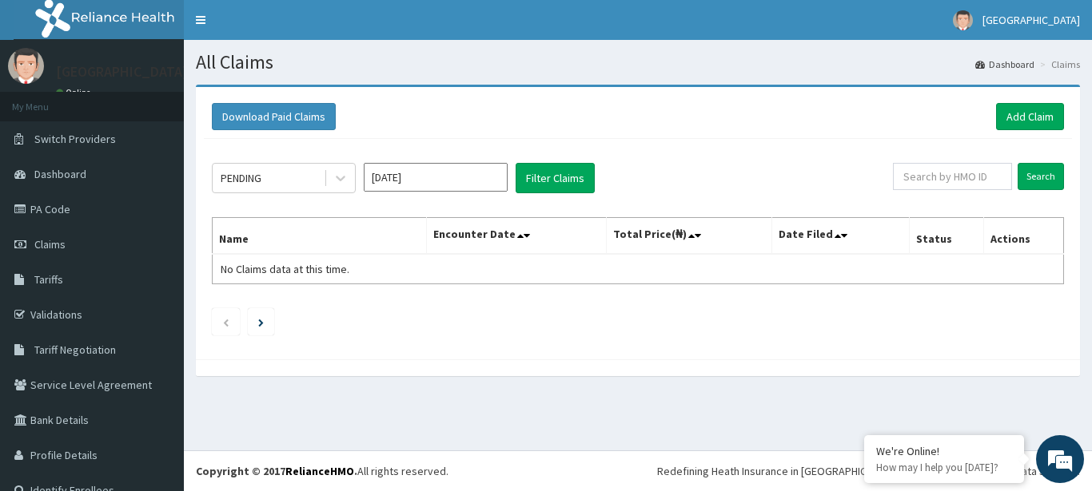
click at [447, 184] on input "[DATE]" at bounding box center [436, 177] width 144 height 29
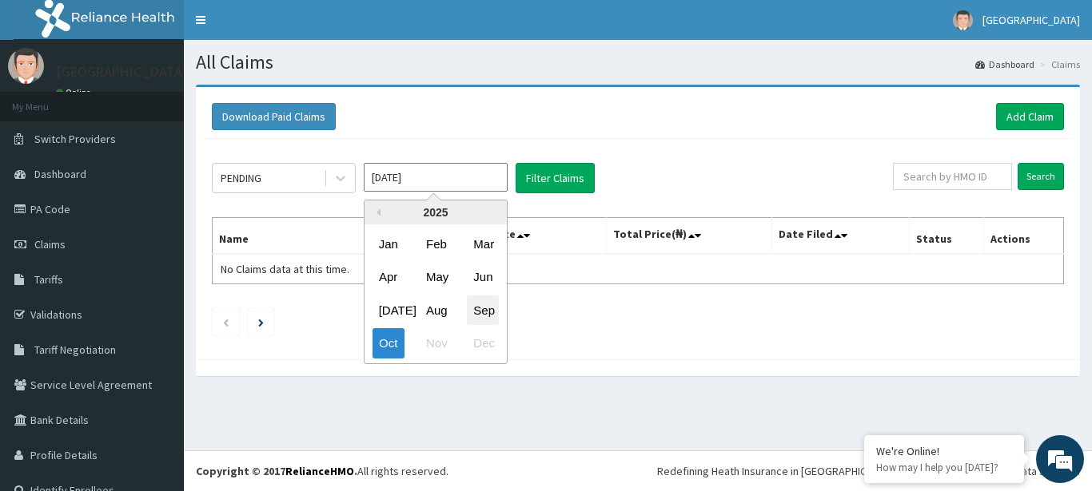
click at [484, 308] on div "Sep" at bounding box center [483, 311] width 32 height 30
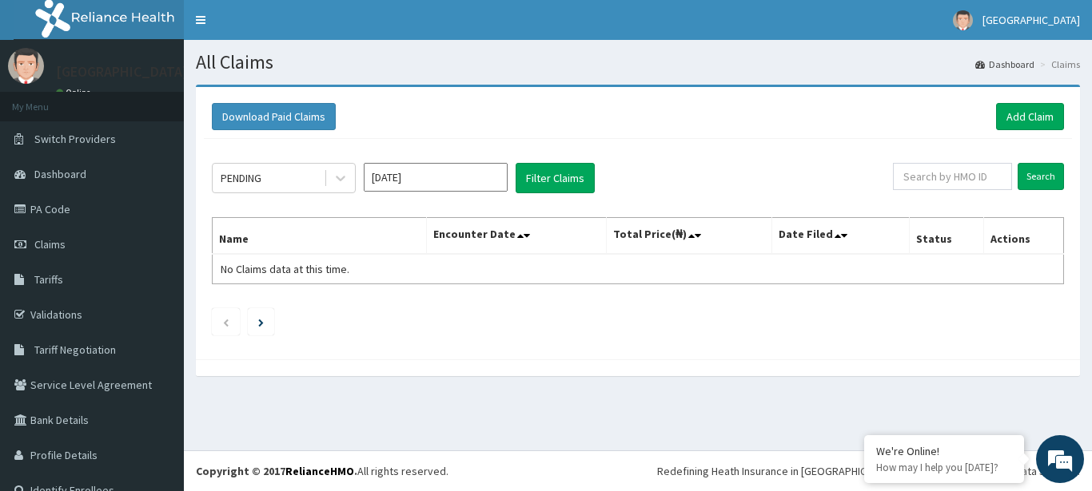
type input "[DATE]"
click at [563, 170] on button "Filter Claims" at bounding box center [554, 178] width 79 height 30
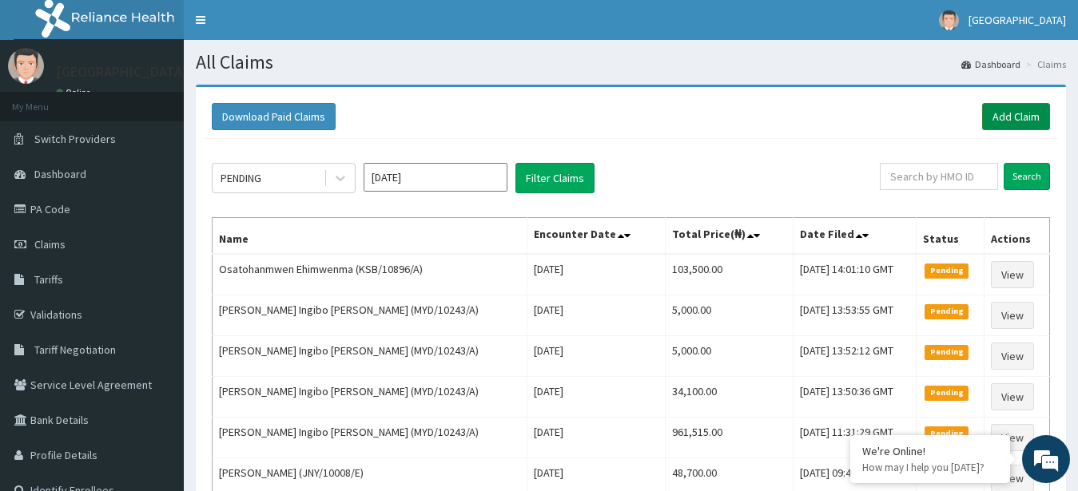
click at [1013, 116] on link "Add Claim" at bounding box center [1016, 116] width 68 height 27
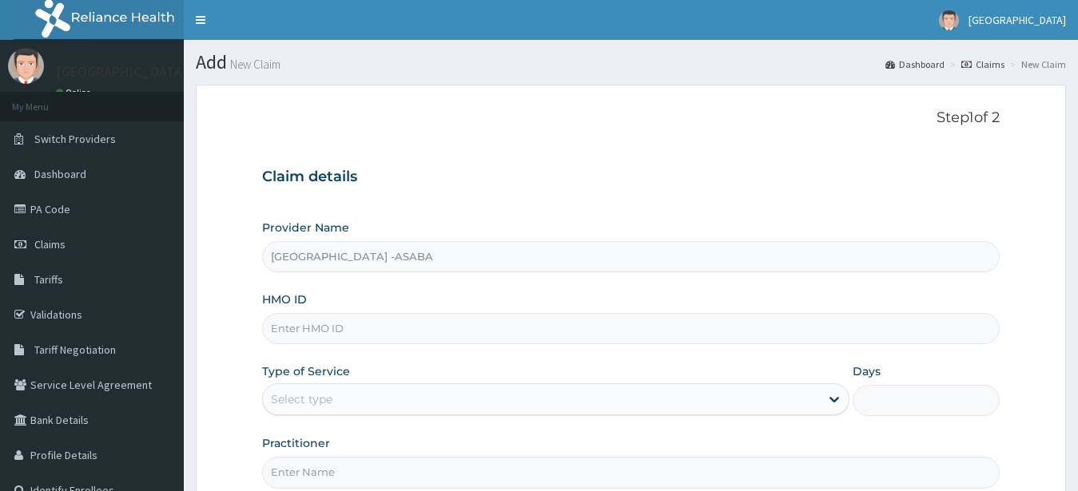
type input "[GEOGRAPHIC_DATA] -ASABA"
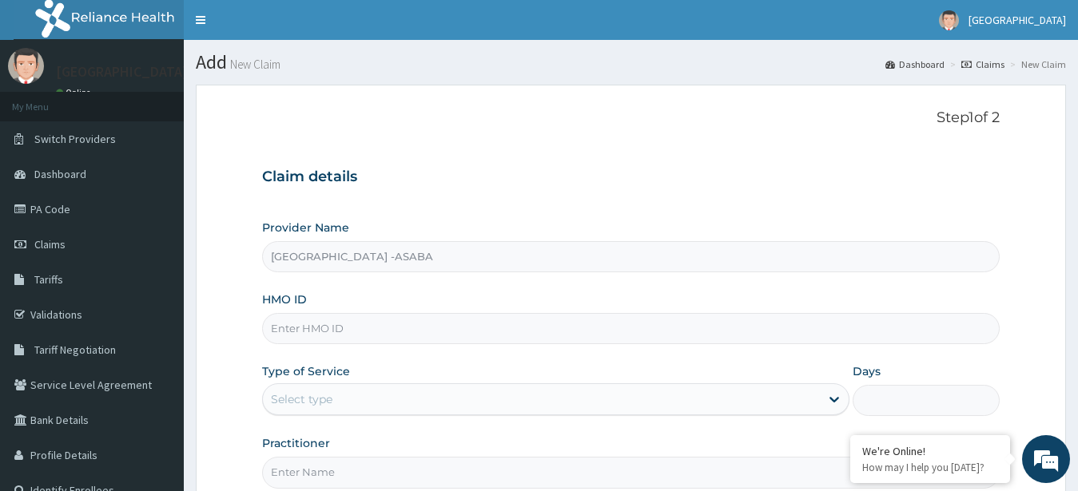
click at [611, 328] on input "HMO ID" at bounding box center [631, 328] width 738 height 31
type input "RET/37464/A"
click at [562, 410] on div "Select type" at bounding box center [542, 400] width 558 height 26
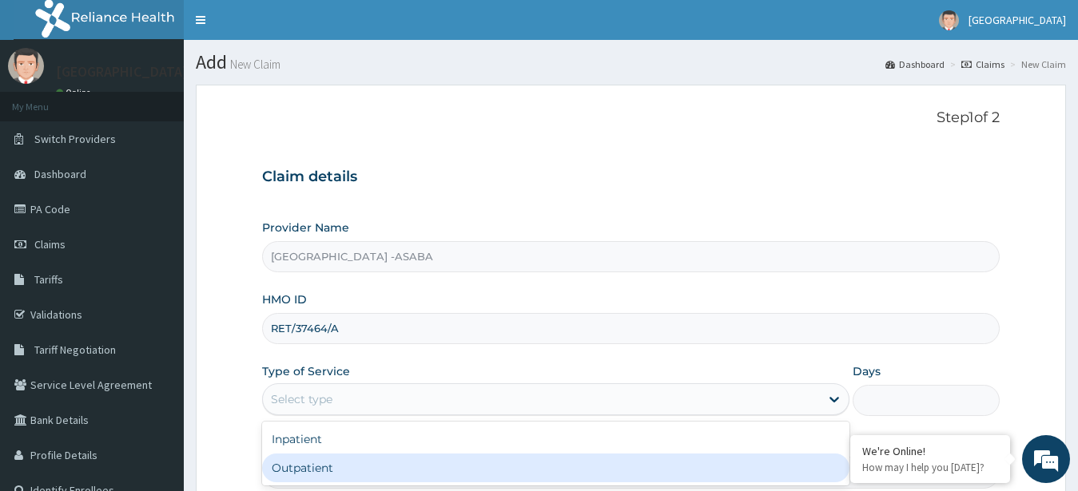
click at [531, 464] on div "Outpatient" at bounding box center [556, 468] width 588 height 29
type input "1"
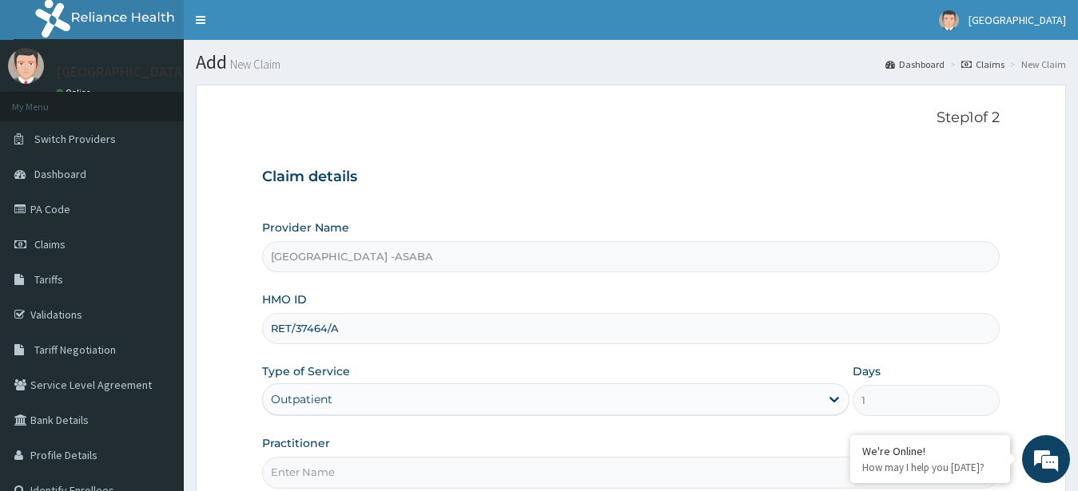
click at [563, 463] on input "Practitioner" at bounding box center [631, 472] width 738 height 31
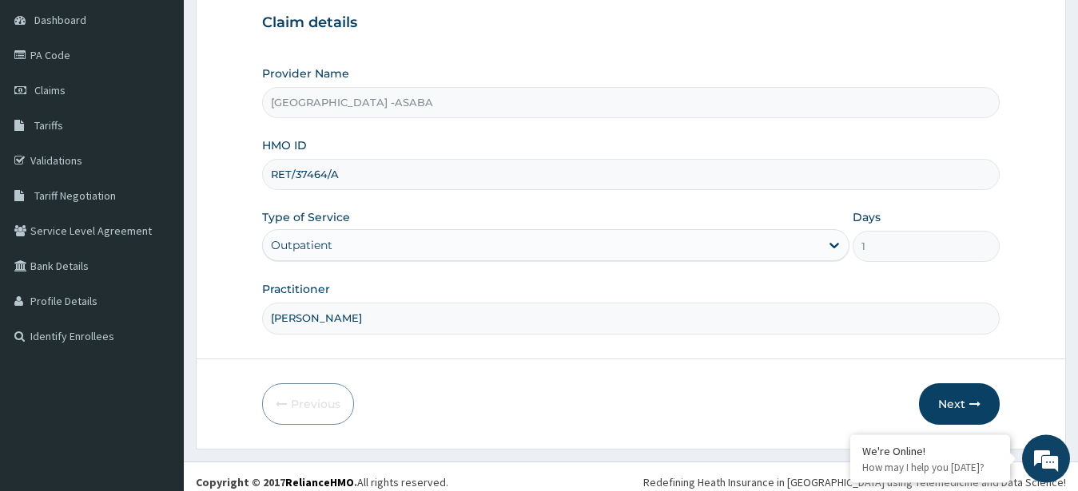
scroll to position [163, 0]
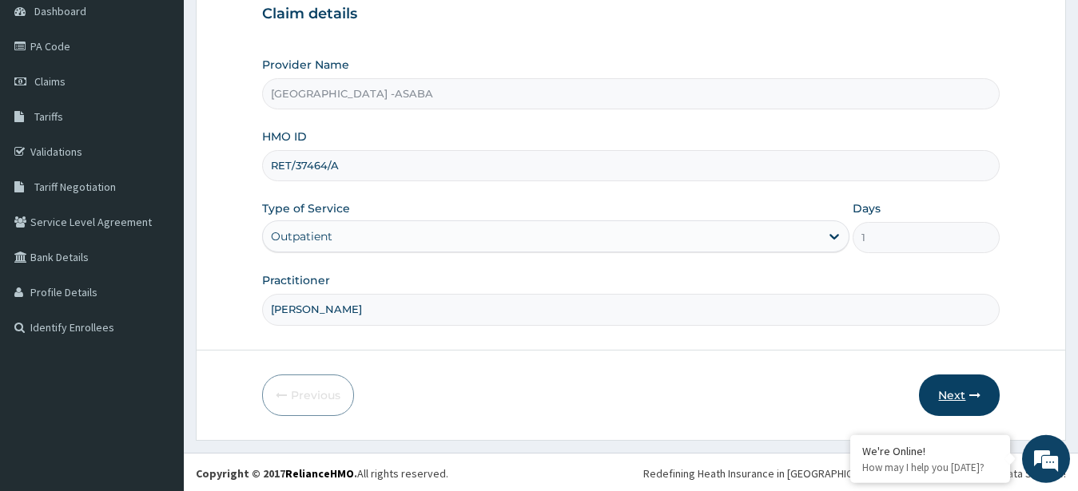
type input "[PERSON_NAME]"
click at [965, 391] on button "Next" at bounding box center [959, 396] width 81 height 42
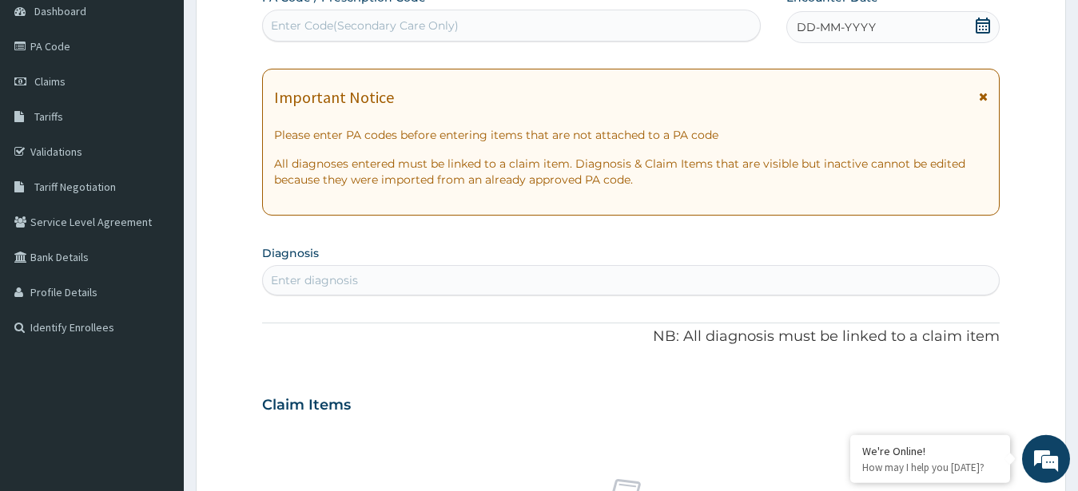
click at [566, 25] on div "Enter Code(Secondary Care Only)" at bounding box center [511, 26] width 497 height 26
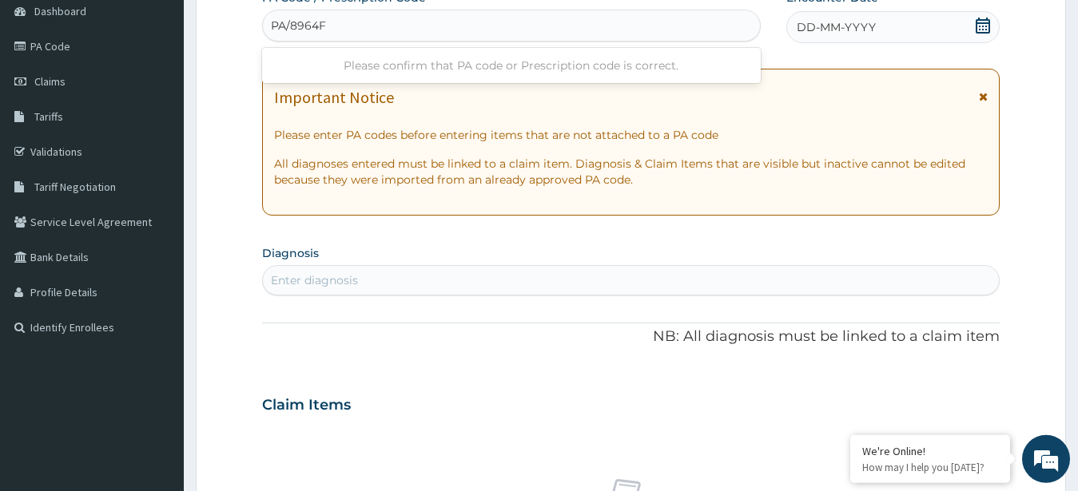
type input "PA/8964FD"
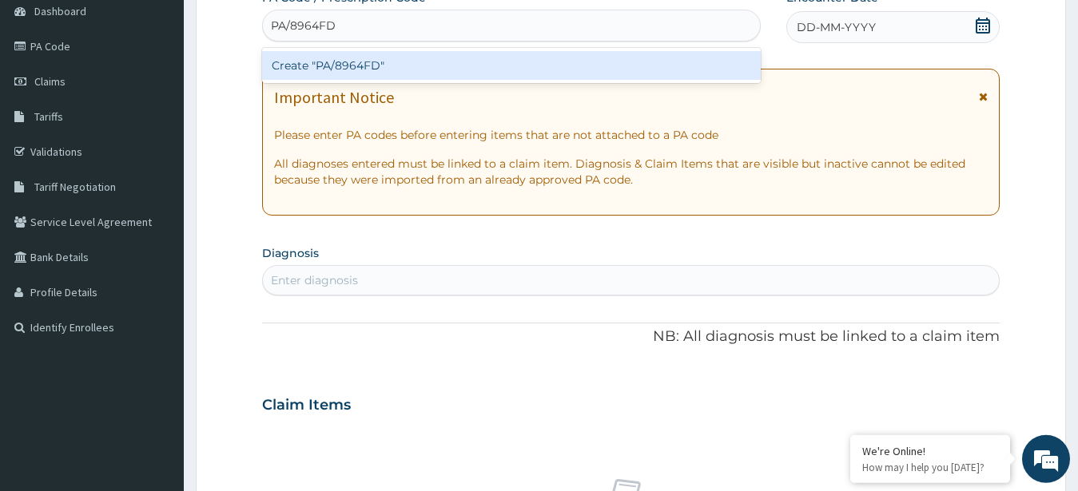
click at [587, 63] on div "Create "PA/8964FD"" at bounding box center [511, 65] width 499 height 29
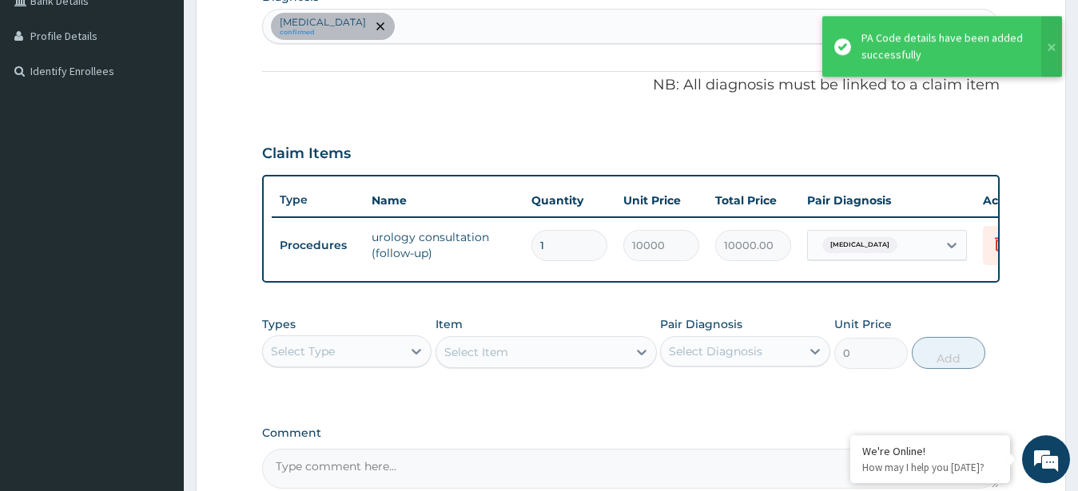
scroll to position [0, 0]
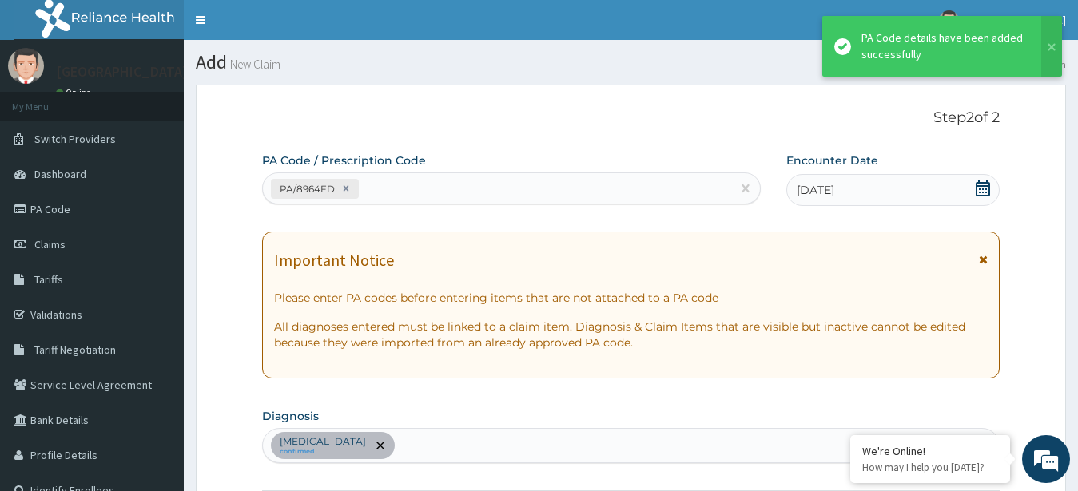
click at [545, 203] on div "PA/8964FD" at bounding box center [511, 189] width 499 height 32
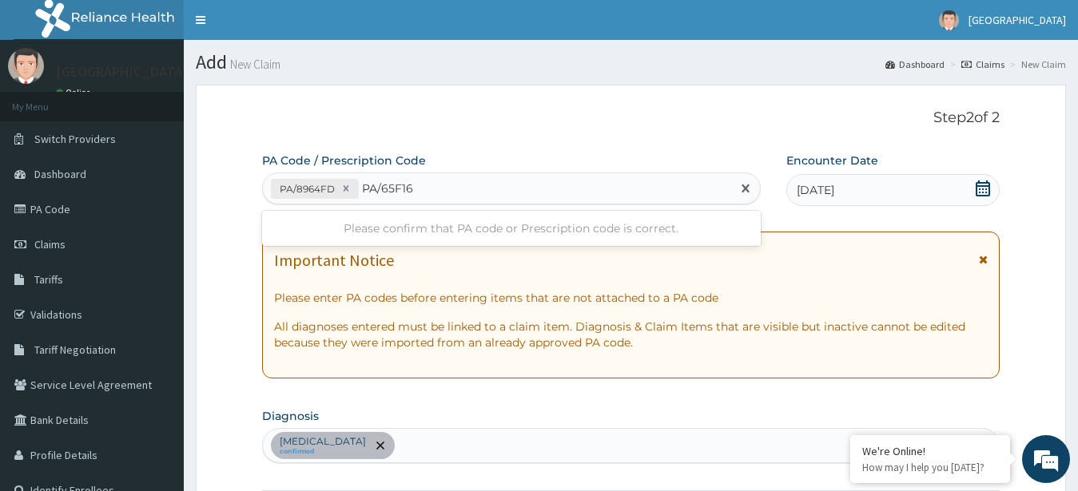
type input "PA/65F16D"
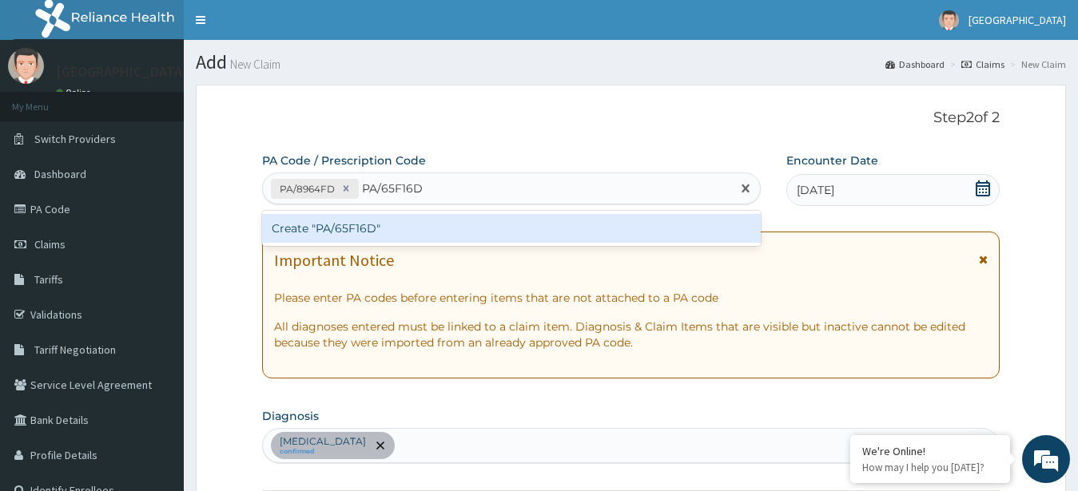
click at [474, 225] on div "Create "PA/65F16D"" at bounding box center [511, 228] width 499 height 29
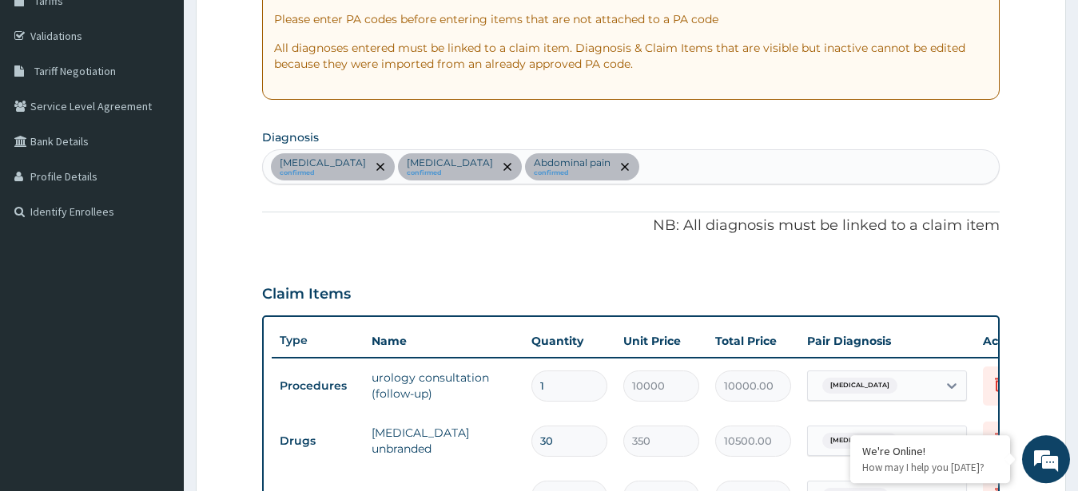
scroll to position [245, 0]
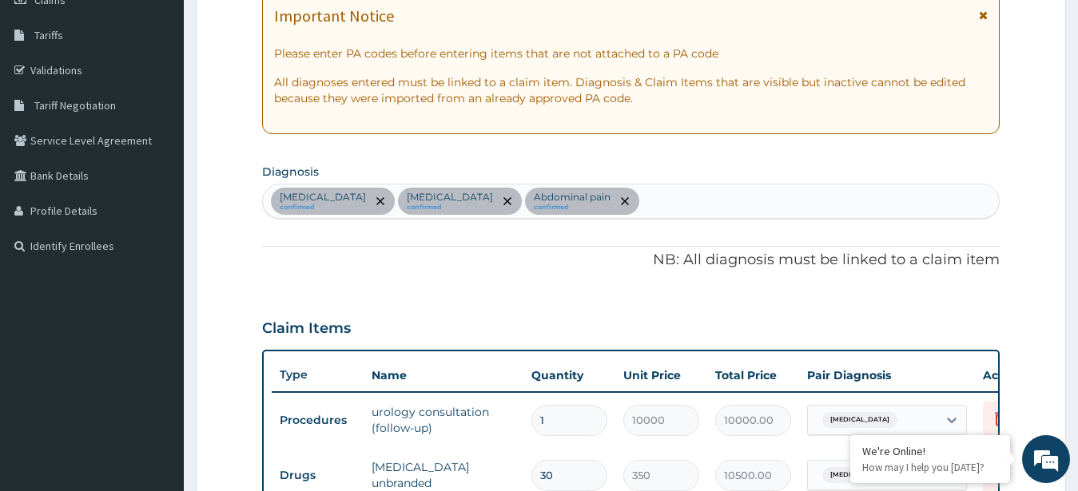
click at [657, 203] on div "[MEDICAL_DATA] confirmed [MEDICAL_DATA] confirmed Abdominal pain confirmed" at bounding box center [631, 202] width 737 height 34
type input "FEVER"
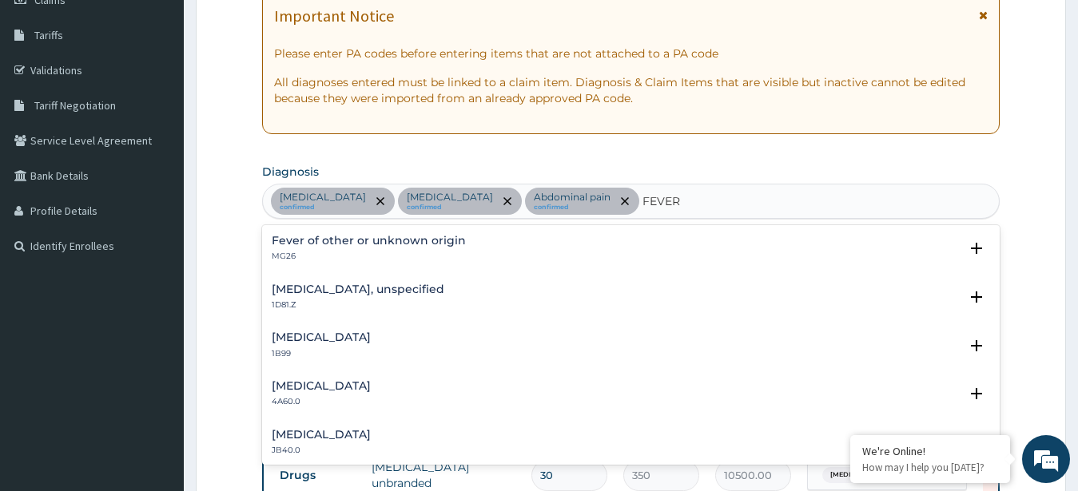
click at [340, 240] on h4 "Fever of other or unknown origin" at bounding box center [369, 241] width 194 height 12
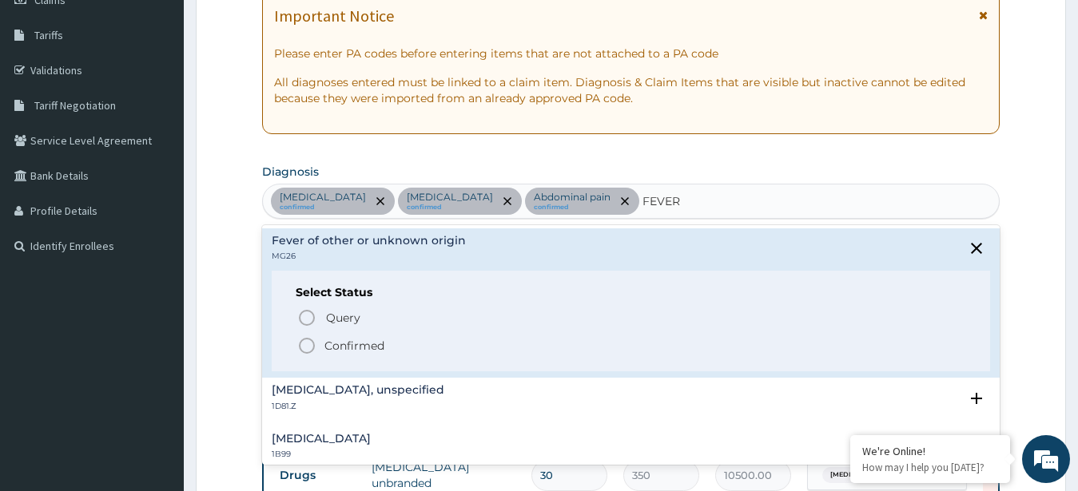
click at [308, 348] on icon "status option filled" at bounding box center [306, 345] width 19 height 19
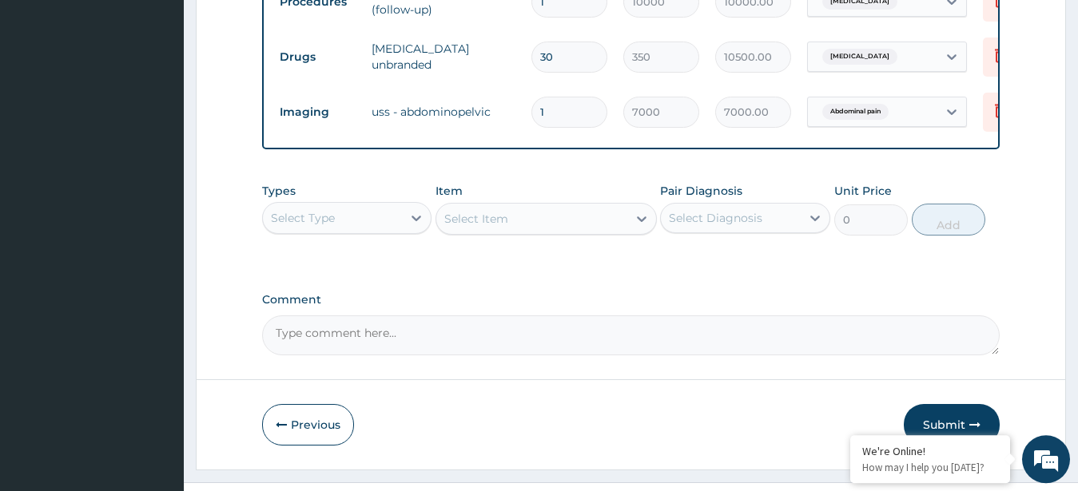
scroll to position [697, 0]
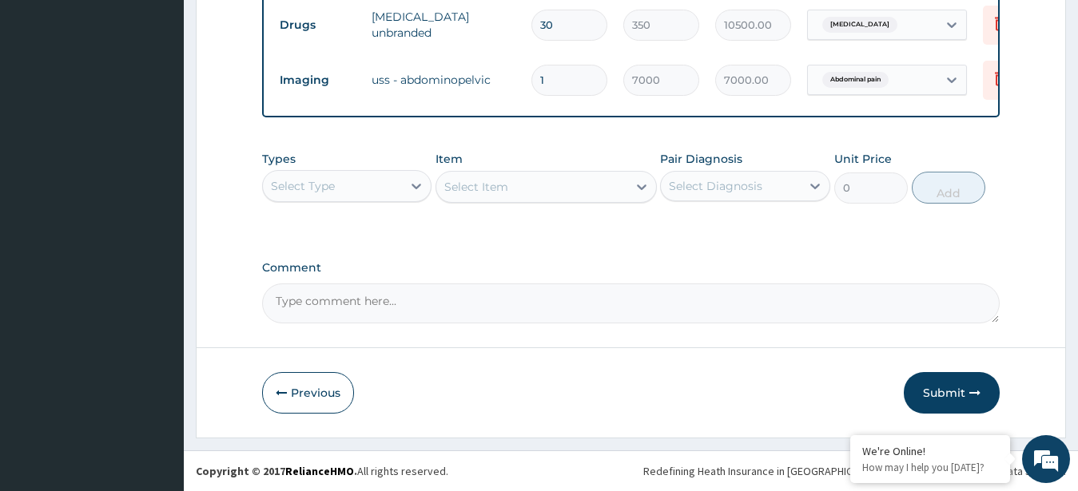
click at [401, 191] on div "Select Type" at bounding box center [333, 186] width 140 height 26
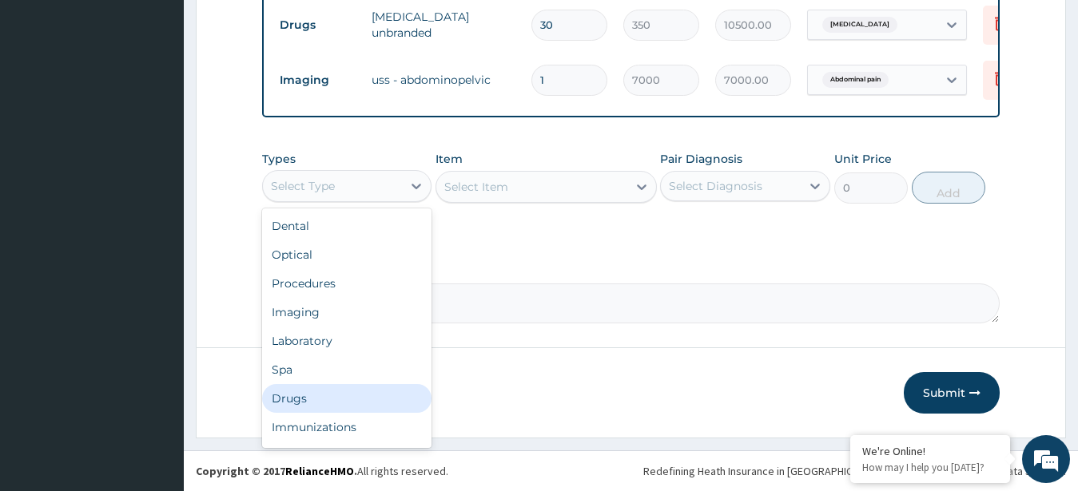
click at [333, 408] on div "Drugs" at bounding box center [347, 398] width 170 height 29
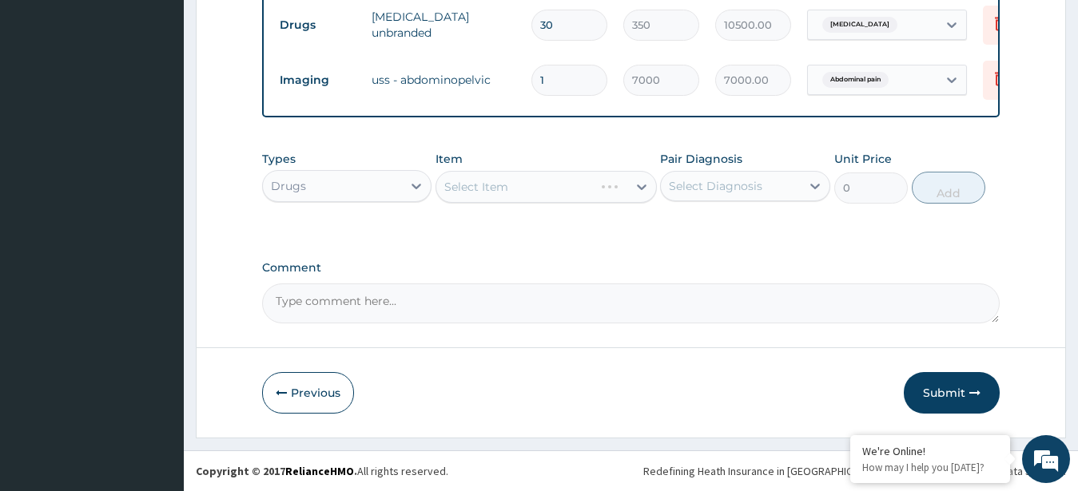
click at [570, 199] on div "Select Item" at bounding box center [546, 187] width 221 height 32
click at [536, 195] on div "Select Item" at bounding box center [531, 187] width 191 height 26
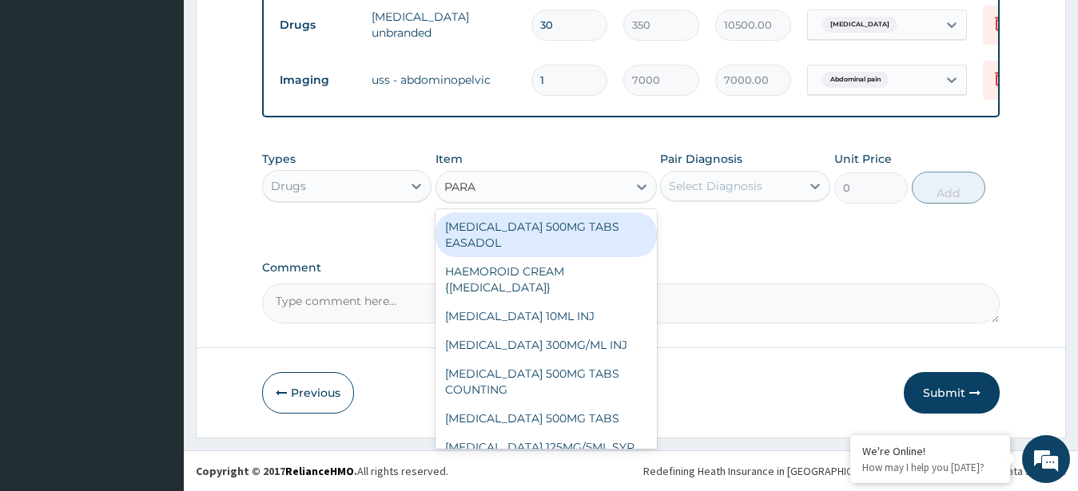
type input "PARAC"
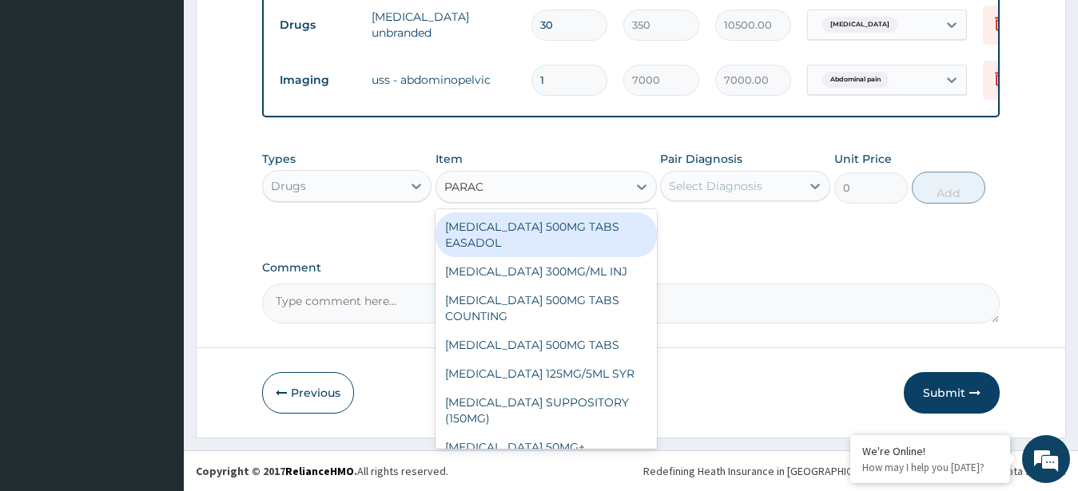
click at [591, 251] on div "[MEDICAL_DATA] 500MG TABS EASADOL" at bounding box center [546, 235] width 221 height 45
type input "30"
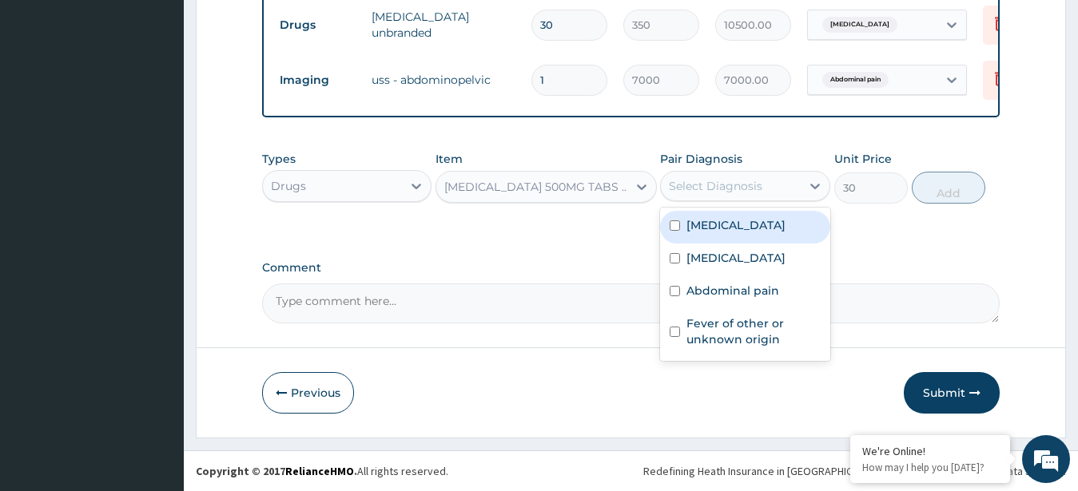
click at [766, 199] on div "Select Diagnosis" at bounding box center [731, 186] width 140 height 26
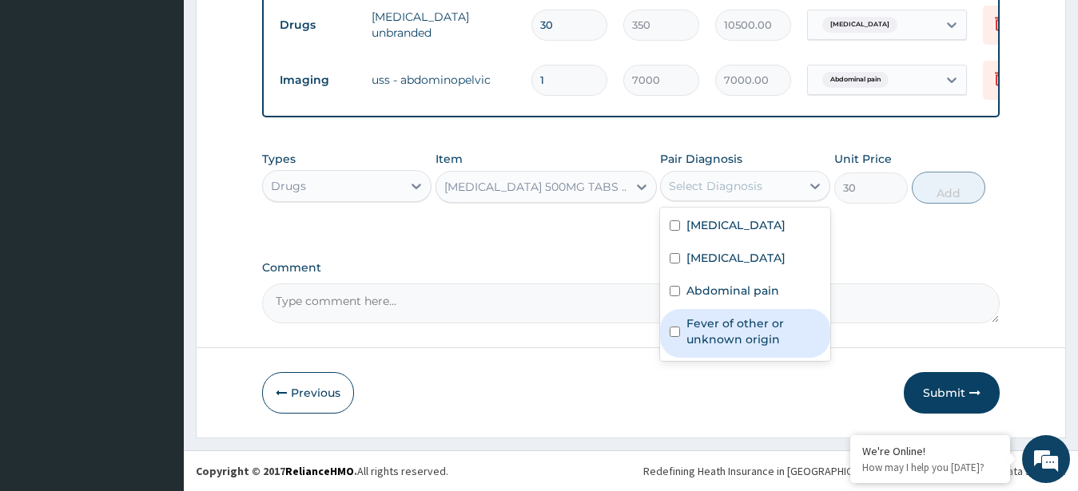
click at [750, 336] on label "Fever of other or unknown origin" at bounding box center [753, 332] width 134 height 32
checkbox input "true"
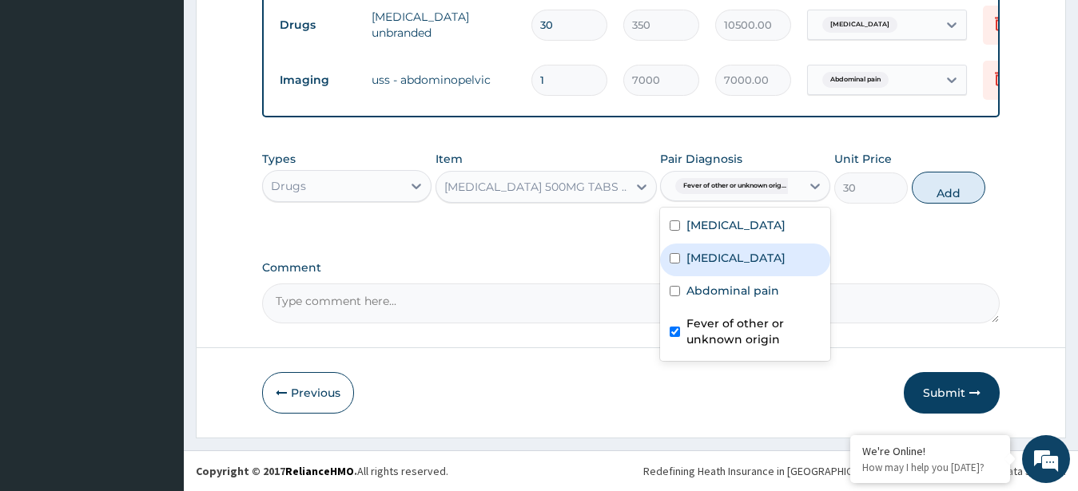
click at [754, 263] on label "[MEDICAL_DATA]" at bounding box center [735, 258] width 99 height 16
checkbox input "true"
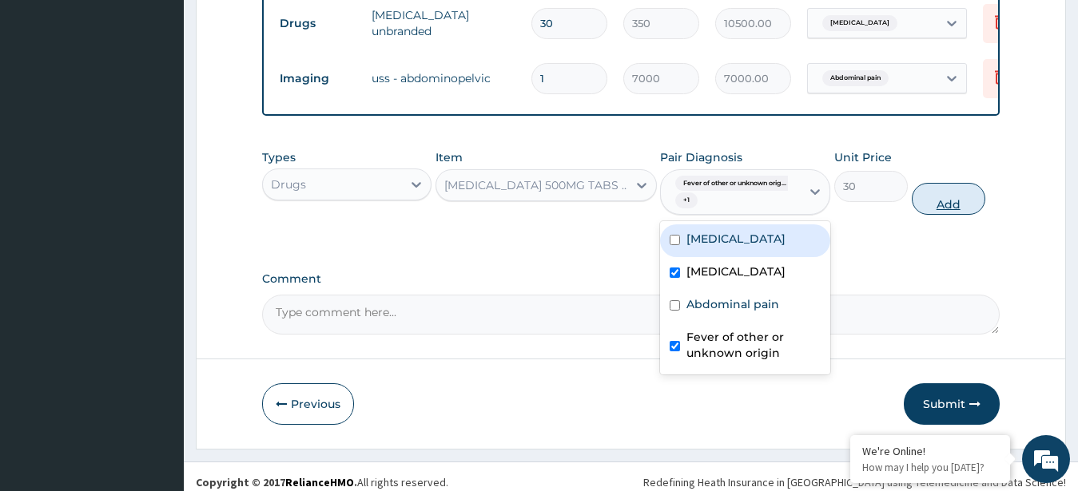
click at [946, 208] on button "Add" at bounding box center [949, 199] width 74 height 32
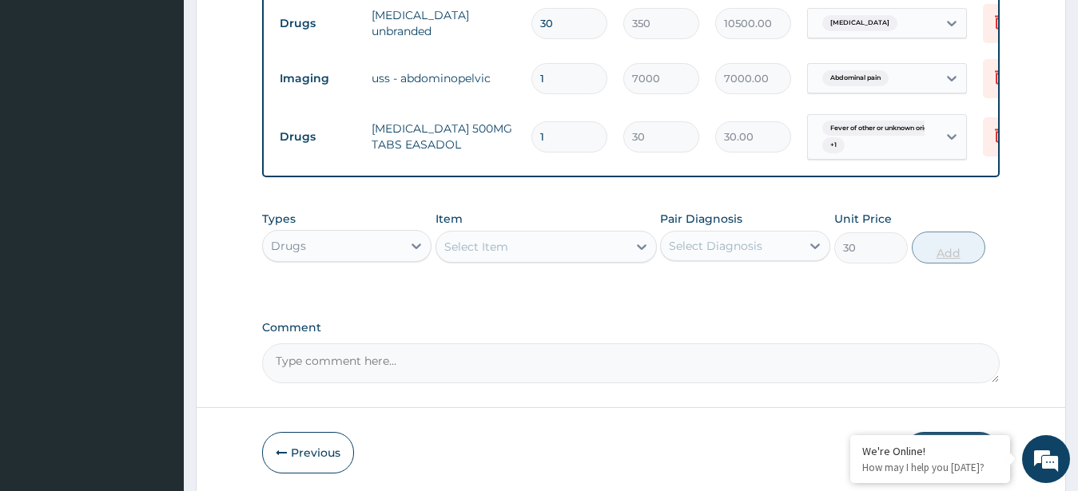
type input "0"
type input "0.00"
type input "3"
type input "90.00"
type input "30"
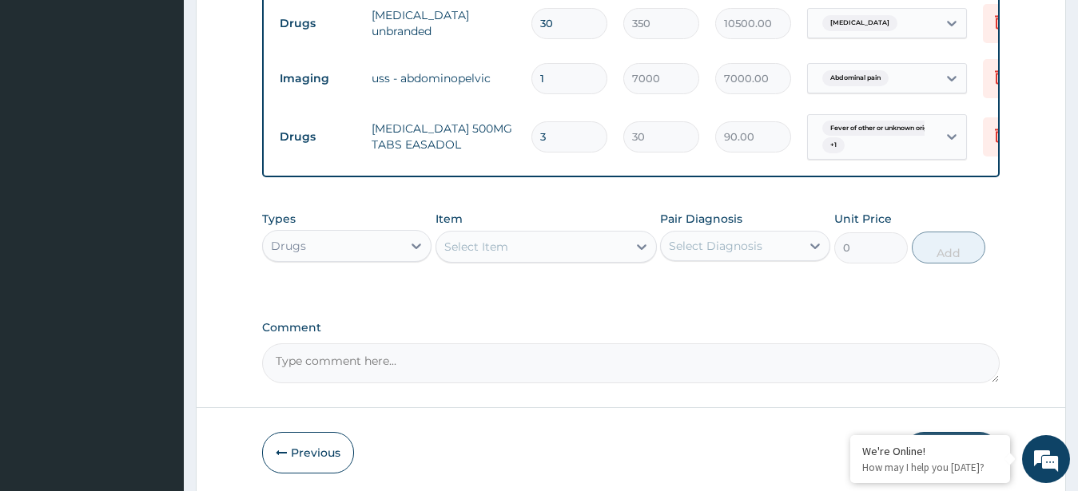
type input "900.00"
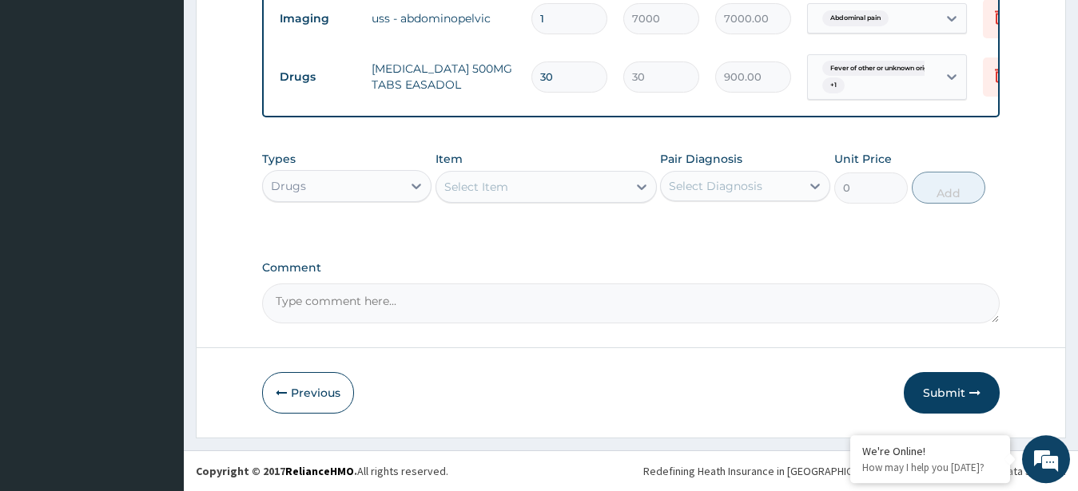
scroll to position [770, 0]
type input "30"
click at [949, 384] on button "Submit" at bounding box center [952, 393] width 96 height 42
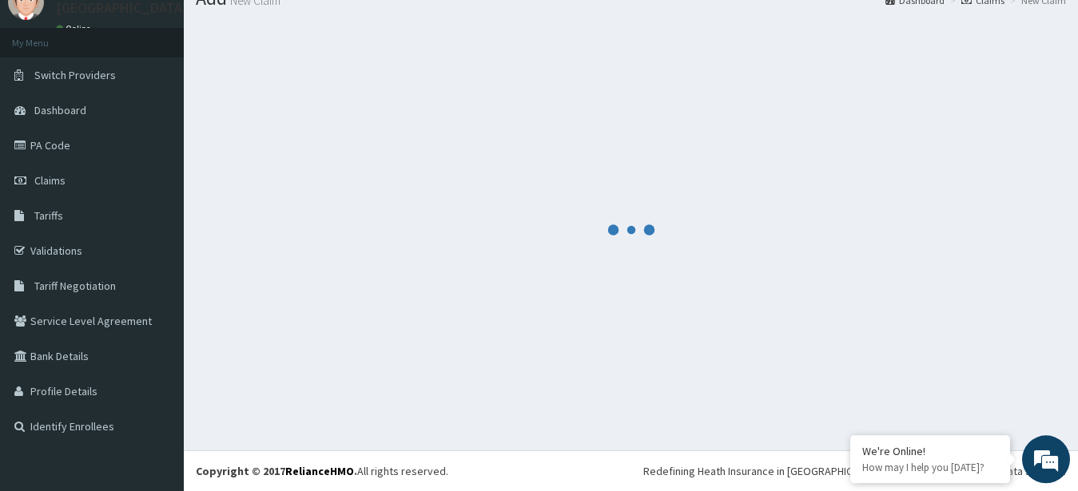
scroll to position [64, 0]
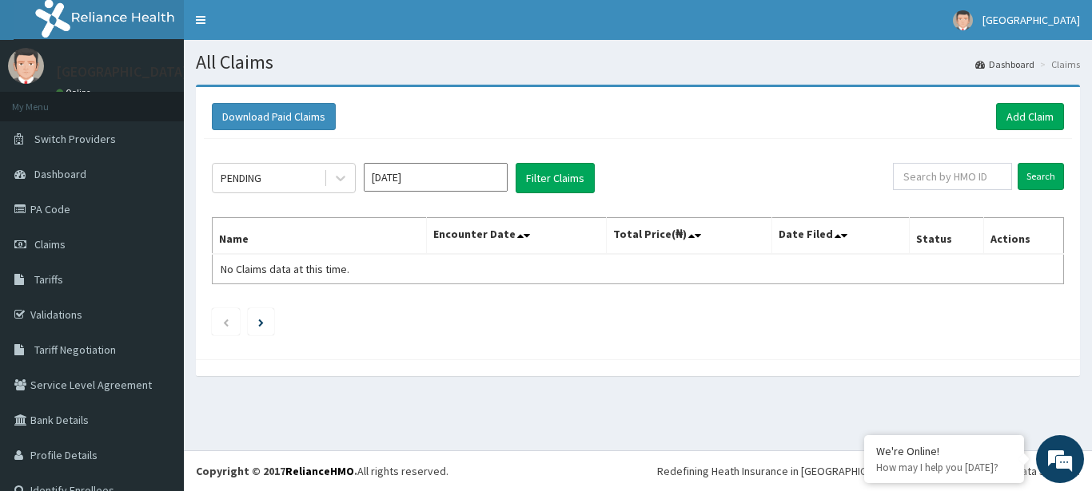
click at [474, 182] on input "[DATE]" at bounding box center [436, 177] width 144 height 29
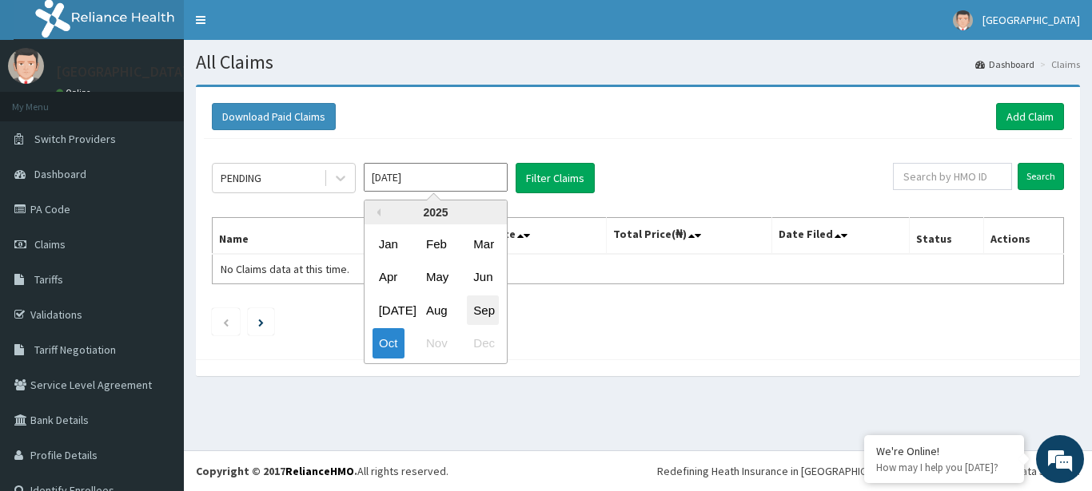
click at [479, 304] on div "Sep" at bounding box center [483, 311] width 32 height 30
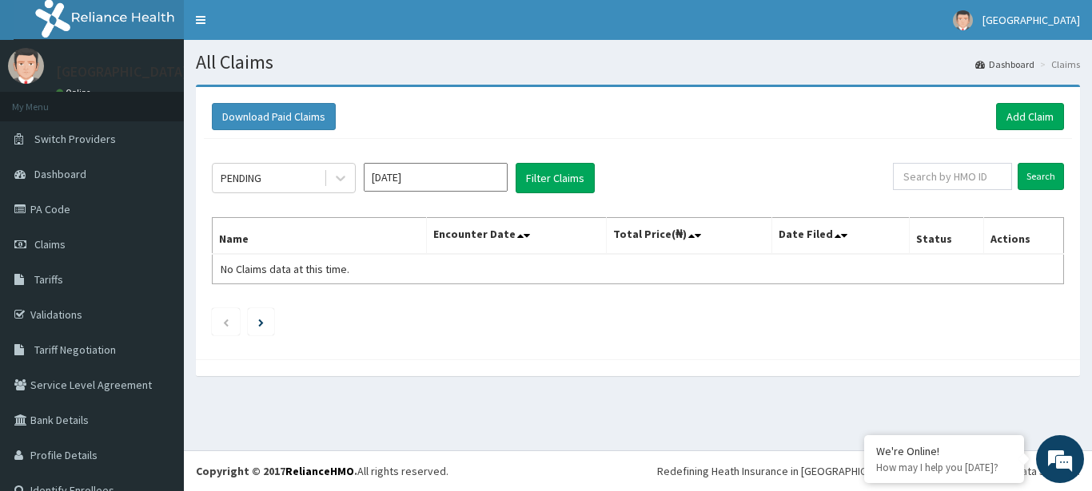
type input "[DATE]"
click at [556, 179] on button "Filter Claims" at bounding box center [554, 178] width 79 height 30
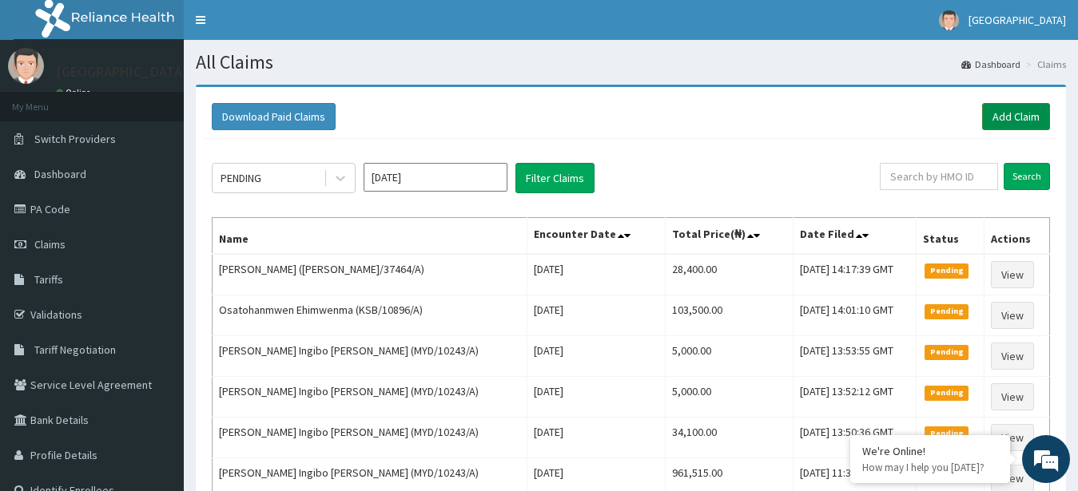
click at [1028, 118] on link "Add Claim" at bounding box center [1016, 116] width 68 height 27
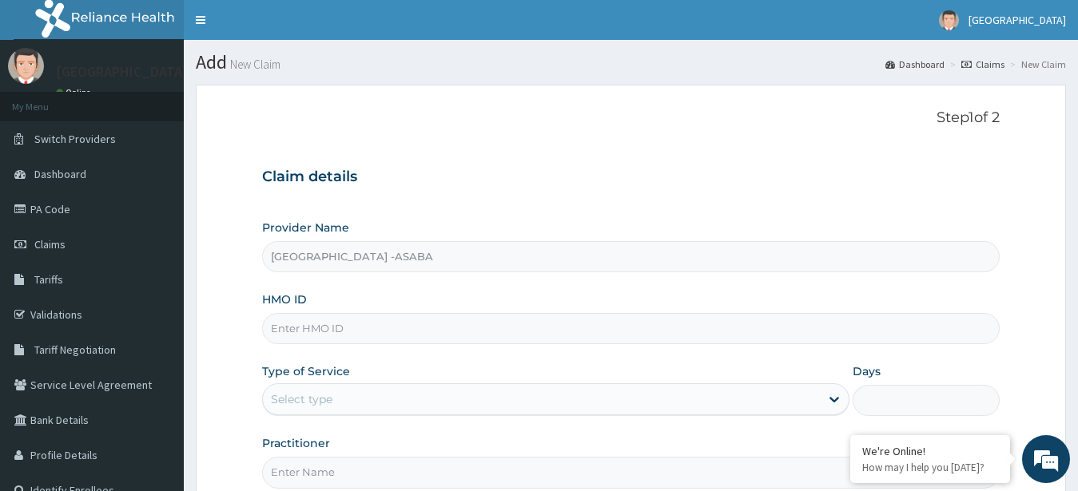
click at [454, 337] on input "HMO ID" at bounding box center [631, 328] width 738 height 31
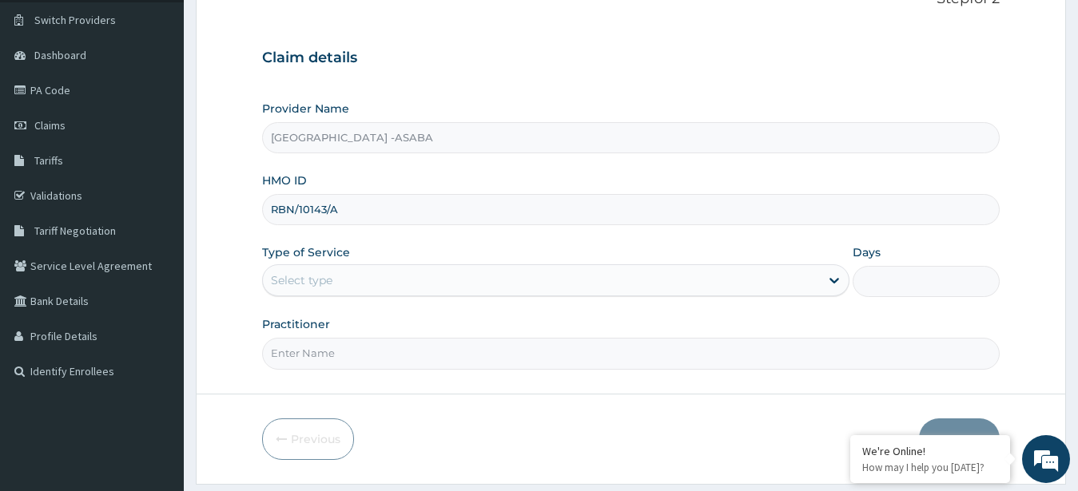
scroll to position [165, 0]
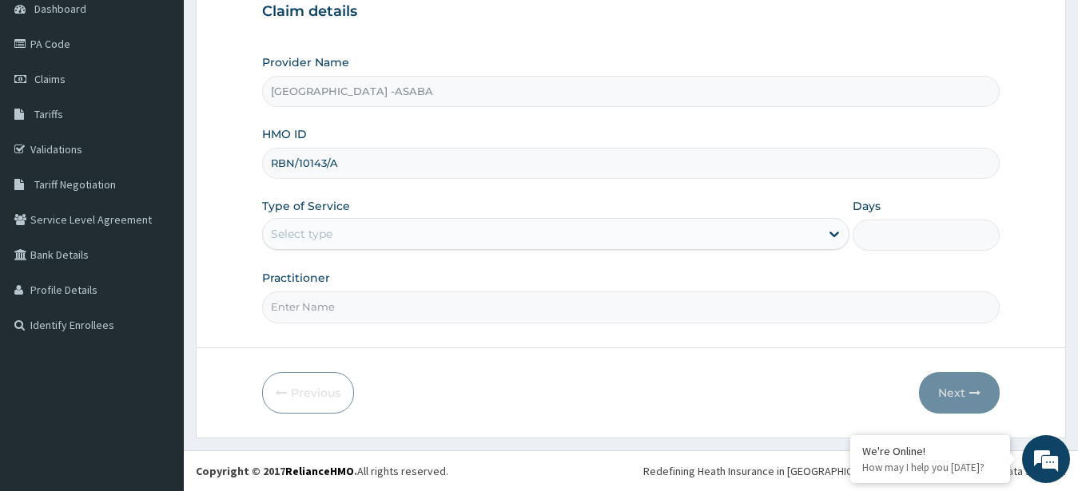
type input "RBN/10143/A"
click at [597, 225] on div "Select type" at bounding box center [542, 234] width 558 height 26
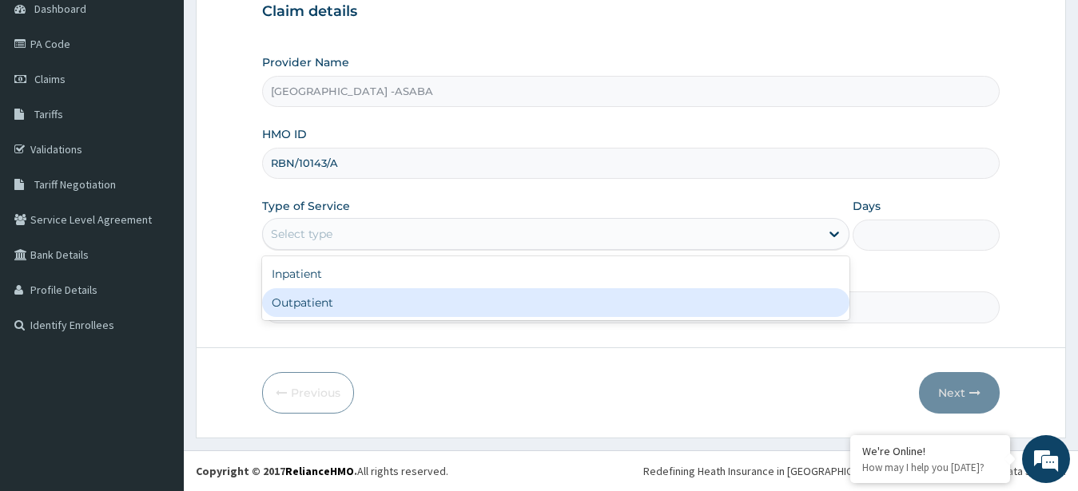
click at [479, 300] on div "Outpatient" at bounding box center [556, 302] width 588 height 29
type input "1"
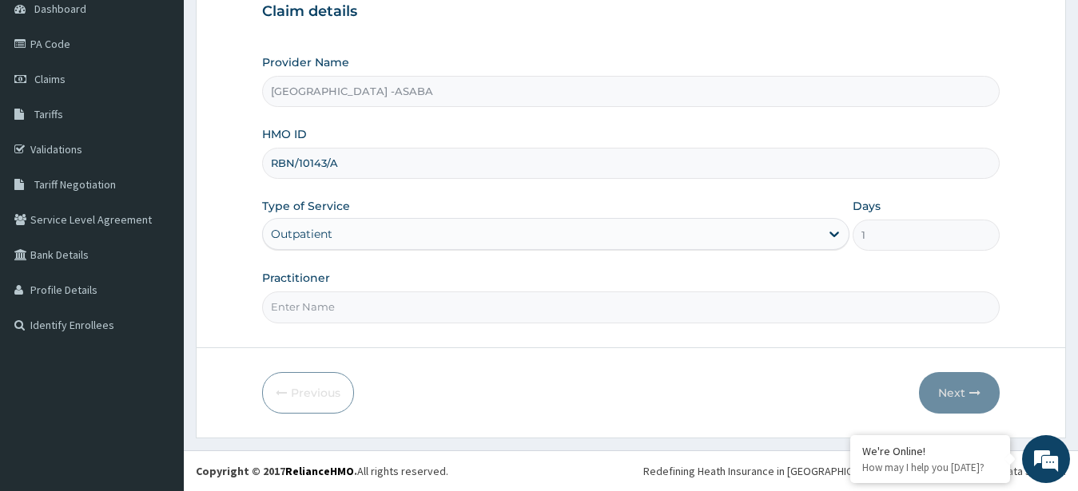
click at [479, 300] on input "Practitioner" at bounding box center [631, 307] width 738 height 31
type input "DR NJOKU"
click at [964, 382] on button "Next" at bounding box center [959, 393] width 81 height 42
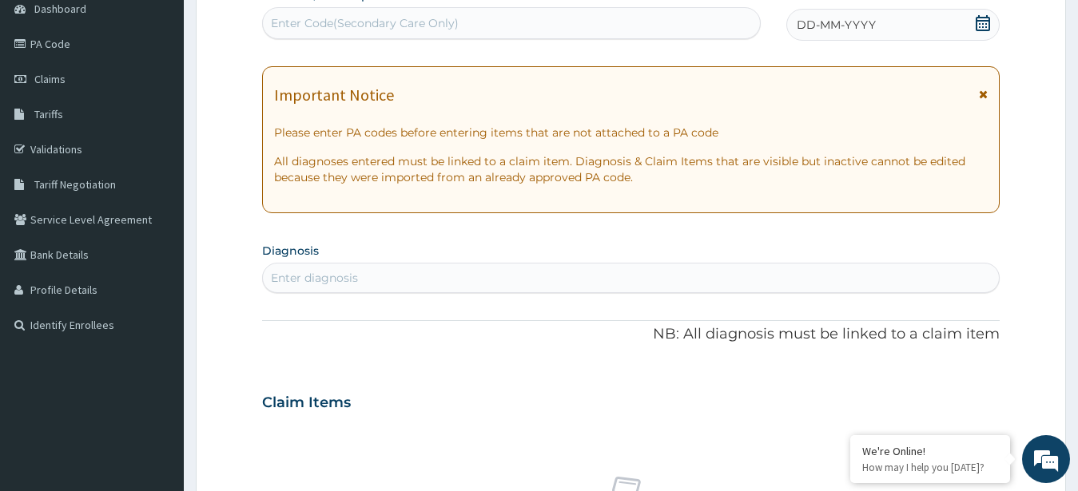
click at [483, 32] on div "Enter Code(Secondary Care Only)" at bounding box center [511, 23] width 497 height 26
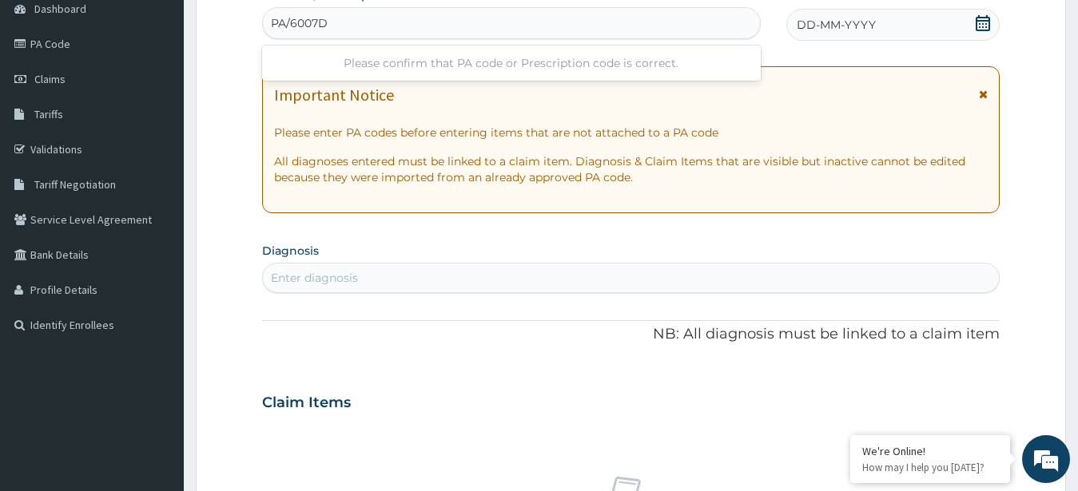
type input "PA/6007DC"
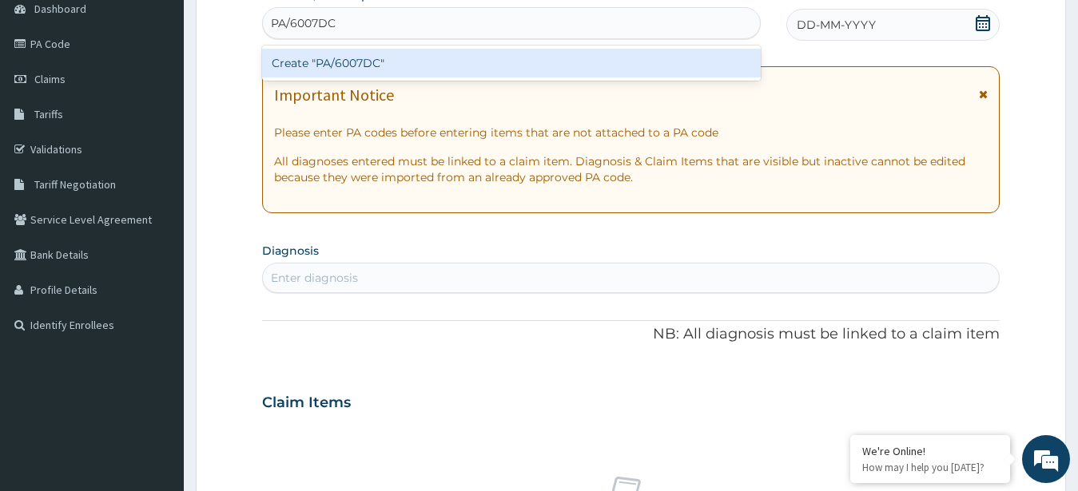
click at [482, 57] on div "Create "PA/6007DC"" at bounding box center [511, 63] width 499 height 29
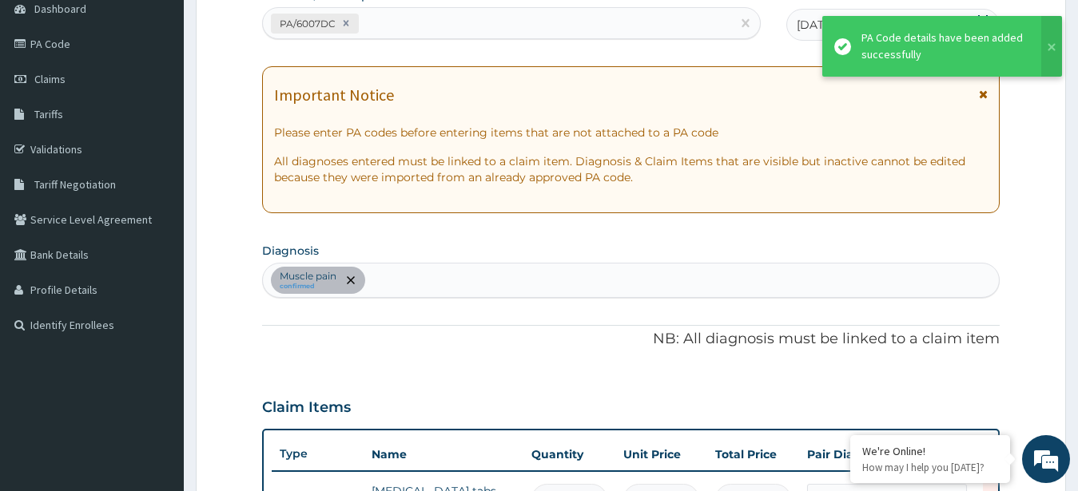
scroll to position [420, 0]
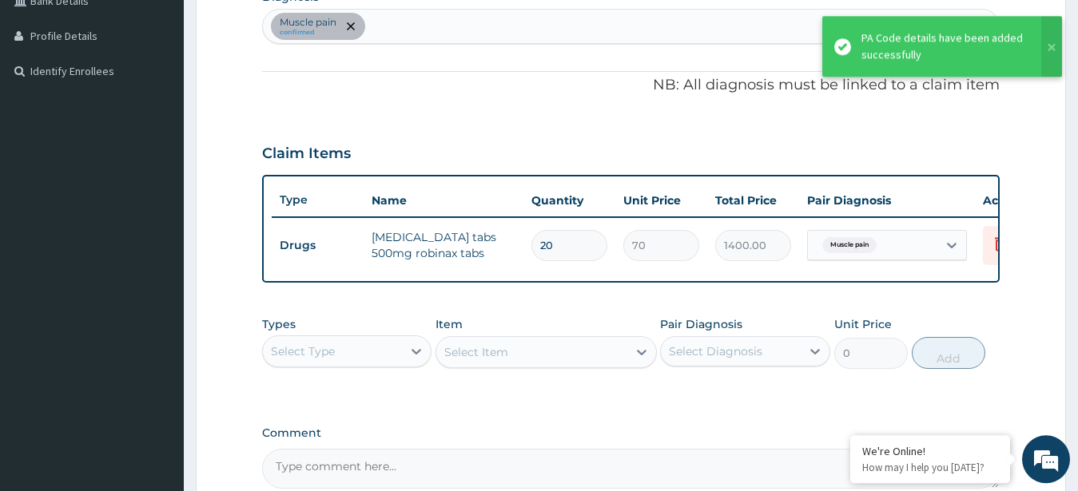
click at [575, 22] on div "Muscle pain confirmed" at bounding box center [631, 27] width 737 height 34
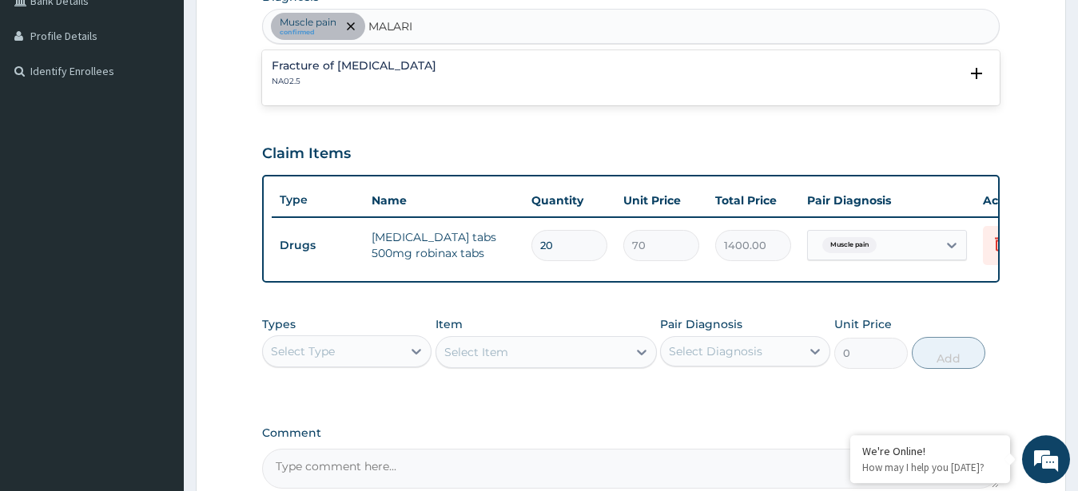
type input "MALARIA"
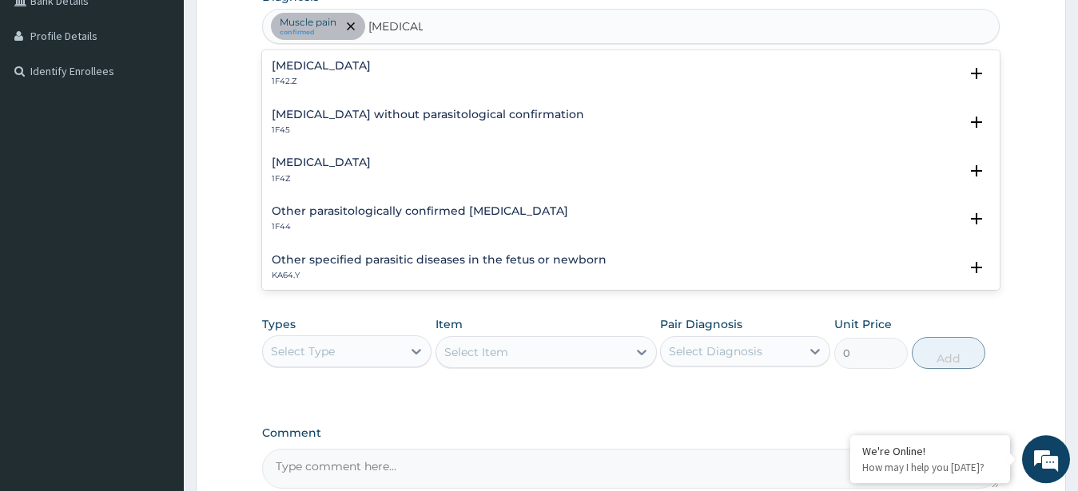
click at [331, 165] on h4 "Malaria, unspecified" at bounding box center [321, 163] width 99 height 12
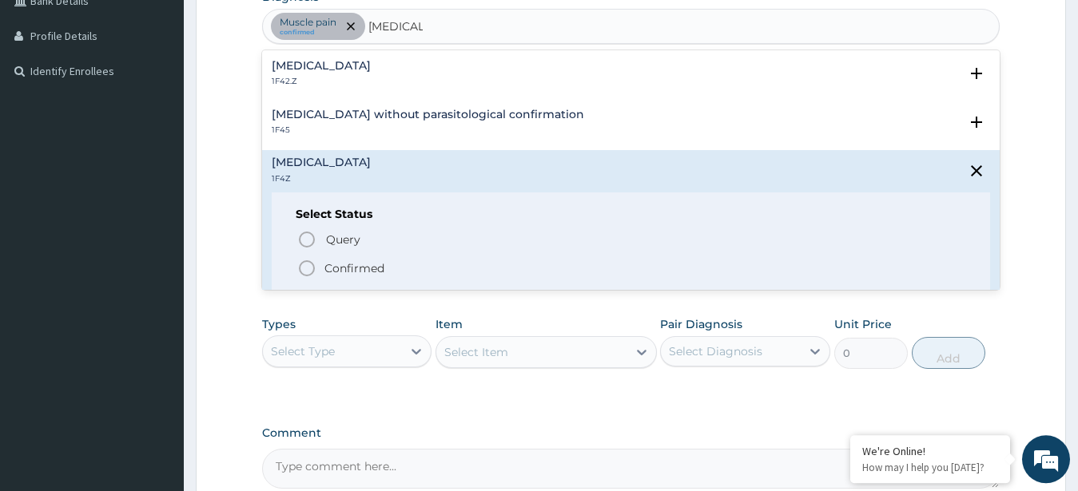
click at [302, 272] on icon "status option filled" at bounding box center [306, 268] width 19 height 19
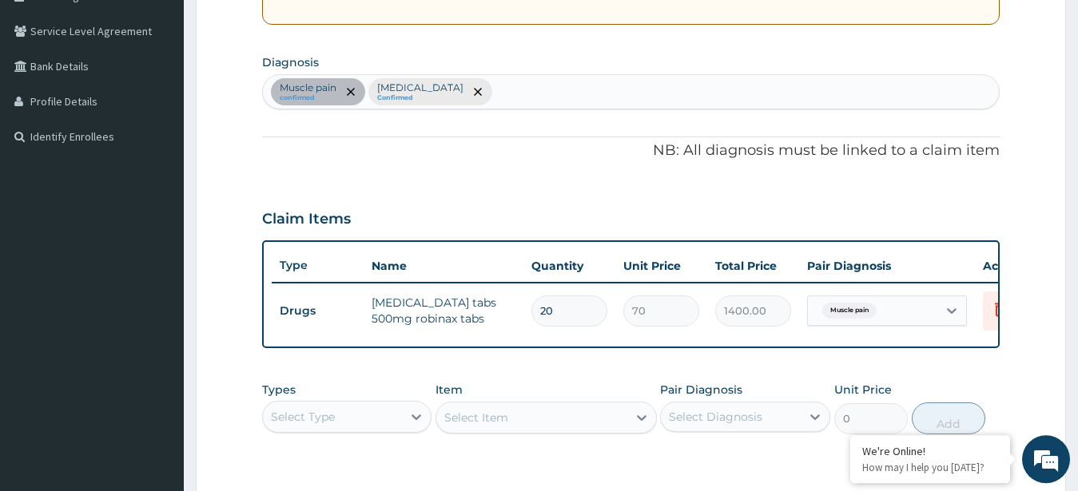
scroll to position [379, 0]
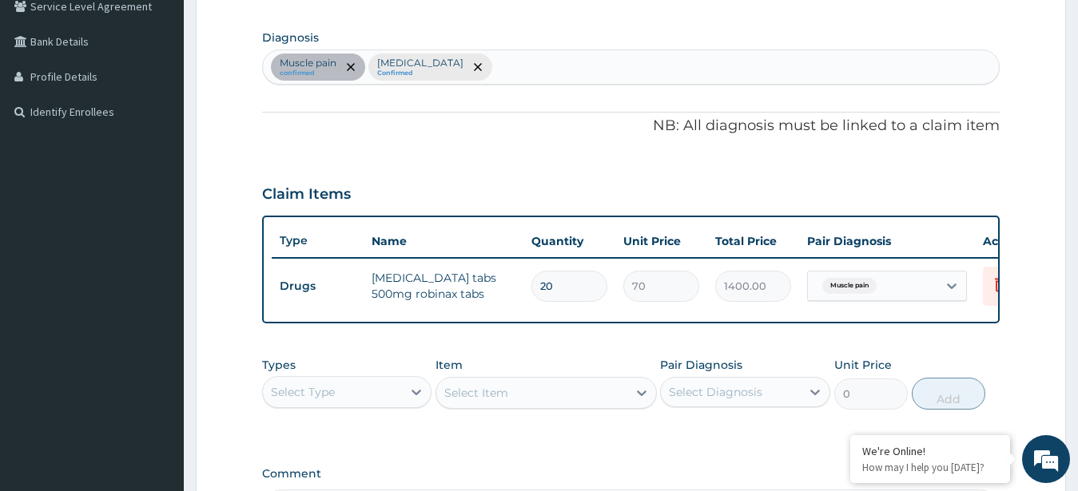
click at [602, 59] on div "Muscle pain confirmed Malaria, unspecified Confirmed" at bounding box center [631, 67] width 737 height 34
type input "SEPSIS"
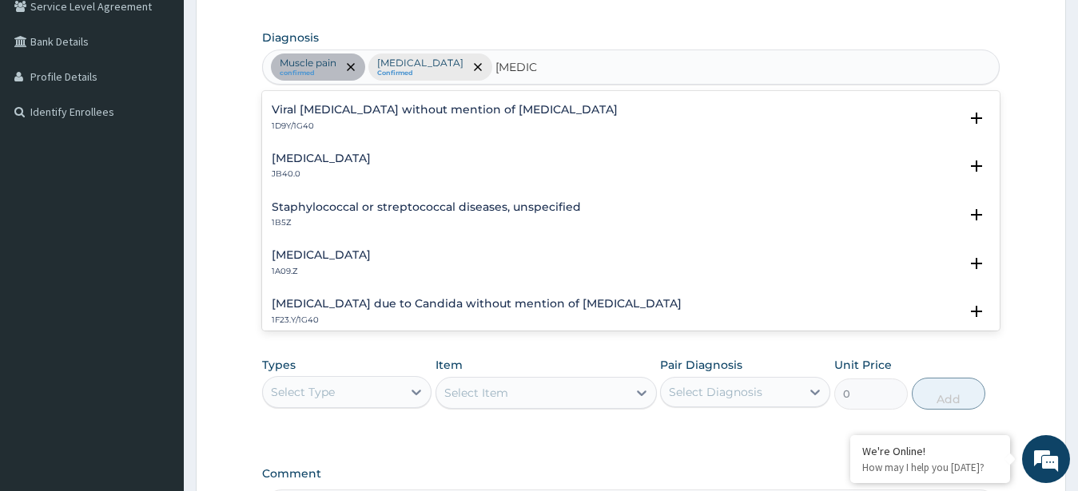
scroll to position [129, 0]
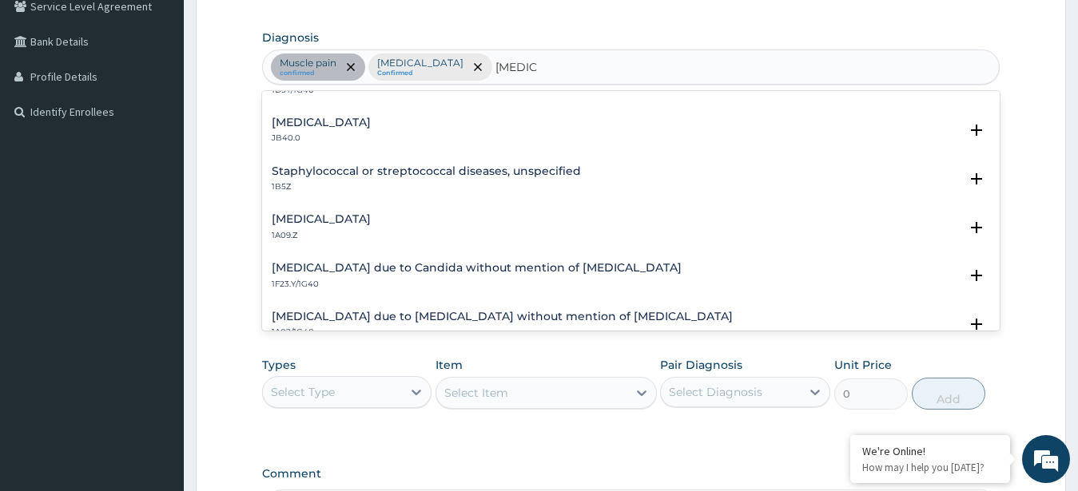
click at [349, 216] on h4 "Salmonella infection, unspecified" at bounding box center [321, 219] width 99 height 12
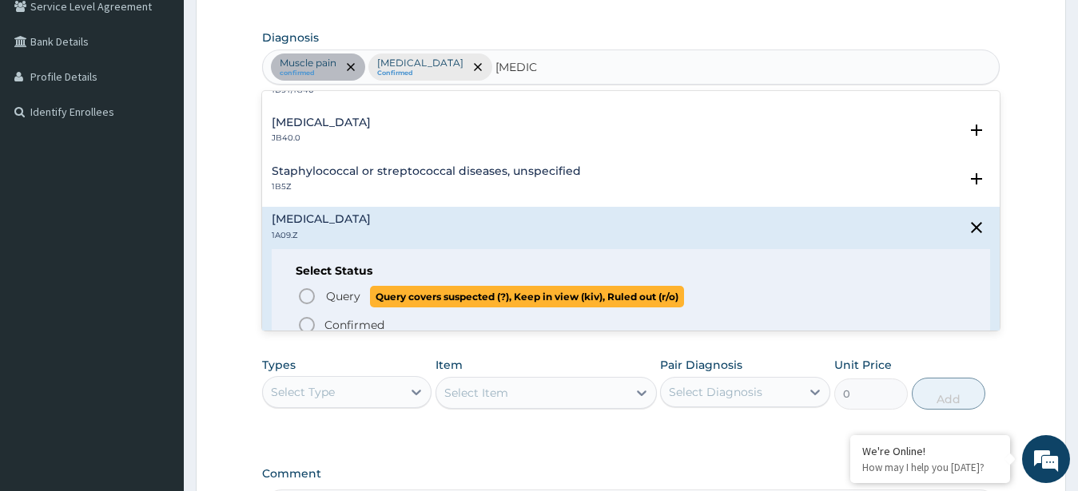
click at [305, 292] on icon "status option query" at bounding box center [306, 296] width 19 height 19
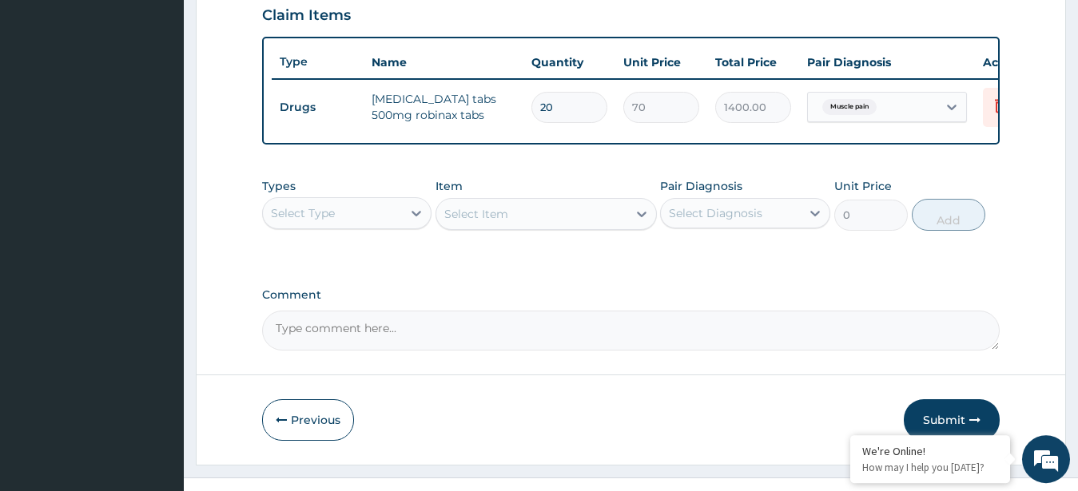
scroll to position [599, 0]
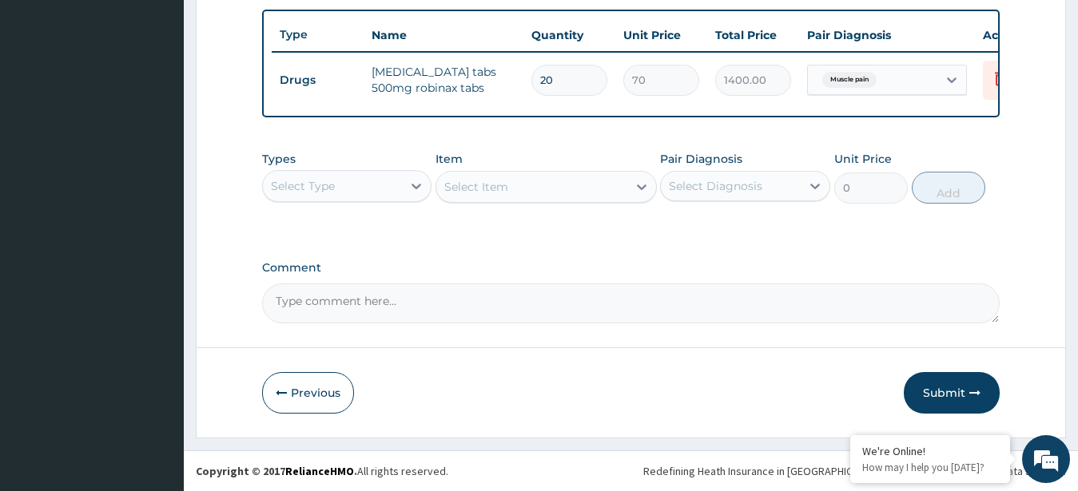
click at [388, 181] on div "Select Type" at bounding box center [333, 186] width 140 height 26
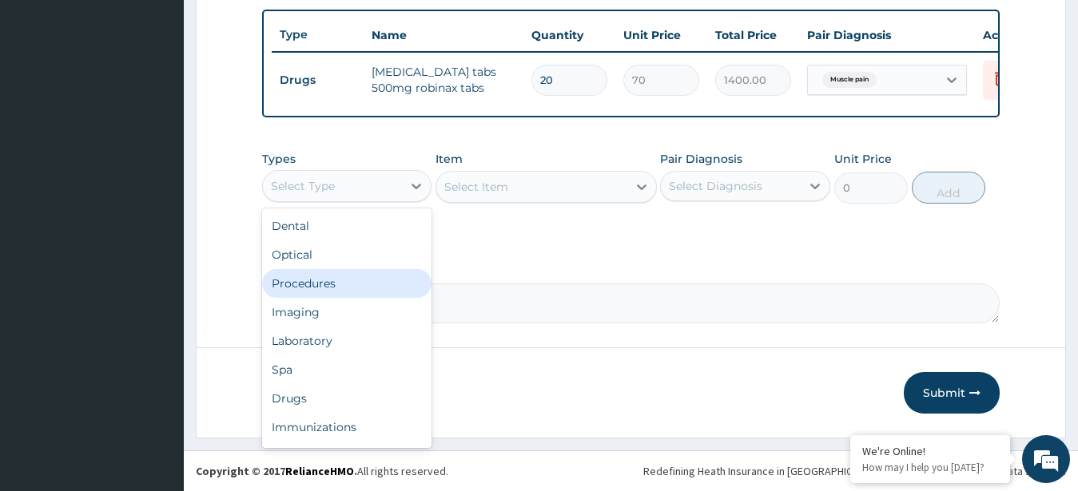
click at [352, 287] on div "Procedures" at bounding box center [347, 283] width 170 height 29
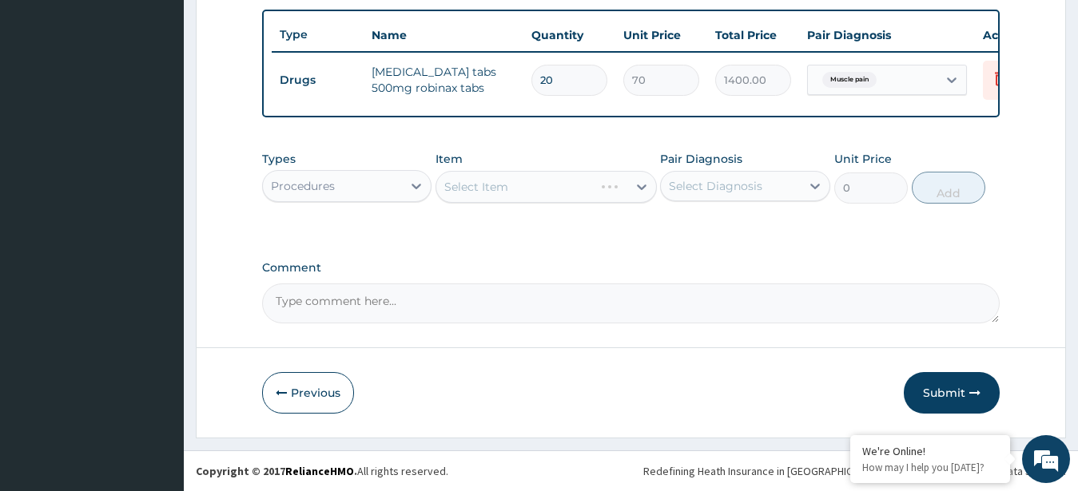
click at [590, 187] on div "Select Item" at bounding box center [546, 187] width 221 height 32
click at [590, 187] on div "Select Item" at bounding box center [531, 187] width 191 height 26
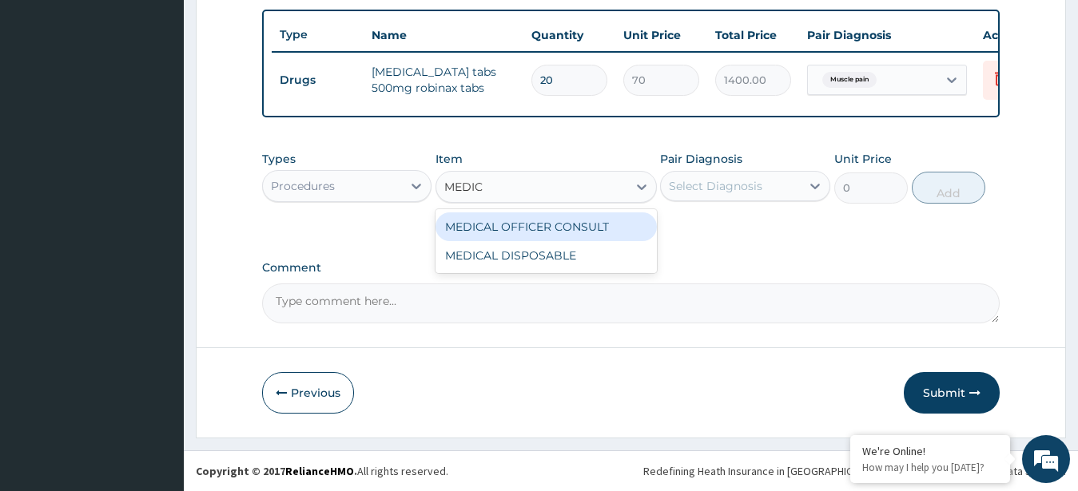
type input "MEDICA"
click at [629, 223] on div "MEDICAL OFFICER CONSULT" at bounding box center [546, 227] width 221 height 29
type input "10000"
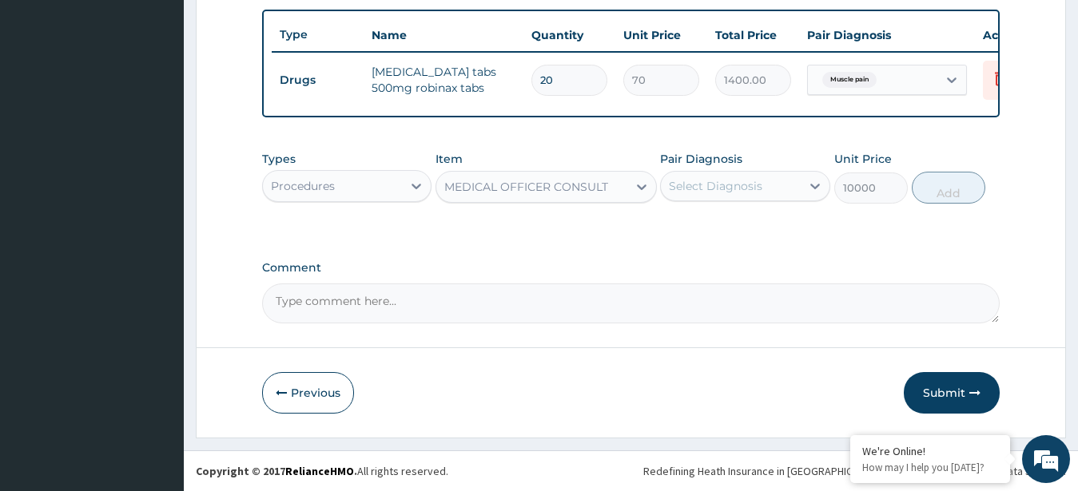
click at [752, 193] on div "Select Diagnosis" at bounding box center [715, 186] width 93 height 16
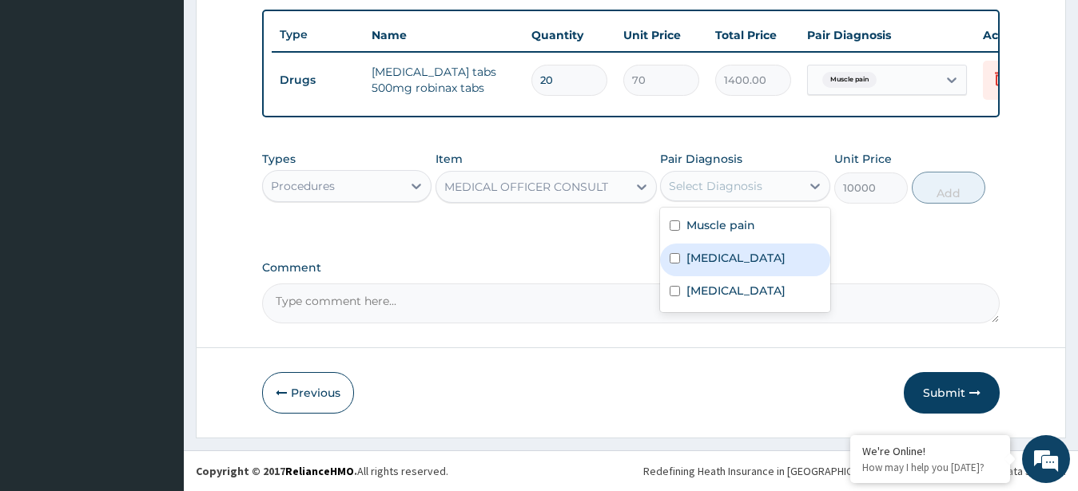
click at [706, 256] on label "Malaria, unspecified" at bounding box center [735, 258] width 99 height 16
checkbox input "true"
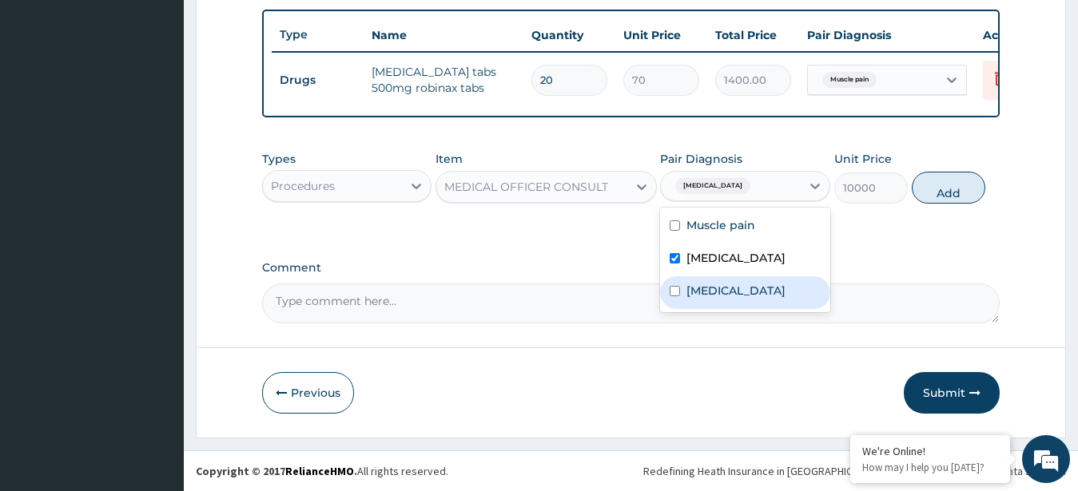
click at [777, 299] on label "Salmonella infection, unspecified" at bounding box center [735, 291] width 99 height 16
checkbox input "true"
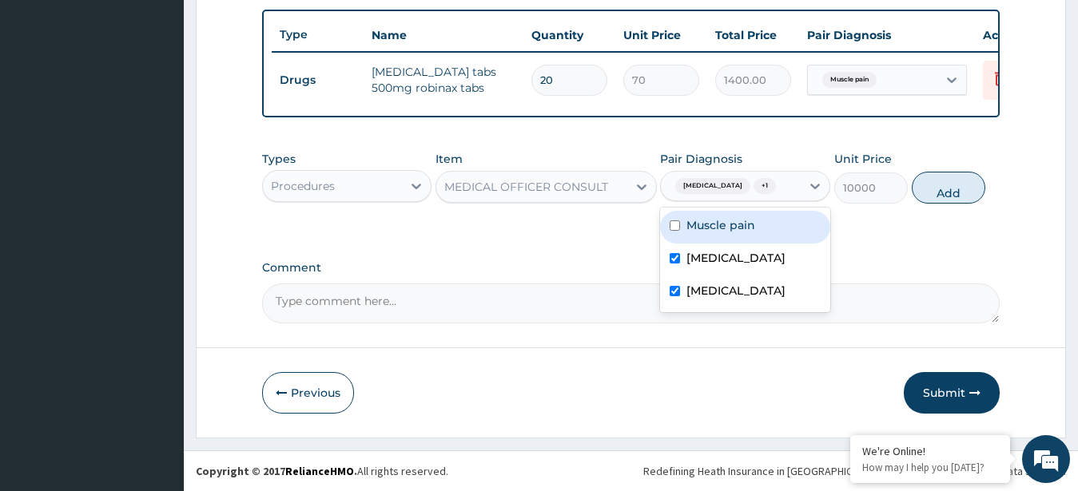
click at [763, 227] on div "Muscle pain" at bounding box center [745, 227] width 170 height 33
checkbox input "true"
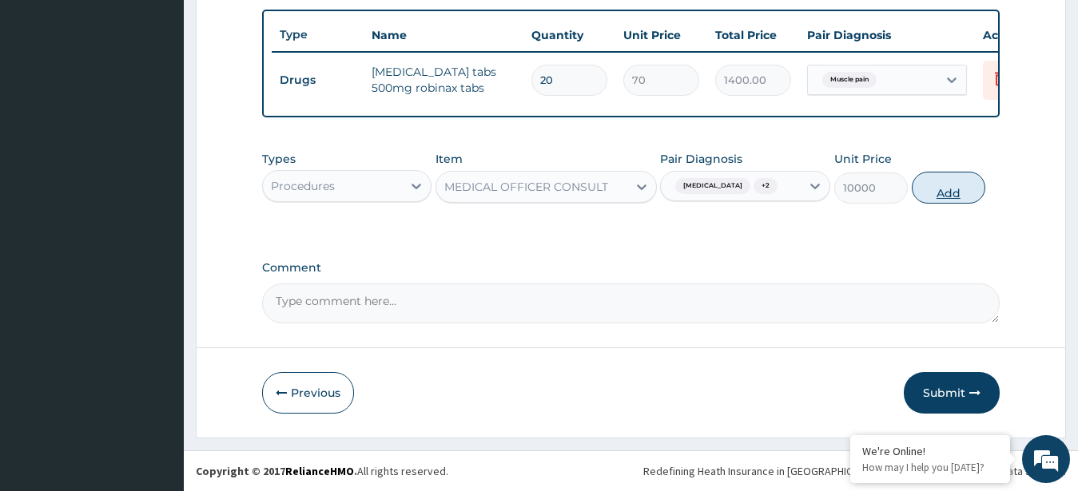
click at [934, 186] on button "Add" at bounding box center [949, 188] width 74 height 32
type input "0"
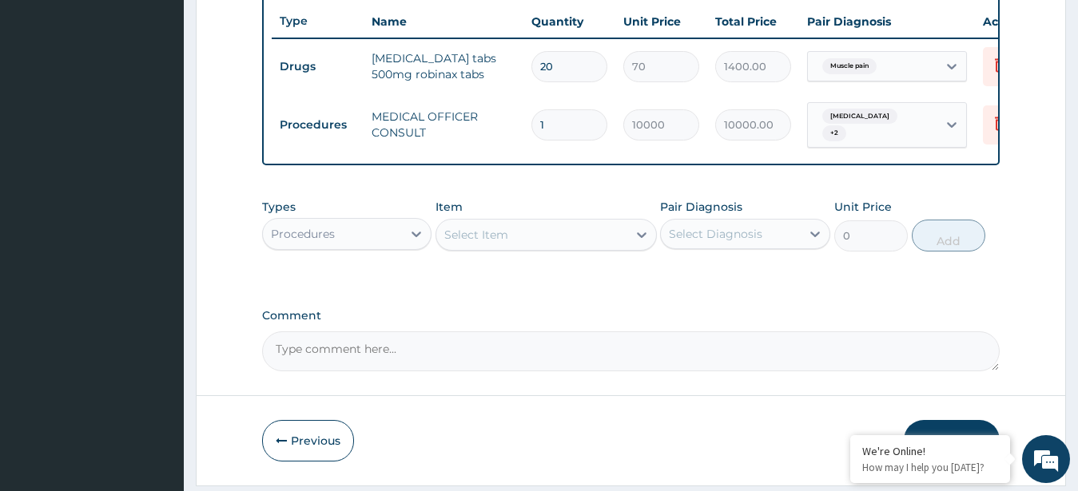
click at [541, 241] on div "Select Item" at bounding box center [531, 235] width 191 height 26
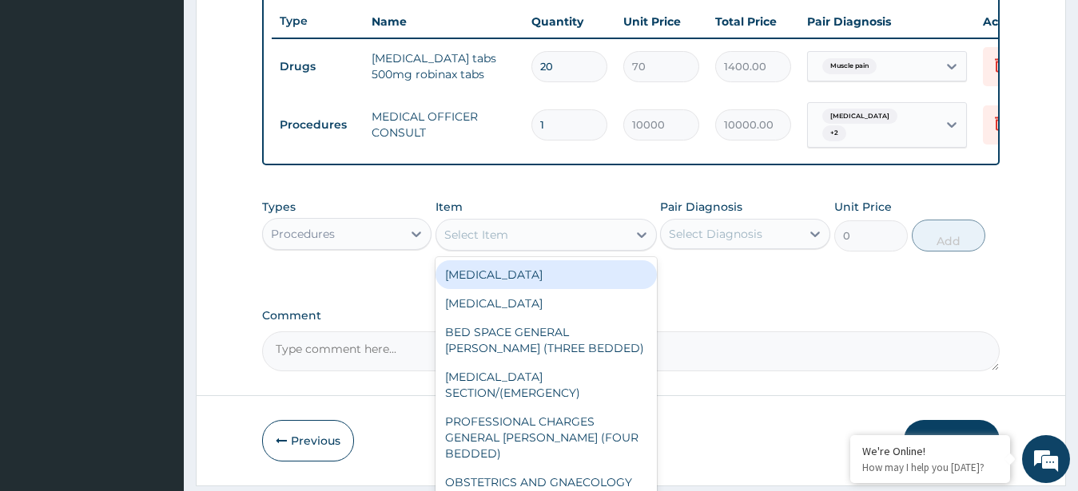
click at [402, 245] on div "Procedures" at bounding box center [333, 234] width 140 height 26
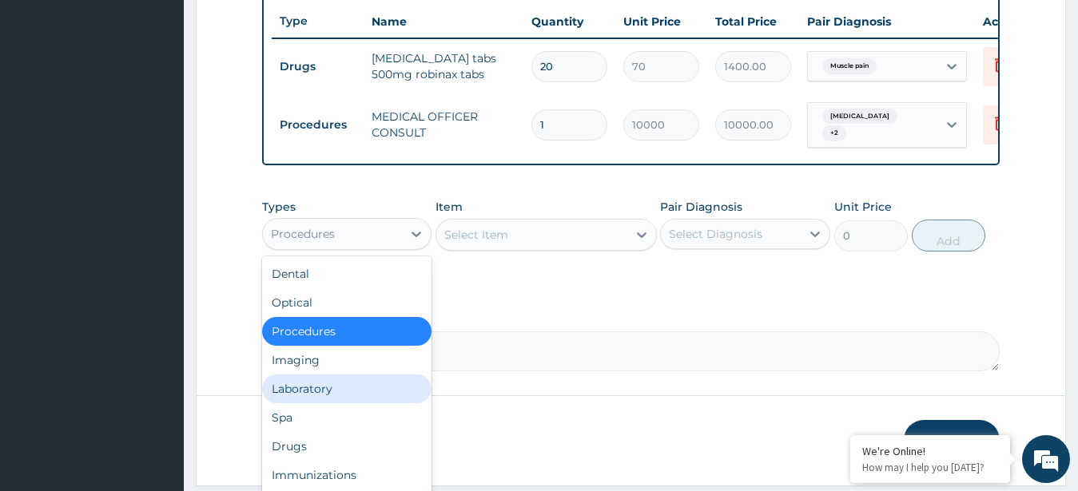
click at [353, 394] on div "Laboratory" at bounding box center [347, 389] width 170 height 29
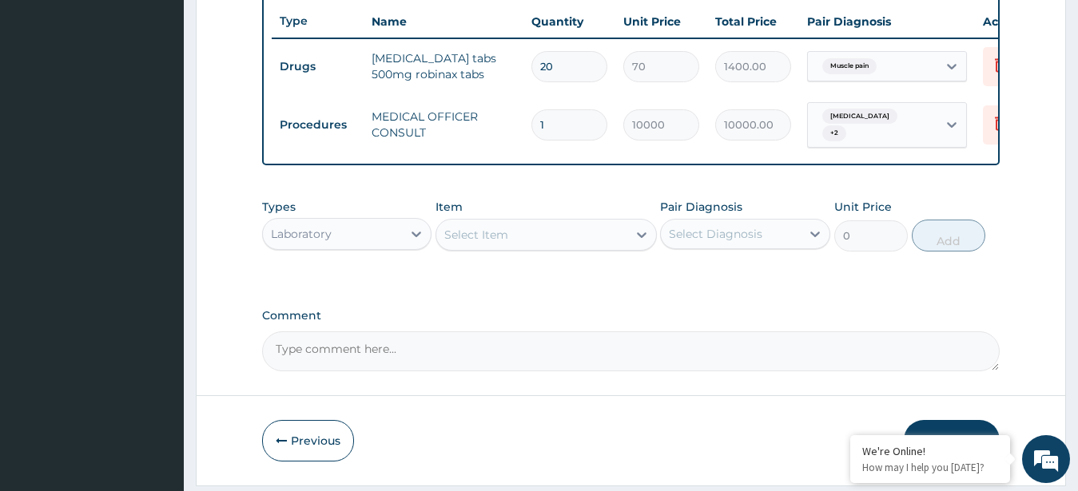
click at [512, 248] on div "Select Item" at bounding box center [531, 235] width 191 height 26
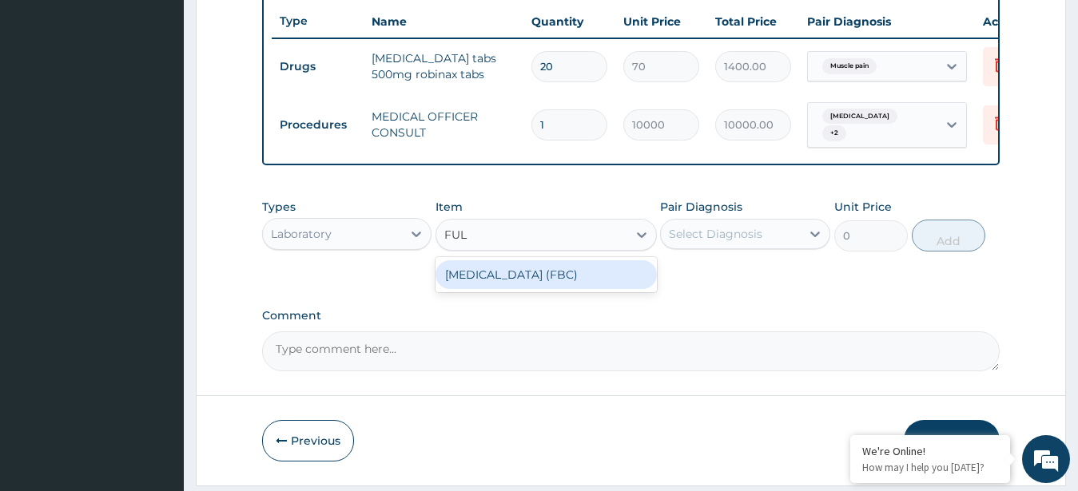
type input "FULL"
click at [547, 289] on div "[MEDICAL_DATA] (FBC)" at bounding box center [546, 275] width 221 height 29
type input "8000"
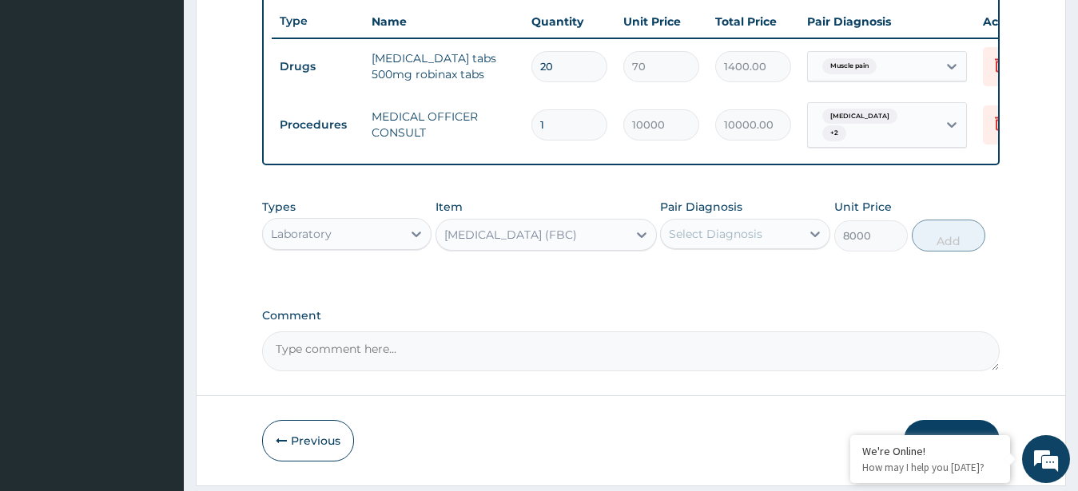
click at [774, 246] on div "Select Diagnosis" at bounding box center [731, 234] width 140 height 26
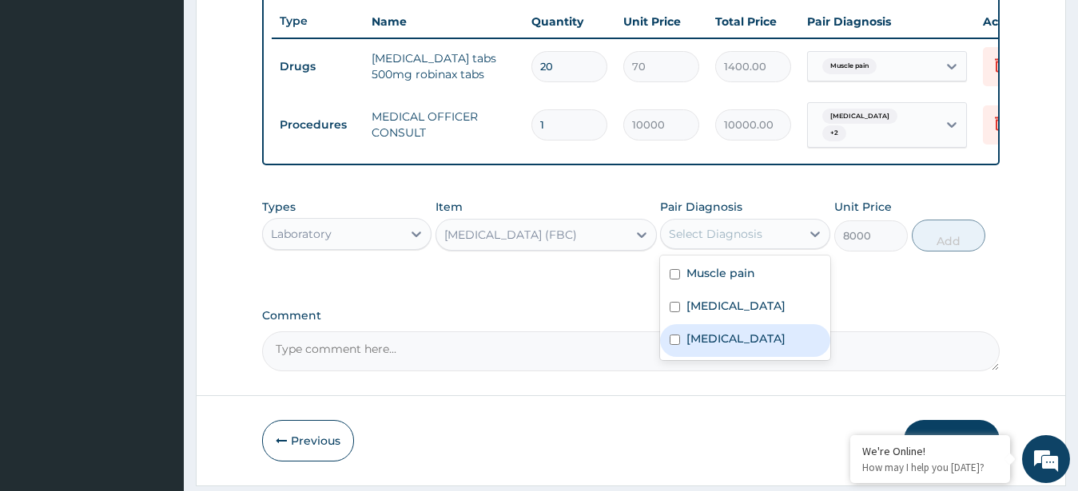
click at [730, 347] on label "Salmonella infection, unspecified" at bounding box center [735, 339] width 99 height 16
checkbox input "true"
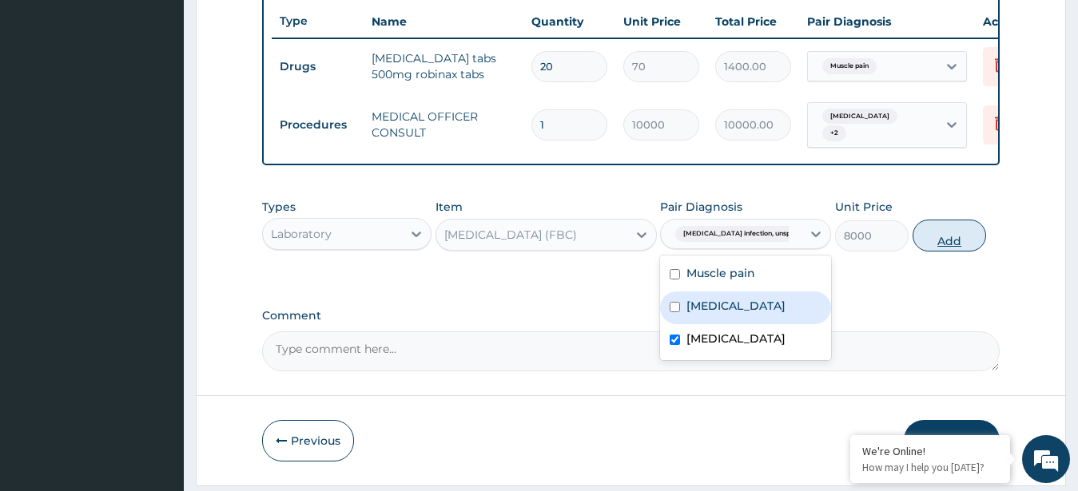
click at [959, 242] on button "Add" at bounding box center [950, 236] width 74 height 32
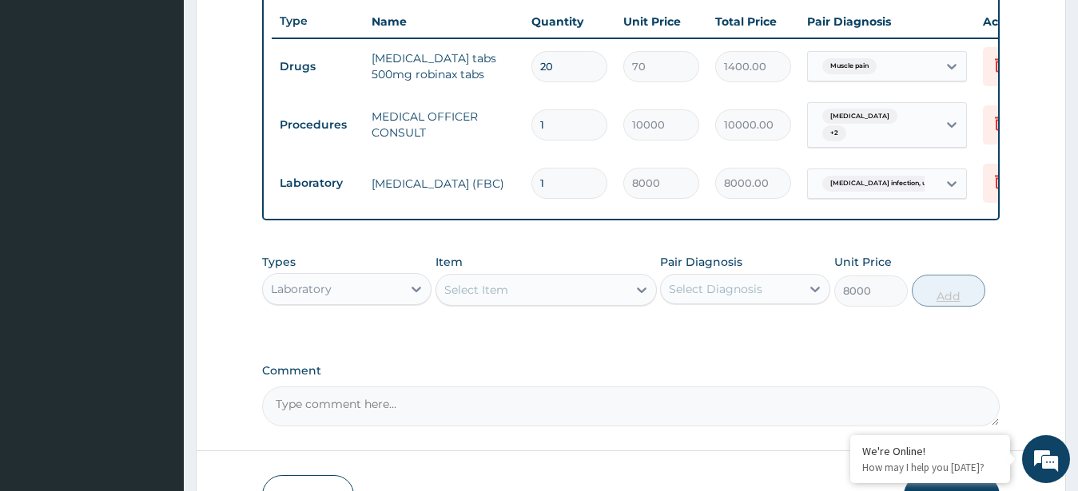
type input "0"
click at [515, 303] on div "Select Item" at bounding box center [531, 290] width 191 height 26
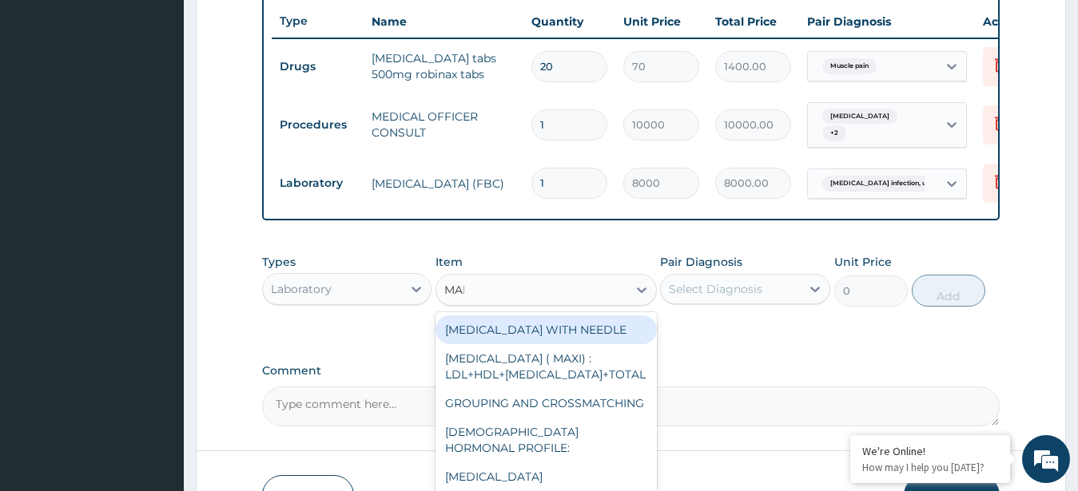
type input "MALA"
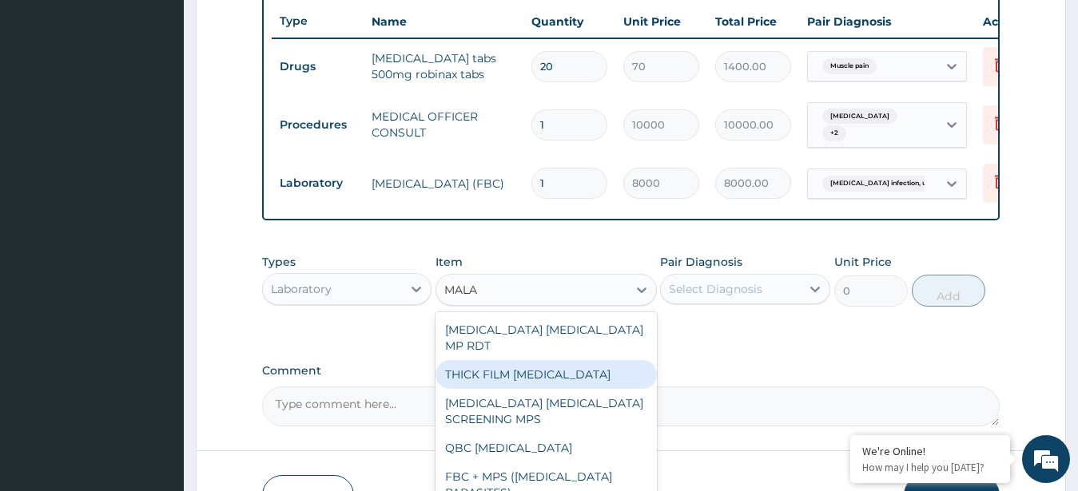
click at [508, 370] on div "THICK FILM [MEDICAL_DATA]" at bounding box center [546, 374] width 221 height 29
type input "2500"
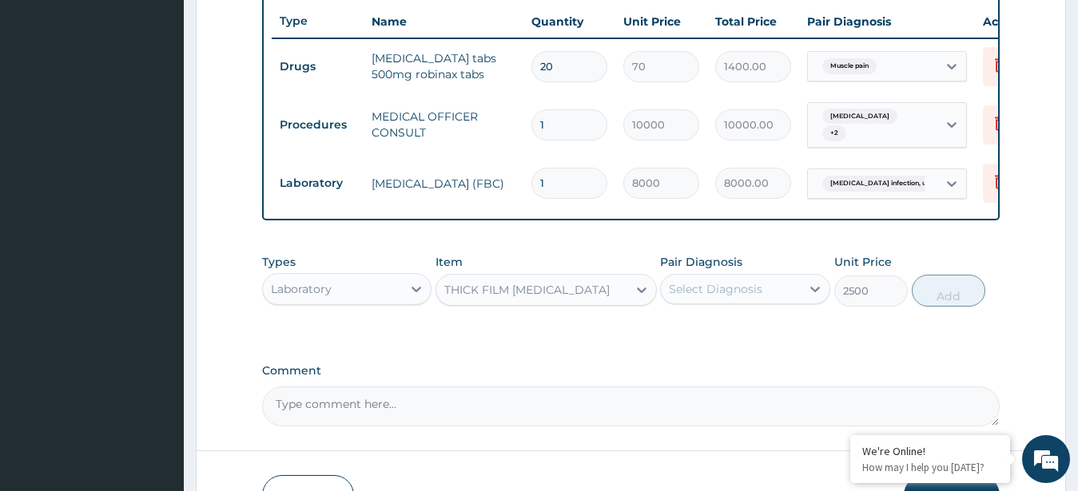
click at [763, 296] on div "Select Diagnosis" at bounding box center [731, 289] width 140 height 26
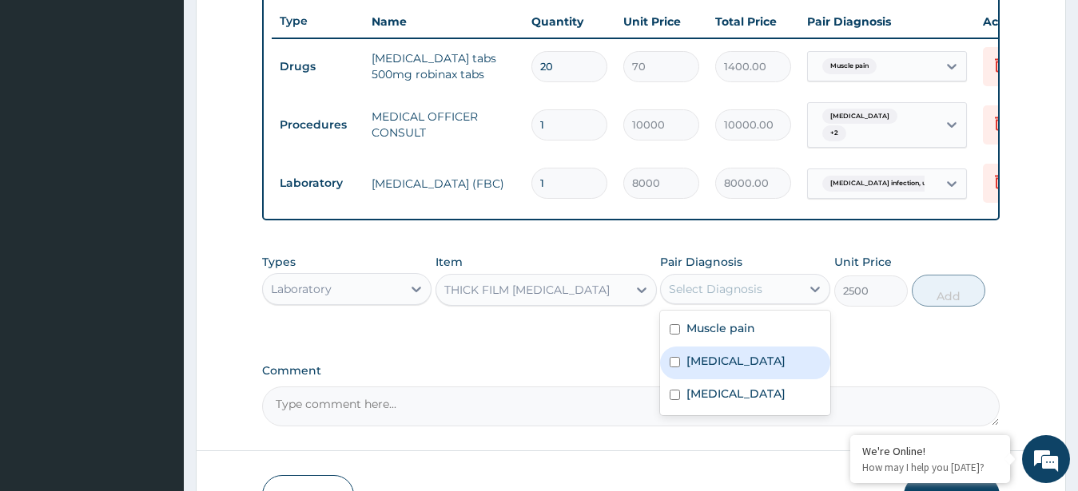
click at [742, 369] on label "Malaria, unspecified" at bounding box center [735, 361] width 99 height 16
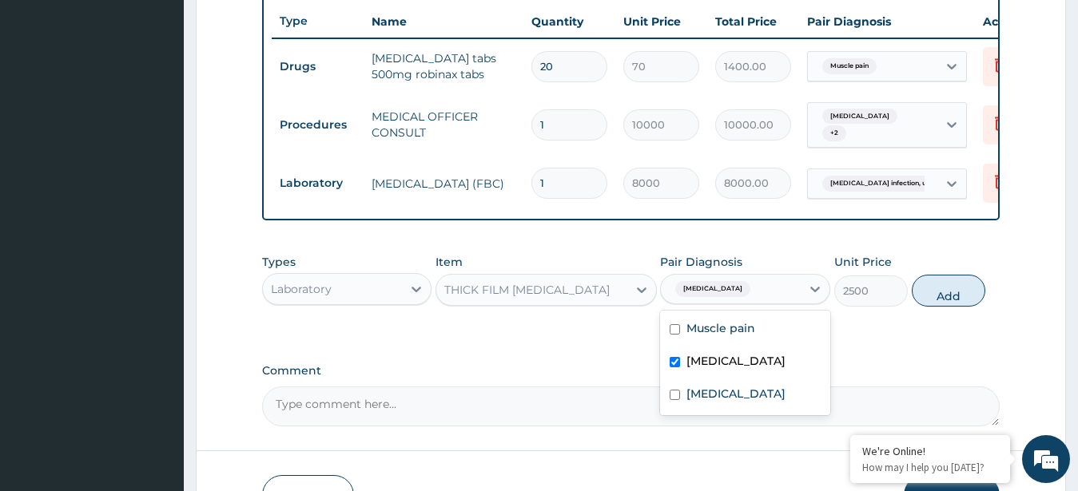
checkbox input "true"
click at [933, 302] on button "Add" at bounding box center [949, 291] width 74 height 32
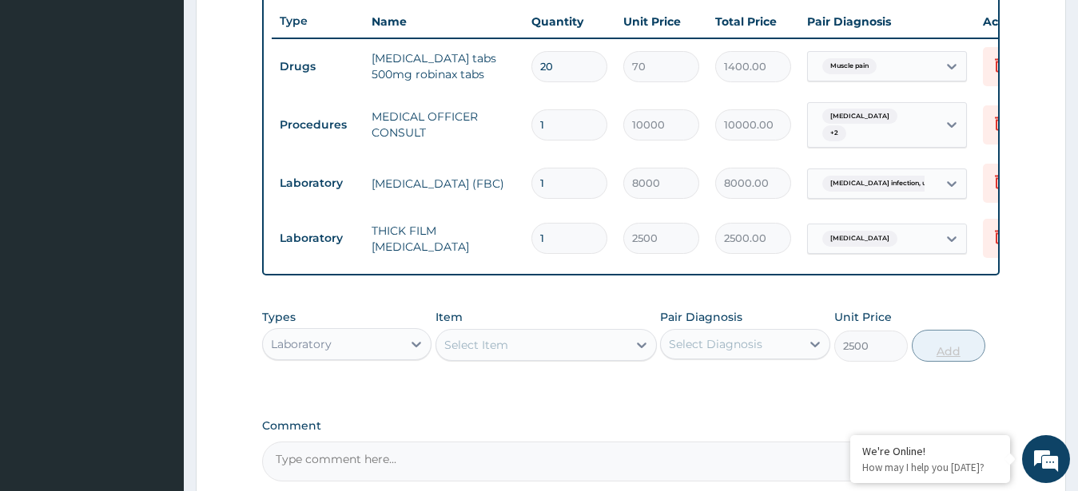
type input "0"
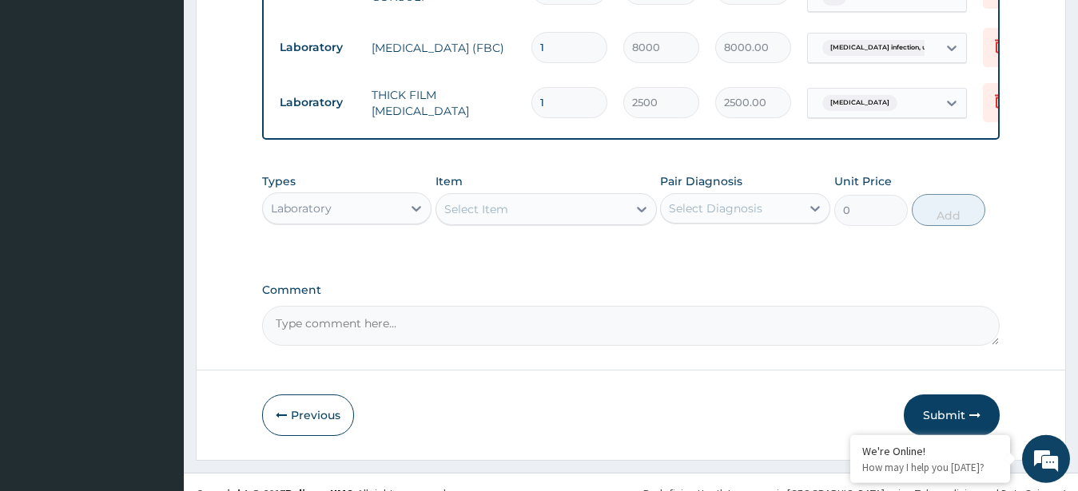
scroll to position [770, 0]
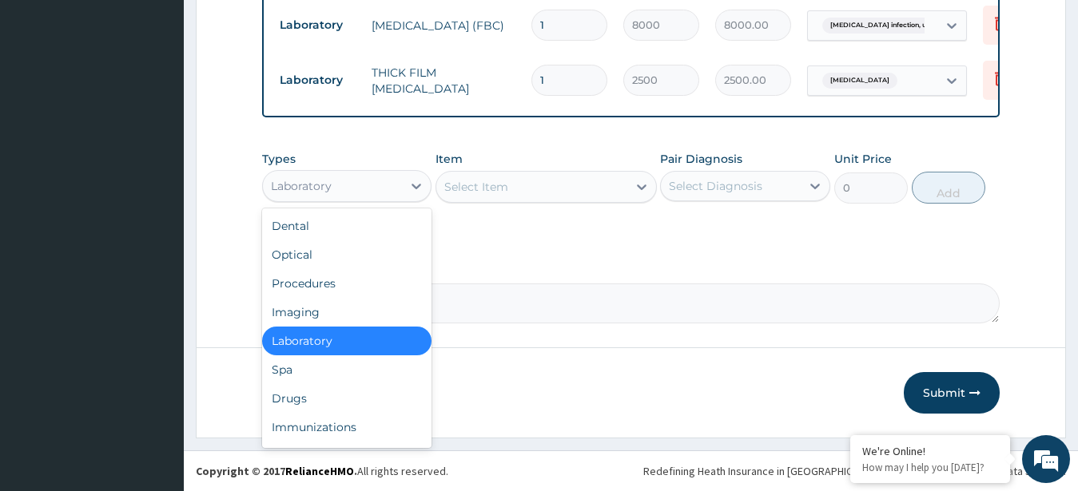
click at [401, 193] on div "Laboratory" at bounding box center [333, 186] width 140 height 26
click at [323, 392] on div "Drugs" at bounding box center [347, 398] width 170 height 29
click at [323, 392] on button "Previous" at bounding box center [308, 393] width 92 height 42
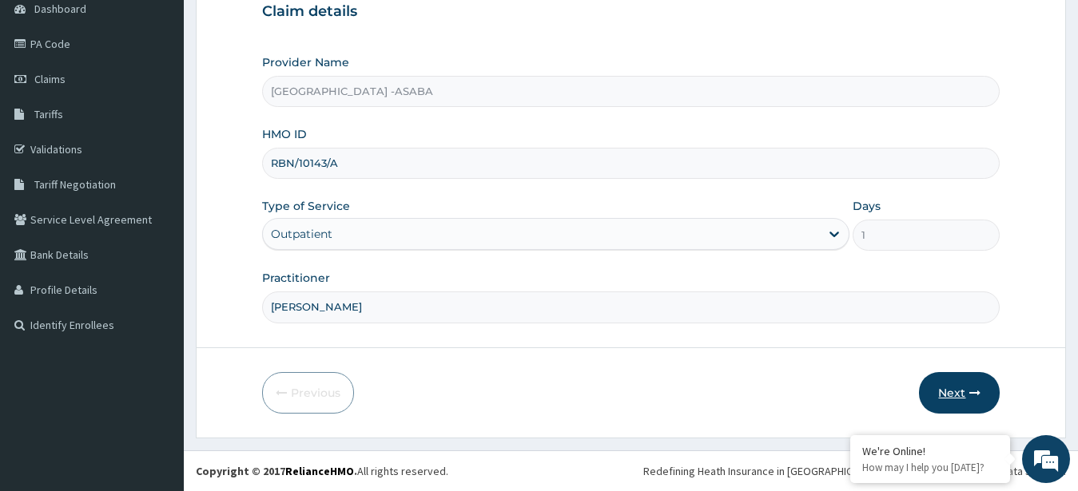
click at [957, 386] on button "Next" at bounding box center [959, 393] width 81 height 42
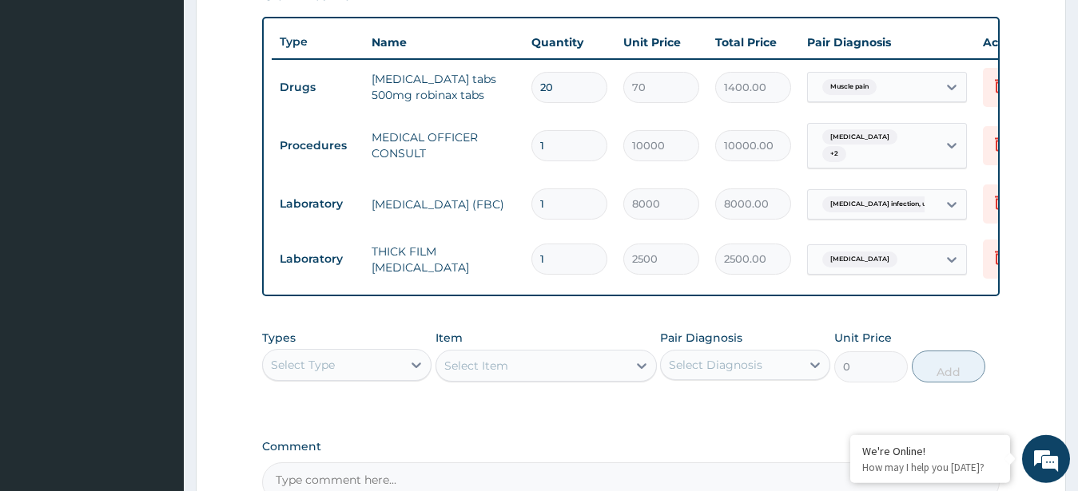
scroll to position [630, 0]
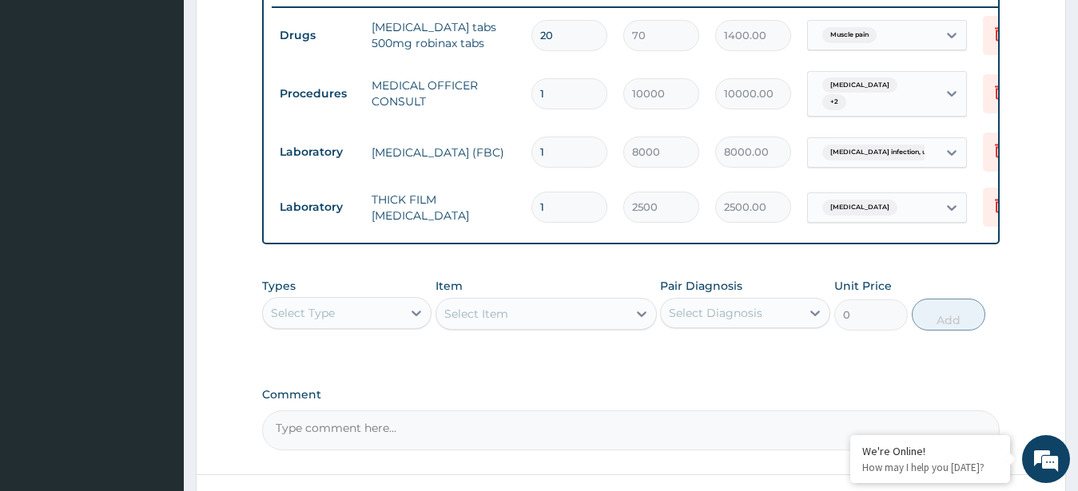
click at [388, 320] on div "Select Type" at bounding box center [333, 313] width 140 height 26
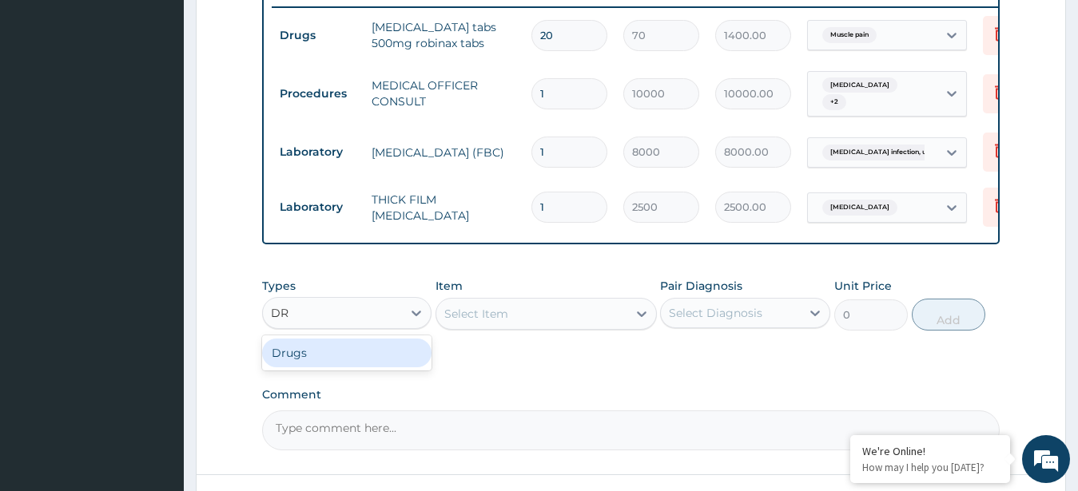
type input "DRU"
click at [384, 364] on div "Drugs" at bounding box center [347, 353] width 170 height 29
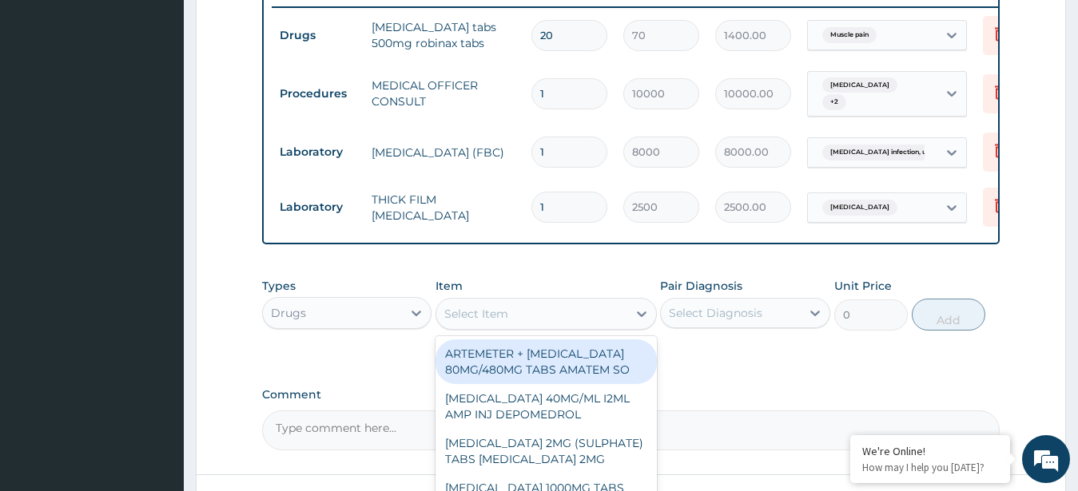
click at [531, 327] on div "Select Item" at bounding box center [531, 314] width 191 height 26
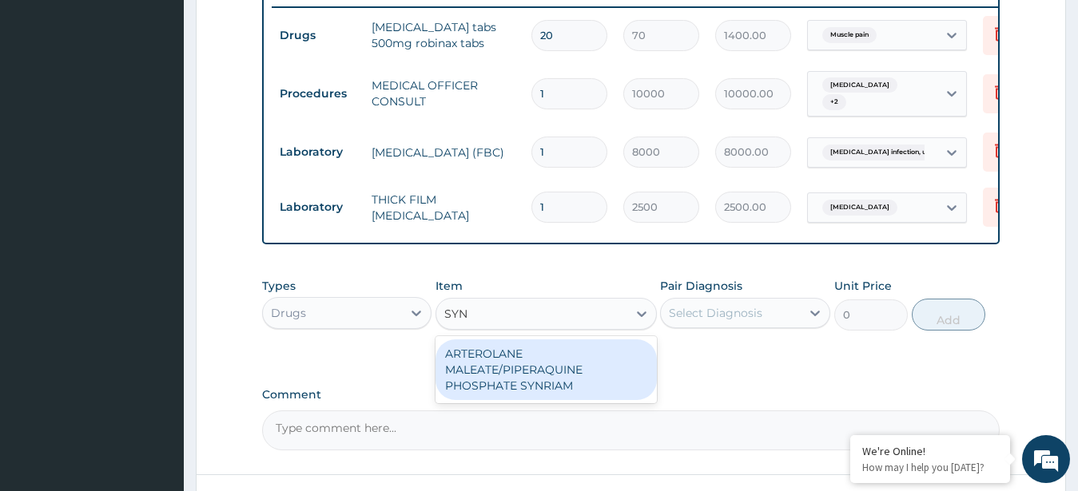
type input "SYNR"
click at [538, 361] on div "ARTEROLANE MALEATE/PIPERAQUINE PHOSPHATE SYNRIAM" at bounding box center [546, 370] width 221 height 61
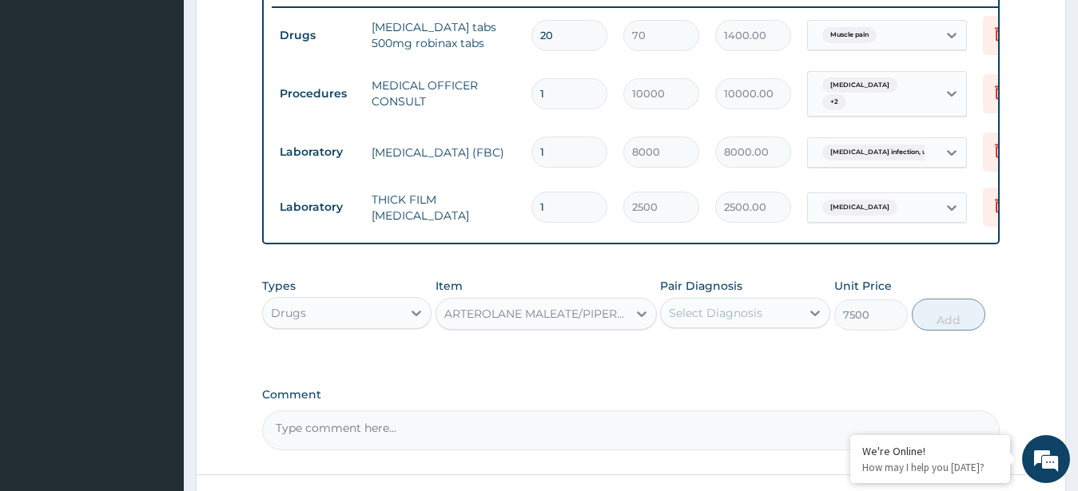
type input "7500"
click at [722, 321] on div "Select Diagnosis" at bounding box center [715, 313] width 93 height 16
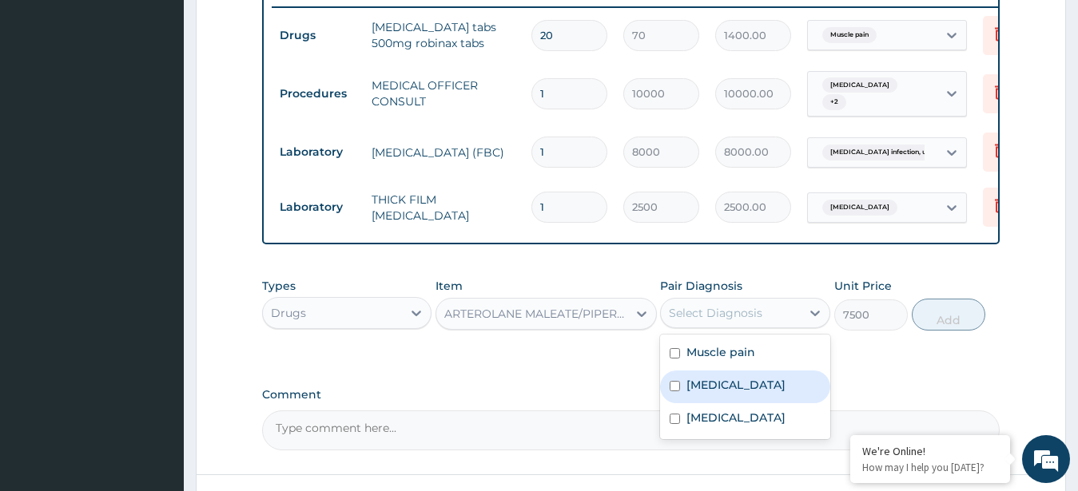
click at [735, 393] on label "Malaria, unspecified" at bounding box center [735, 385] width 99 height 16
checkbox input "true"
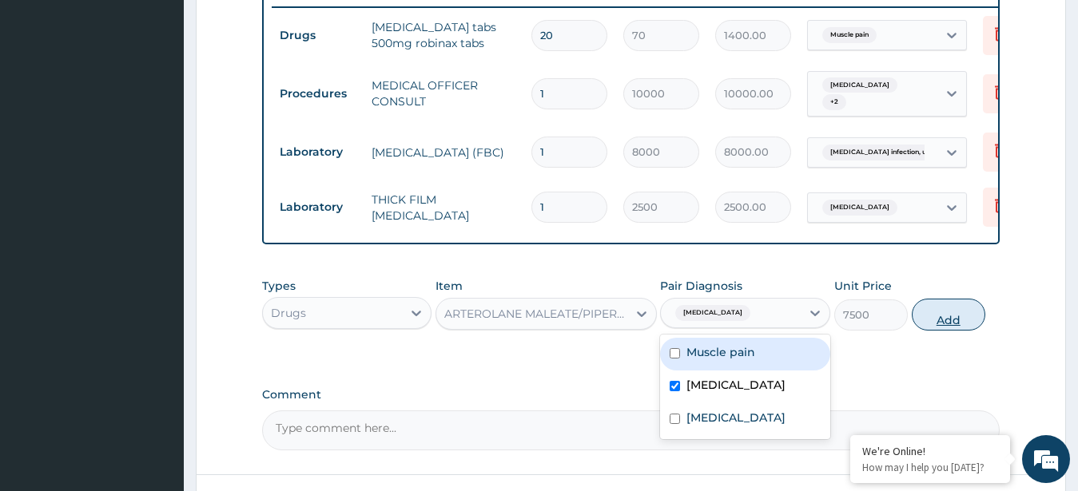
click at [937, 331] on button "Add" at bounding box center [949, 315] width 74 height 32
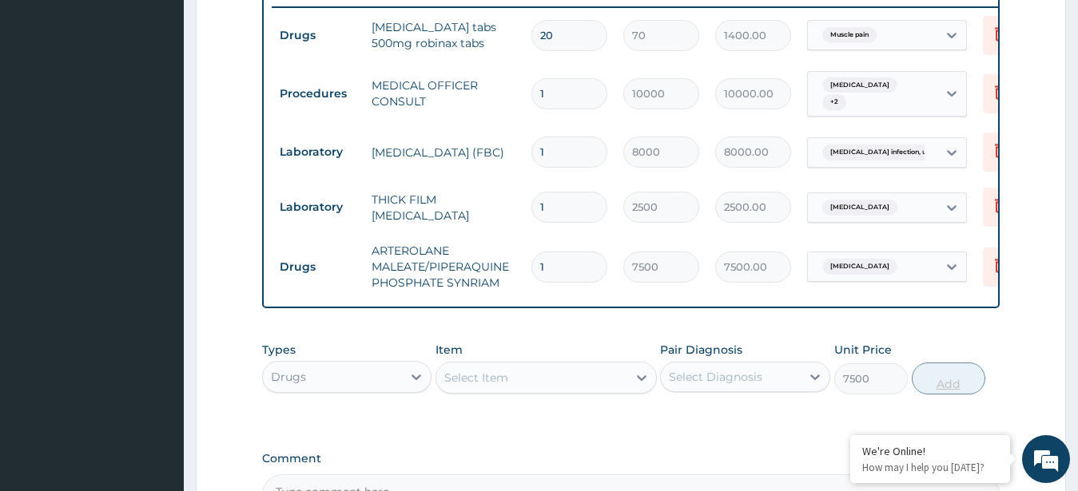
type input "0"
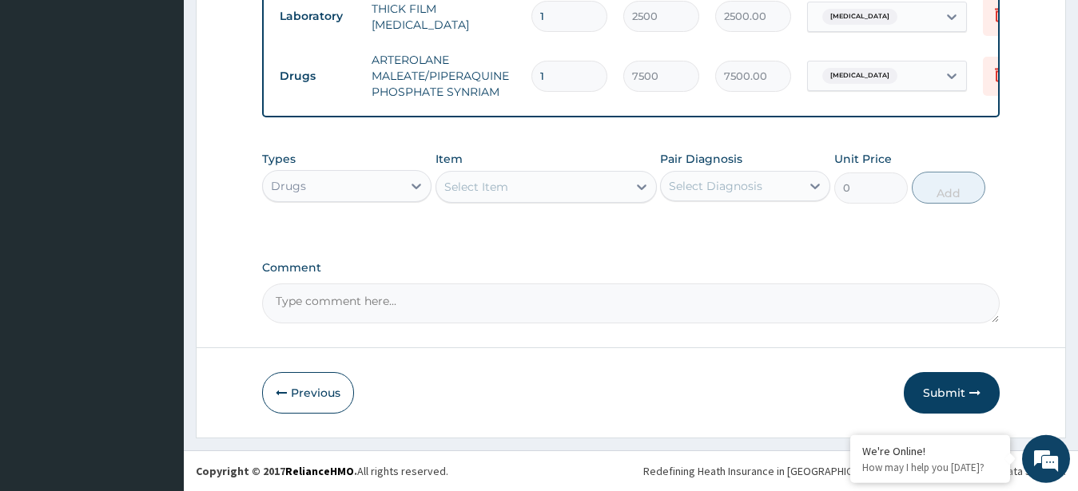
scroll to position [834, 0]
click at [519, 186] on div "Select Item" at bounding box center [531, 187] width 191 height 26
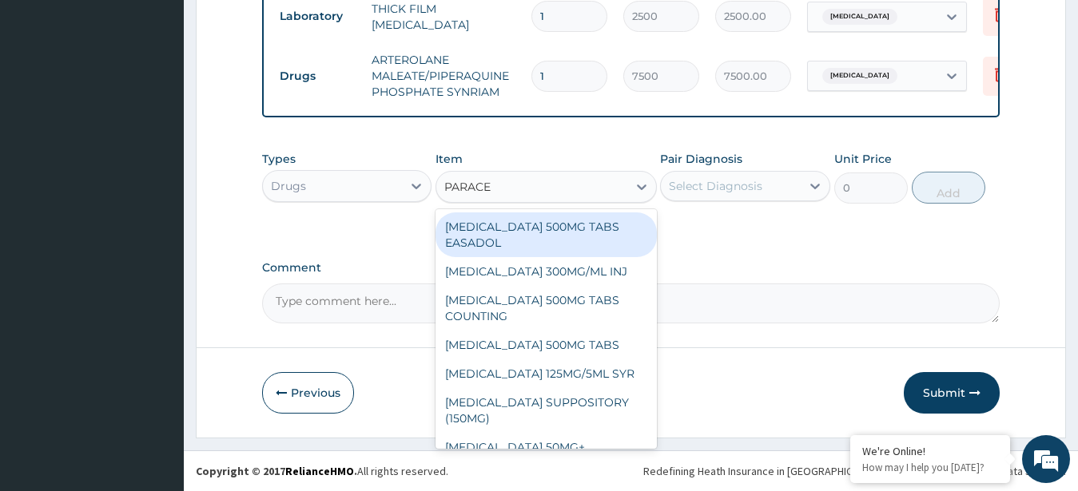
type input "PARACET"
click at [529, 241] on div "PARACETAMOL 500MG TABS EASADOL" at bounding box center [546, 235] width 221 height 45
type input "30"
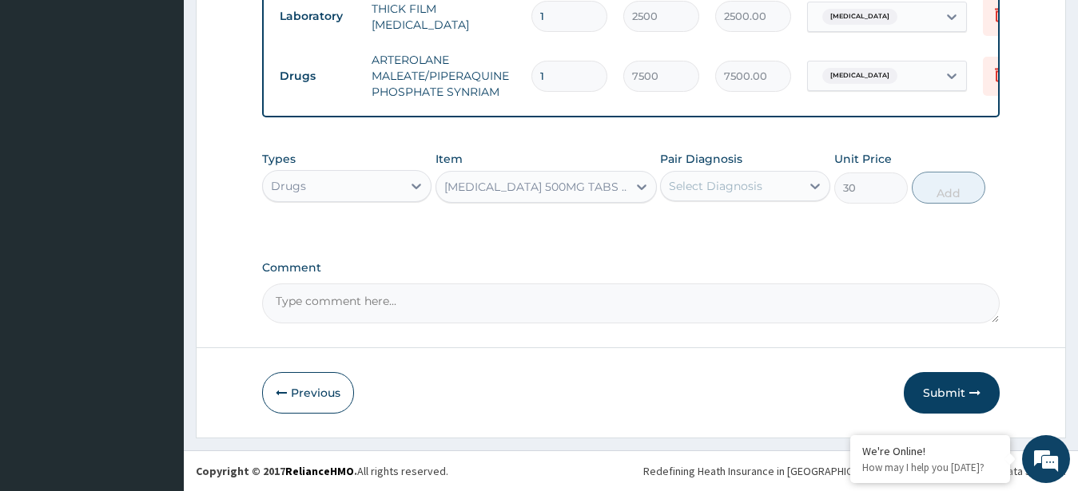
click at [738, 192] on div "Select Diagnosis" at bounding box center [715, 186] width 93 height 16
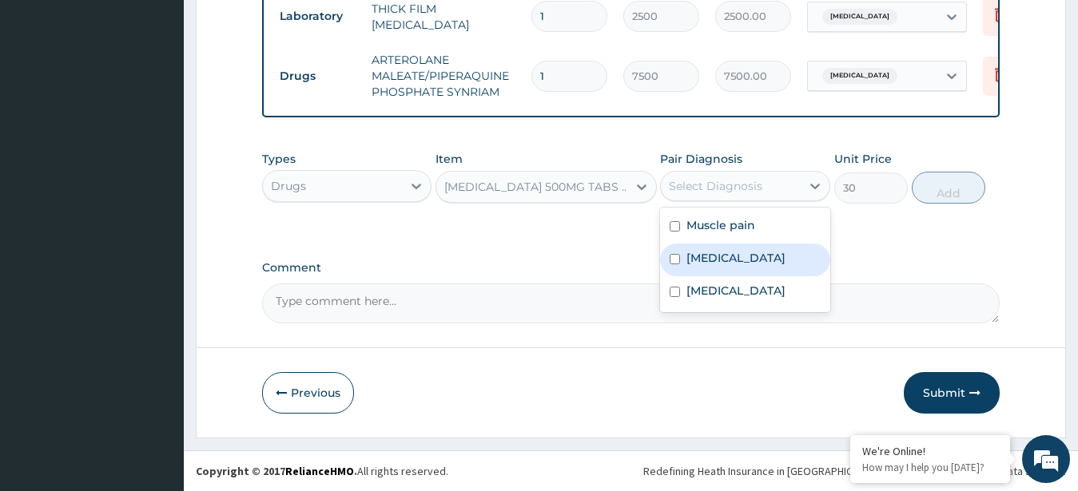
click at [749, 249] on div "Malaria, unspecified" at bounding box center [745, 260] width 170 height 33
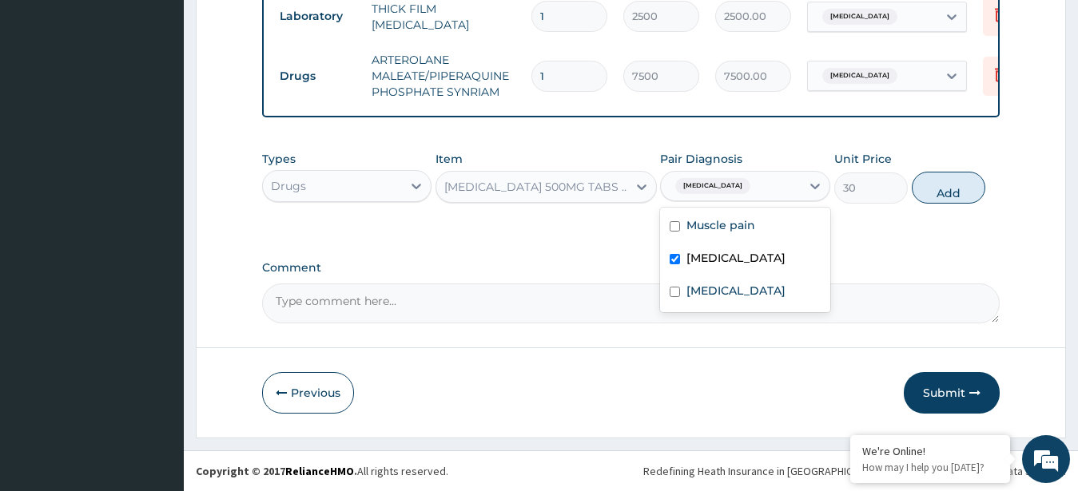
checkbox input "true"
click at [952, 185] on button "Add" at bounding box center [949, 188] width 74 height 32
type input "0"
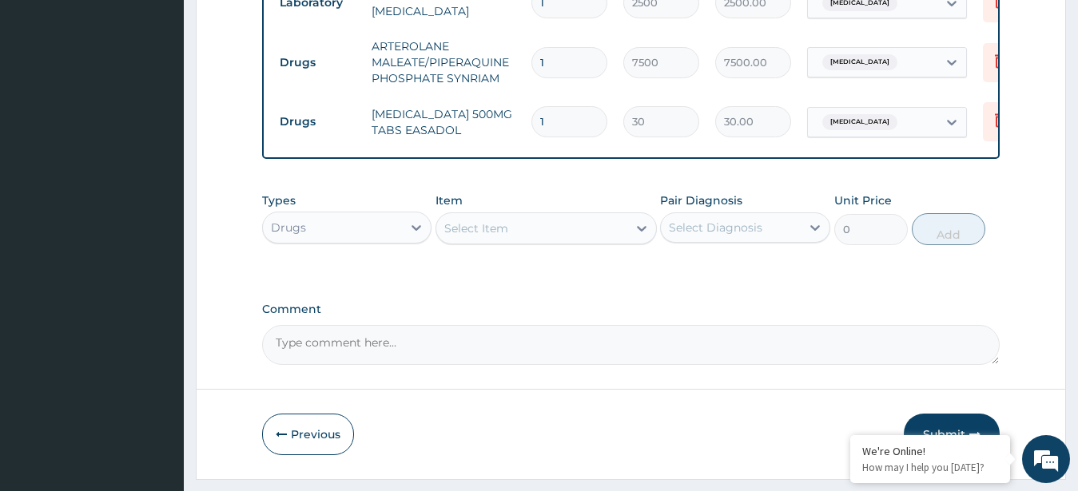
click at [560, 128] on input "1" at bounding box center [569, 121] width 76 height 31
type input "0.00"
type input "3"
type input "90.00"
type input "30"
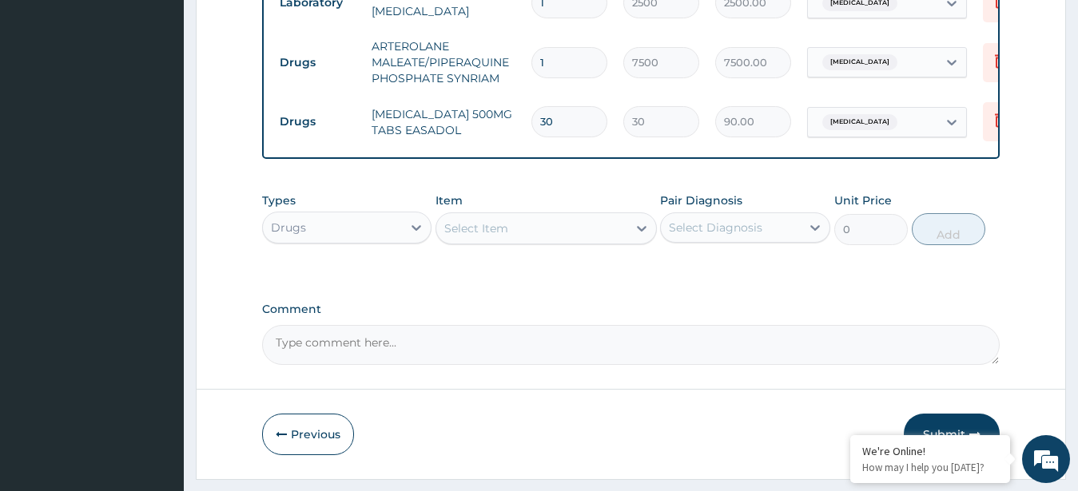
type input "900.00"
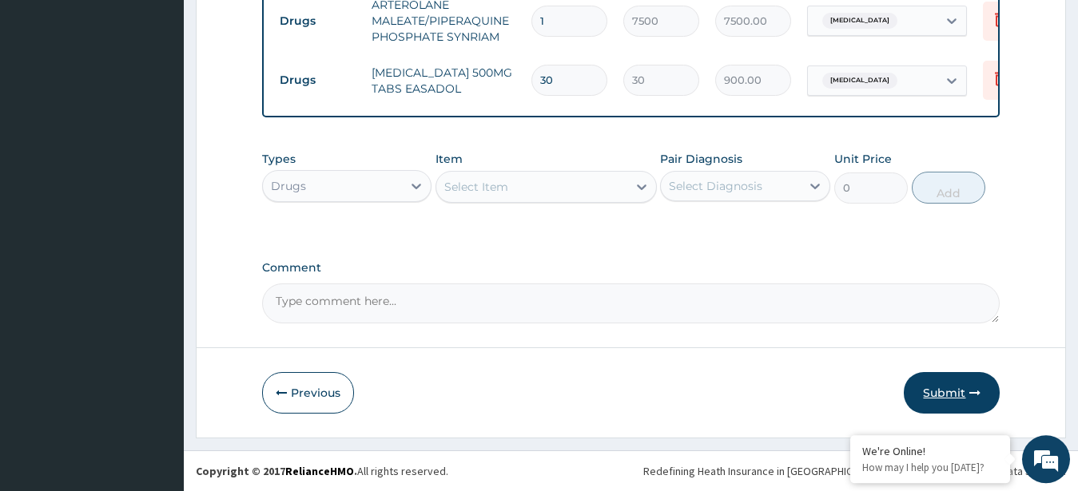
type input "30"
click at [939, 389] on button "Submit" at bounding box center [952, 393] width 96 height 42
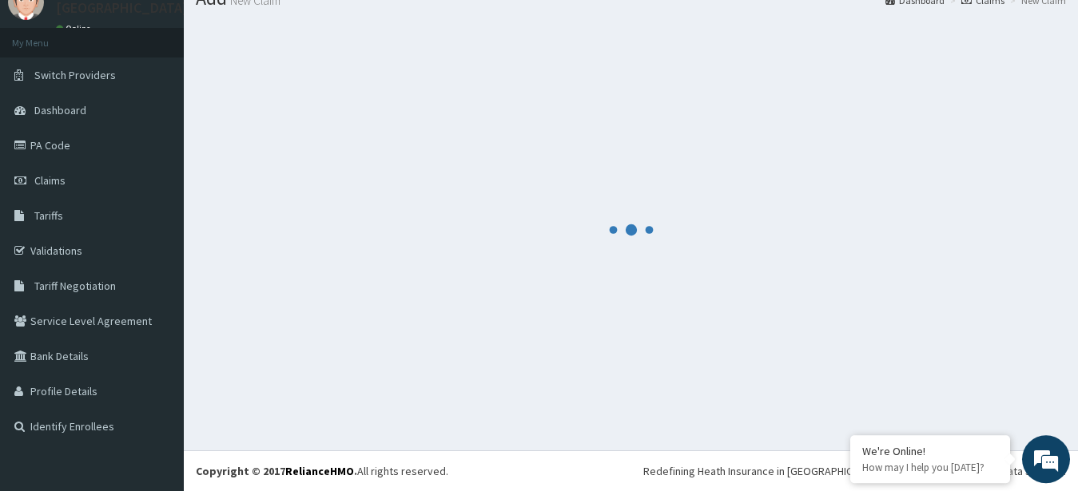
scroll to position [64, 0]
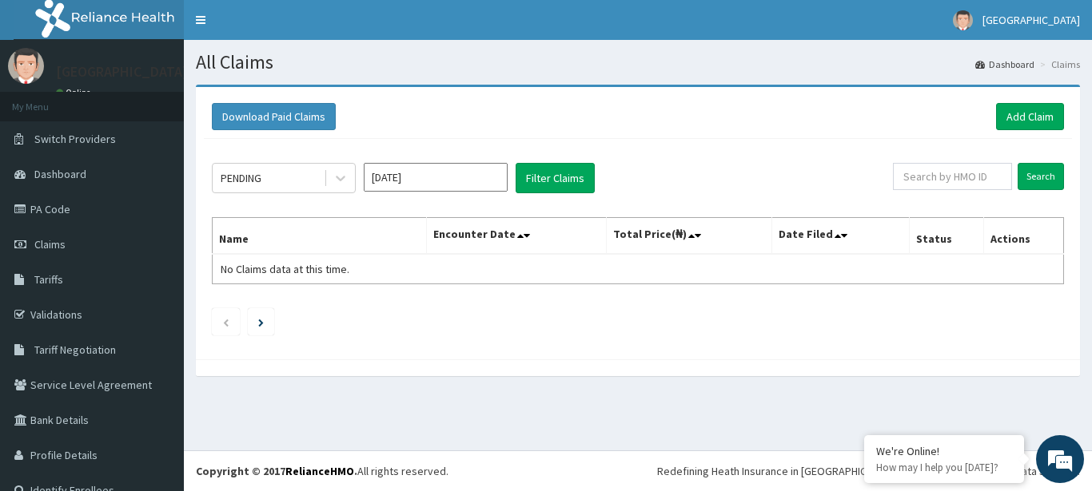
click at [464, 174] on input "[DATE]" at bounding box center [436, 177] width 144 height 29
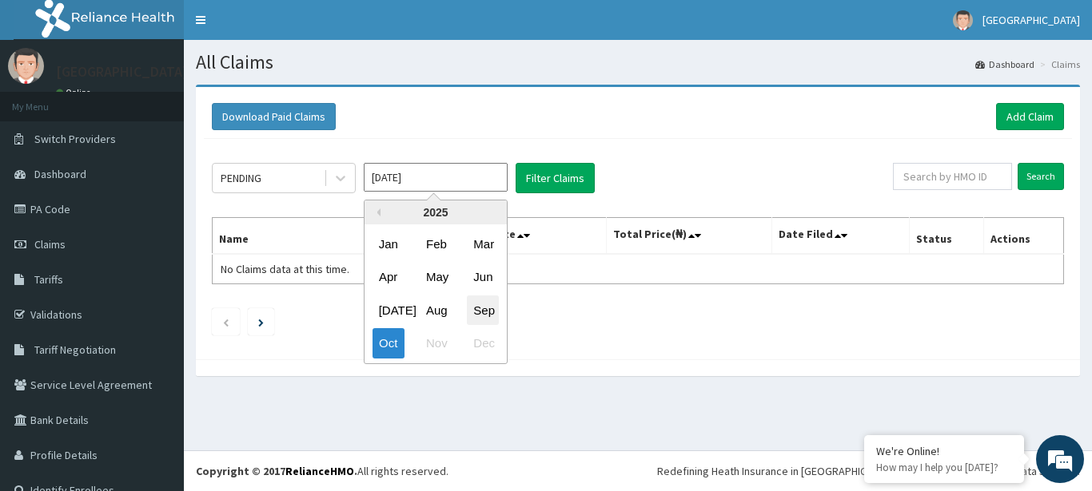
click at [482, 314] on div "Sep" at bounding box center [483, 311] width 32 height 30
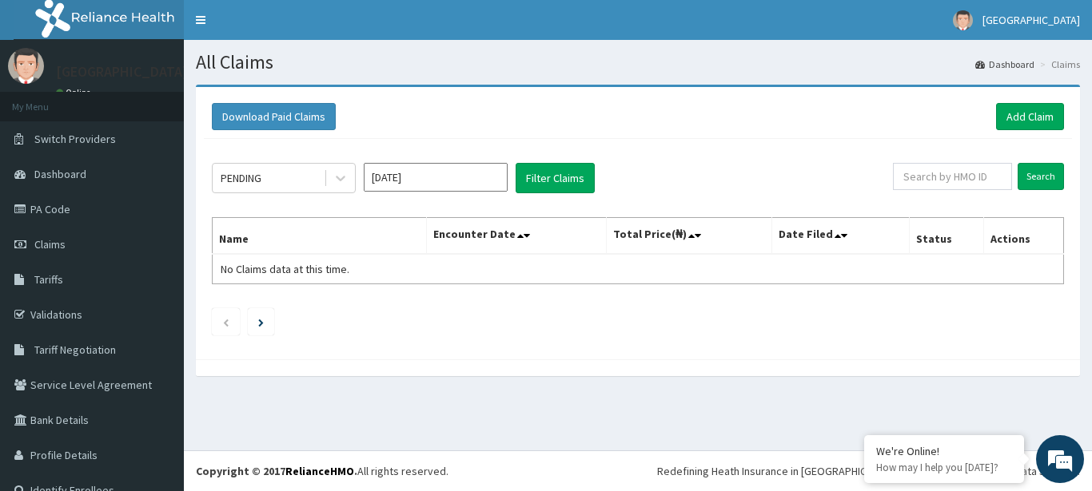
type input "[DATE]"
click at [553, 177] on button "Filter Claims" at bounding box center [554, 178] width 79 height 30
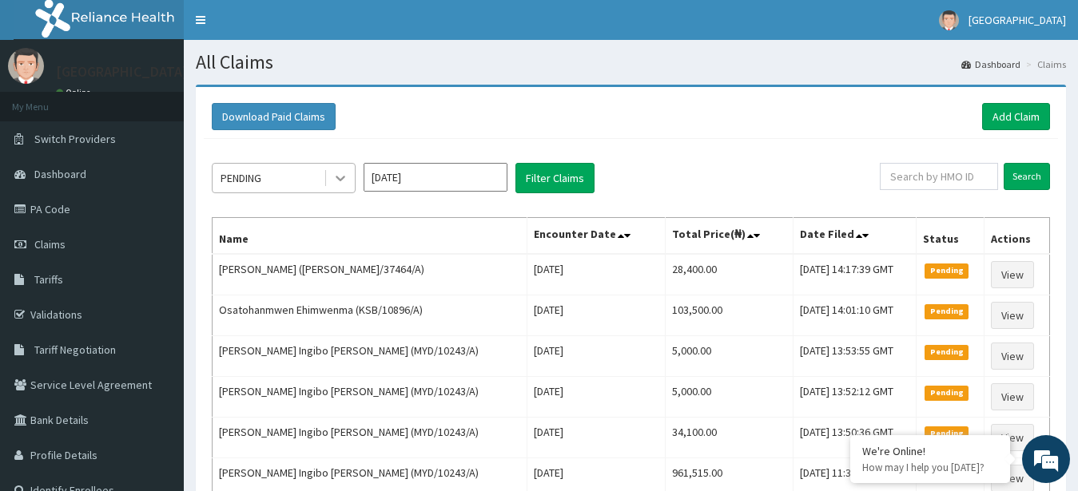
click at [346, 178] on icon at bounding box center [340, 178] width 16 height 16
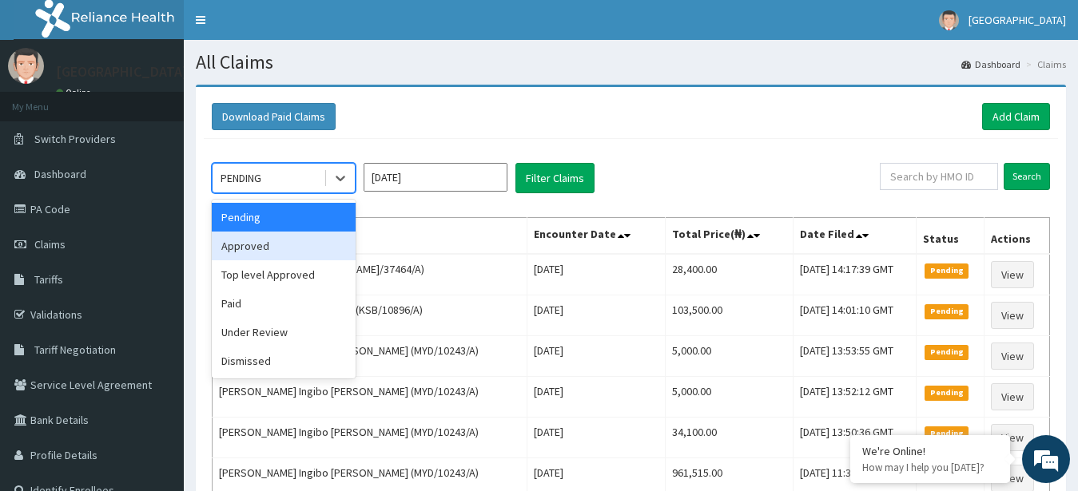
click at [297, 249] on div "Approved" at bounding box center [284, 246] width 144 height 29
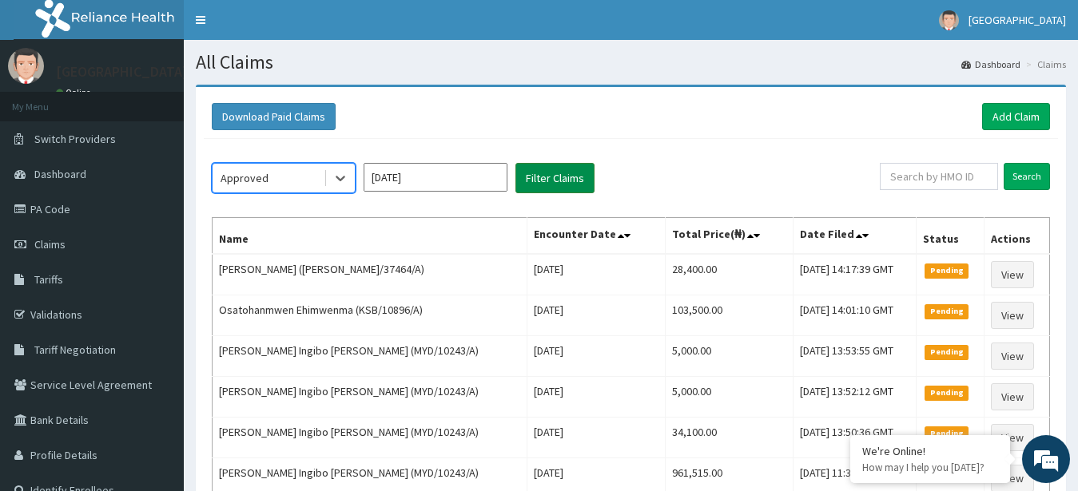
click at [539, 181] on button "Filter Claims" at bounding box center [554, 178] width 79 height 30
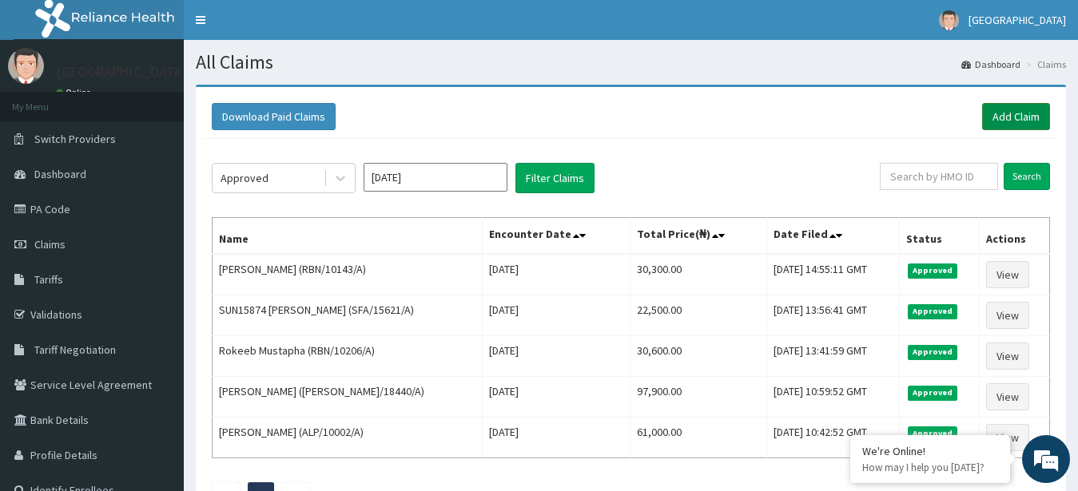
click at [1004, 106] on link "Add Claim" at bounding box center [1016, 116] width 68 height 27
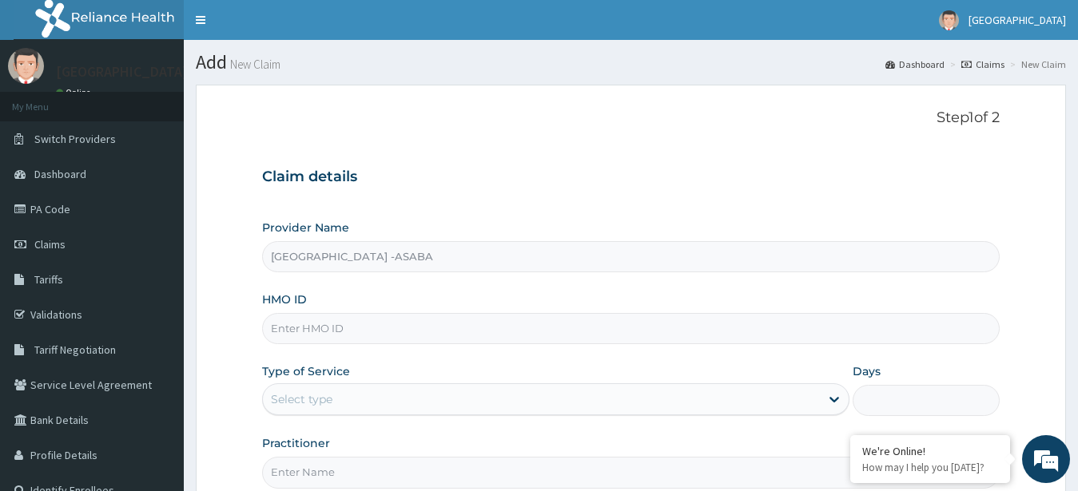
type input "[GEOGRAPHIC_DATA] -ASABA"
click at [452, 333] on input "HMO ID" at bounding box center [631, 328] width 738 height 31
type input "ENP/11940/A"
click at [535, 391] on div "Select type" at bounding box center [542, 400] width 558 height 26
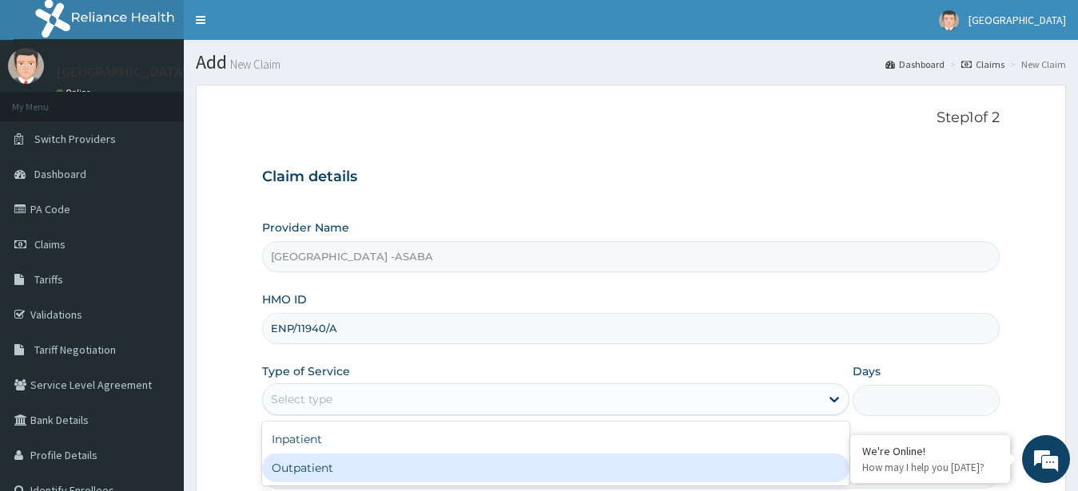
click at [517, 459] on div "Outpatient" at bounding box center [556, 468] width 588 height 29
type input "1"
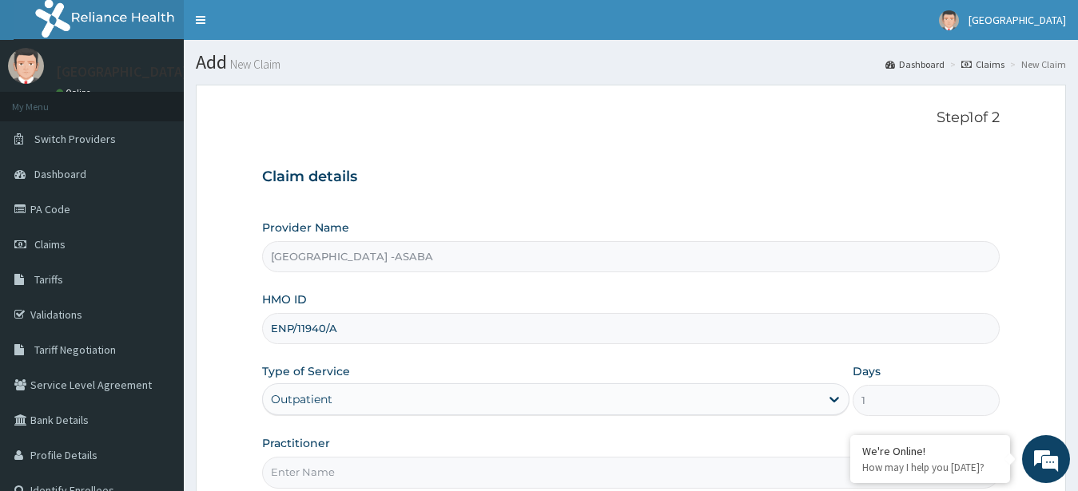
click at [602, 468] on input "Practitioner" at bounding box center [631, 472] width 738 height 31
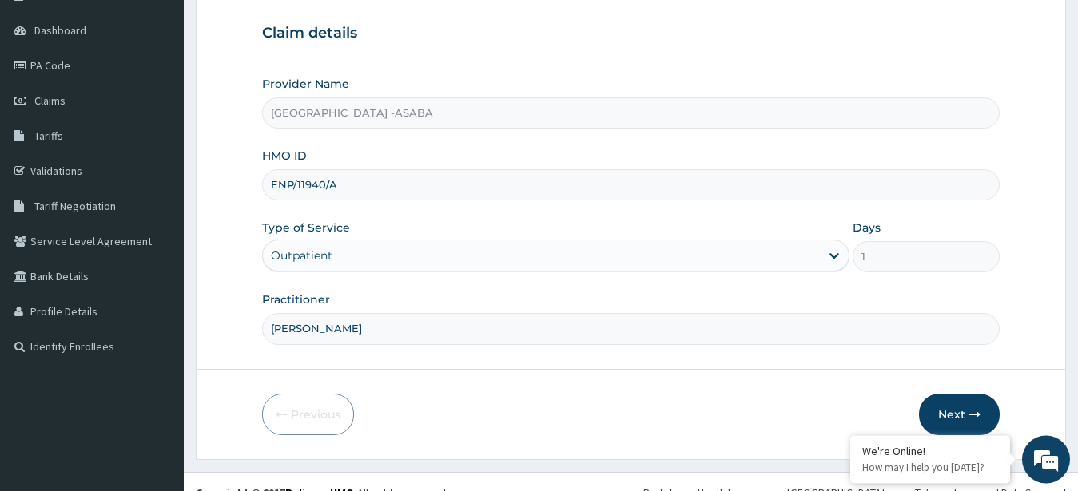
scroll to position [165, 0]
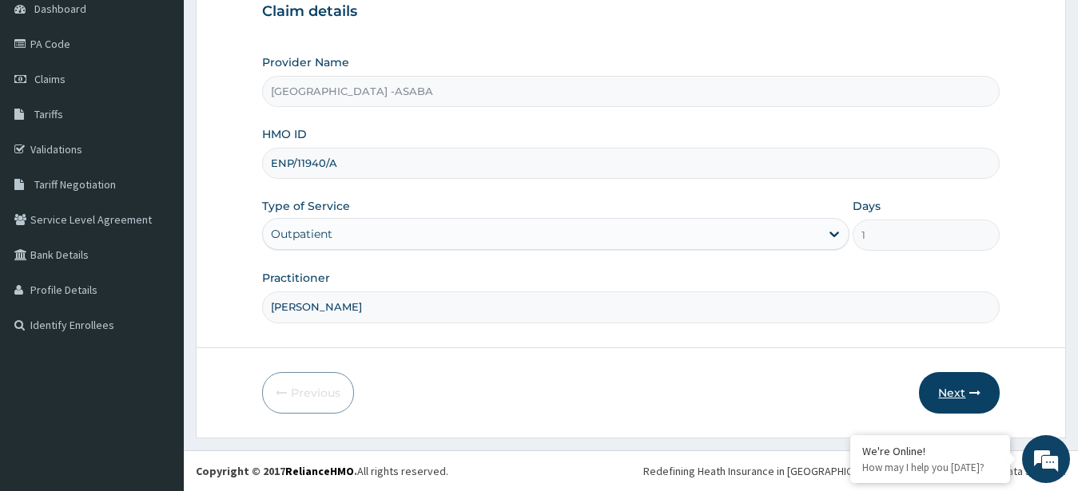
type input "[PERSON_NAME]"
click at [942, 380] on button "Next" at bounding box center [959, 393] width 81 height 42
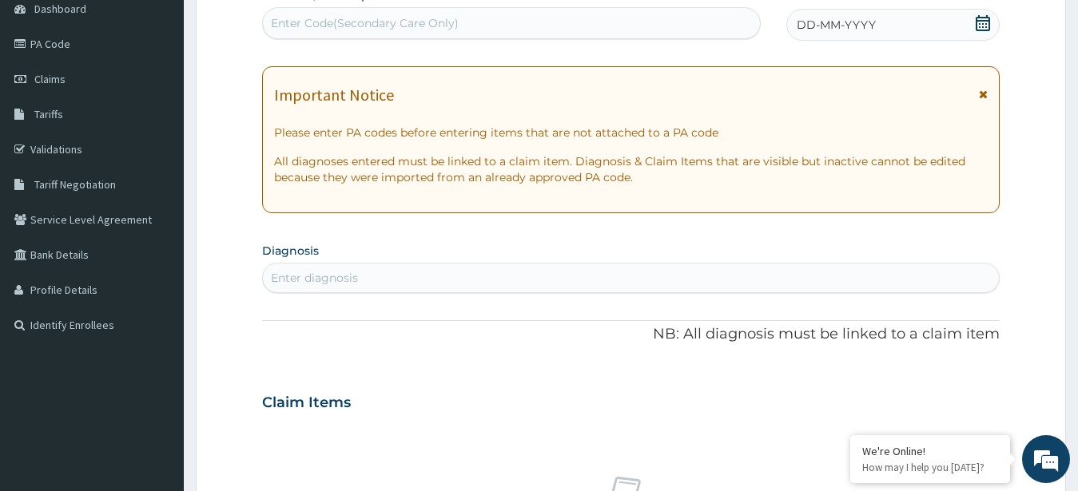
click at [545, 26] on div "Enter Code(Secondary Care Only)" at bounding box center [511, 23] width 497 height 26
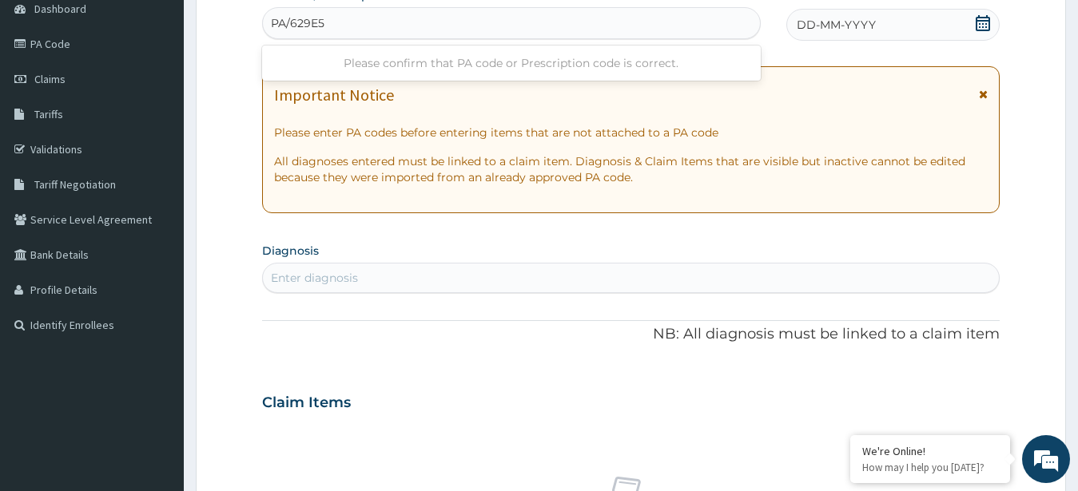
type input "PA/629E5F"
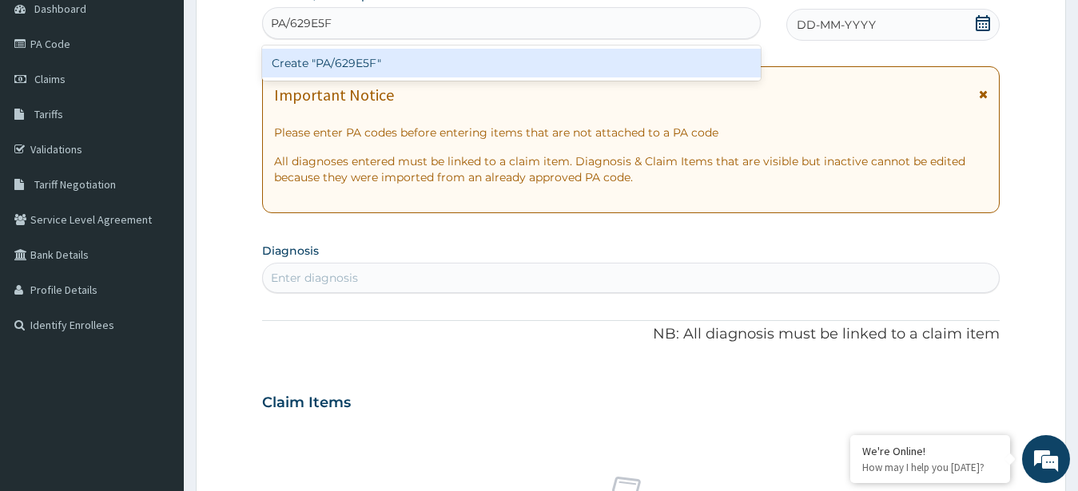
click at [468, 67] on div "Create "PA/629E5F"" at bounding box center [511, 63] width 499 height 29
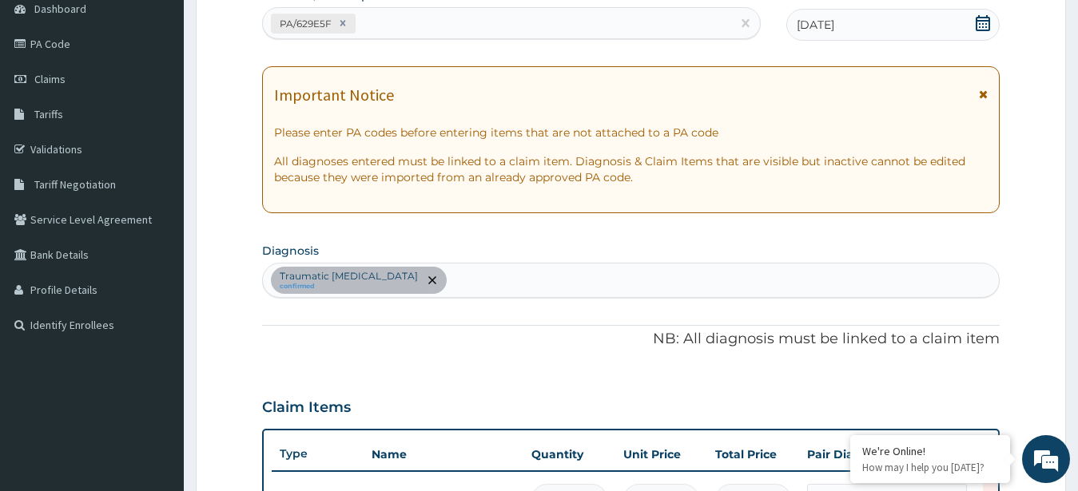
scroll to position [539, 0]
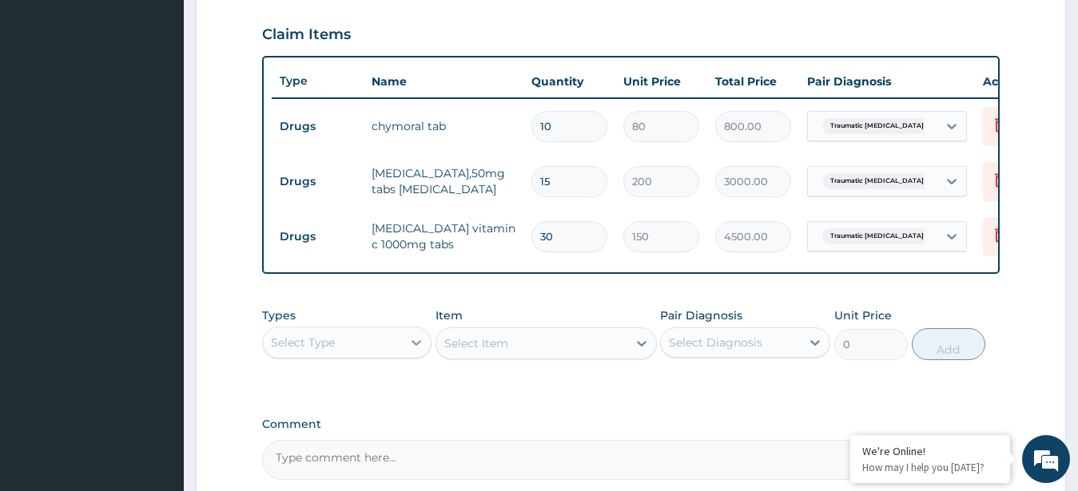
click at [404, 351] on div at bounding box center [416, 342] width 29 height 29
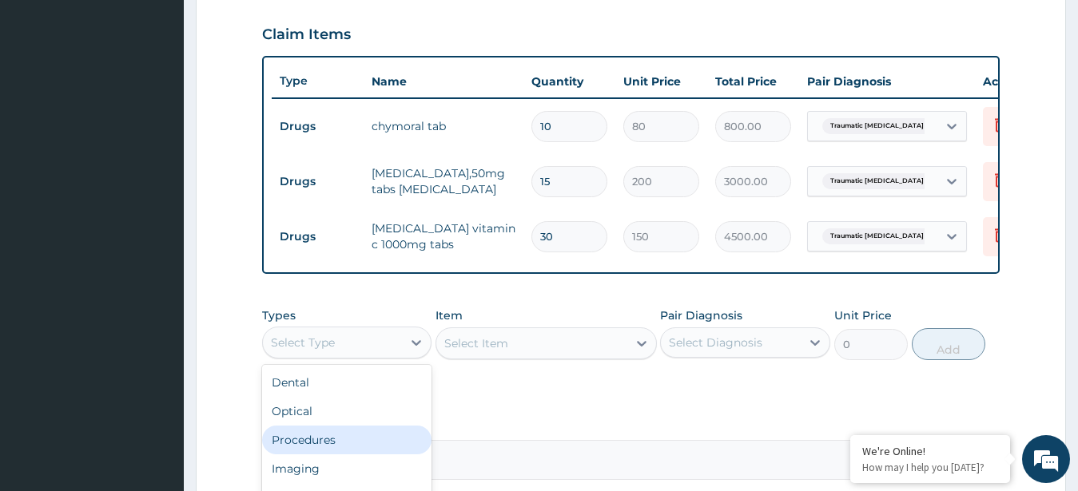
click at [347, 455] on div "Procedures" at bounding box center [347, 440] width 170 height 29
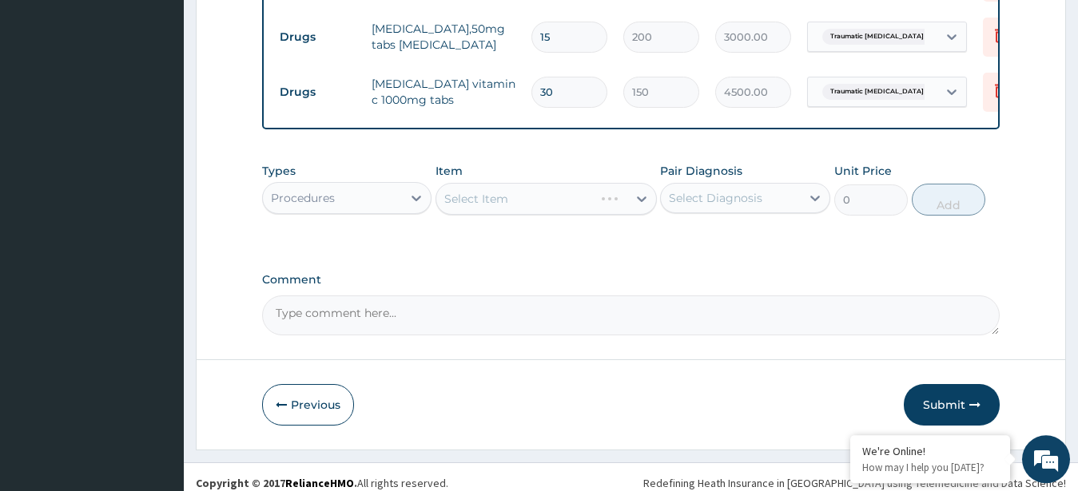
scroll to position [718, 0]
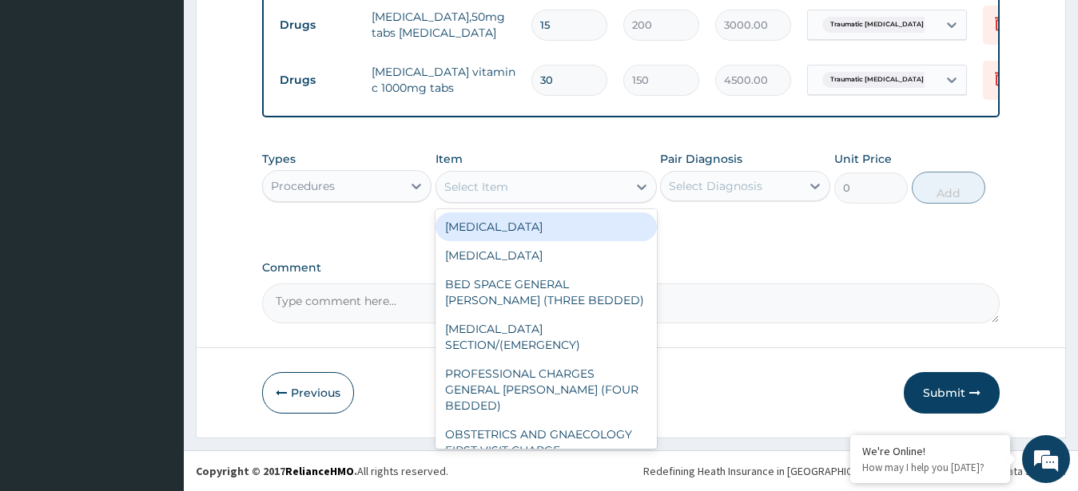
click at [546, 193] on div "Select Item" at bounding box center [531, 187] width 191 height 26
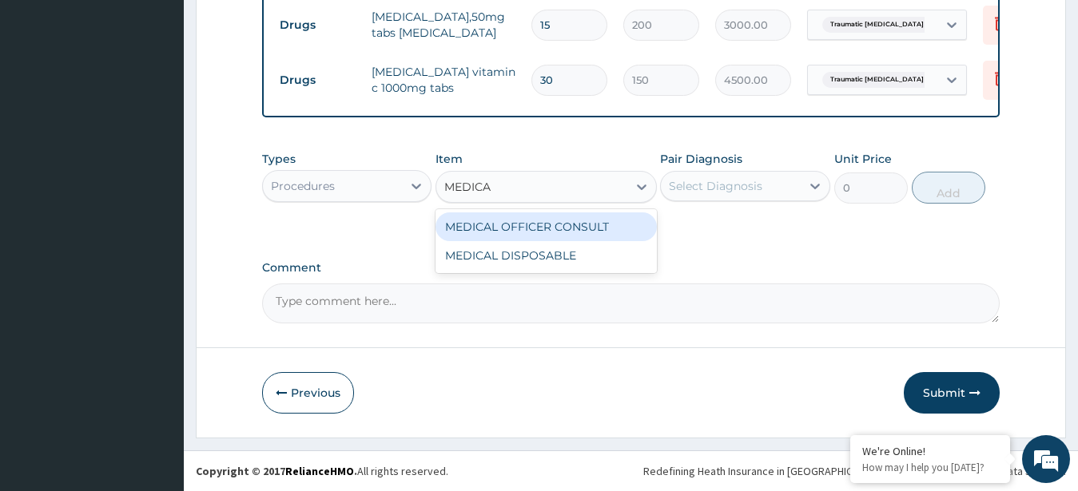
type input "MEDICAL"
click at [547, 225] on div "MEDICAL OFFICER CONSULT" at bounding box center [546, 227] width 221 height 29
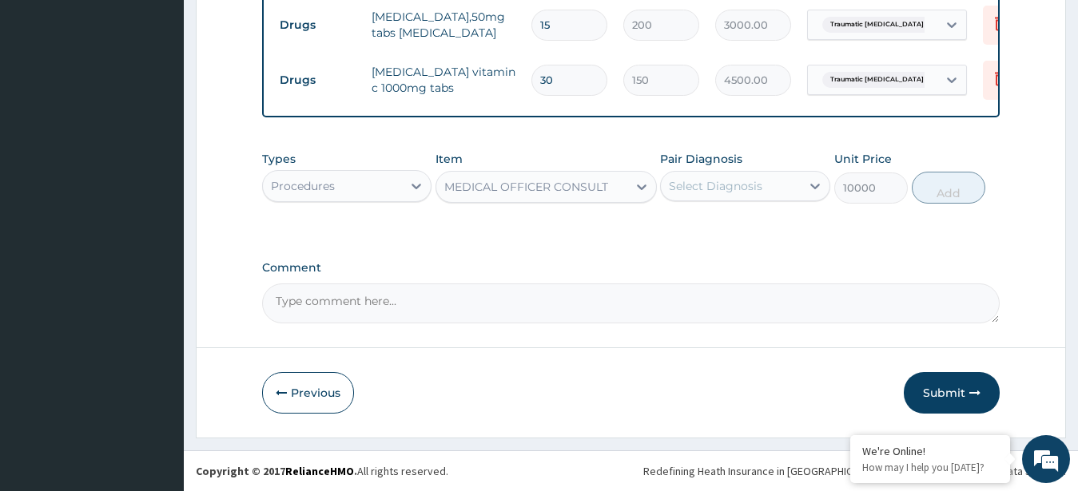
type input "10000"
click at [714, 190] on div "Select Diagnosis" at bounding box center [715, 186] width 93 height 16
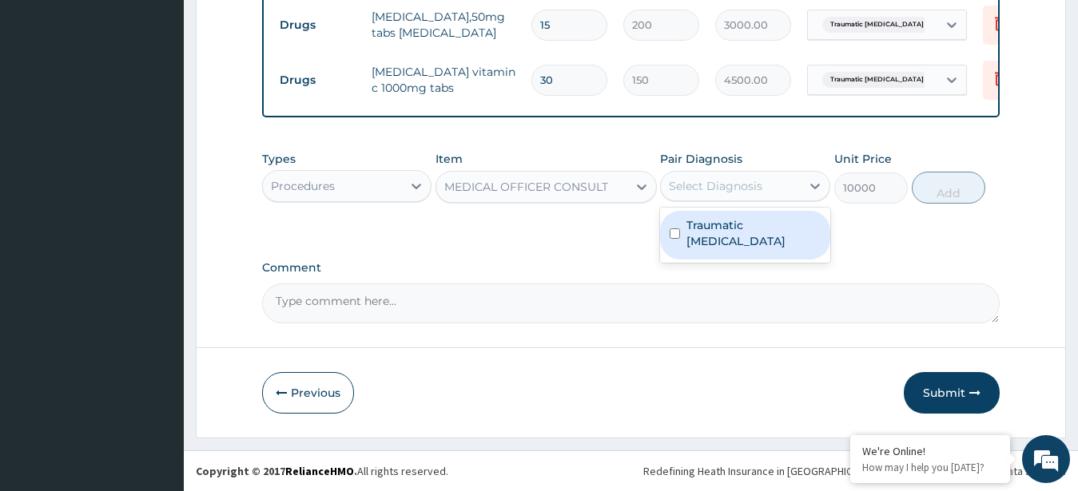
click at [713, 218] on label "Traumatic hematoma" at bounding box center [753, 233] width 134 height 32
checkbox input "true"
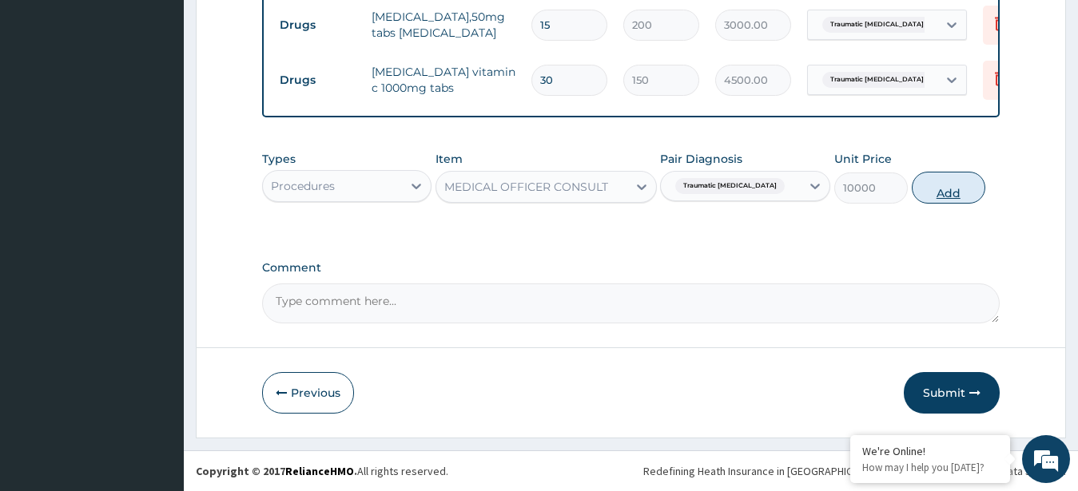
click at [953, 185] on button "Add" at bounding box center [949, 188] width 74 height 32
type input "0"
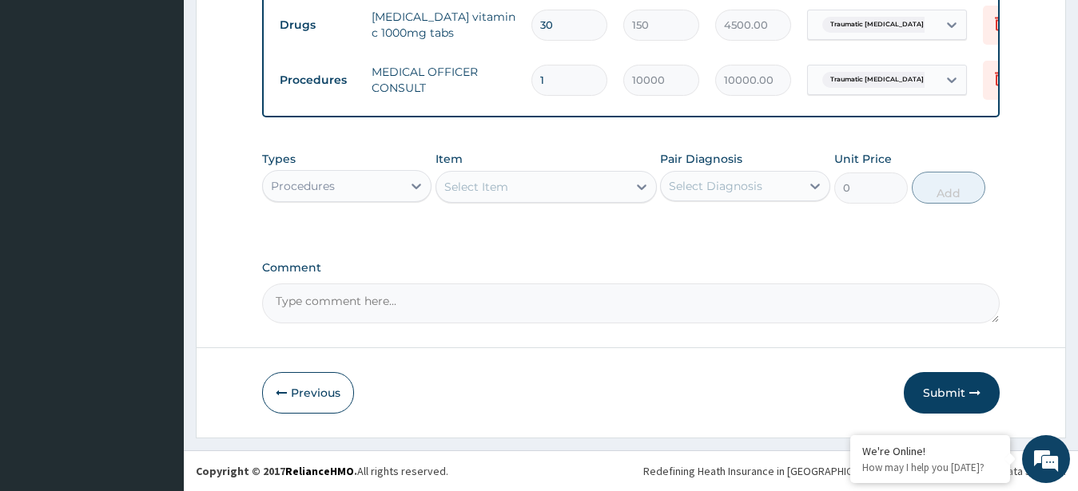
scroll to position [773, 0]
click at [957, 388] on button "Submit" at bounding box center [952, 393] width 96 height 42
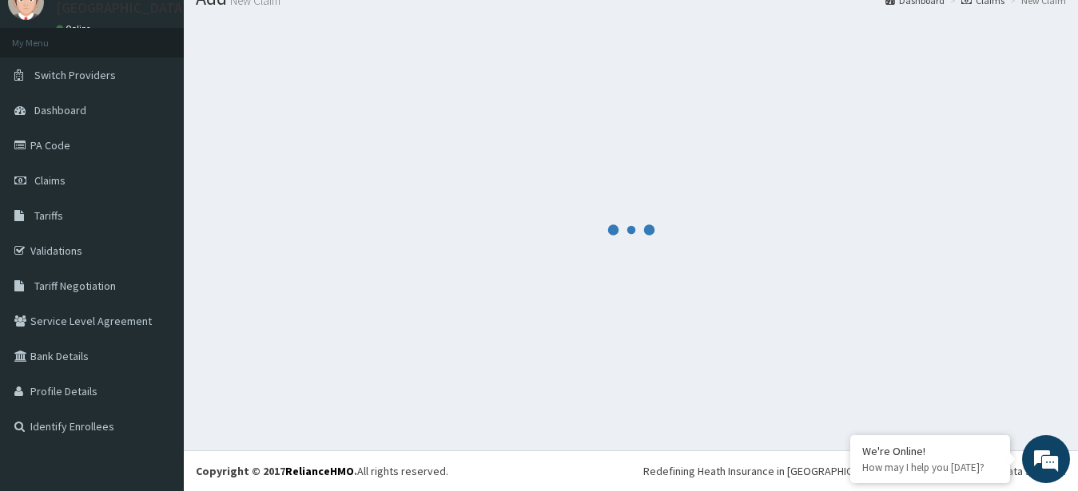
scroll to position [64, 0]
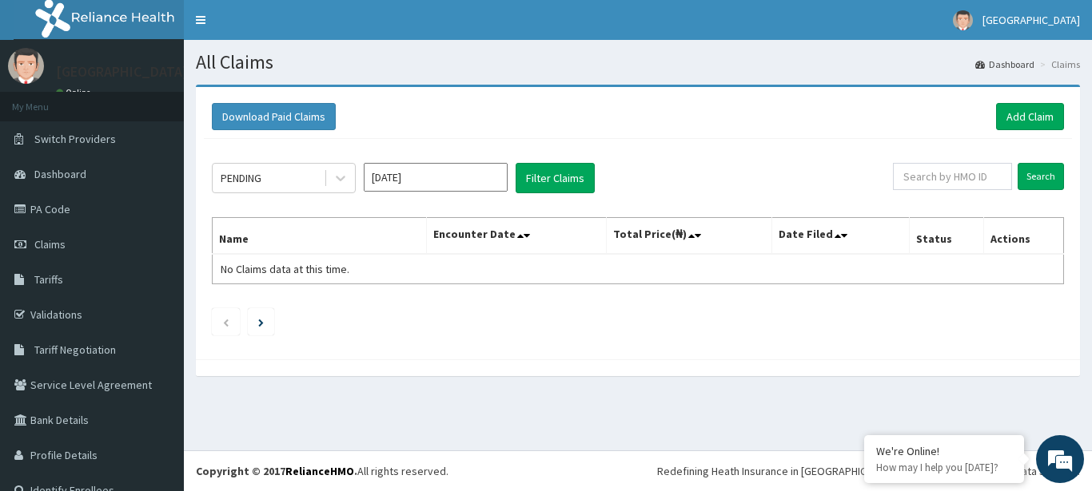
click at [439, 181] on input "[DATE]" at bounding box center [436, 177] width 144 height 29
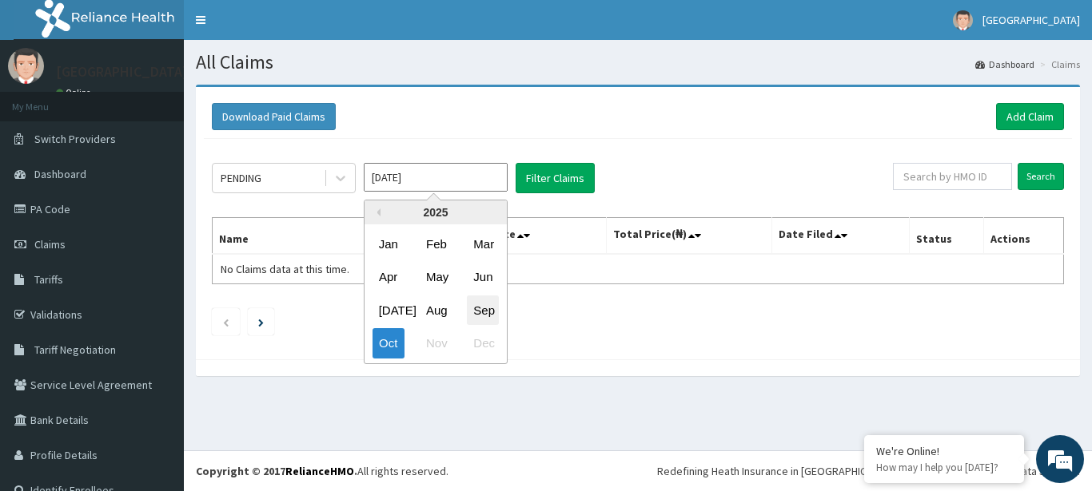
click at [477, 304] on div "Sep" at bounding box center [483, 311] width 32 height 30
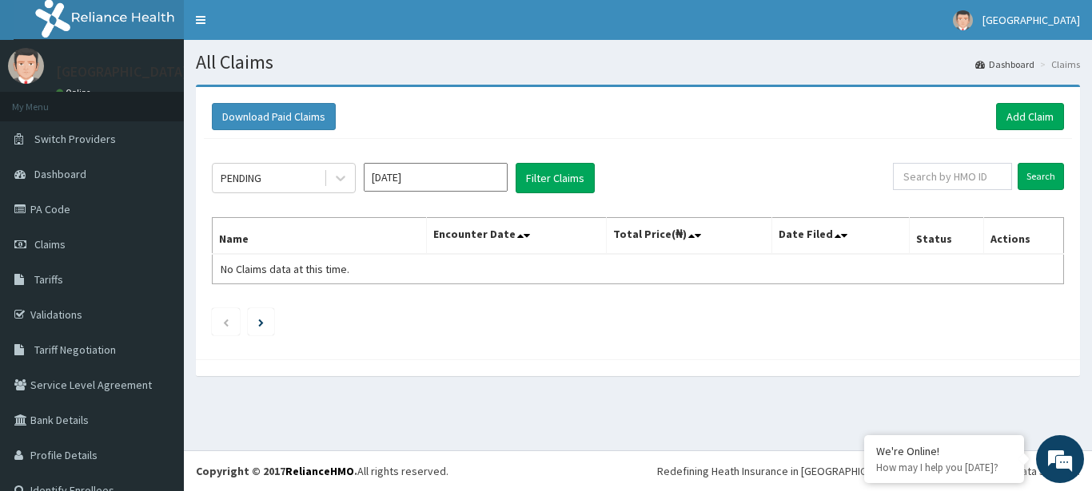
type input "[DATE]"
click at [538, 173] on button "Filter Claims" at bounding box center [554, 178] width 79 height 30
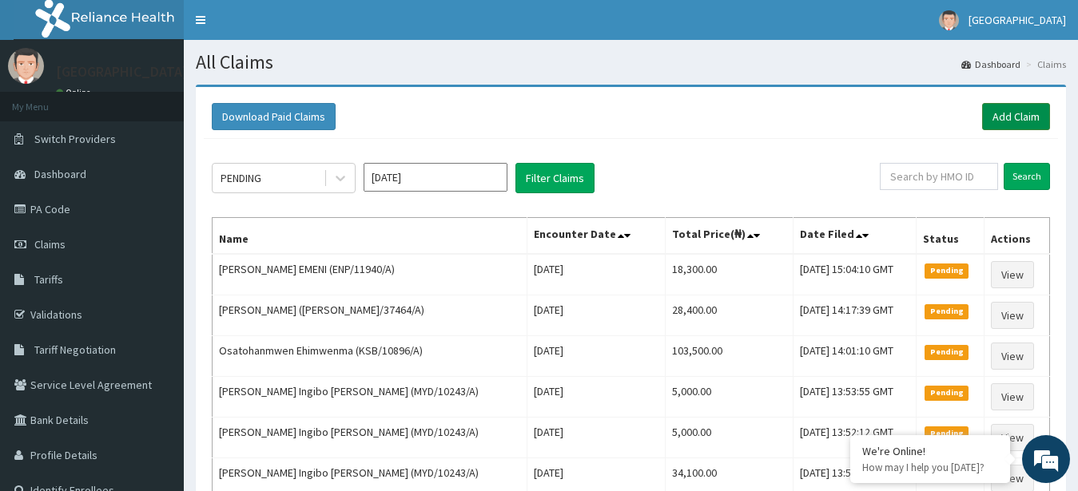
click at [1019, 113] on link "Add Claim" at bounding box center [1016, 116] width 68 height 27
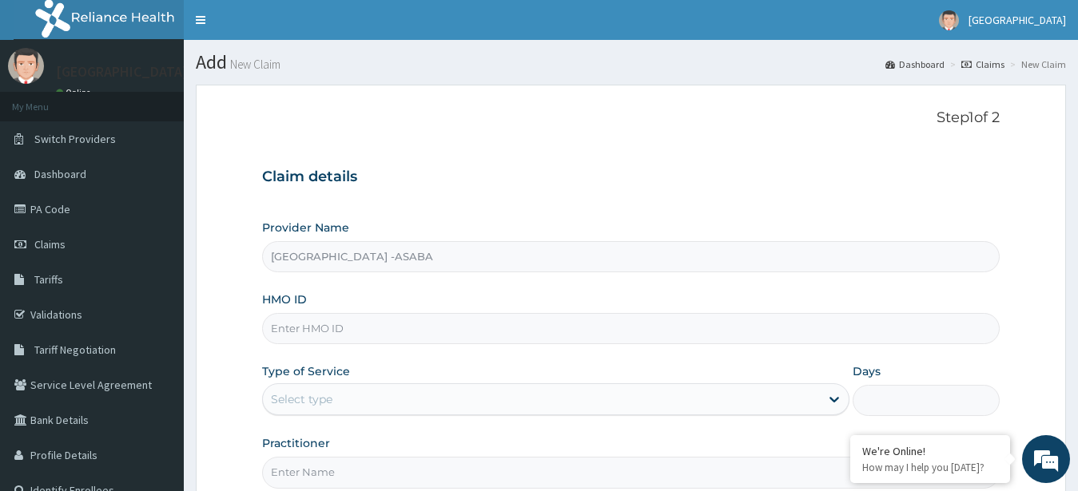
click at [529, 323] on input "HMO ID" at bounding box center [631, 328] width 738 height 31
type input "NEM/10123/B"
click at [641, 396] on div "Select type" at bounding box center [542, 400] width 558 height 26
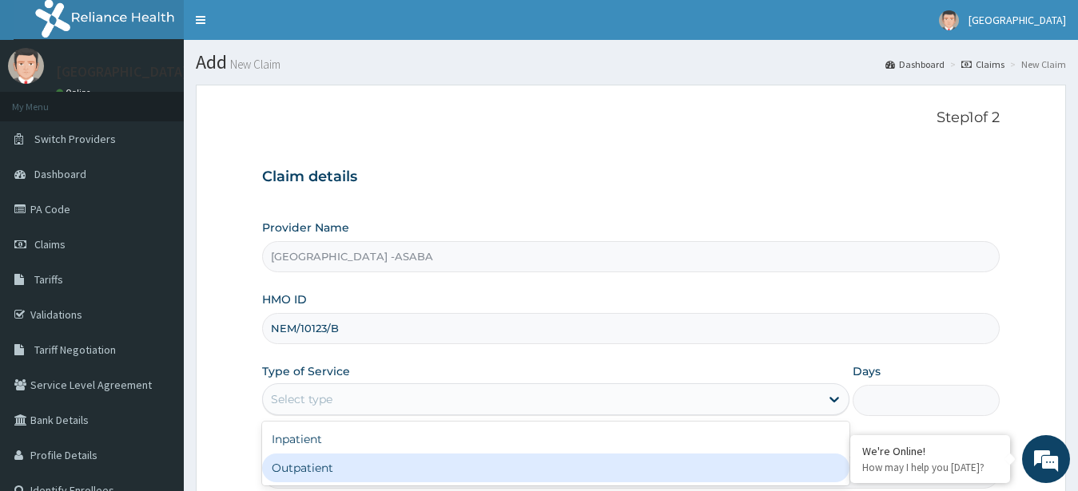
click at [628, 458] on div "Outpatient" at bounding box center [556, 468] width 588 height 29
type input "1"
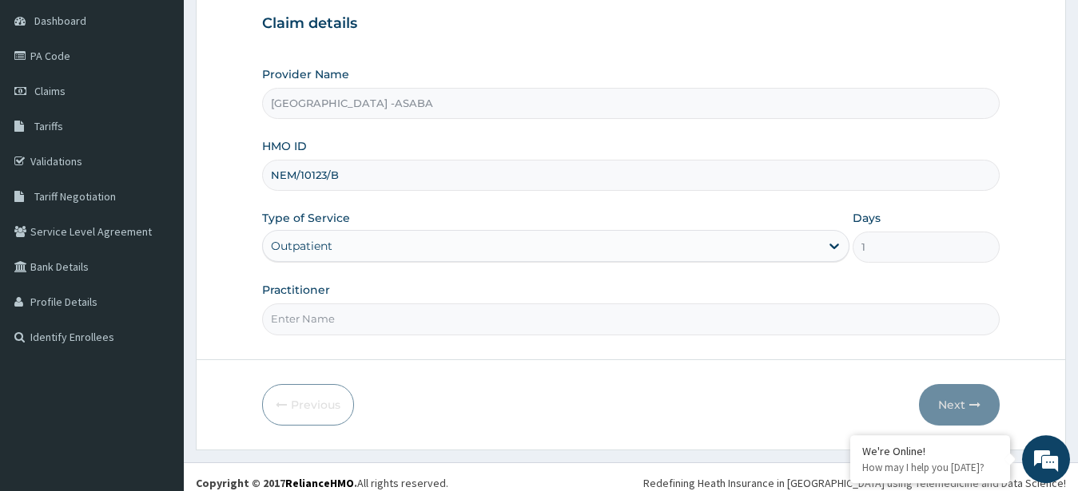
scroll to position [165, 0]
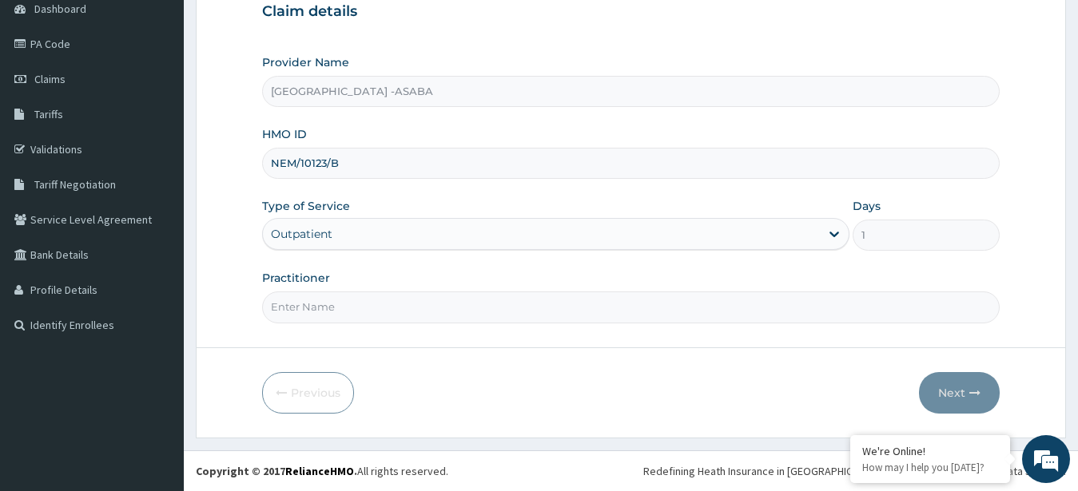
click at [553, 304] on input "Practitioner" at bounding box center [631, 307] width 738 height 31
type input "[PERSON_NAME]"
click at [941, 388] on button "Next" at bounding box center [959, 393] width 81 height 42
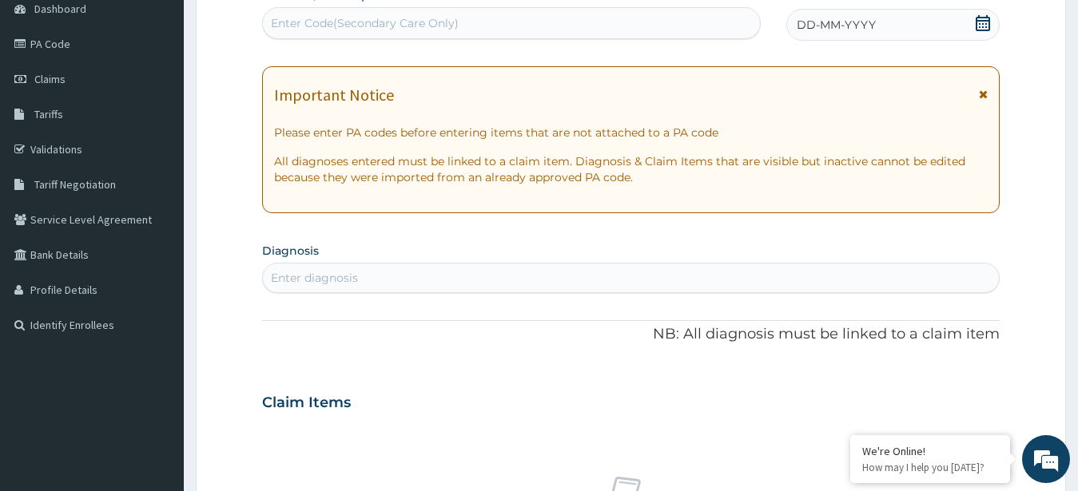
click at [514, 24] on div "Enter Code(Secondary Care Only)" at bounding box center [511, 23] width 497 height 26
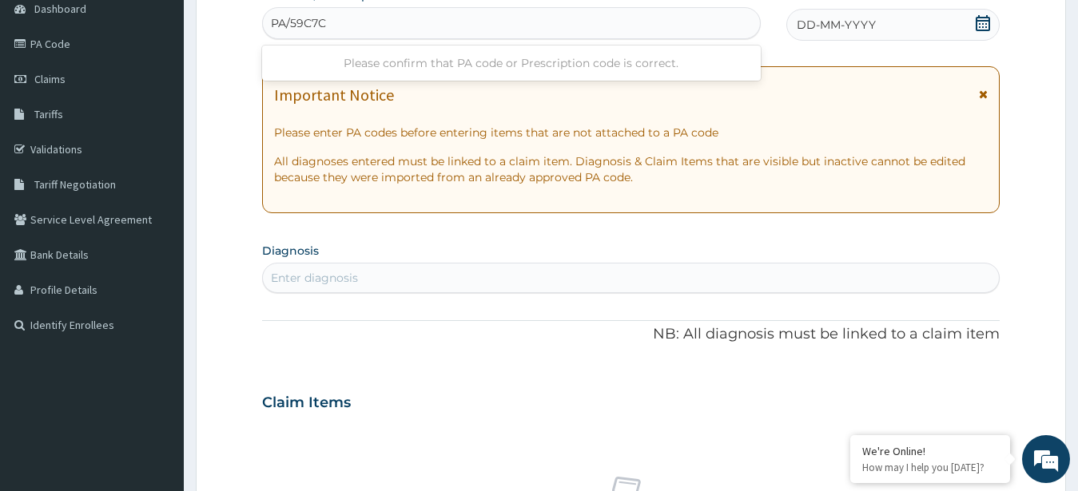
type input "PA/59C7CD"
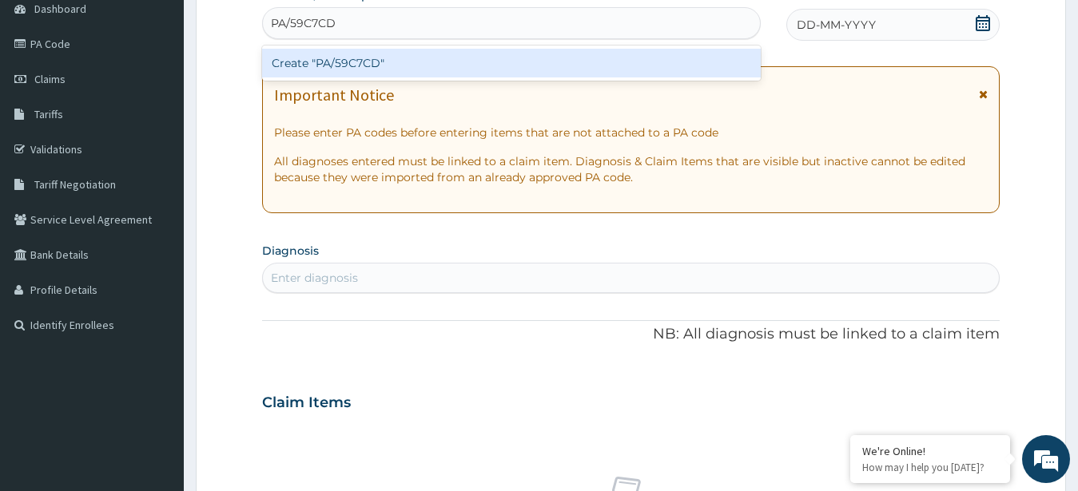
click at [460, 59] on div "Create "PA/59C7CD"" at bounding box center [511, 63] width 499 height 29
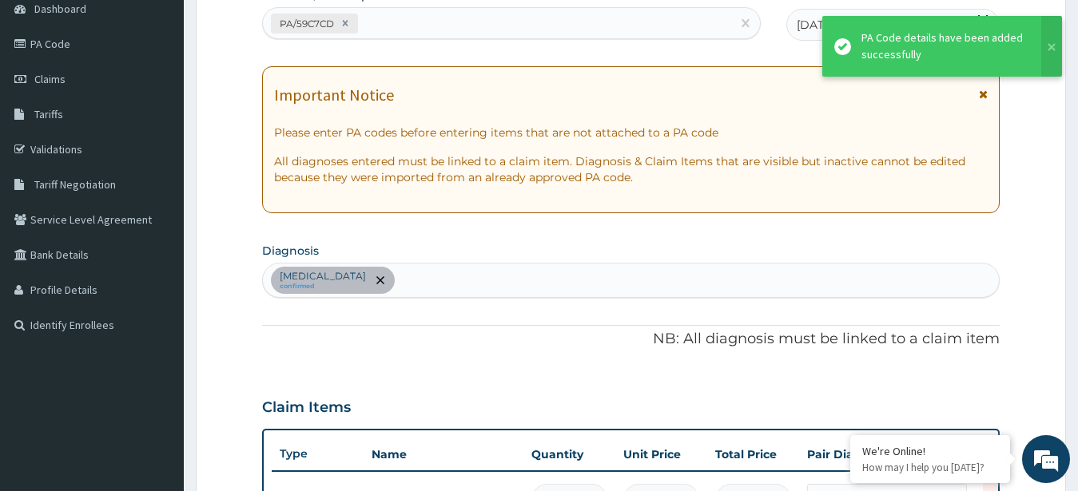
scroll to position [420, 0]
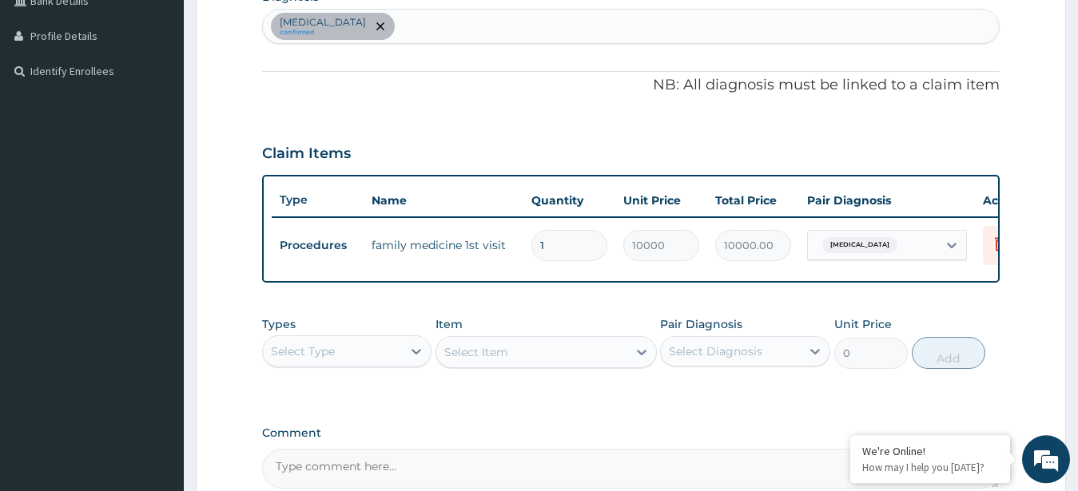
click at [678, 32] on div "Spondylolysis confirmed" at bounding box center [631, 27] width 737 height 34
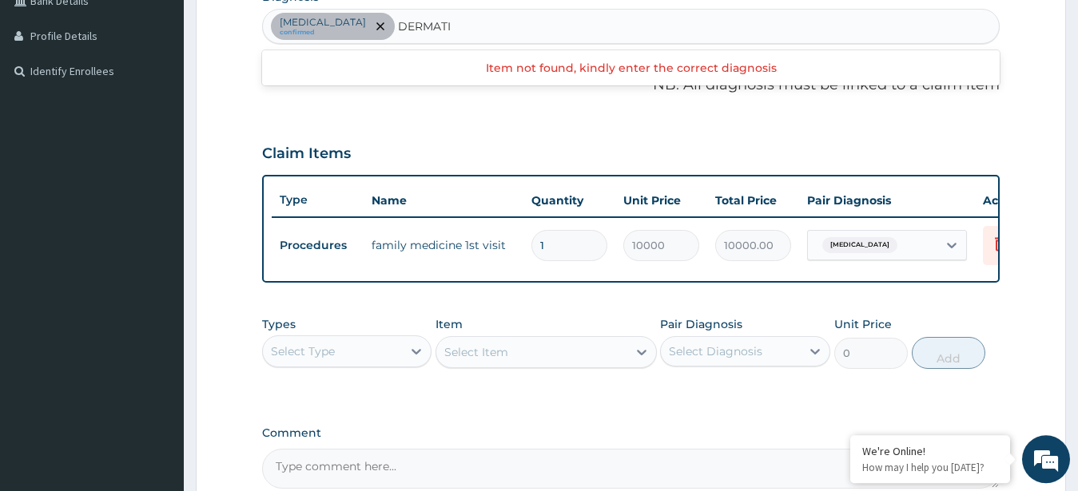
type input "DERMAT"
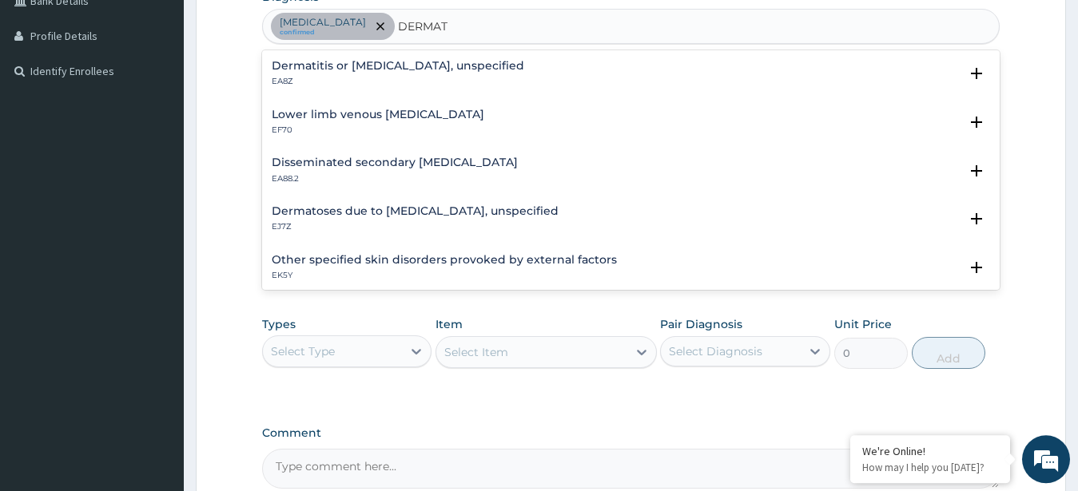
click at [402, 62] on h4 "Dermatitis or eczema, unspecified" at bounding box center [398, 66] width 253 height 12
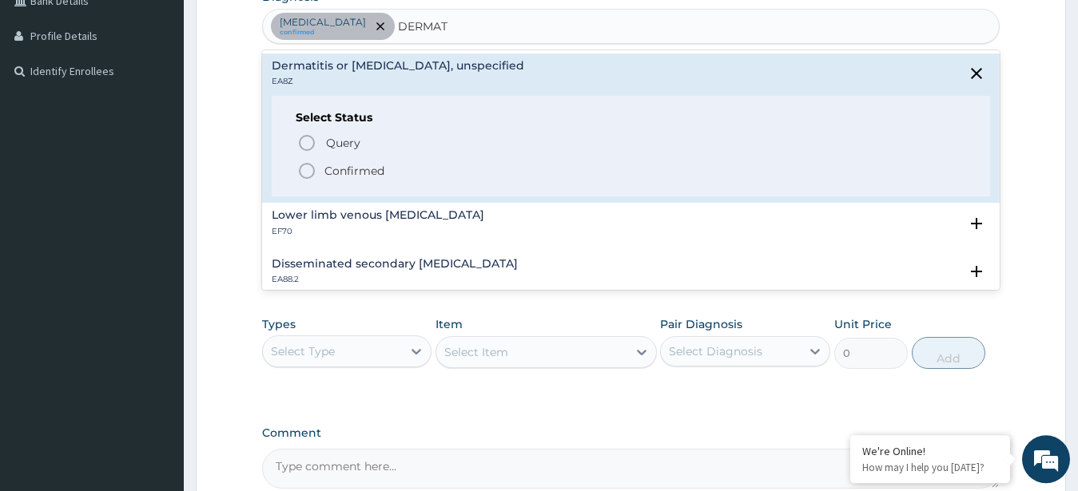
click at [309, 165] on circle "status option filled" at bounding box center [307, 171] width 14 height 14
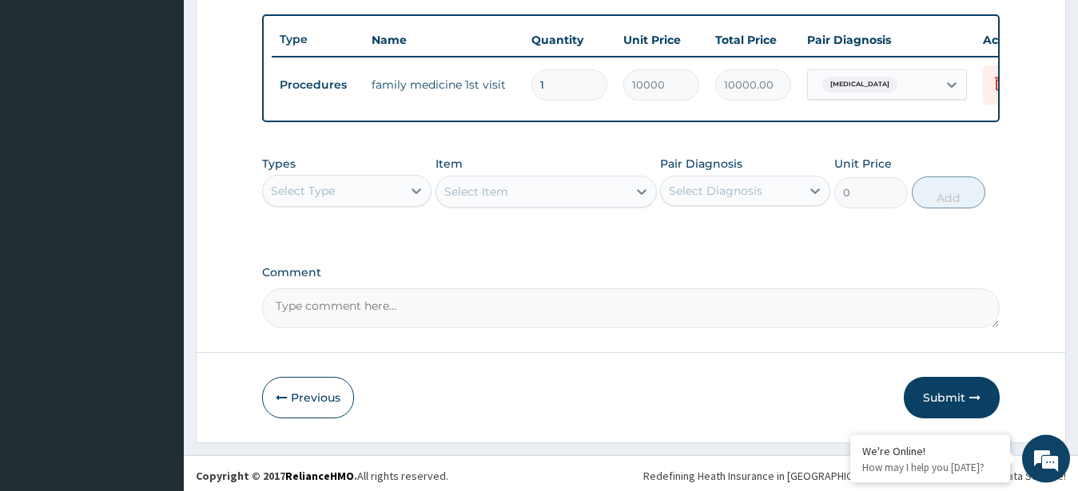
scroll to position [599, 0]
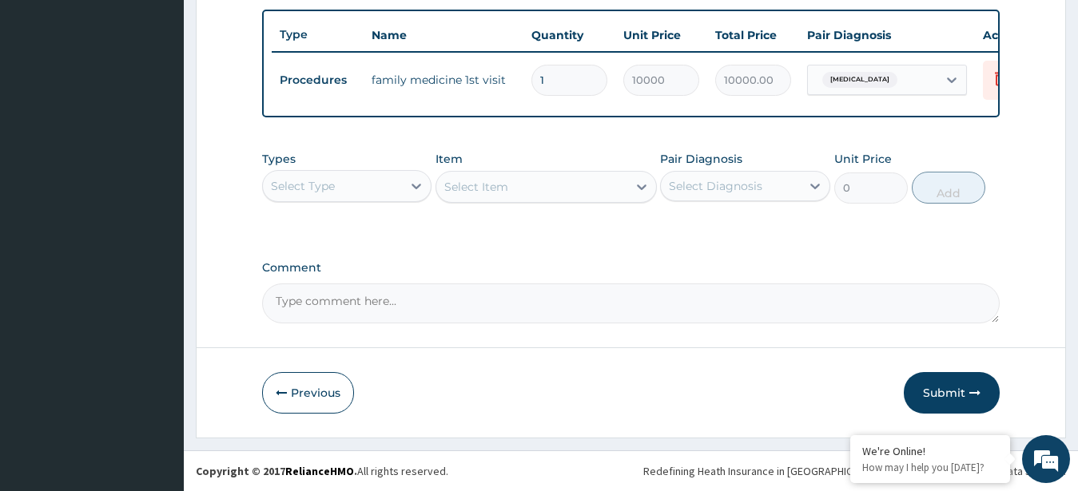
click at [396, 172] on div "Select Type" at bounding box center [347, 186] width 170 height 32
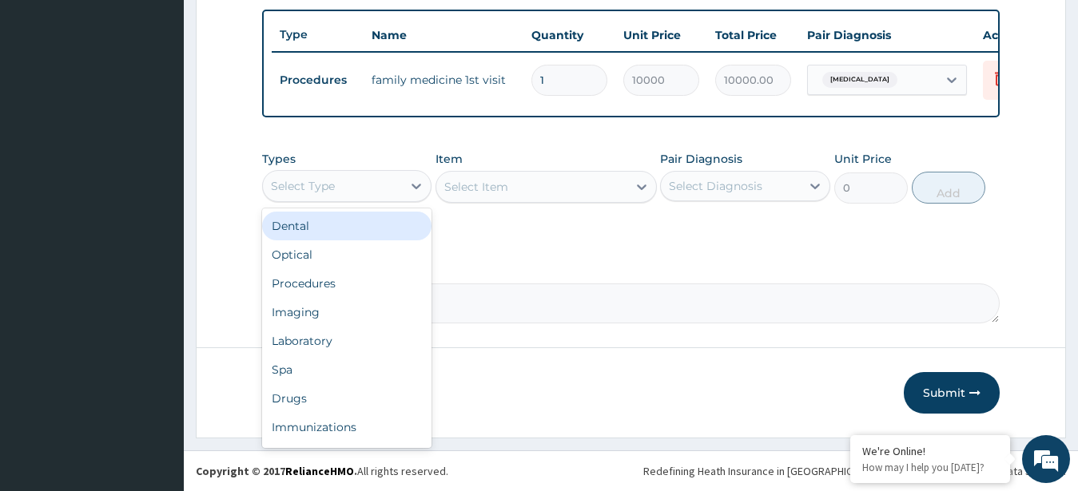
click at [364, 185] on div "Select Type" at bounding box center [333, 186] width 140 height 26
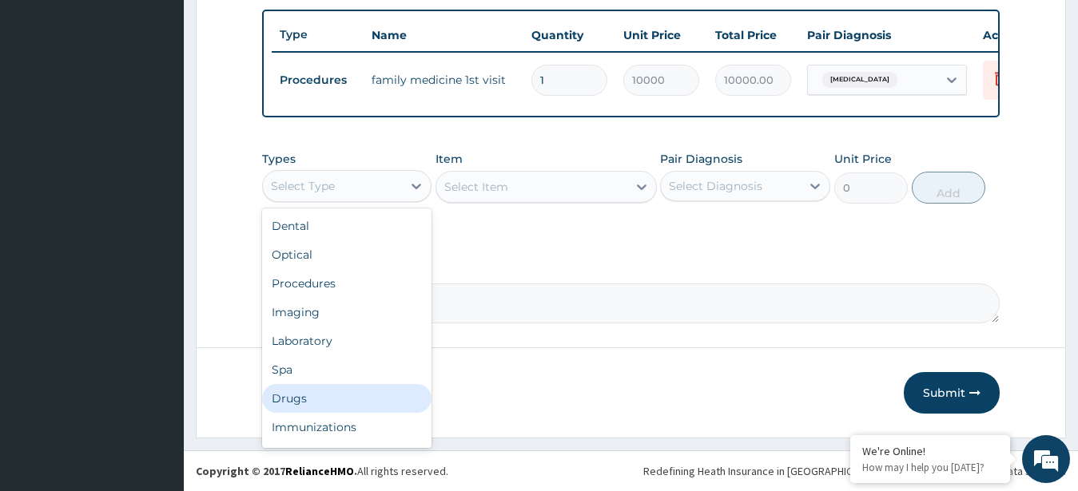
click at [303, 400] on div "Drugs" at bounding box center [347, 398] width 170 height 29
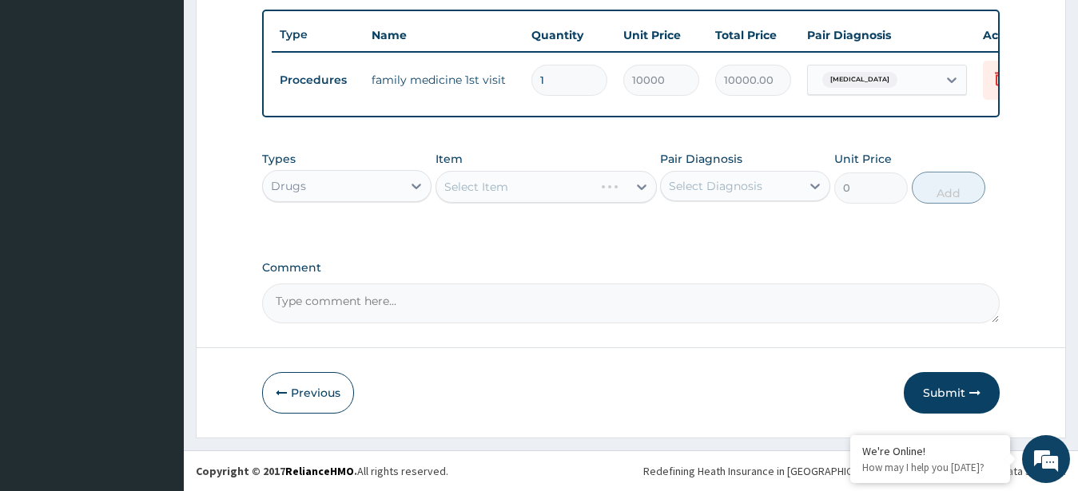
click at [537, 192] on div "Select Item" at bounding box center [546, 187] width 221 height 32
click at [518, 198] on div "Select Item" at bounding box center [531, 187] width 191 height 26
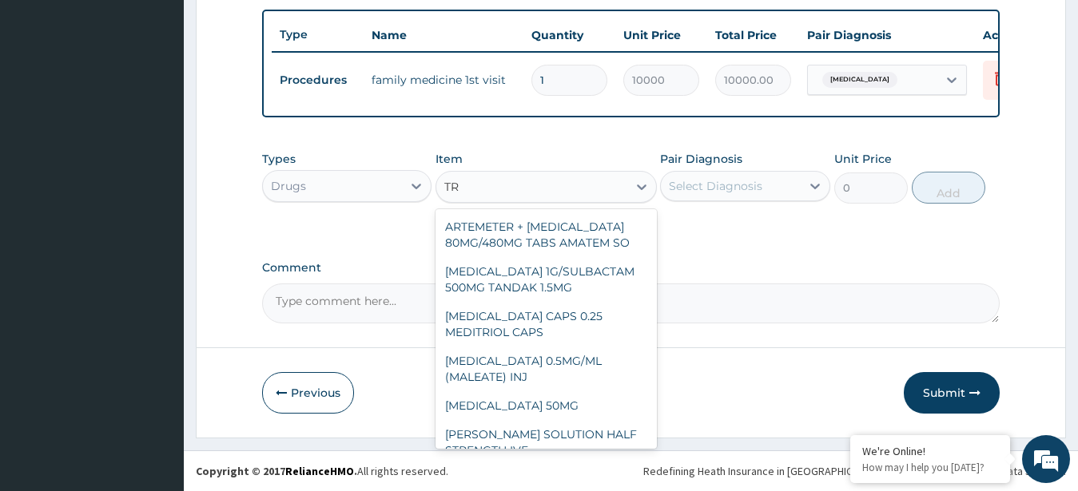
type input "T"
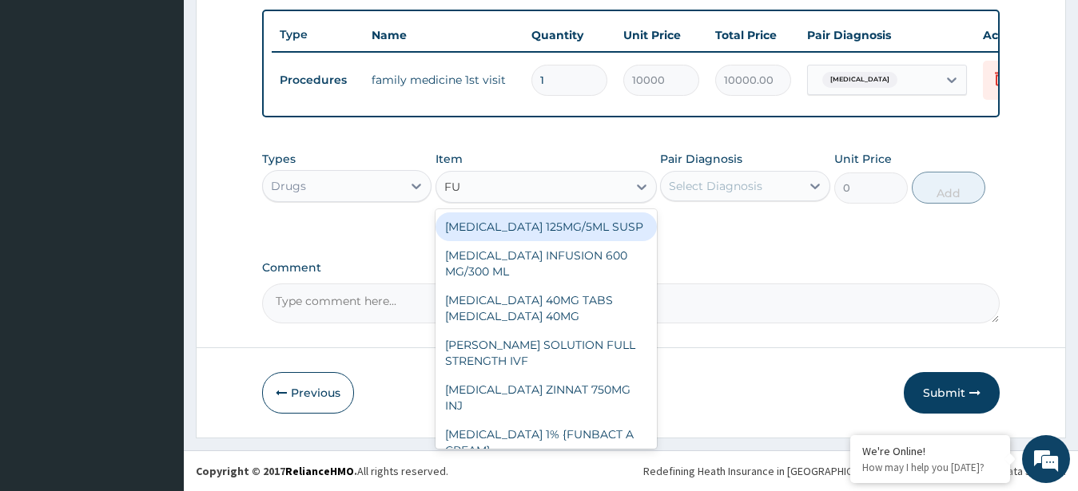
type input "FUN"
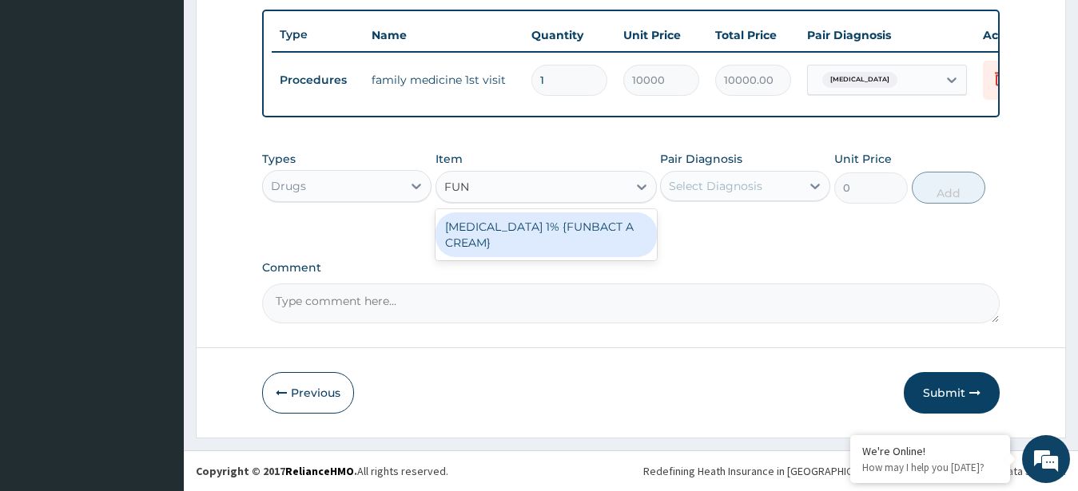
click at [544, 229] on div "CLOTRIMAZOLE 1% {FUNBACT A CREAM}" at bounding box center [546, 235] width 221 height 45
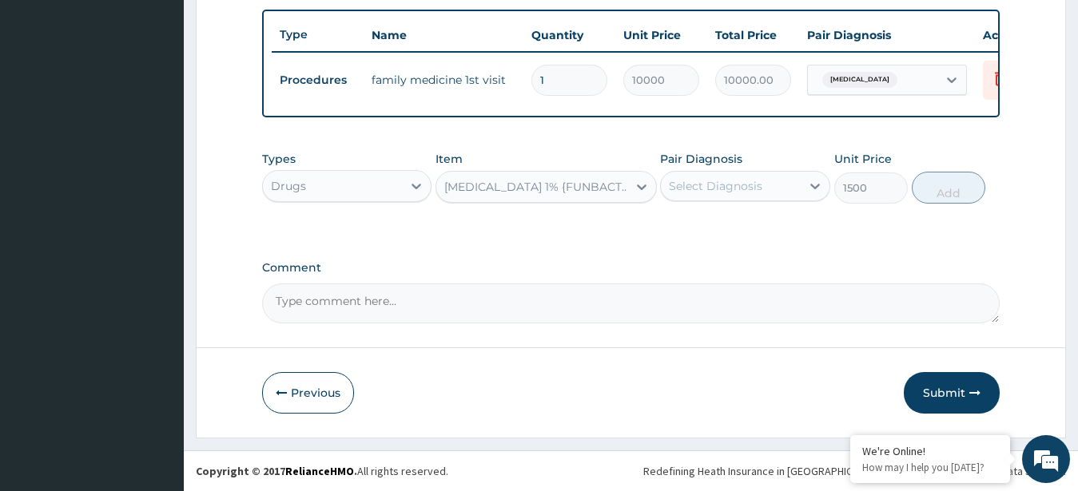
type input "1500"
click at [730, 185] on div "Select Diagnosis" at bounding box center [715, 186] width 93 height 16
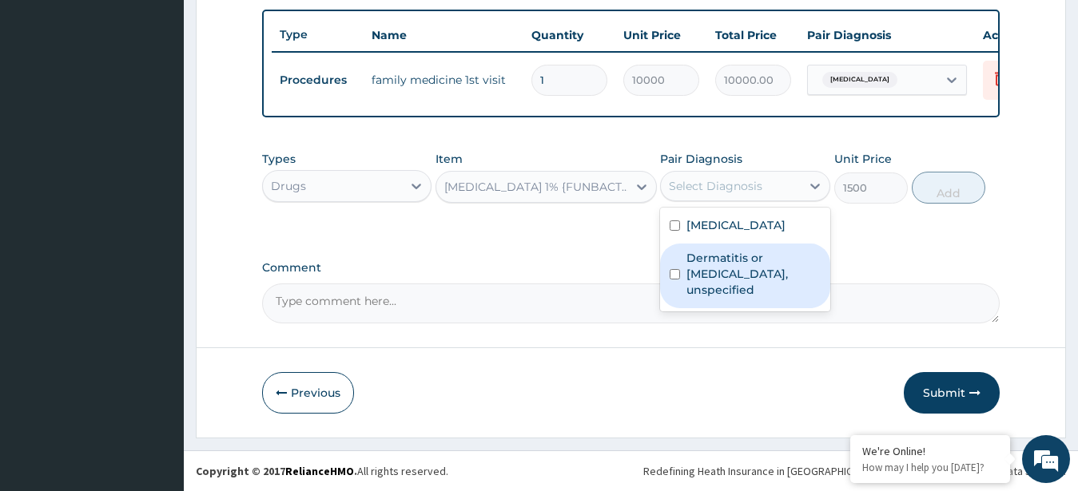
click at [725, 258] on label "Dermatitis or eczema, unspecified" at bounding box center [753, 274] width 134 height 48
checkbox input "true"
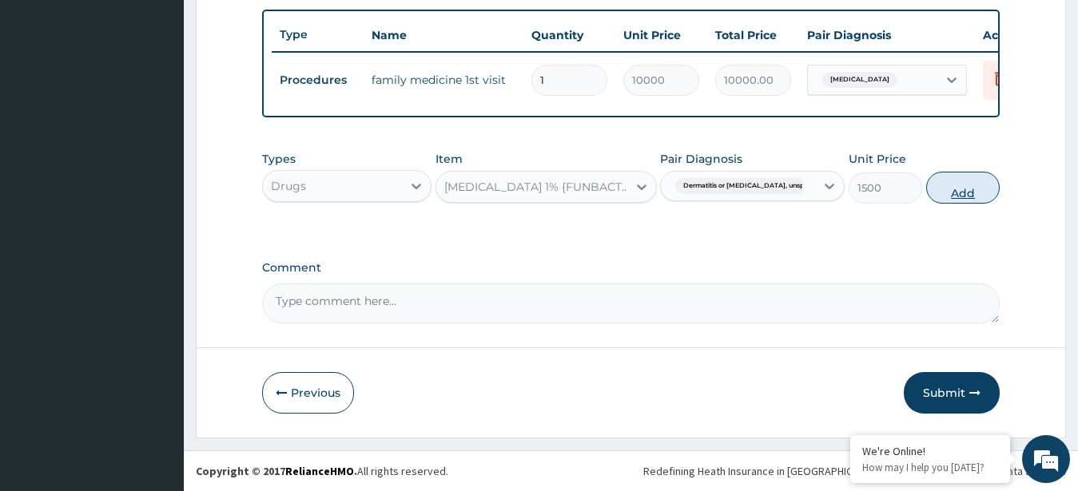
click at [944, 185] on button "Add" at bounding box center [963, 188] width 74 height 32
type input "0"
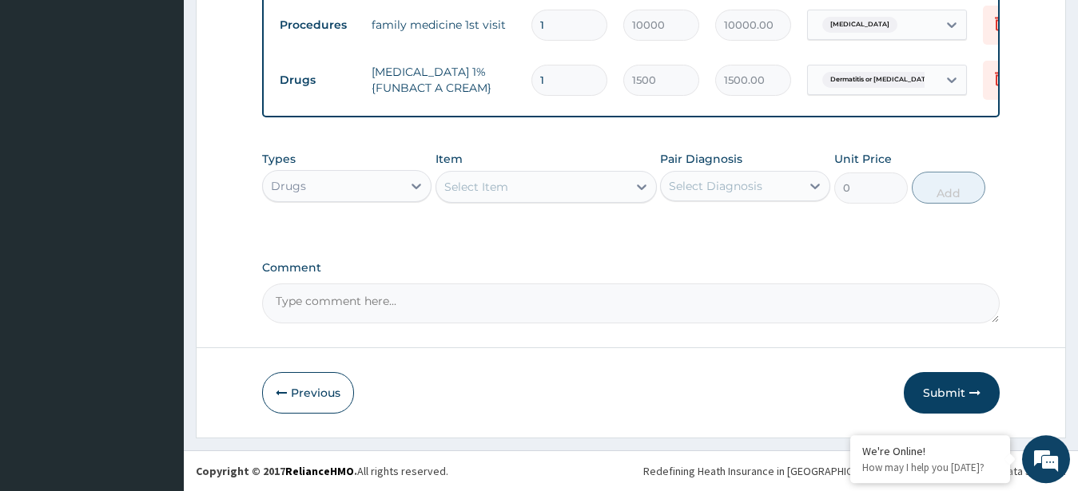
scroll to position [654, 0]
click at [956, 392] on button "Submit" at bounding box center [952, 393] width 96 height 42
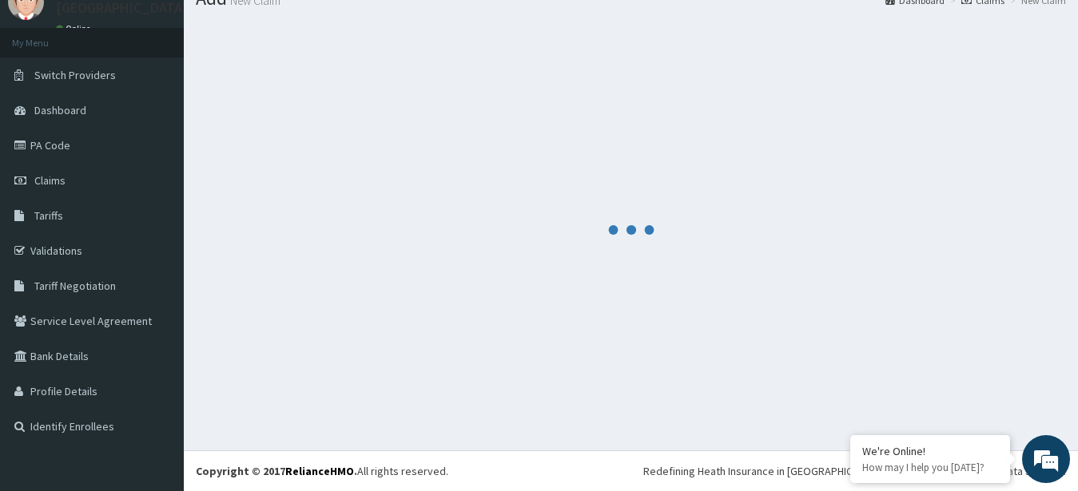
scroll to position [64, 0]
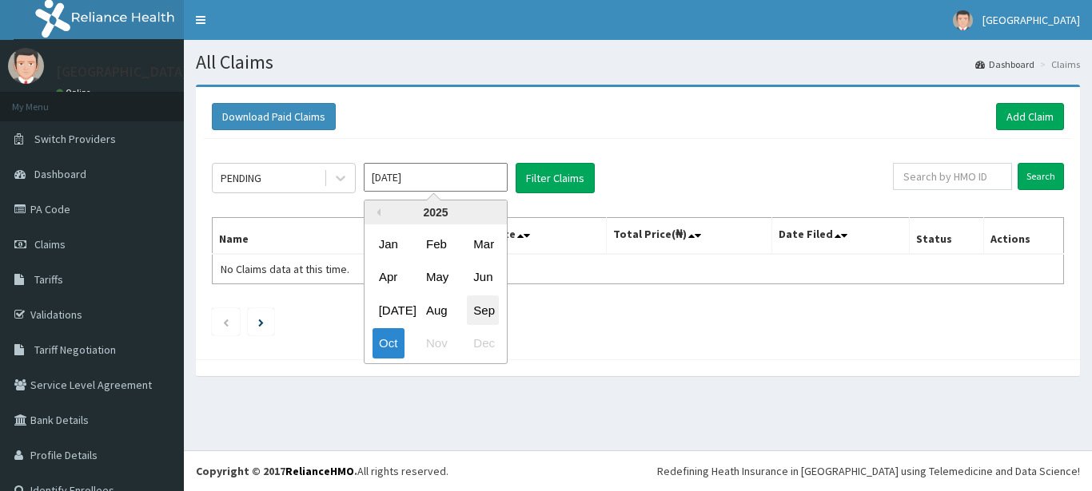
click at [492, 308] on div "Sep" at bounding box center [483, 311] width 32 height 30
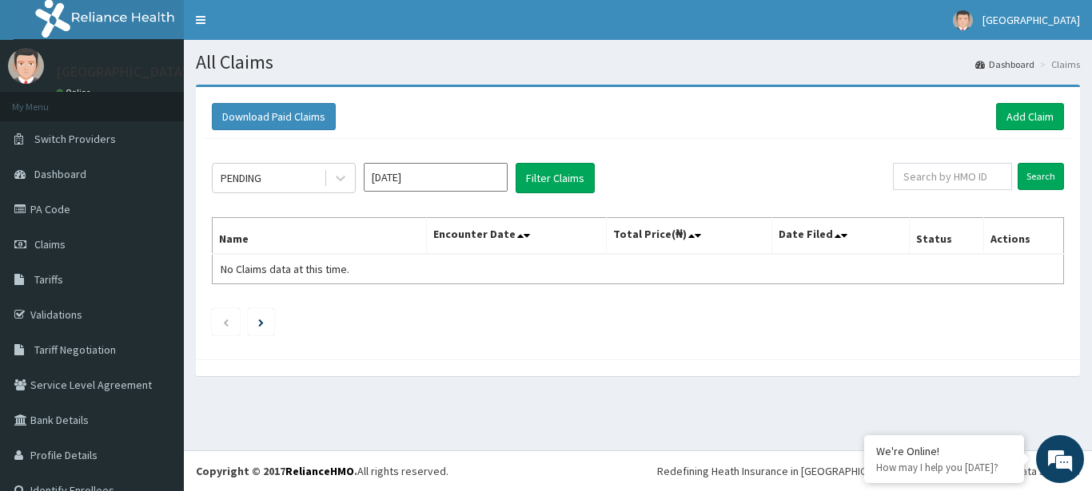
type input "[DATE]"
click at [543, 167] on button "Filter Claims" at bounding box center [554, 178] width 79 height 30
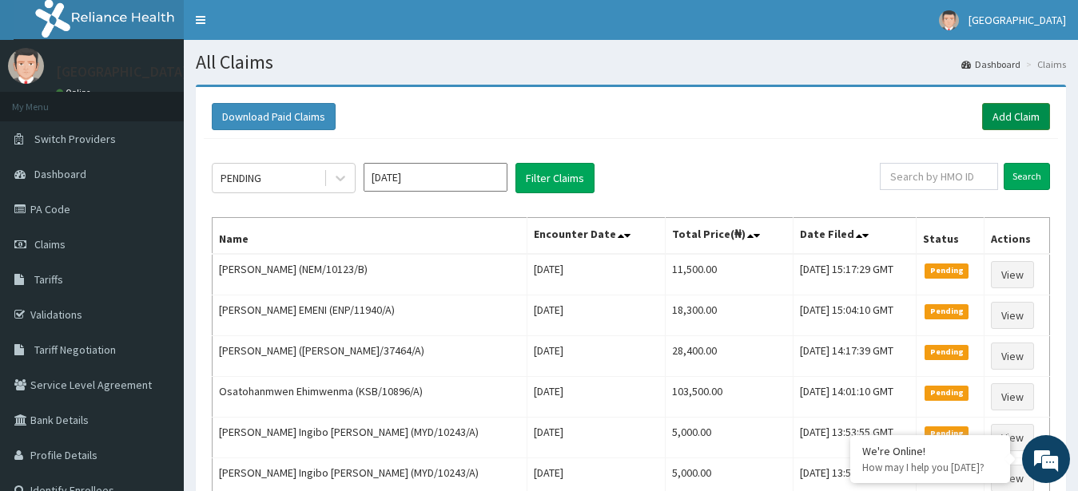
click at [1025, 108] on link "Add Claim" at bounding box center [1016, 116] width 68 height 27
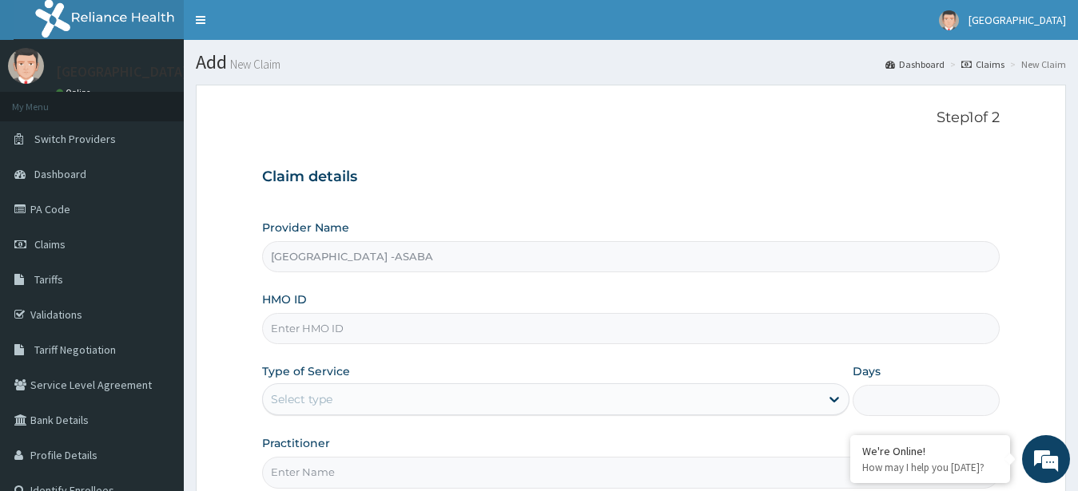
type input "[GEOGRAPHIC_DATA] -ASABA"
click at [447, 329] on input "HMO ID" at bounding box center [631, 328] width 738 height 31
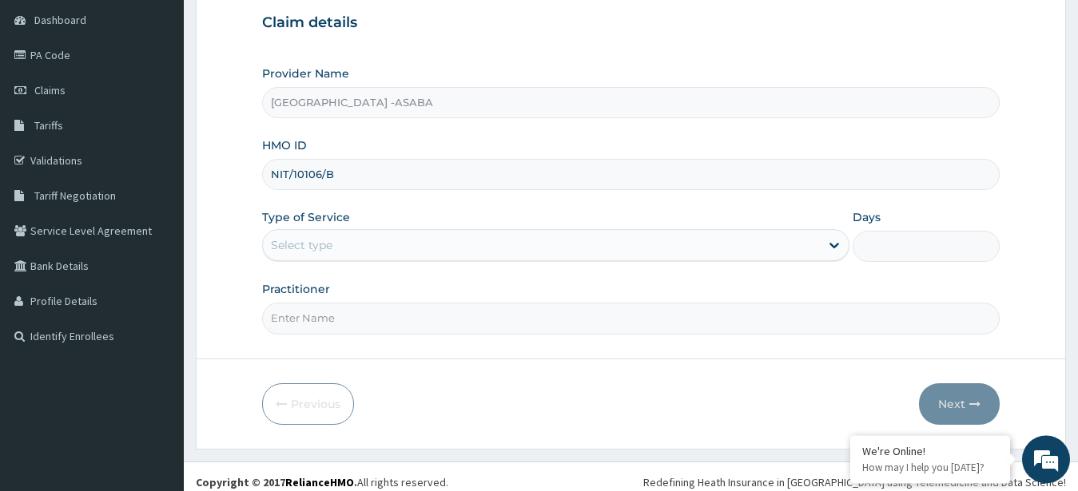
scroll to position [165, 0]
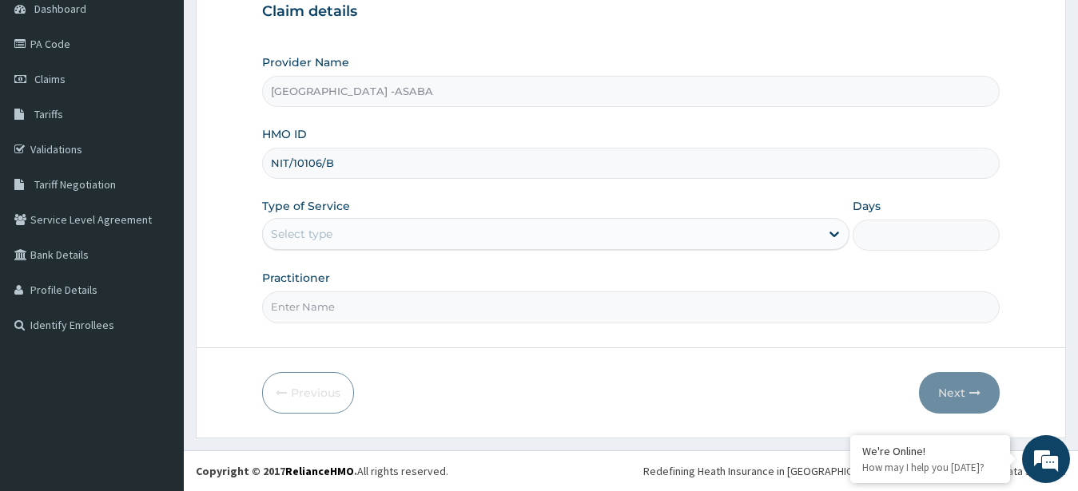
type input "NIT/10106/B"
click at [527, 229] on div "Select type" at bounding box center [542, 234] width 558 height 26
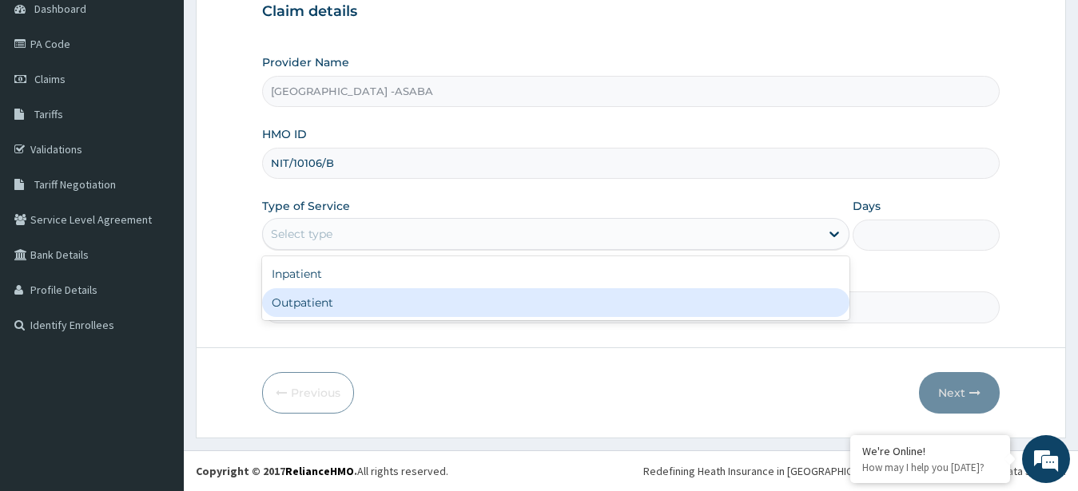
click at [395, 304] on div "Outpatient" at bounding box center [556, 302] width 588 height 29
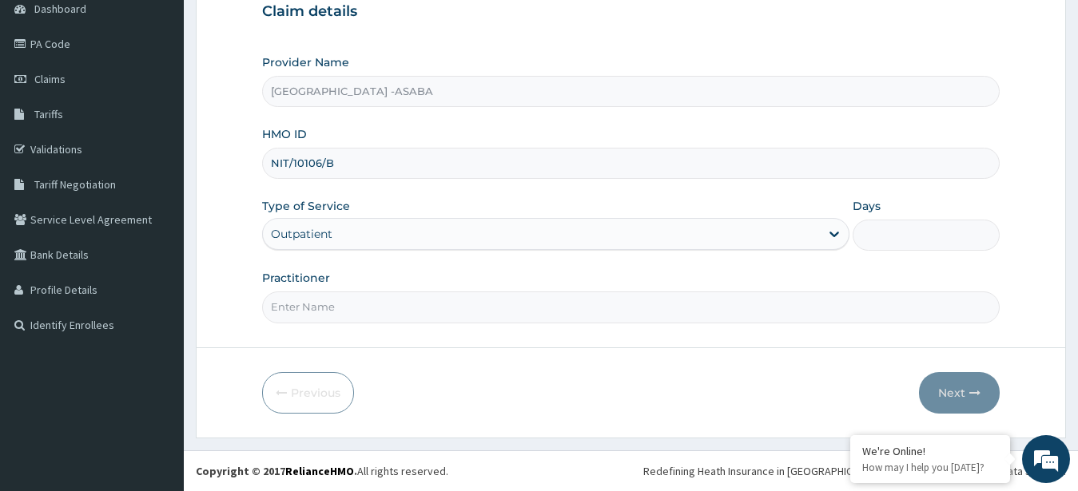
type input "1"
click at [449, 297] on input "Practitioner" at bounding box center [631, 307] width 738 height 31
type input "[PERSON_NAME]"
click at [976, 388] on icon "button" at bounding box center [974, 393] width 11 height 11
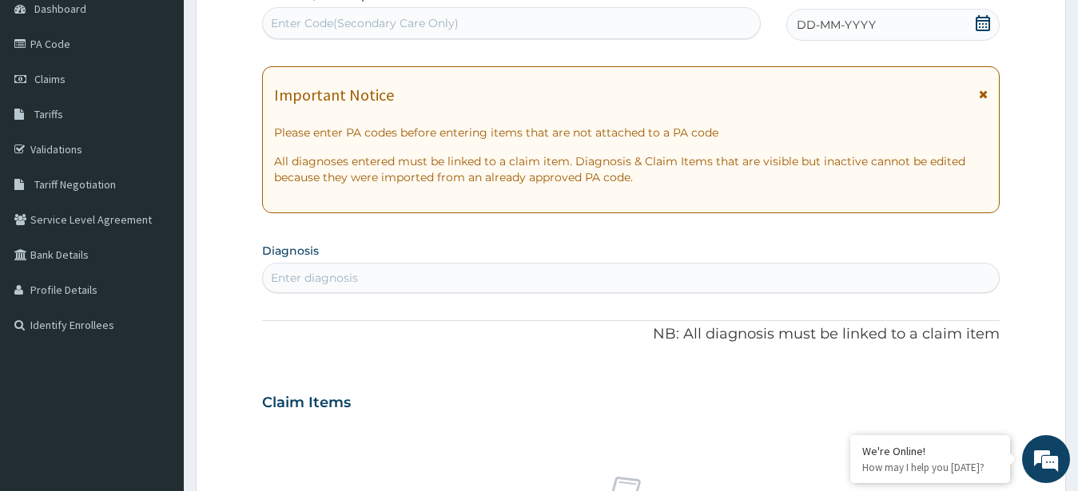
click at [638, 12] on div "Enter Code(Secondary Care Only)" at bounding box center [511, 23] width 497 height 26
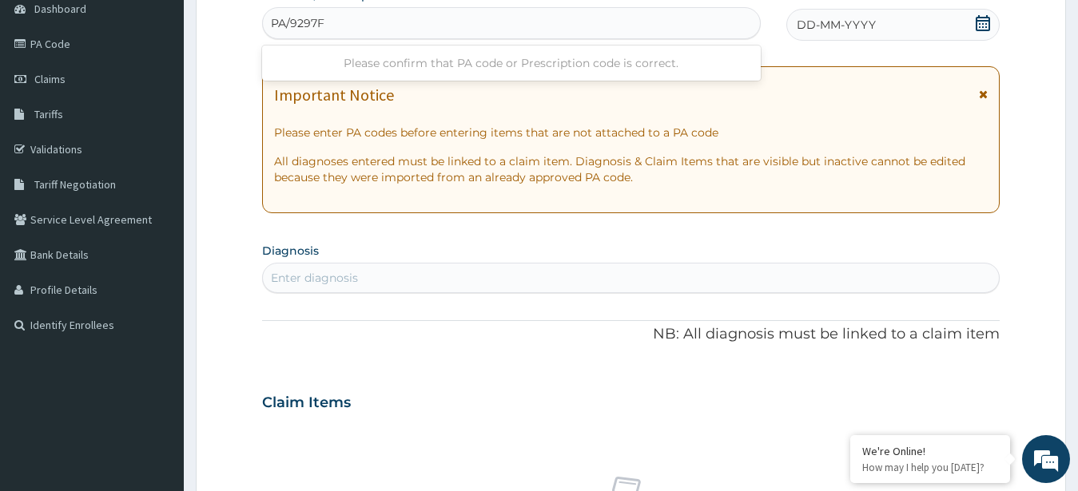
type input "PA/9297FC"
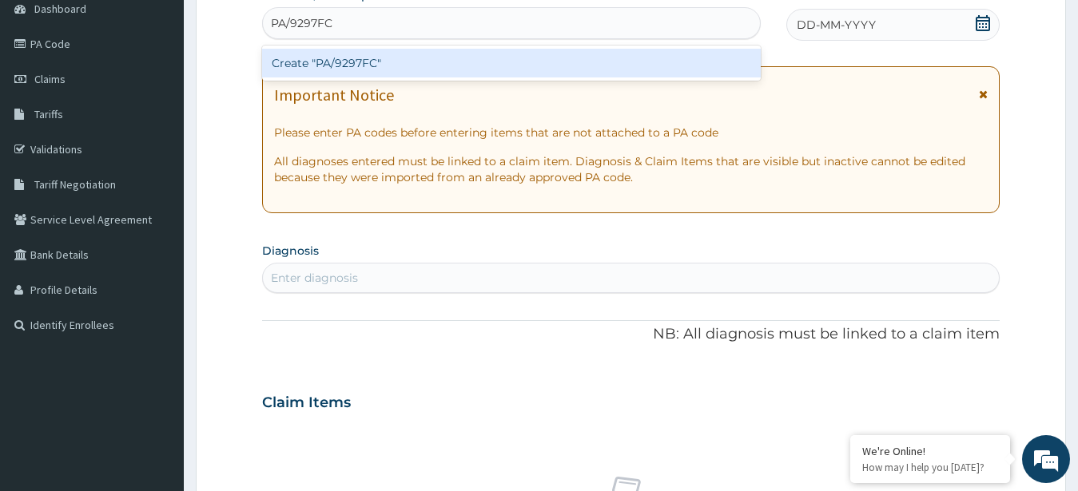
click at [575, 66] on div "Create "PA/9297FC"" at bounding box center [511, 63] width 499 height 29
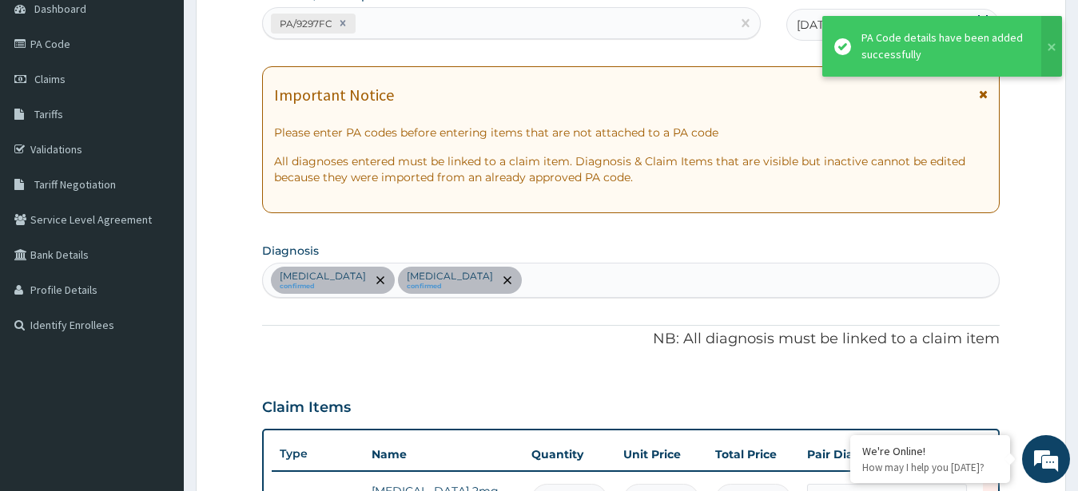
scroll to position [585, 0]
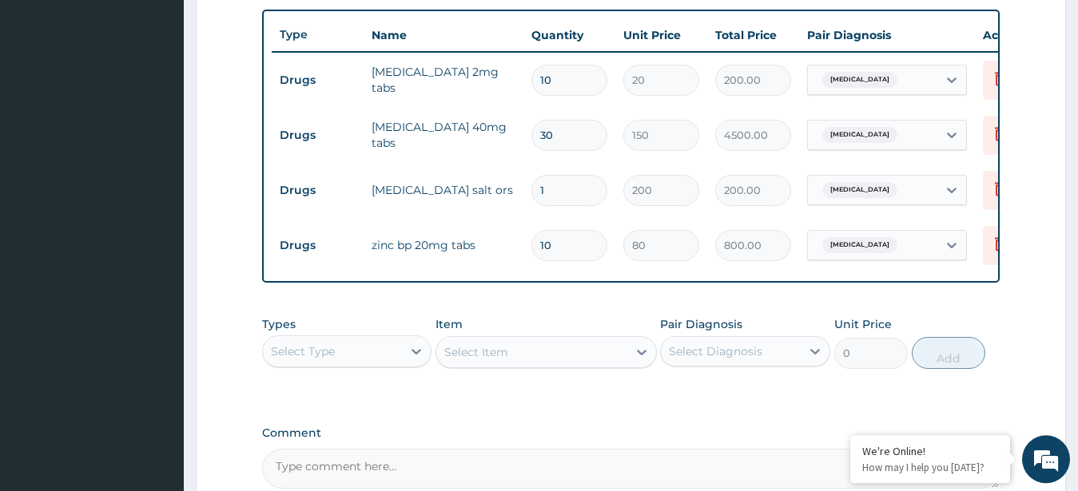
click at [564, 191] on input "1" at bounding box center [569, 190] width 76 height 31
type input "0.00"
type input "2"
type input "400.00"
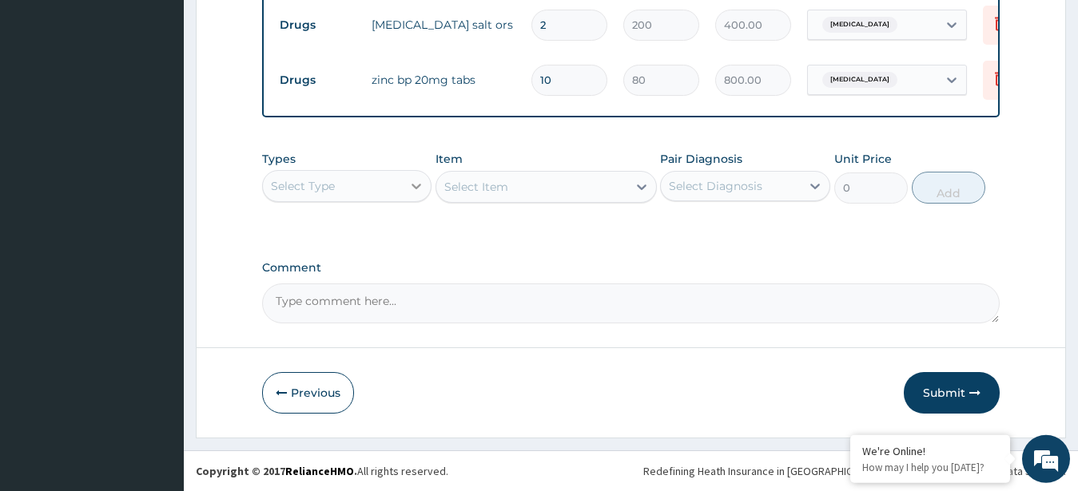
type input "2"
click at [406, 195] on div at bounding box center [416, 186] width 29 height 29
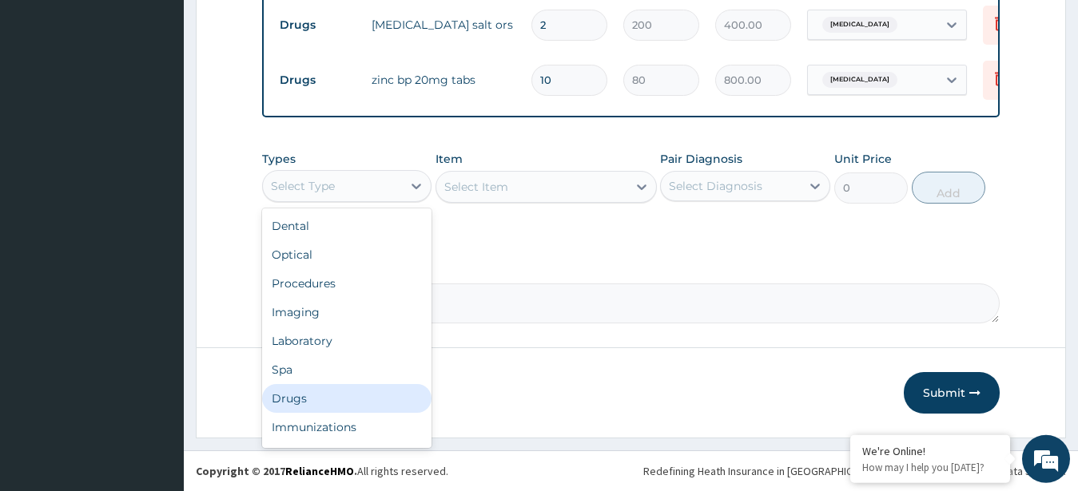
click at [323, 405] on div "Drugs" at bounding box center [347, 398] width 170 height 29
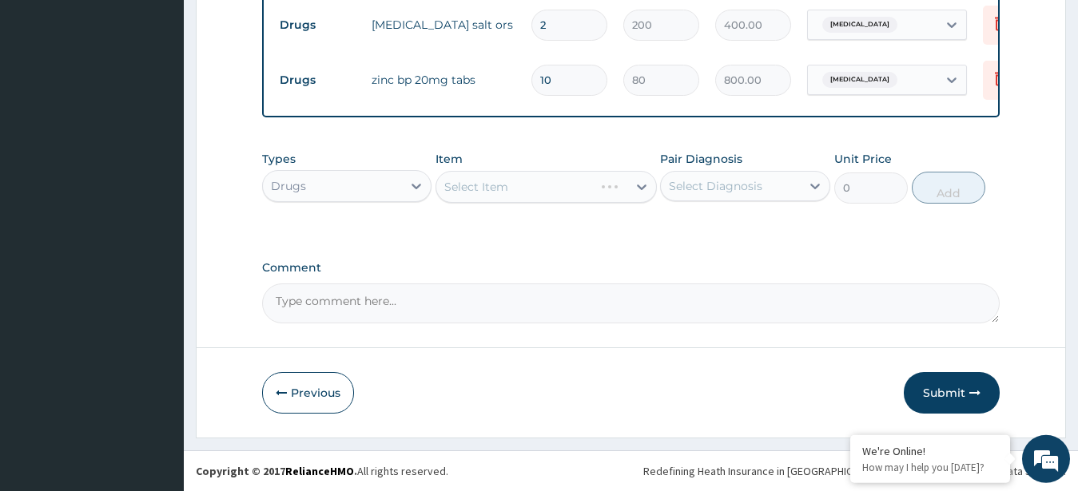
click at [371, 182] on div "Drugs" at bounding box center [333, 186] width 140 height 26
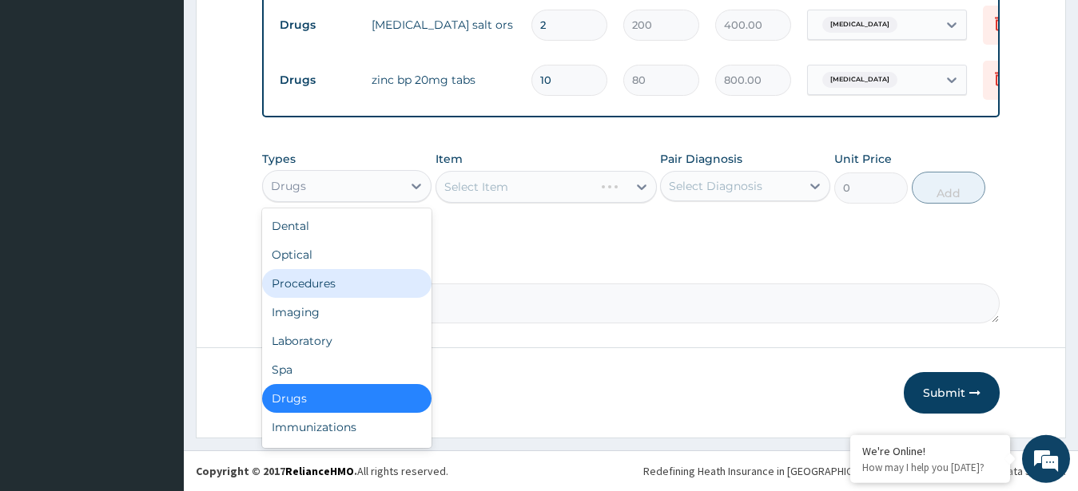
click at [384, 277] on div "Procedures" at bounding box center [347, 283] width 170 height 29
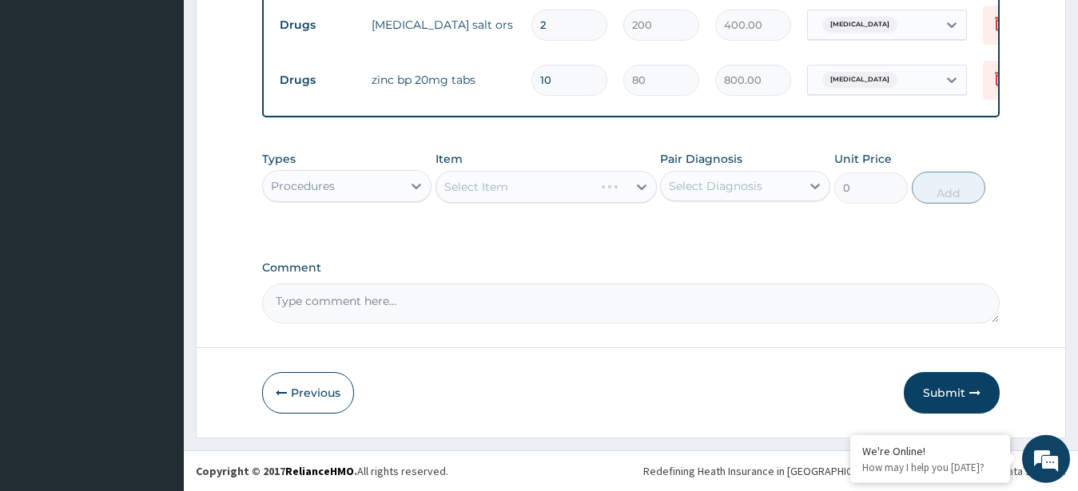
click at [532, 189] on div "Select Item" at bounding box center [546, 187] width 221 height 32
click at [522, 199] on div "Select Item" at bounding box center [531, 187] width 191 height 26
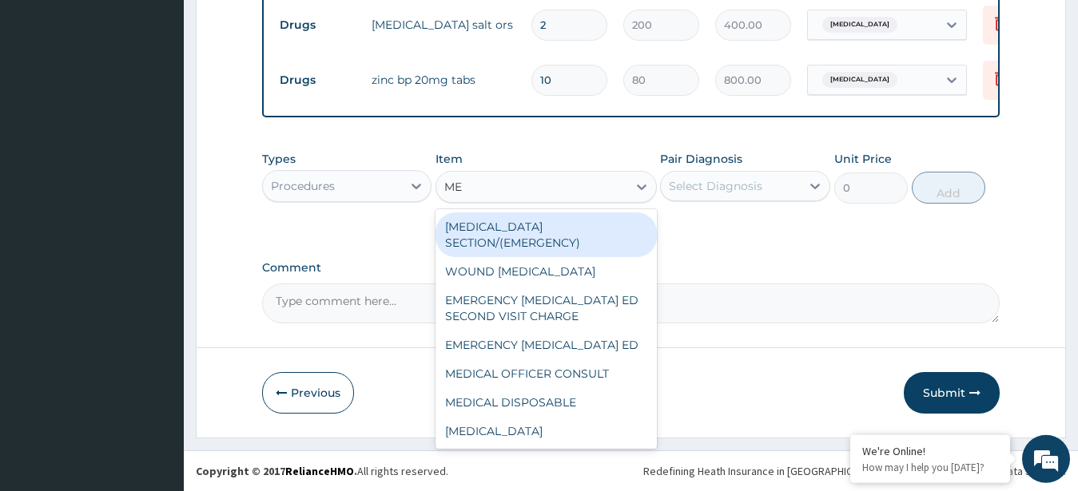
type input "MED"
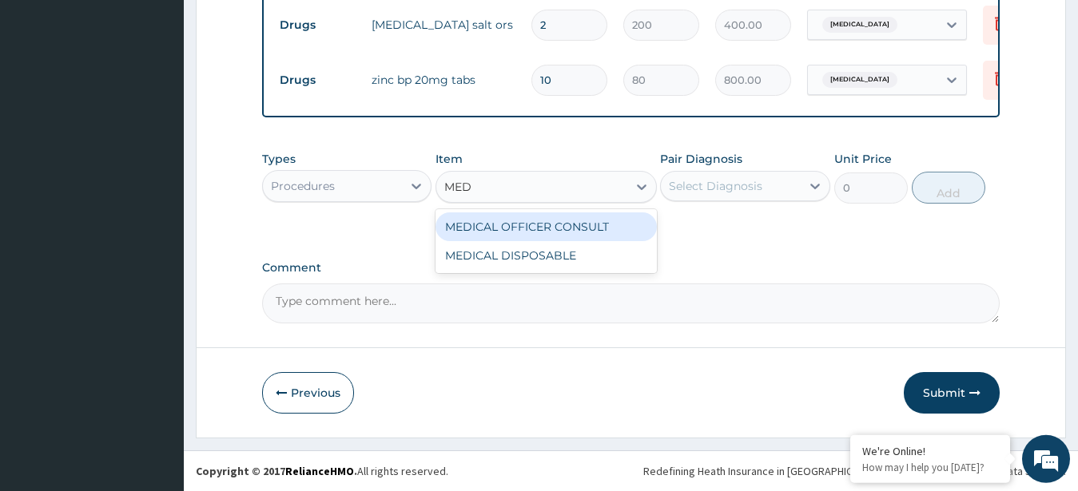
click at [549, 229] on div "MEDICAL OFFICER CONSULT" at bounding box center [546, 227] width 221 height 29
type input "10000"
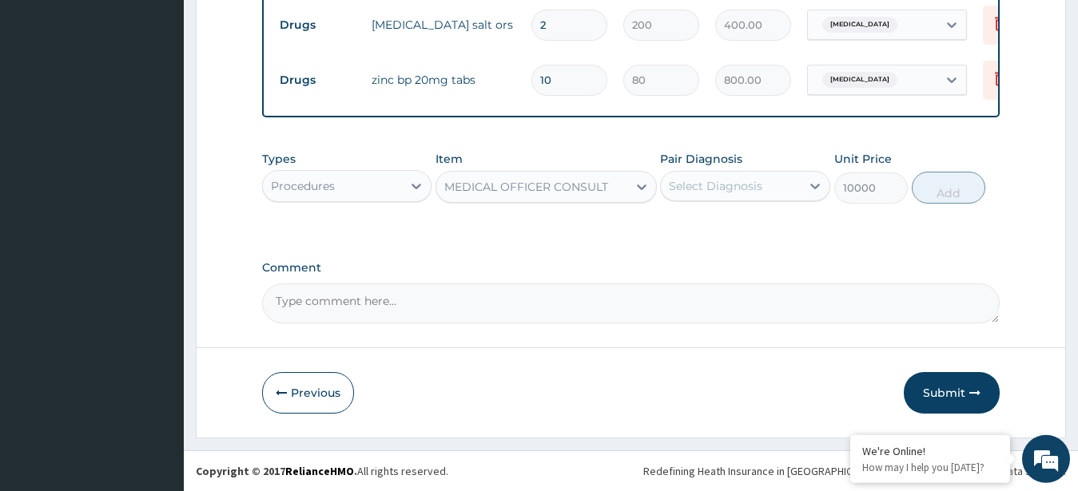
click at [721, 198] on div "Select Diagnosis" at bounding box center [731, 186] width 140 height 26
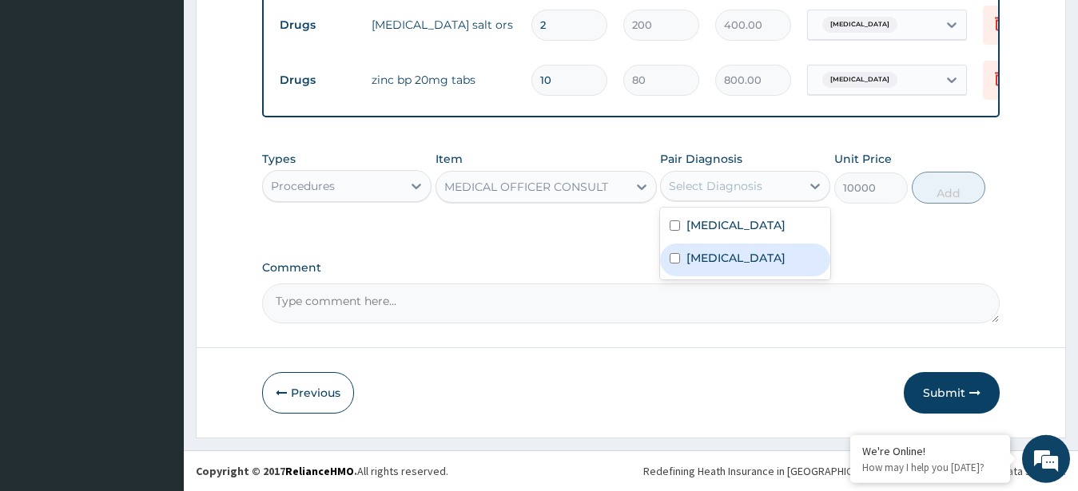
click at [723, 249] on div "[MEDICAL_DATA]" at bounding box center [745, 260] width 170 height 33
checkbox input "true"
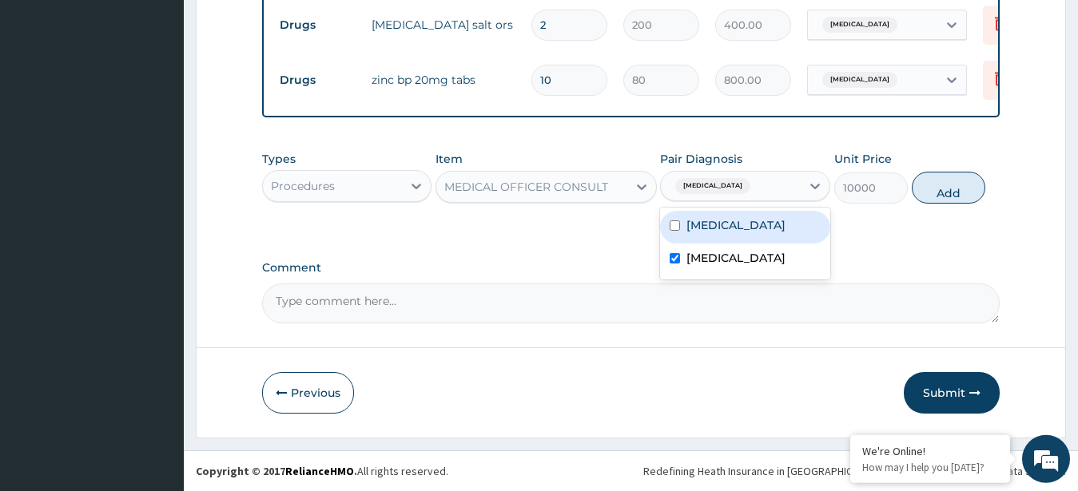
click at [738, 233] on label "[MEDICAL_DATA]" at bounding box center [735, 225] width 99 height 16
checkbox input "true"
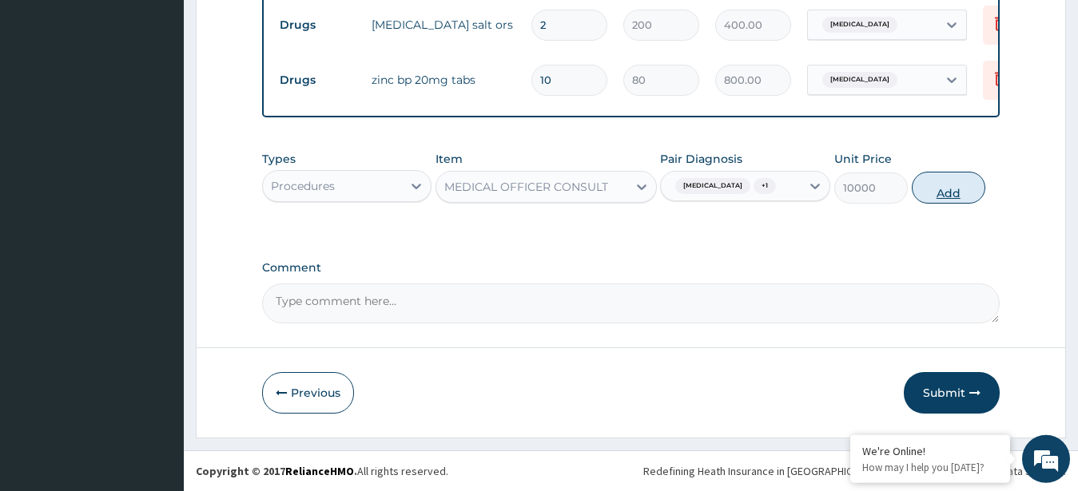
click at [926, 191] on button "Add" at bounding box center [949, 188] width 74 height 32
type input "0"
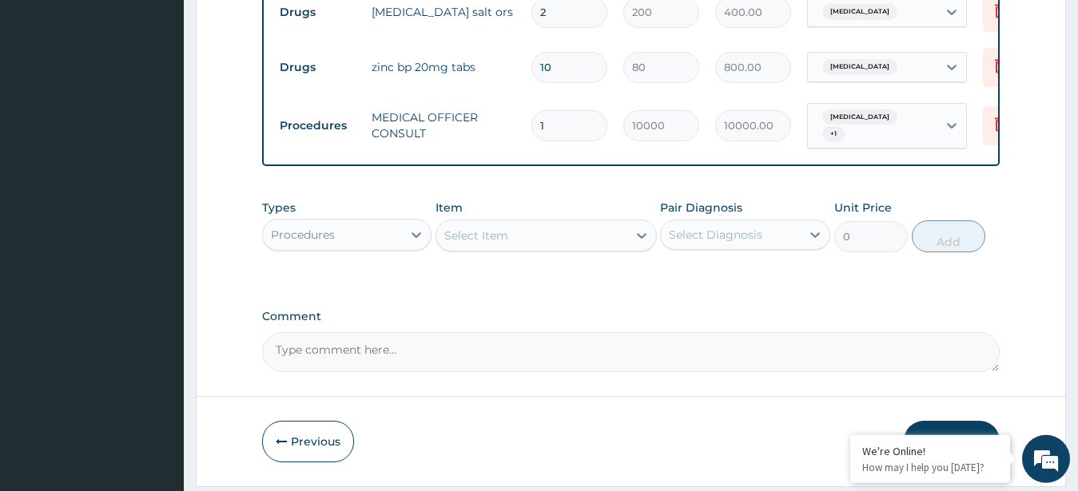
scroll to position [819, 0]
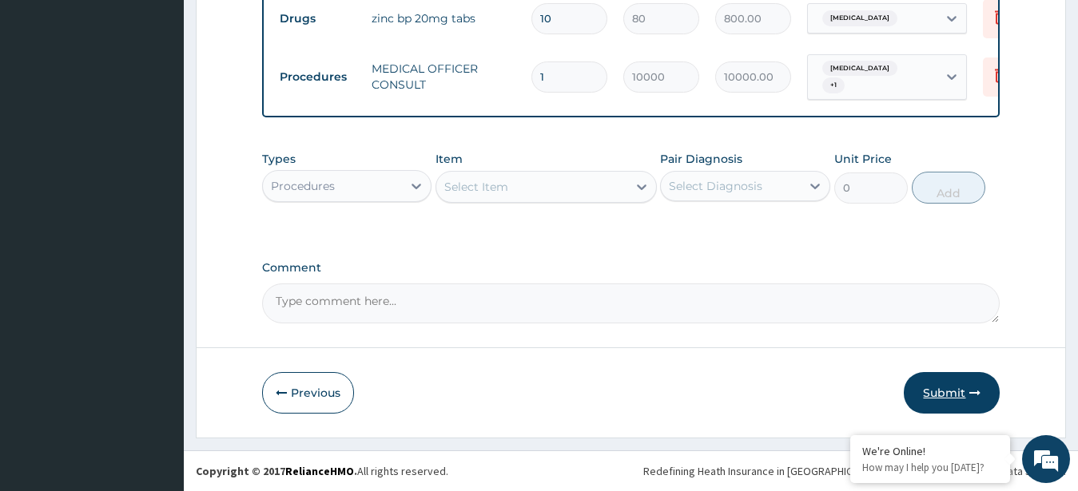
click at [955, 385] on button "Submit" at bounding box center [952, 393] width 96 height 42
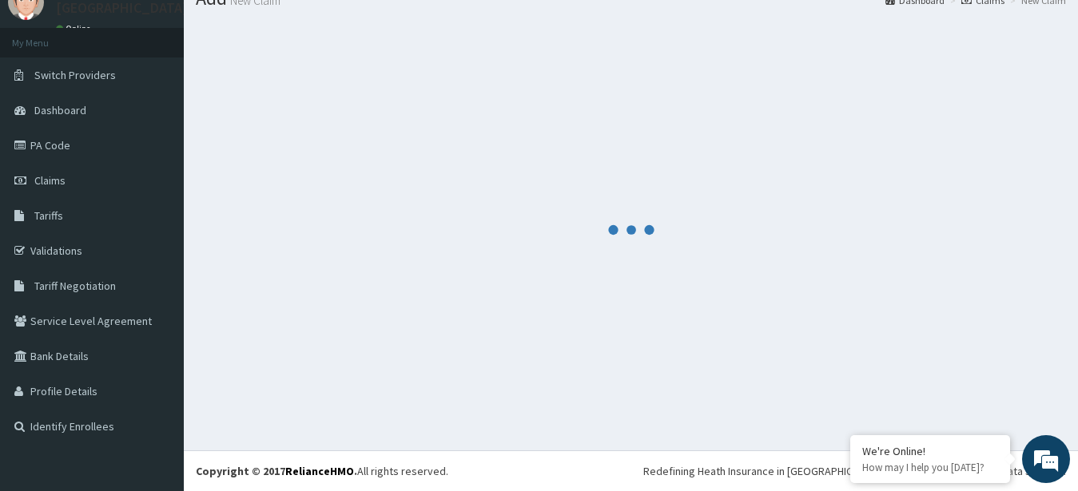
scroll to position [64, 0]
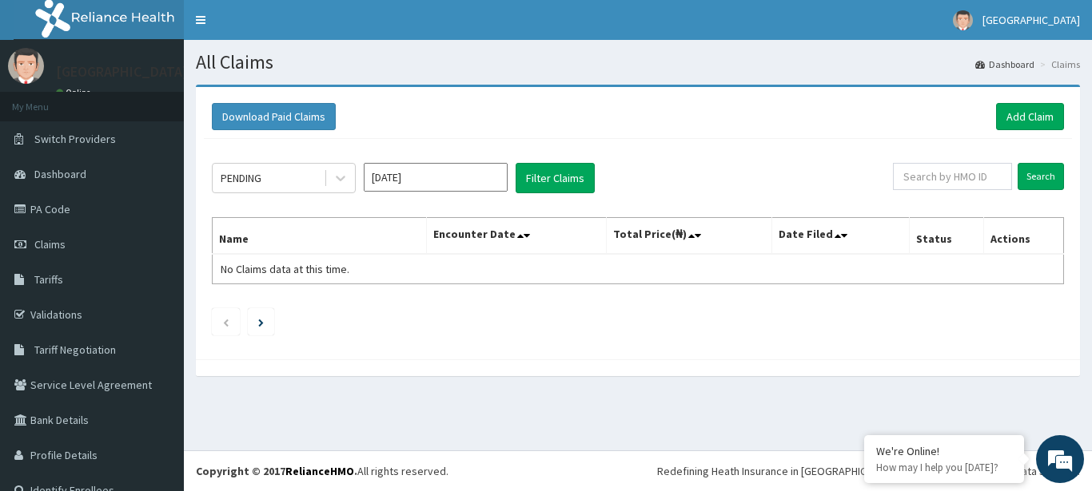
click at [484, 182] on input "Oct 2025" at bounding box center [436, 177] width 144 height 29
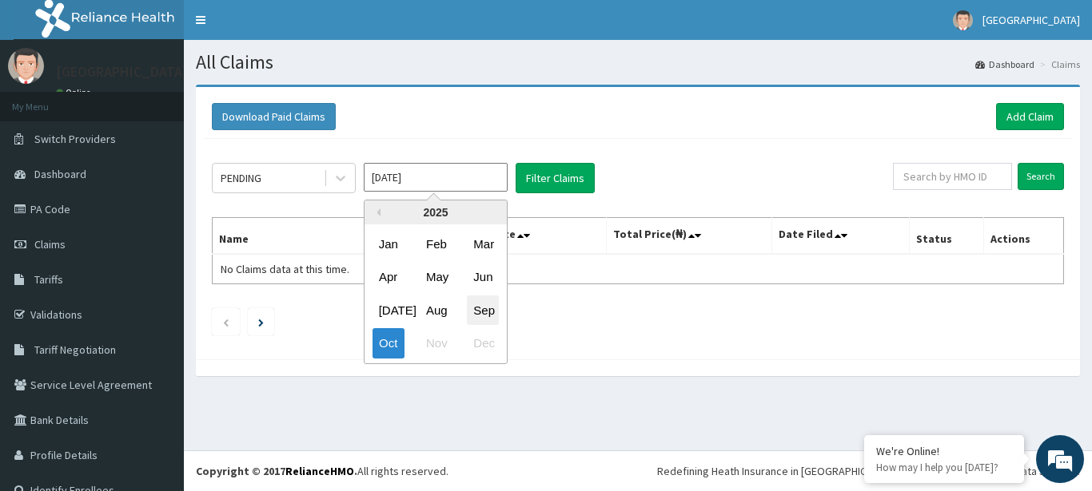
click at [487, 310] on div "Sep" at bounding box center [483, 311] width 32 height 30
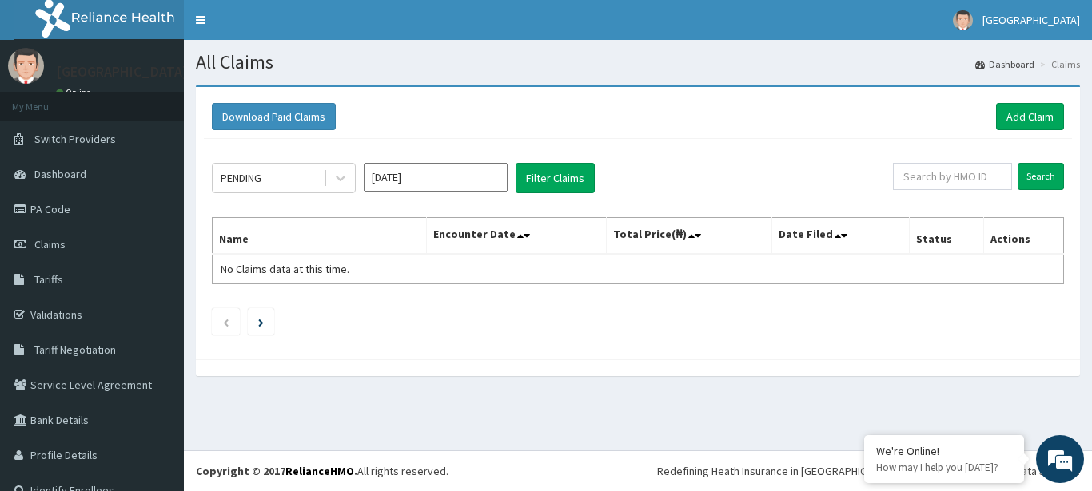
type input "Sep 2025"
click at [555, 176] on button "Filter Claims" at bounding box center [554, 178] width 79 height 30
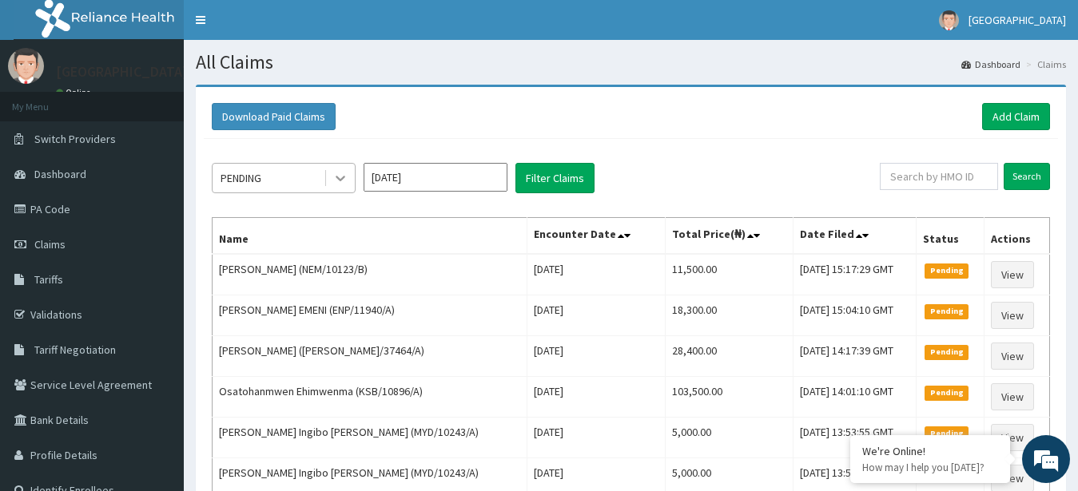
click at [332, 181] on icon at bounding box center [340, 178] width 16 height 16
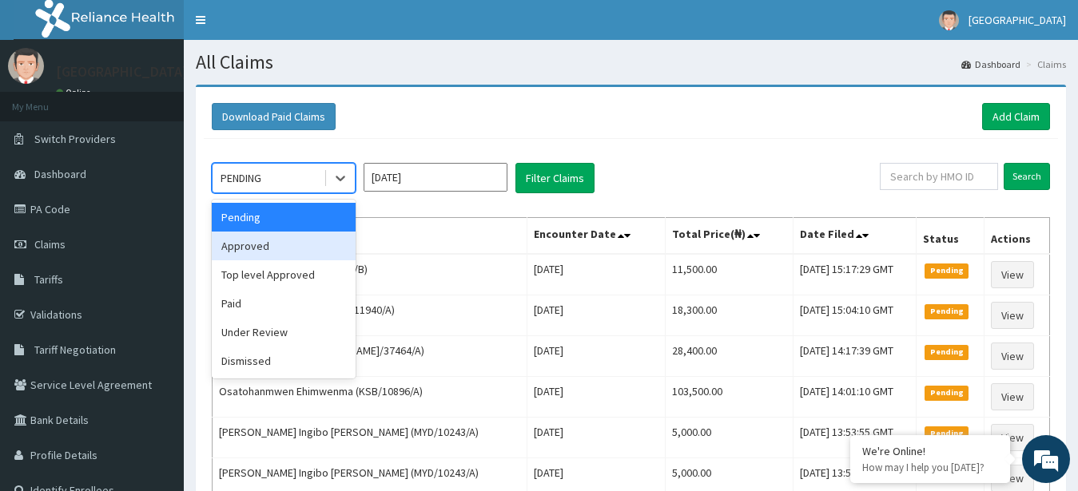
click at [264, 249] on div "Approved" at bounding box center [284, 246] width 144 height 29
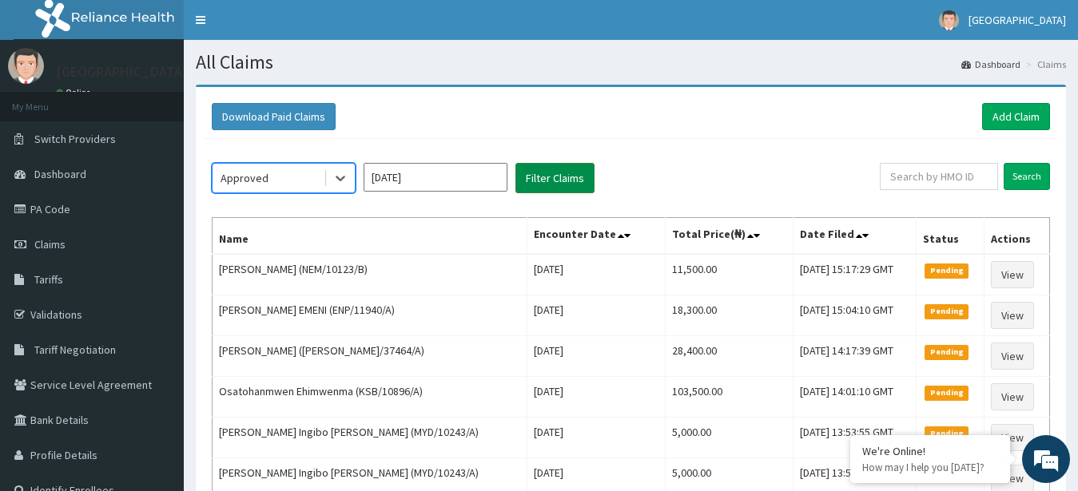
click at [555, 178] on button "Filter Claims" at bounding box center [554, 178] width 79 height 30
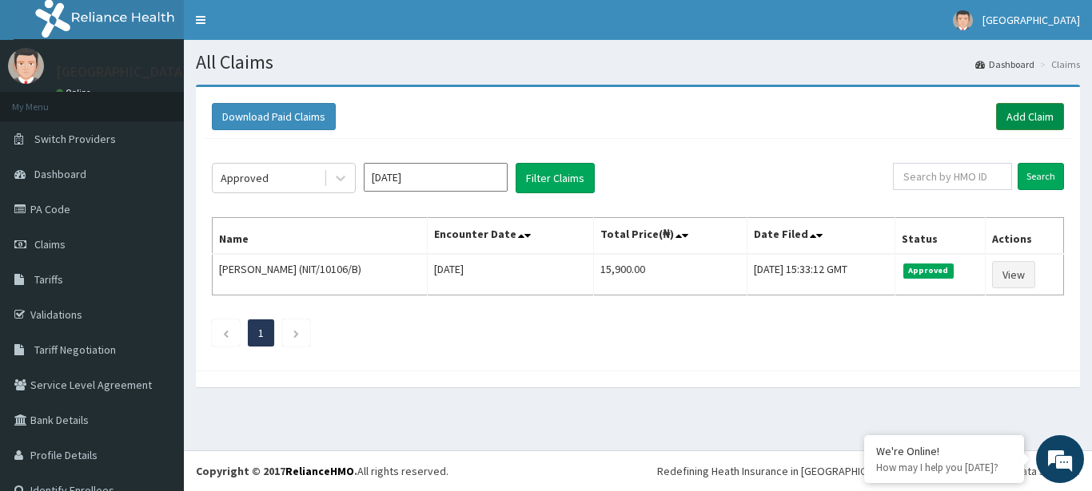
click at [1010, 113] on link "Add Claim" at bounding box center [1030, 116] width 68 height 27
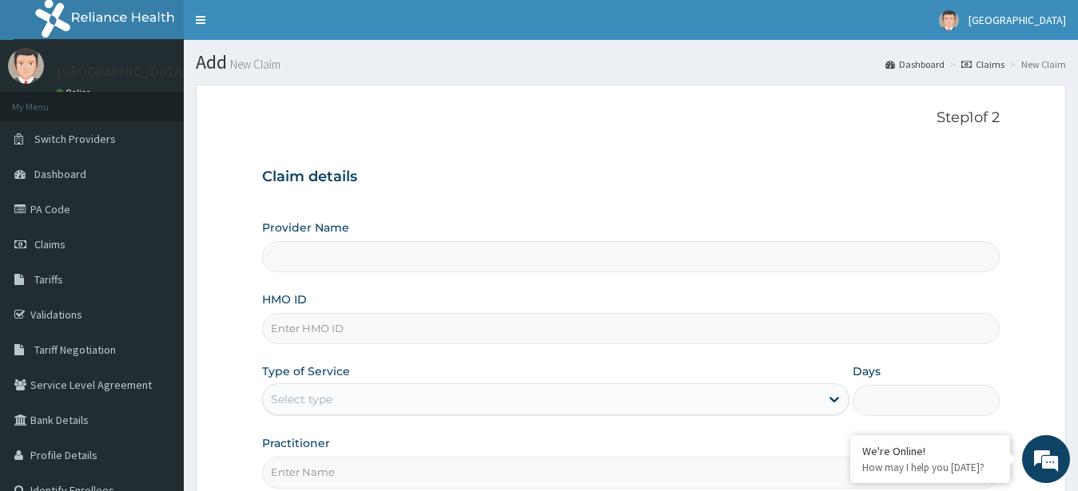
type input "[GEOGRAPHIC_DATA] -ASABA"
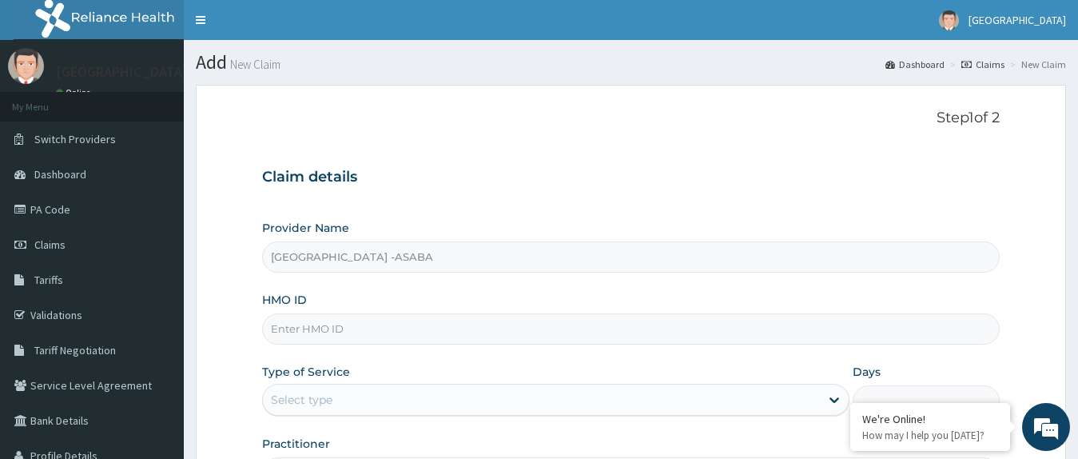
click at [444, 324] on input "HMO ID" at bounding box center [631, 328] width 738 height 31
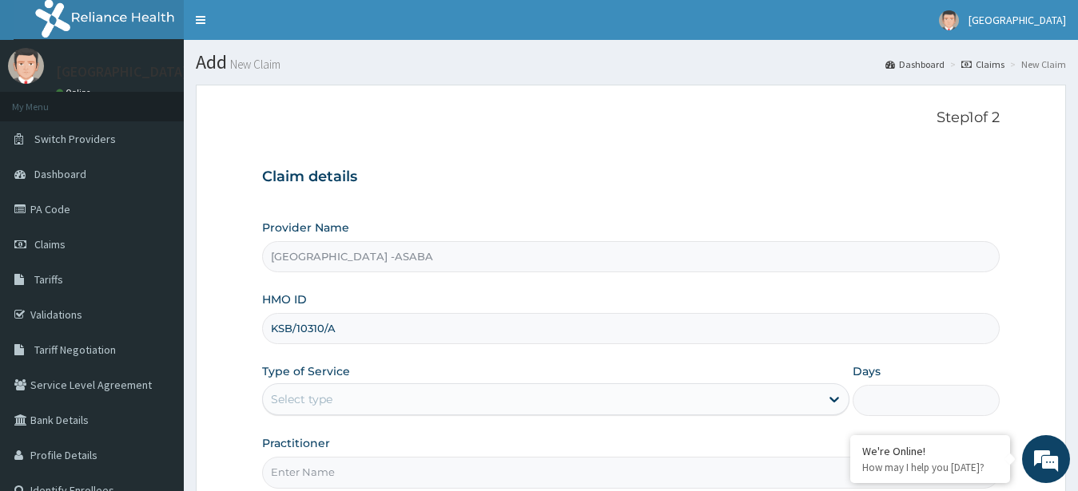
type input "KSB/10310/A"
click at [543, 397] on div "Select type" at bounding box center [542, 400] width 558 height 26
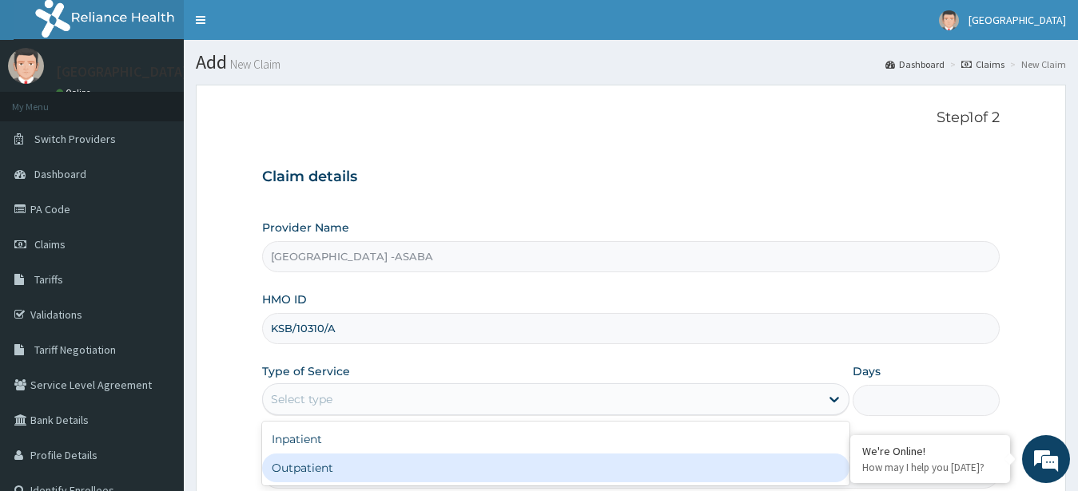
click at [501, 468] on div "Outpatient" at bounding box center [556, 468] width 588 height 29
type input "1"
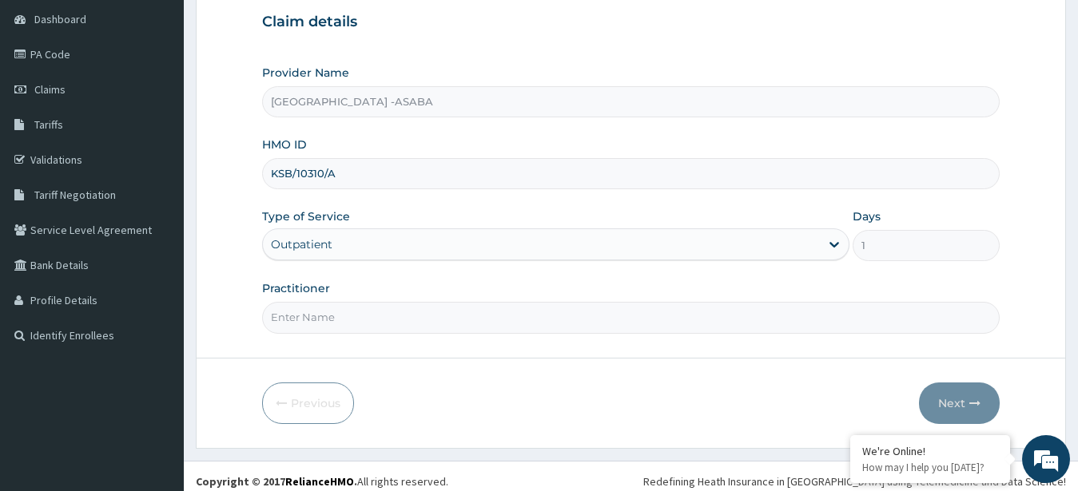
scroll to position [165, 0]
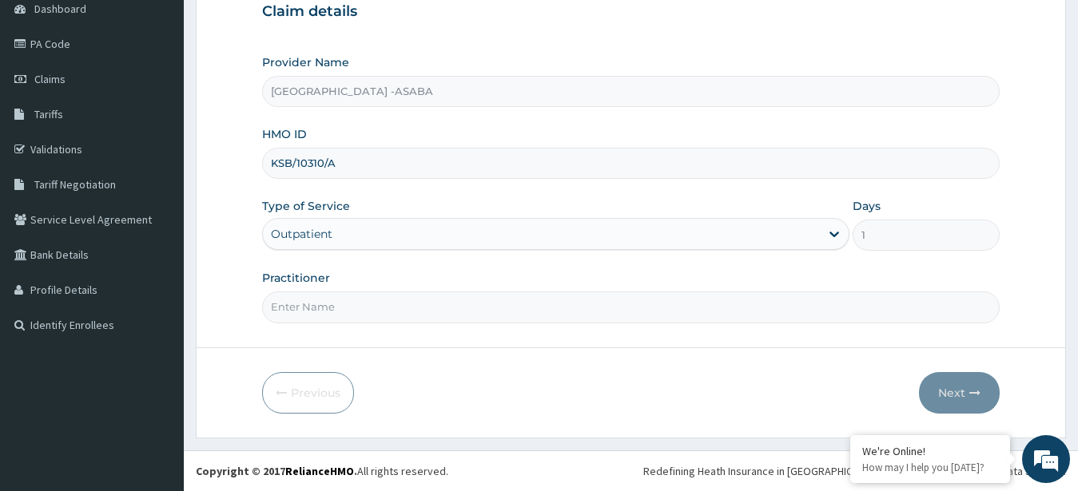
click at [694, 19] on h3 "Claim details" at bounding box center [631, 12] width 738 height 18
click at [459, 308] on input "Practitioner" at bounding box center [631, 307] width 738 height 31
type input "[PERSON_NAME]"
click at [937, 384] on button "Next" at bounding box center [959, 393] width 81 height 42
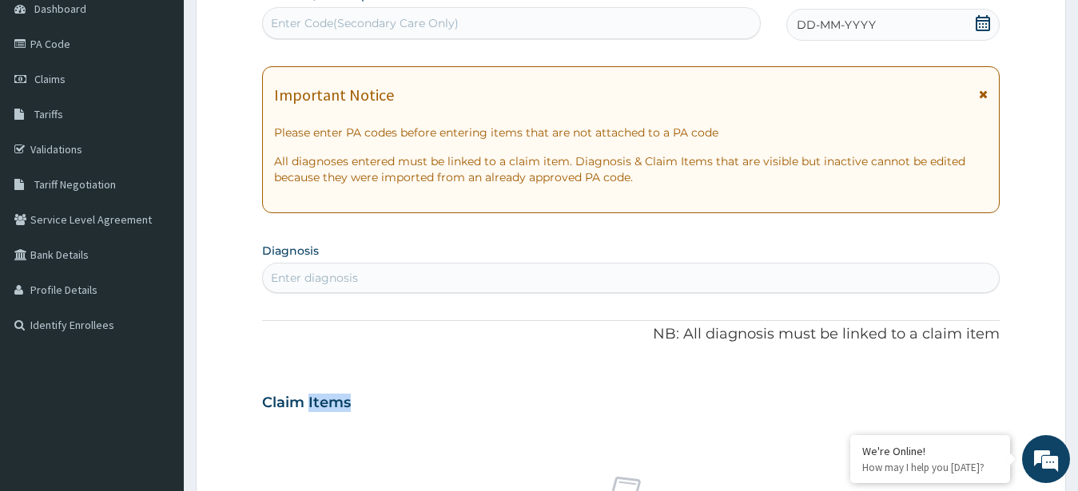
click at [656, 24] on div "Enter Code(Secondary Care Only)" at bounding box center [511, 23] width 497 height 26
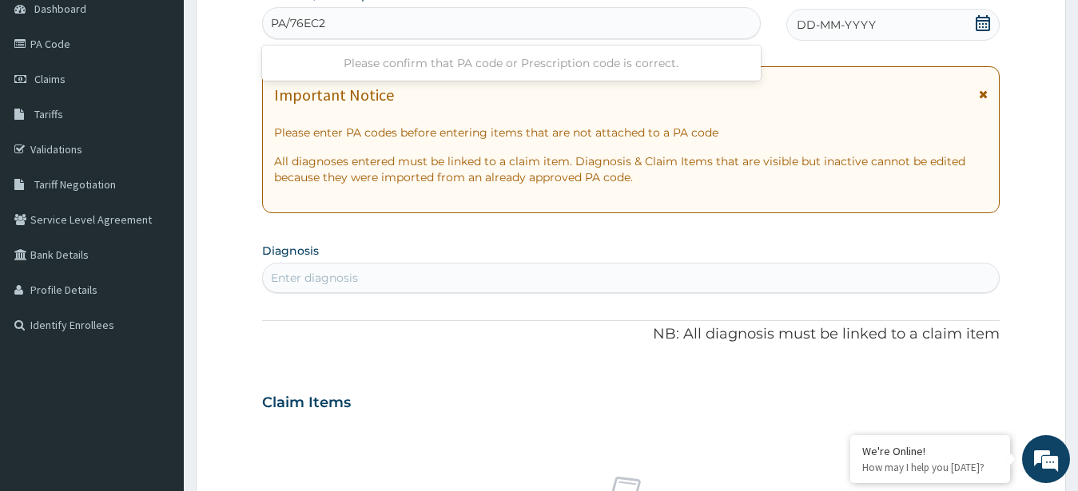
type input "PA/76EC2E"
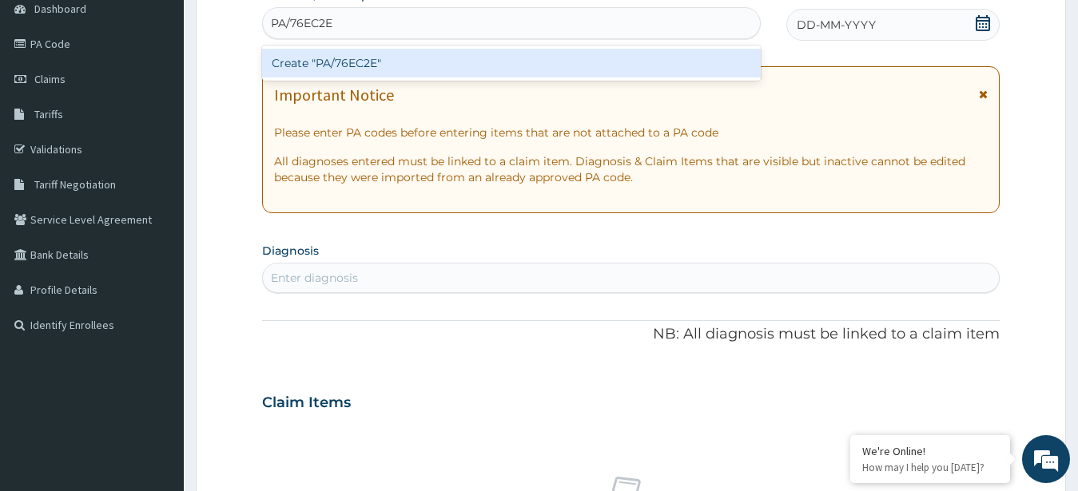
click at [526, 61] on div "Create "PA/76EC2E"" at bounding box center [511, 63] width 499 height 29
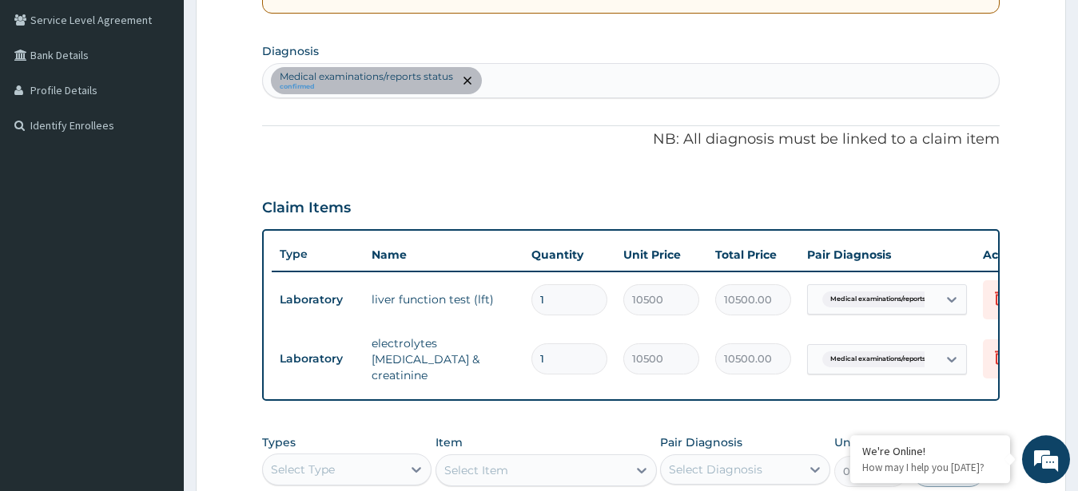
scroll to position [352, 0]
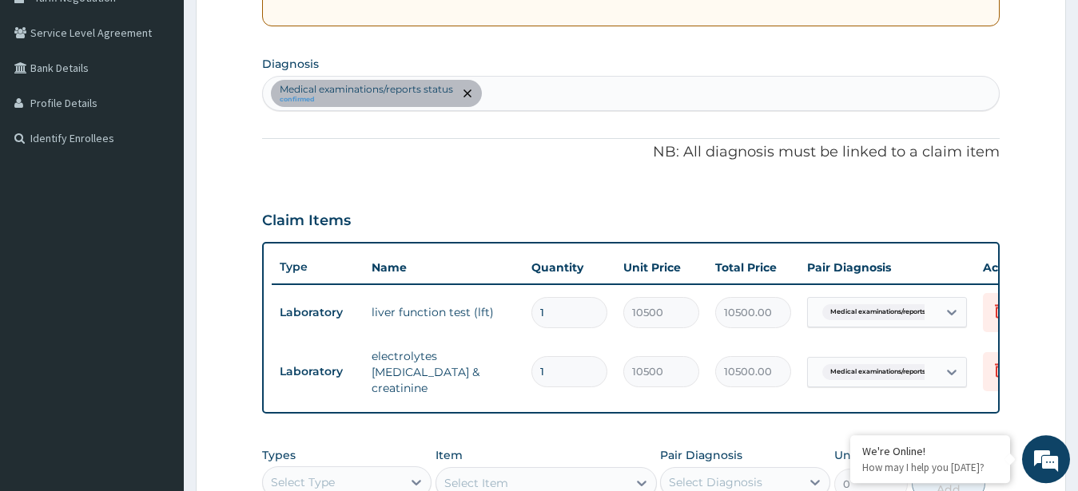
click at [581, 91] on div "Medical examinations/reports status confirmed" at bounding box center [631, 94] width 737 height 34
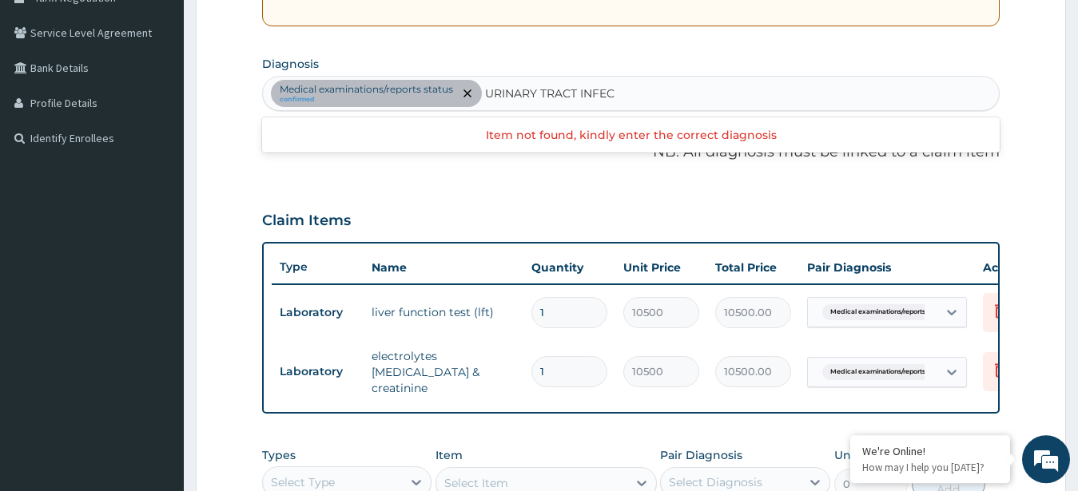
type input "URINARY TRACT INFECT"
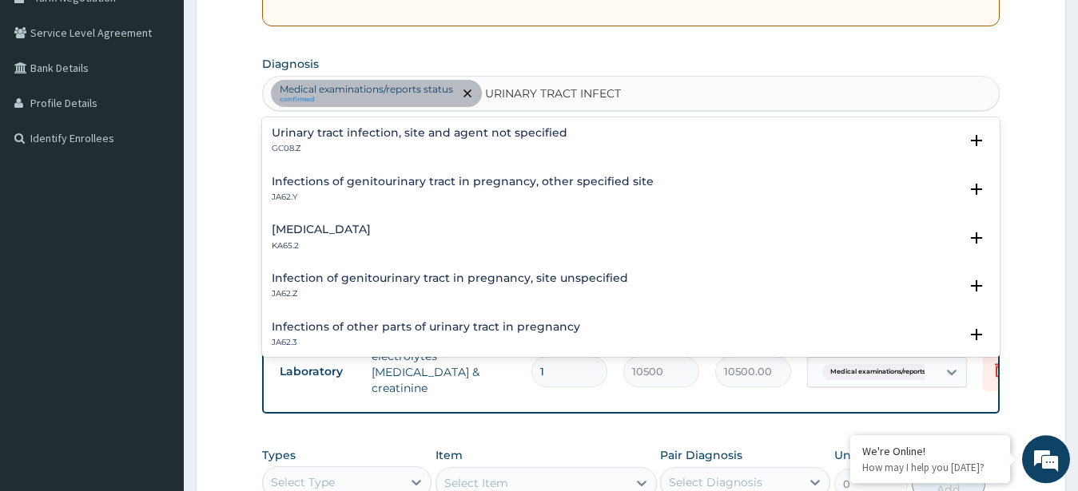
click at [412, 133] on h4 "Urinary tract infection, site and agent not specified" at bounding box center [420, 133] width 296 height 12
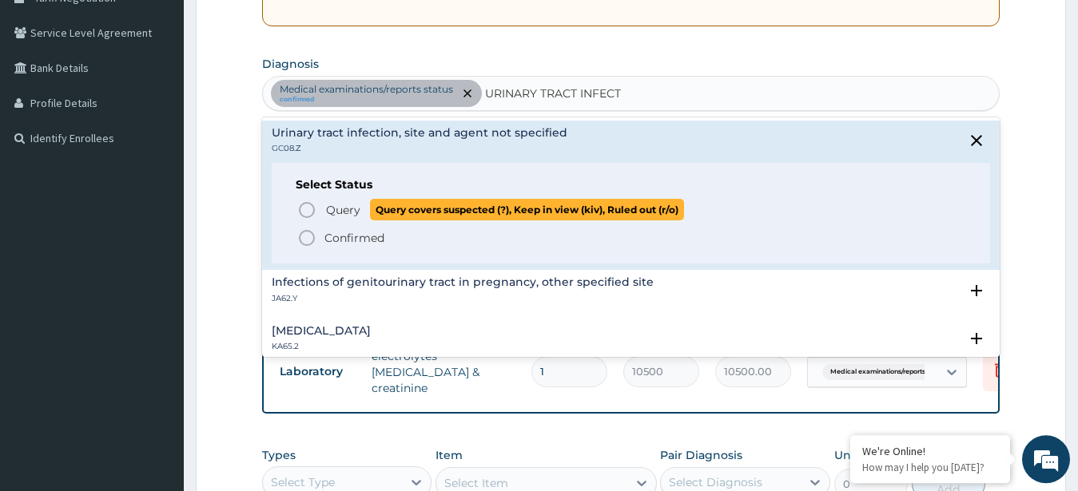
click at [305, 209] on icon "status option query" at bounding box center [306, 210] width 19 height 19
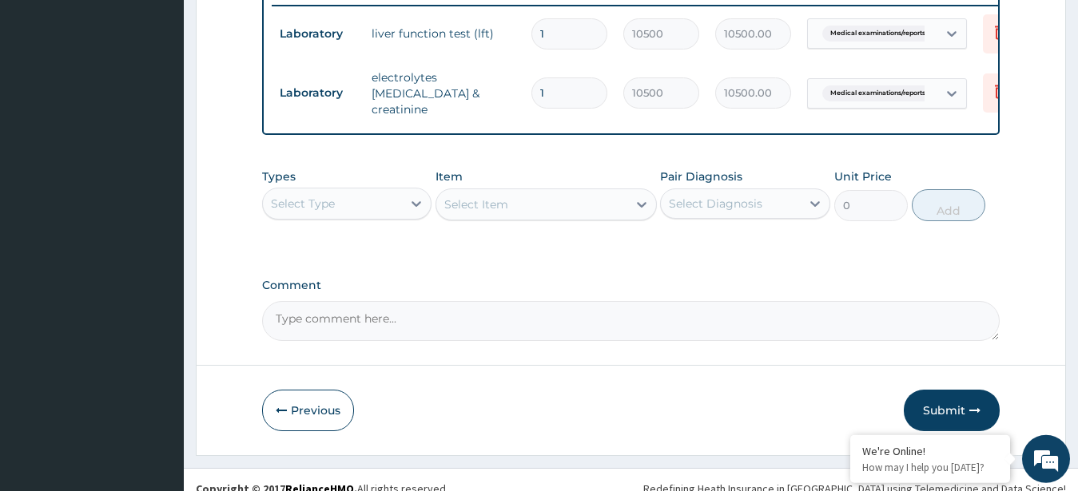
scroll to position [654, 0]
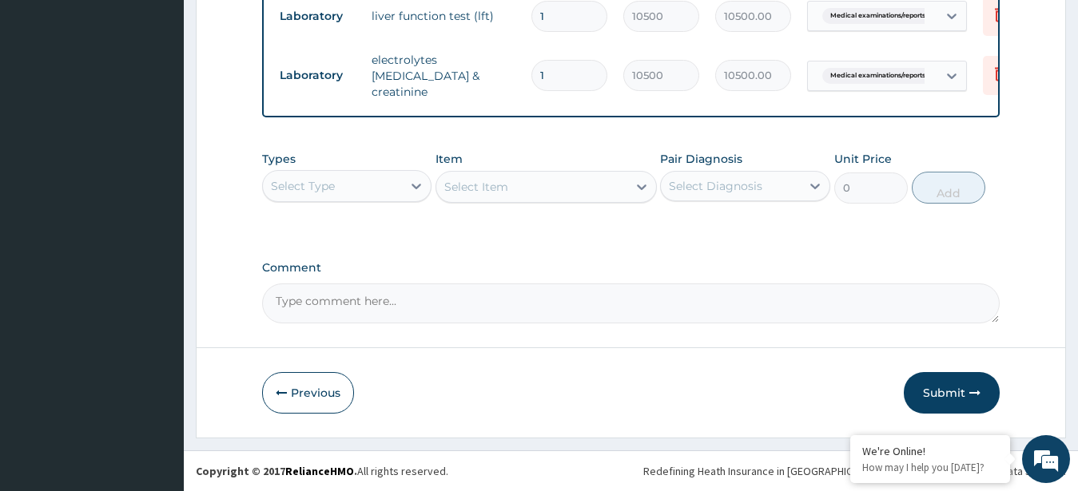
click at [390, 191] on div "Select Type" at bounding box center [333, 186] width 140 height 26
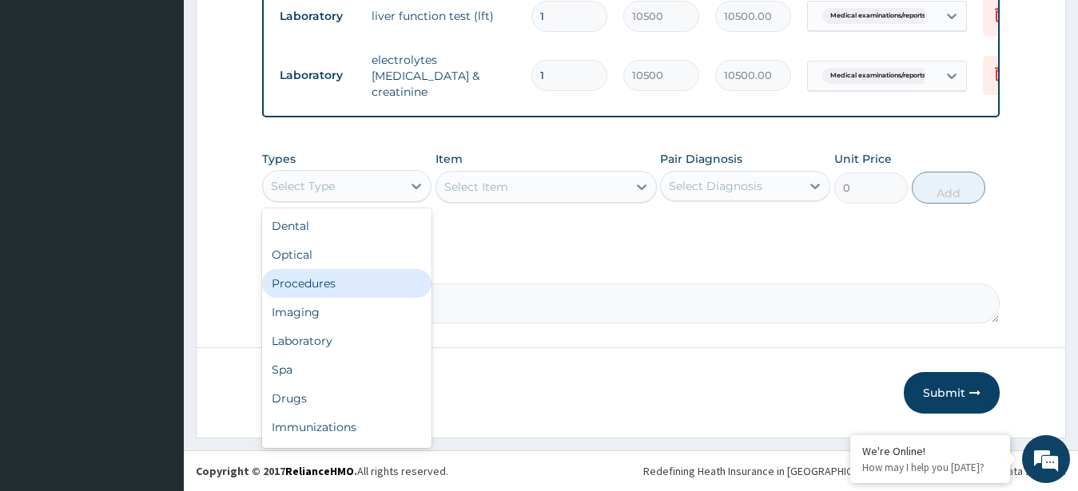
click at [350, 278] on div "Procedures" at bounding box center [347, 283] width 170 height 29
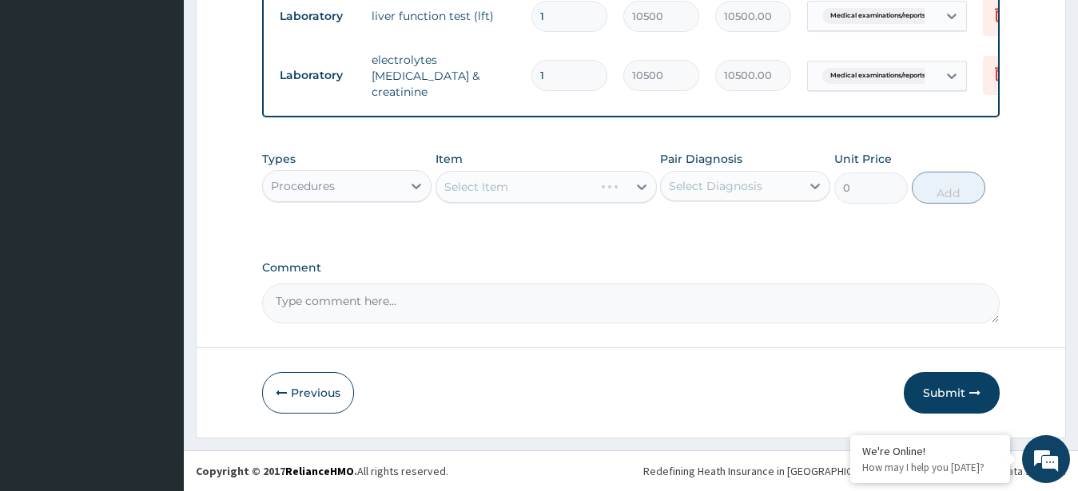
click at [567, 177] on div "Select Item" at bounding box center [546, 187] width 221 height 32
click at [567, 178] on div "Select Item" at bounding box center [531, 187] width 191 height 26
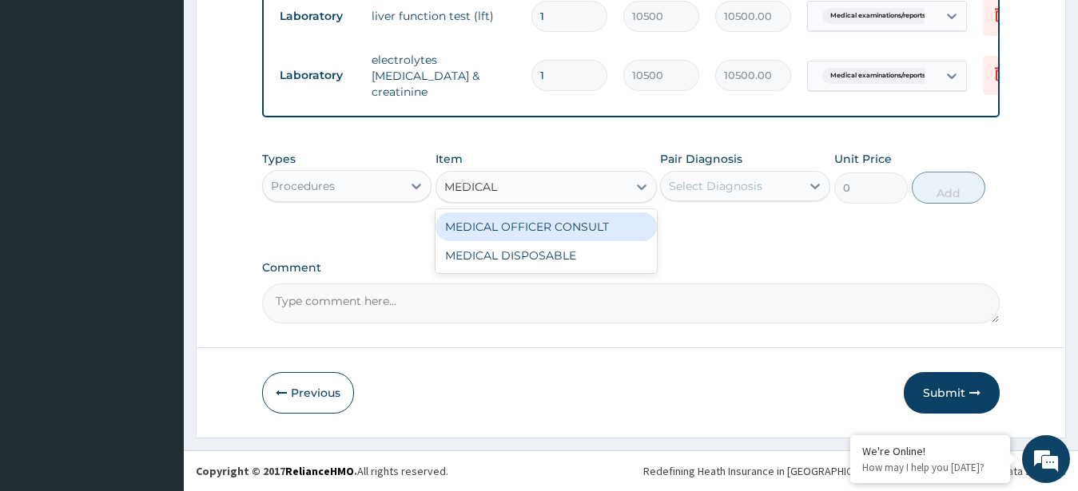
type input "MEDICAL"
click at [577, 221] on div "MEDICAL OFFICER CONSULT" at bounding box center [546, 227] width 221 height 29
type input "10000"
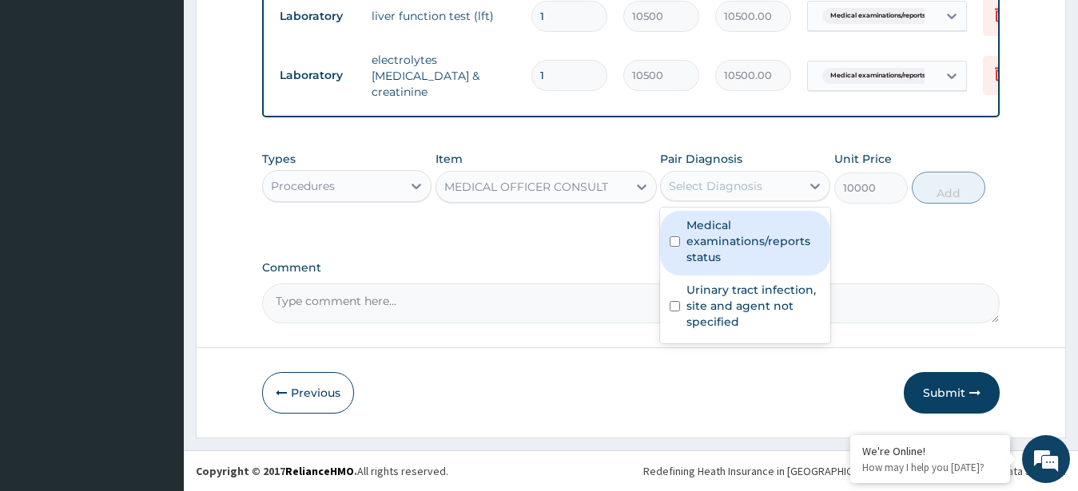
click at [793, 182] on div "Select Diagnosis" at bounding box center [731, 186] width 140 height 26
click at [751, 250] on div "Medical examinations/reports status" at bounding box center [745, 243] width 170 height 65
checkbox input "true"
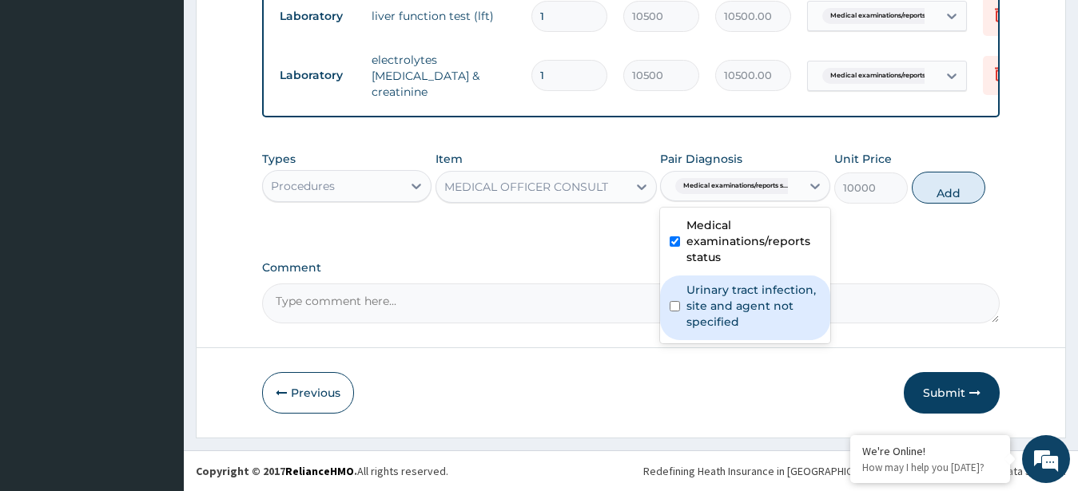
click at [801, 282] on label "Urinary tract infection, site and agent not specified" at bounding box center [753, 306] width 134 height 48
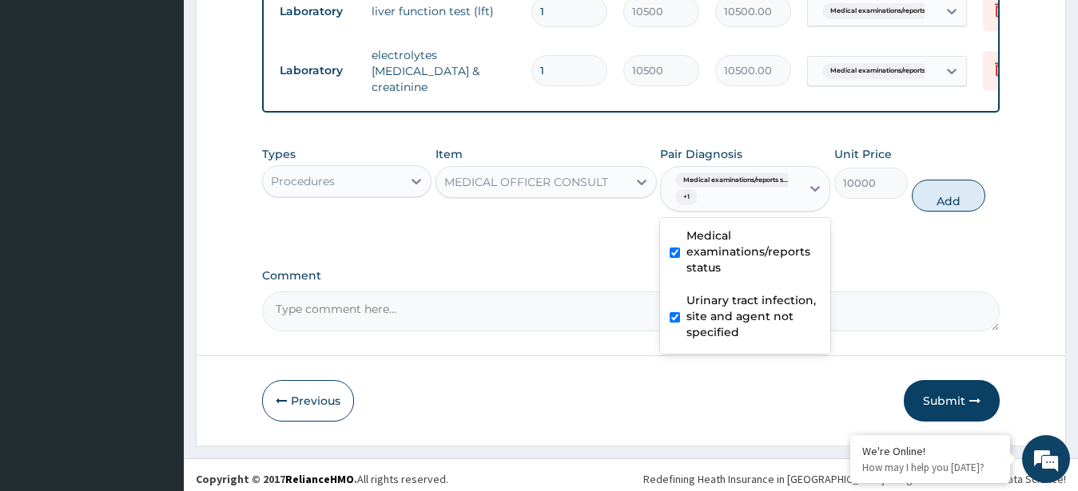
checkbox input "true"
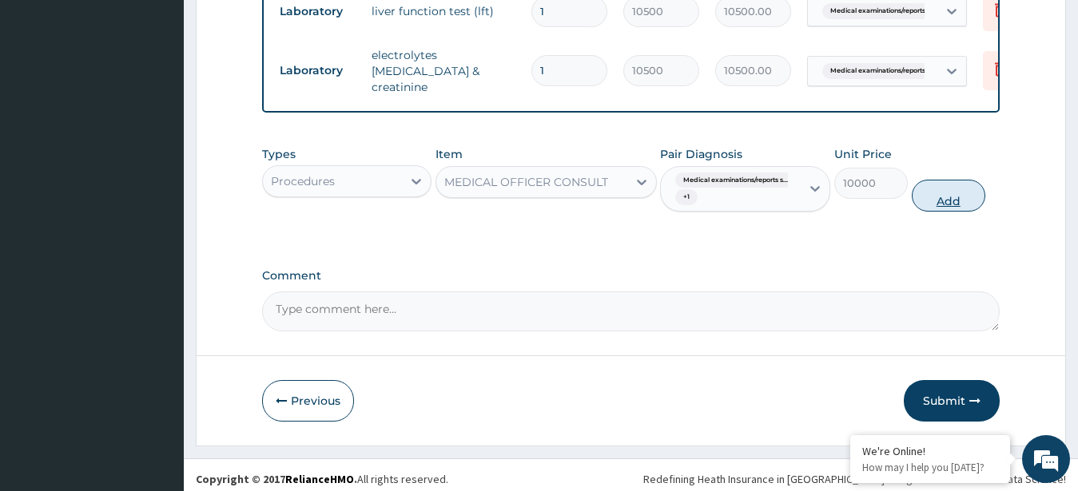
click at [941, 193] on button "Add" at bounding box center [949, 196] width 74 height 32
type input "0"
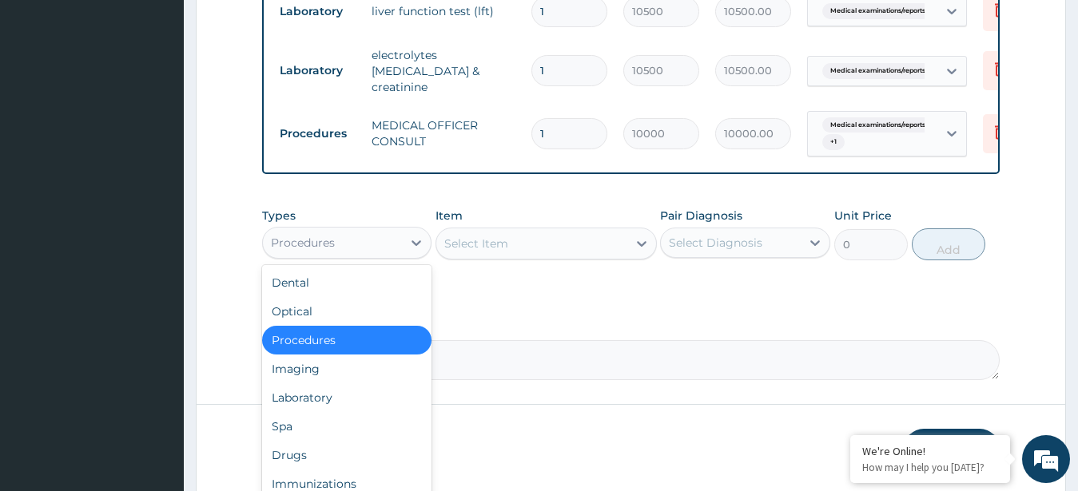
click at [375, 247] on div "Procedures" at bounding box center [333, 243] width 140 height 26
click at [300, 408] on div "Laboratory" at bounding box center [347, 398] width 170 height 29
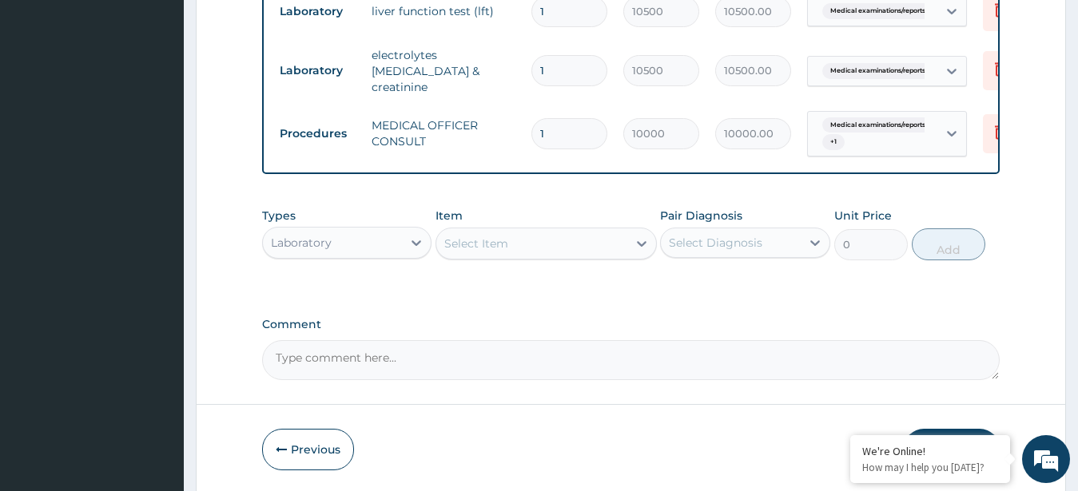
click at [529, 241] on div "Select Item" at bounding box center [531, 244] width 191 height 26
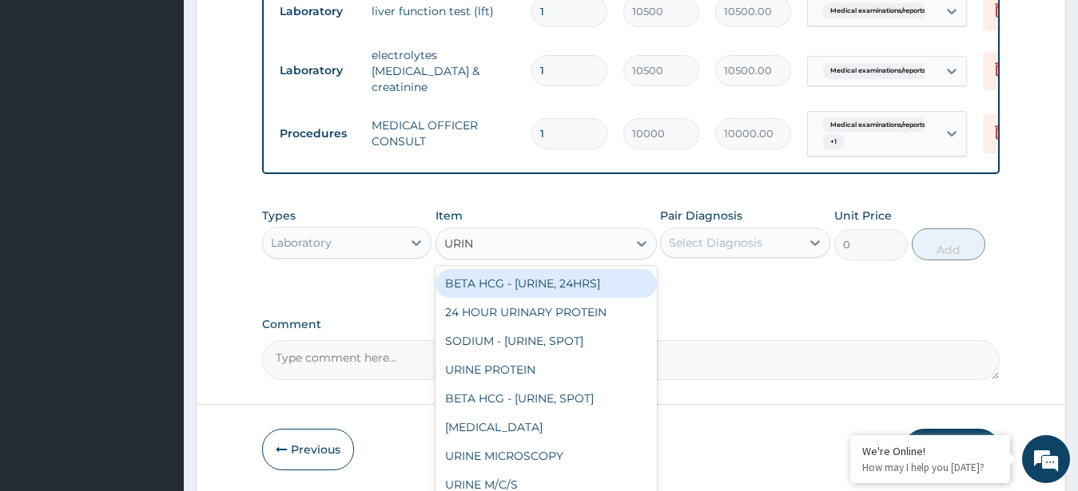
type input "URINA"
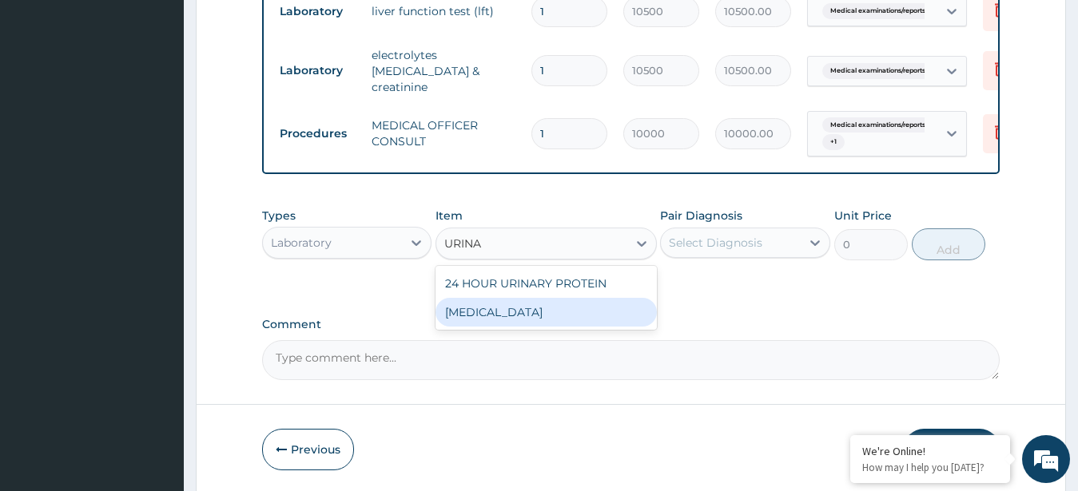
click at [536, 320] on div "[MEDICAL_DATA]" at bounding box center [546, 312] width 221 height 29
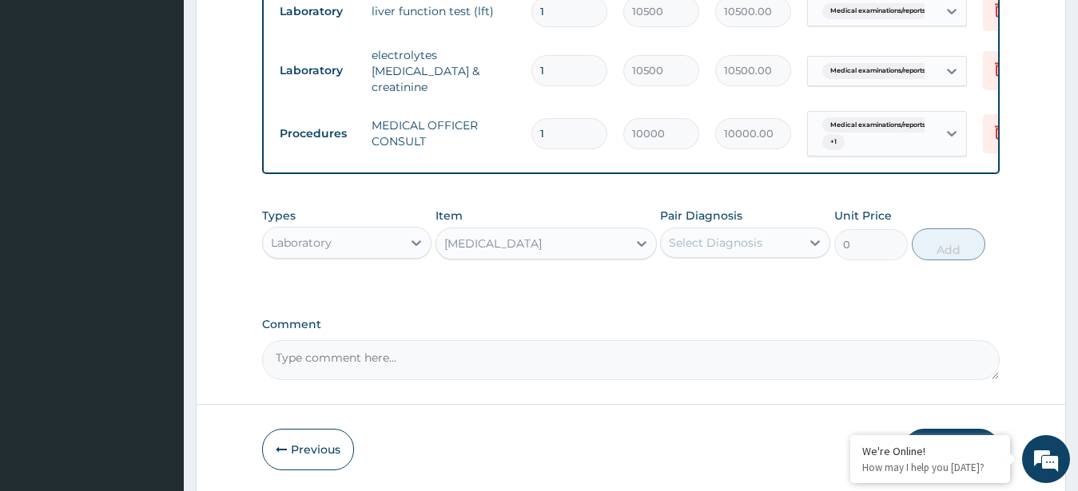
type input "3000"
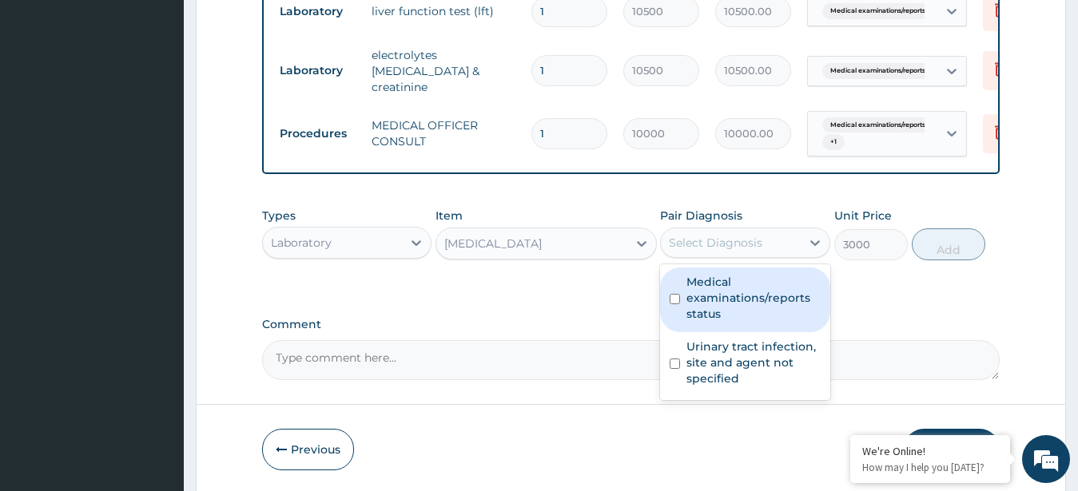
click at [746, 237] on div "Select Diagnosis" at bounding box center [731, 243] width 140 height 26
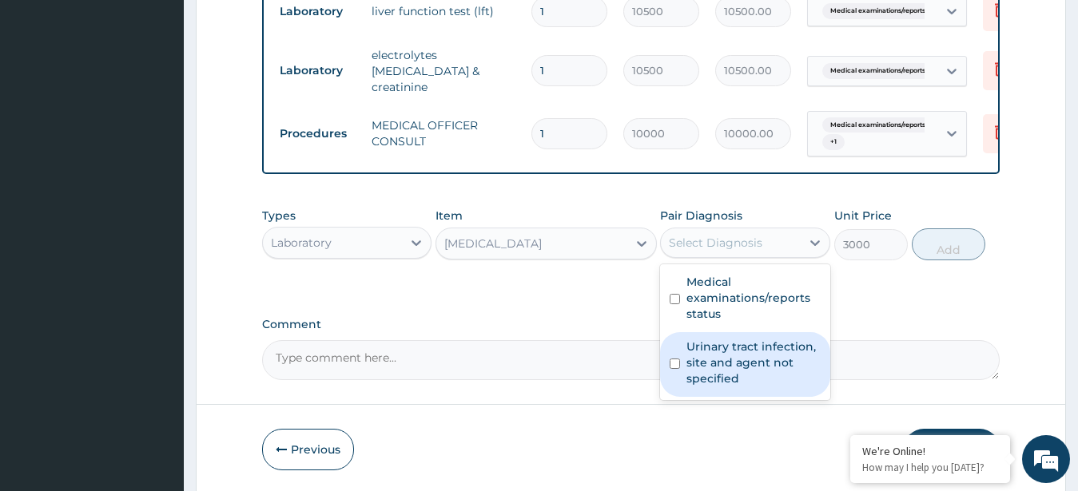
click at [725, 332] on div "Urinary tract infection, site and agent not specified" at bounding box center [745, 364] width 170 height 65
checkbox input "true"
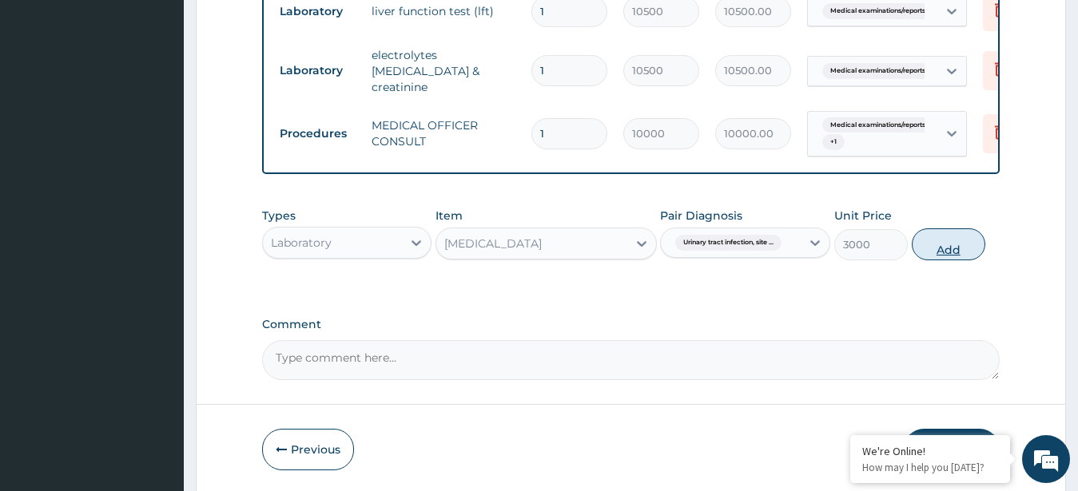
click at [953, 247] on button "Add" at bounding box center [949, 245] width 74 height 32
type input "0"
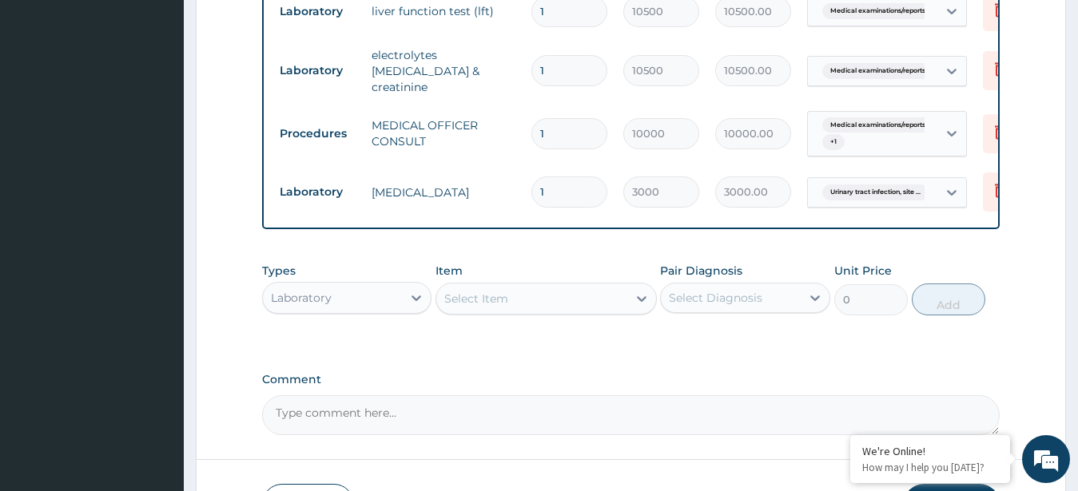
click at [516, 304] on div "Select Item" at bounding box center [531, 299] width 191 height 26
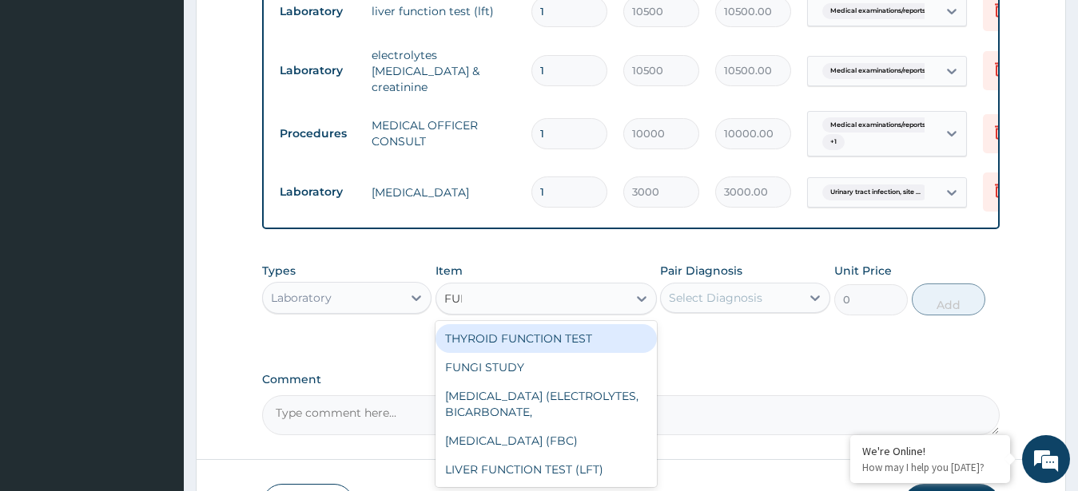
type input "FULL"
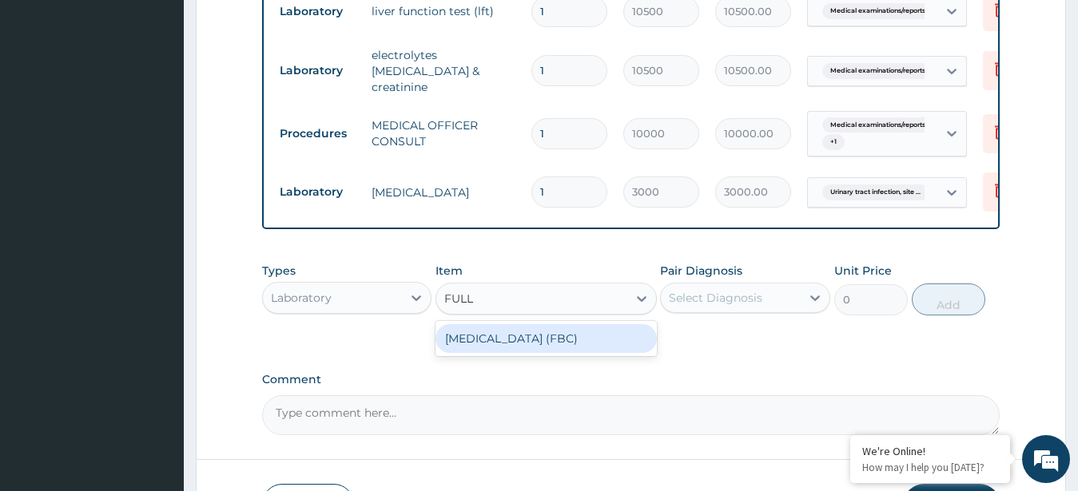
click at [530, 340] on div "FULL BLOOD COUNT (FBC)" at bounding box center [546, 338] width 221 height 29
type input "8000"
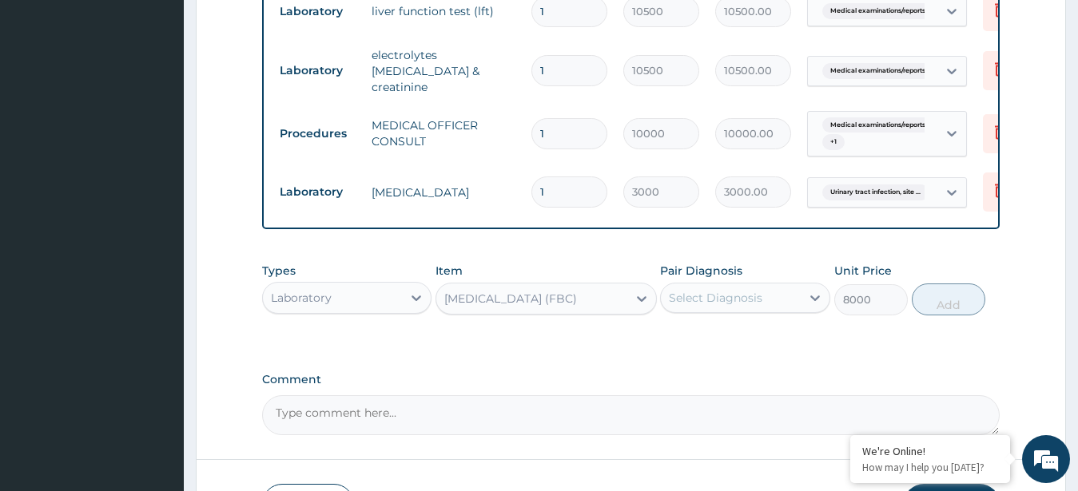
click at [696, 305] on div "Select Diagnosis" at bounding box center [715, 298] width 93 height 16
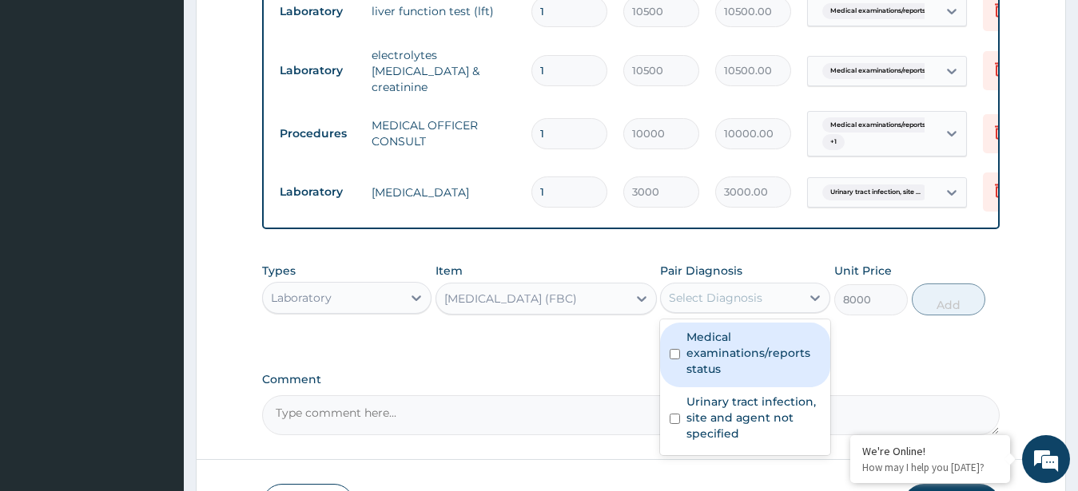
click at [692, 341] on label "Medical examinations/reports status" at bounding box center [753, 353] width 134 height 48
checkbox input "true"
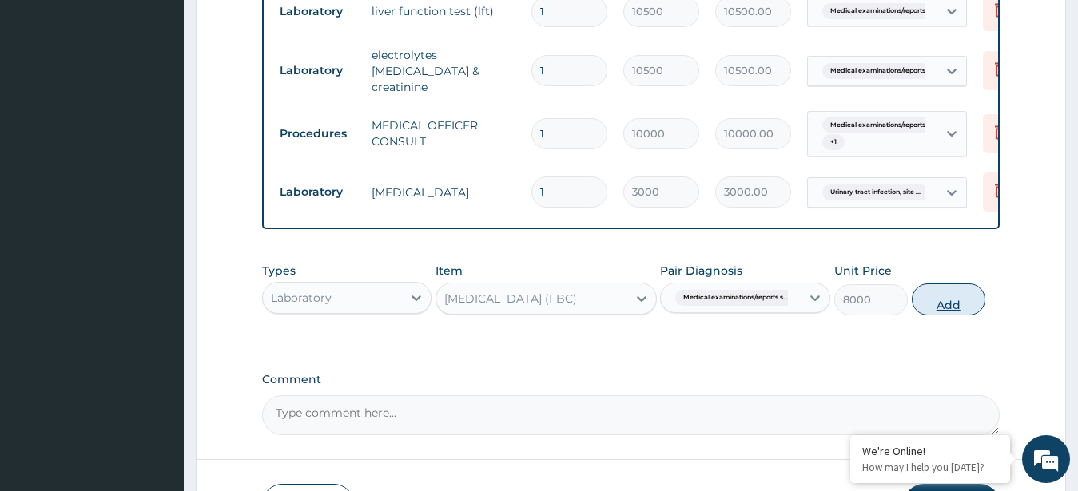
click at [948, 304] on button "Add" at bounding box center [949, 300] width 74 height 32
type input "0"
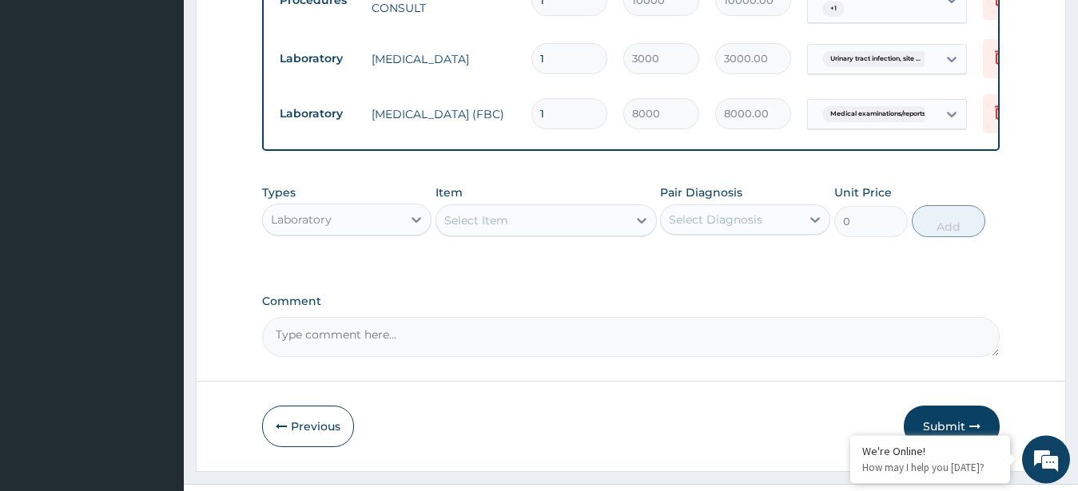
scroll to position [825, 0]
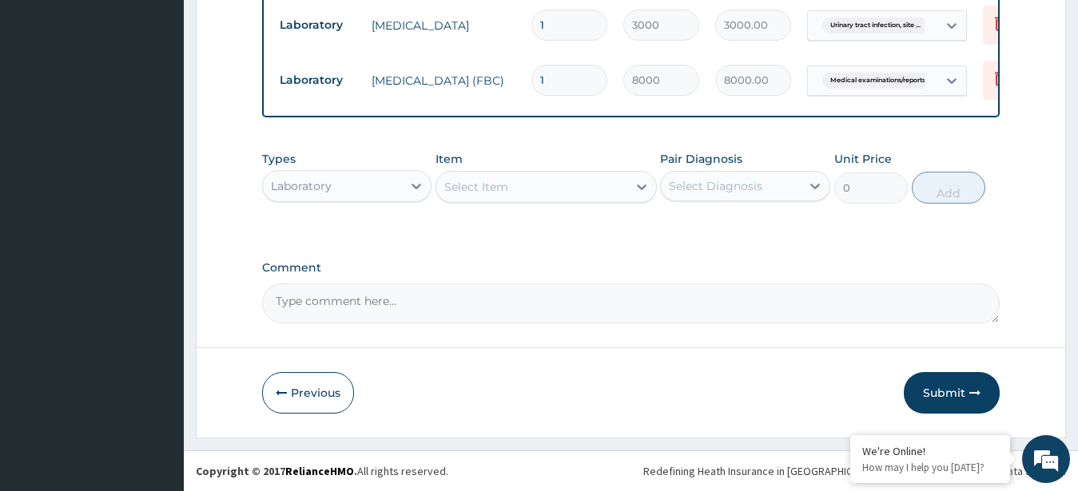
click at [559, 177] on div "Select Item" at bounding box center [531, 187] width 191 height 26
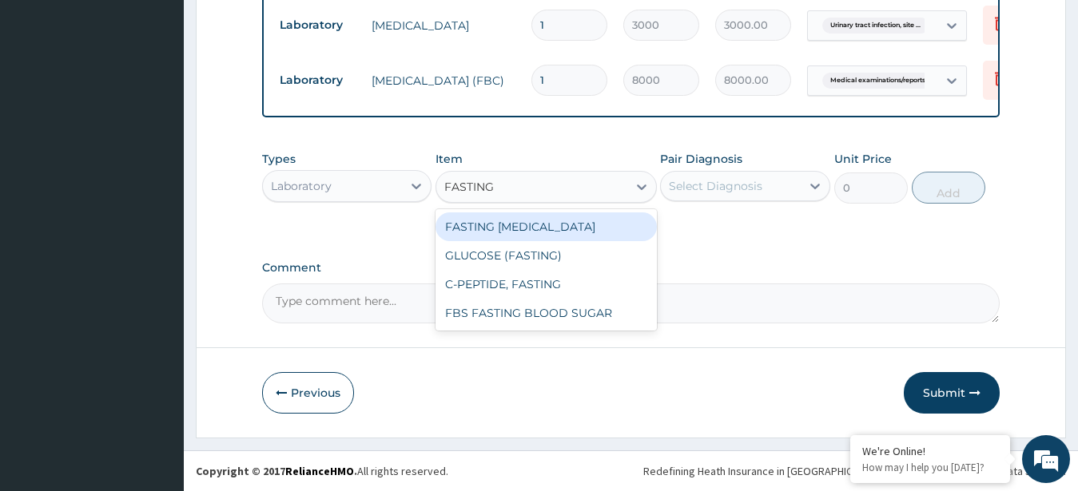
type input "FASTING"
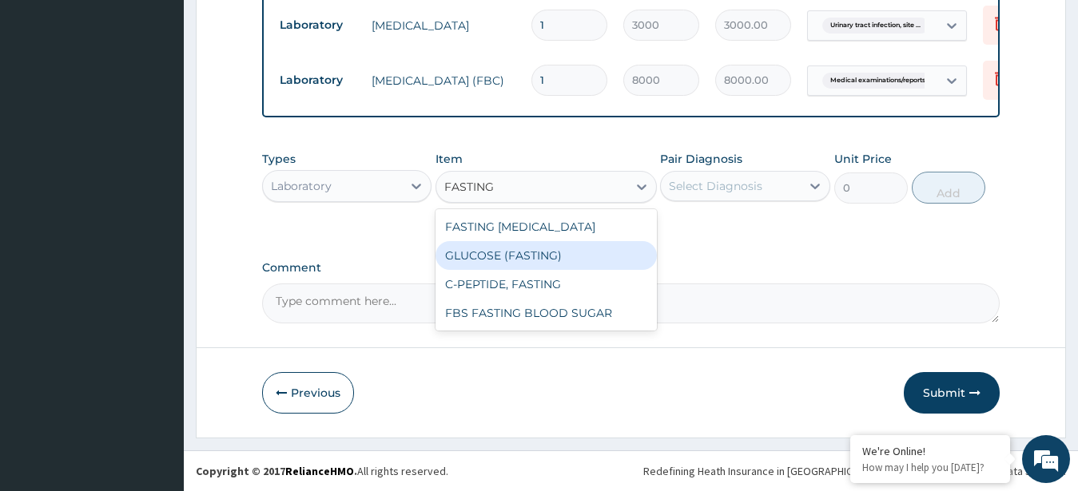
click at [547, 256] on div "GLUCOSE (FASTING)" at bounding box center [546, 255] width 221 height 29
type input "1500"
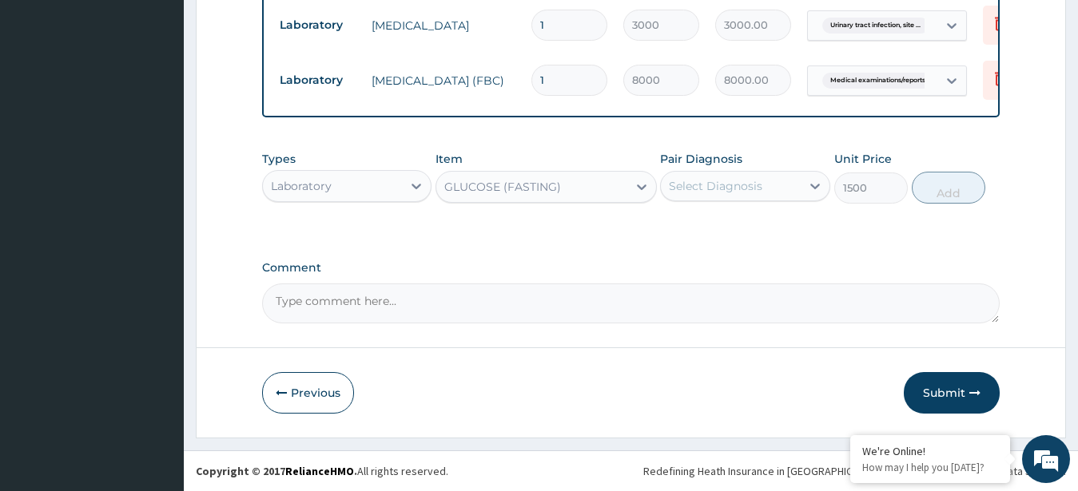
click at [729, 190] on div "Select Diagnosis" at bounding box center [715, 186] width 93 height 16
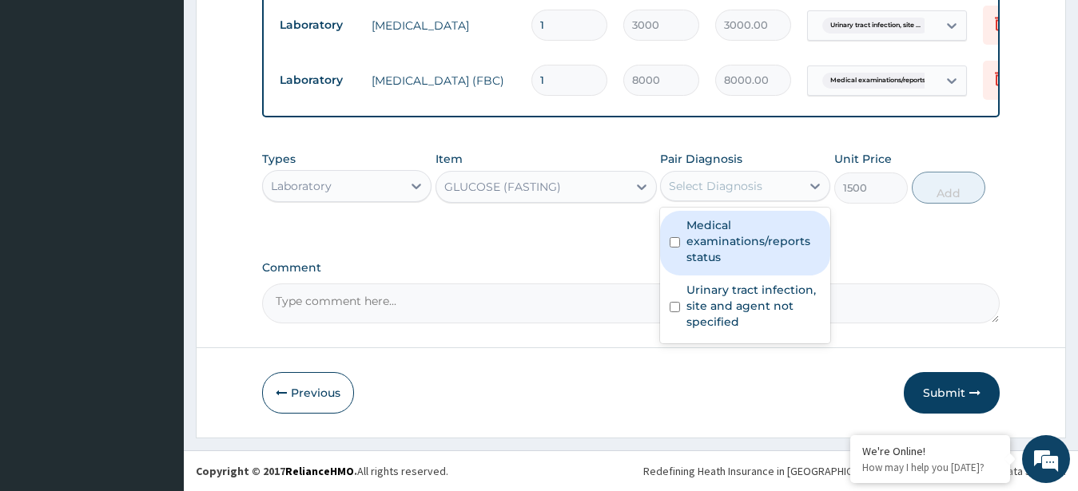
click at [723, 235] on label "Medical examinations/reports status" at bounding box center [753, 241] width 134 height 48
checkbox input "true"
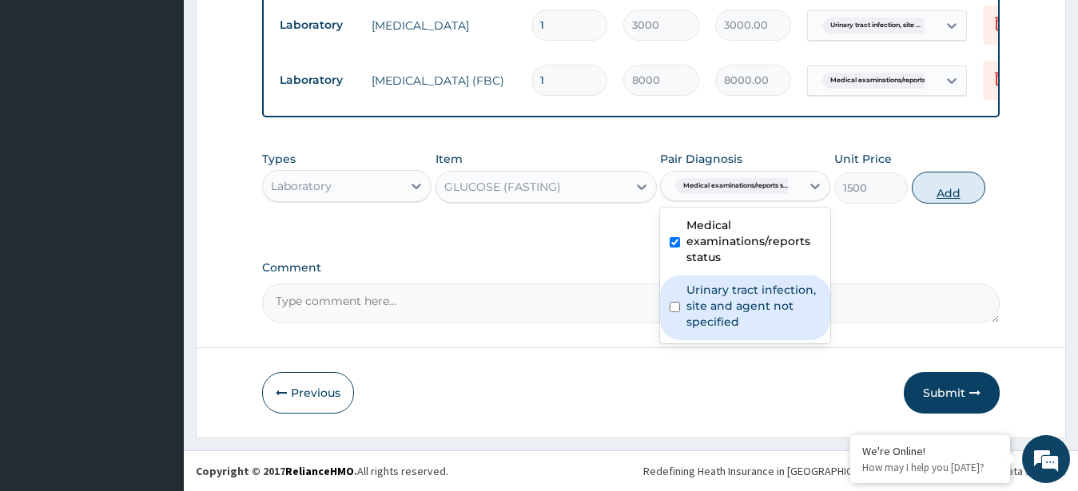
click at [953, 188] on button "Add" at bounding box center [949, 188] width 74 height 32
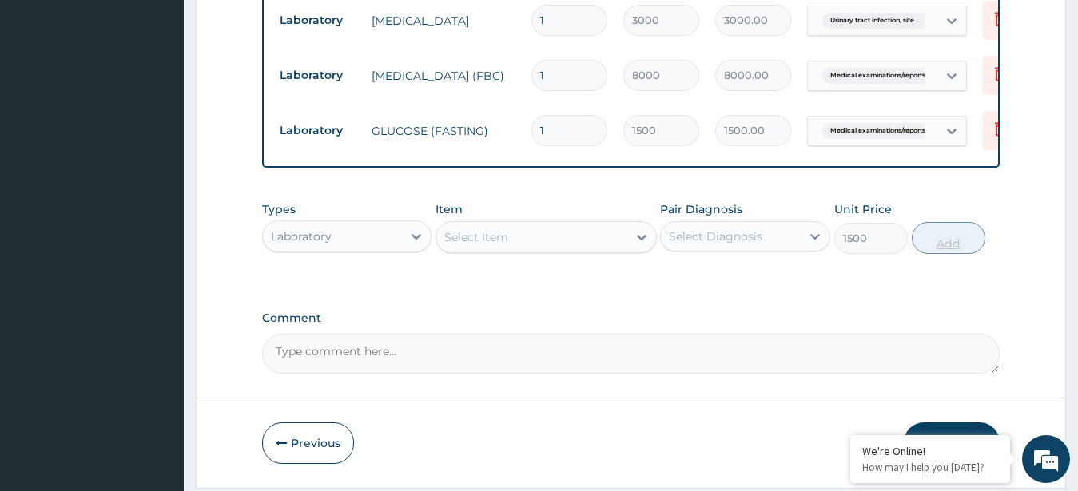
type input "0"
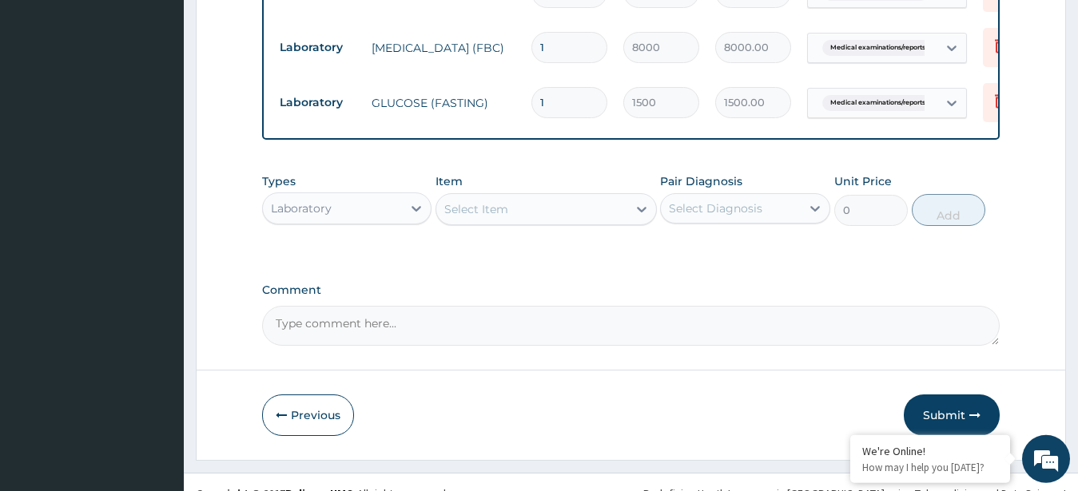
scroll to position [881, 0]
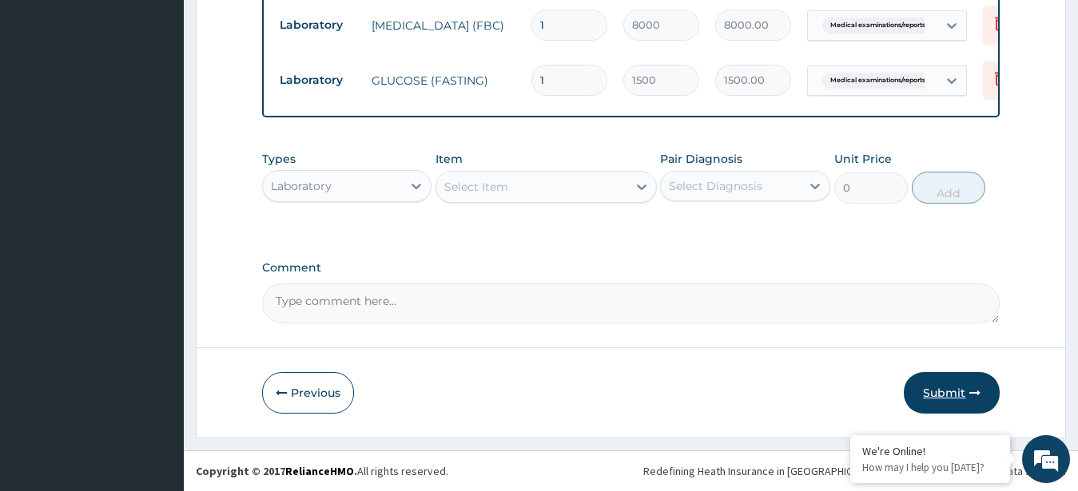
click at [944, 392] on button "Submit" at bounding box center [952, 393] width 96 height 42
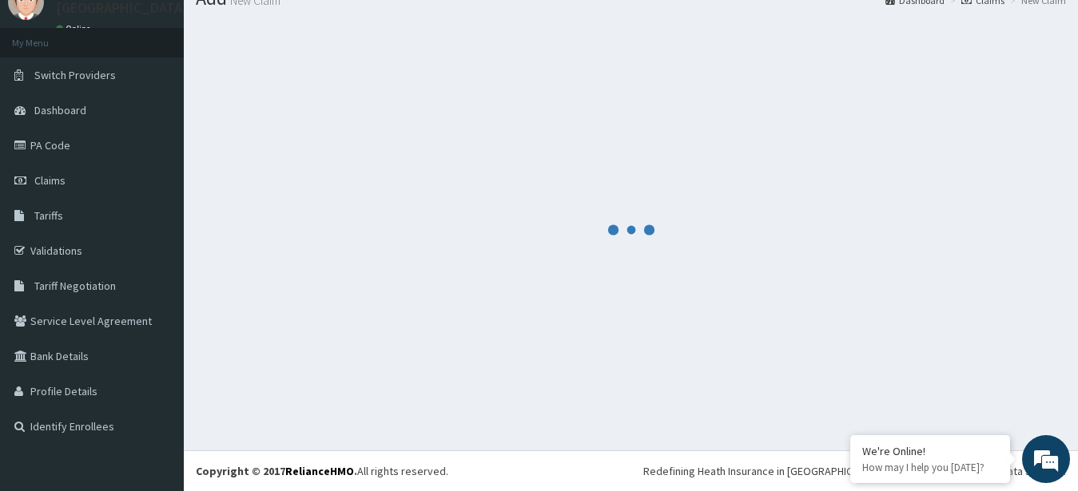
scroll to position [64, 0]
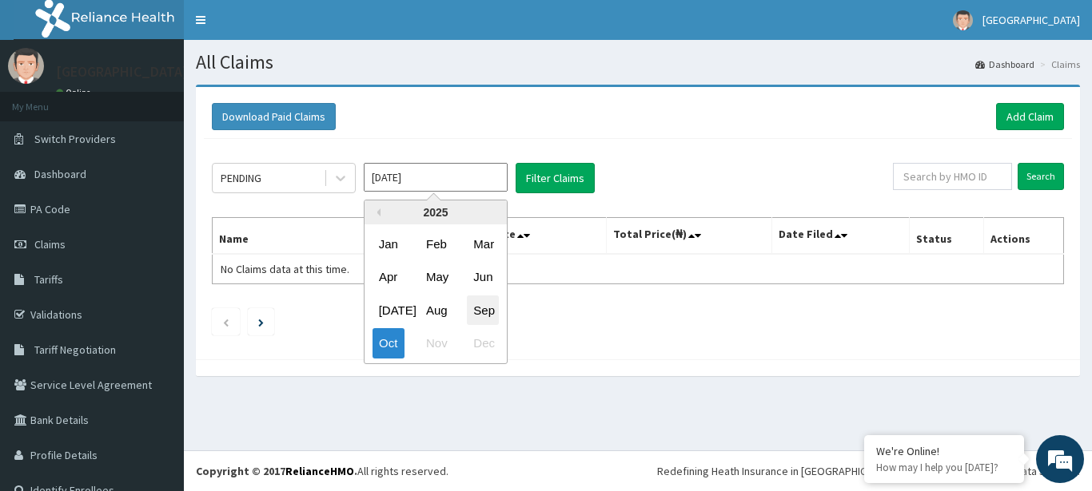
click at [486, 312] on div "Sep" at bounding box center [483, 311] width 32 height 30
type input "[DATE]"
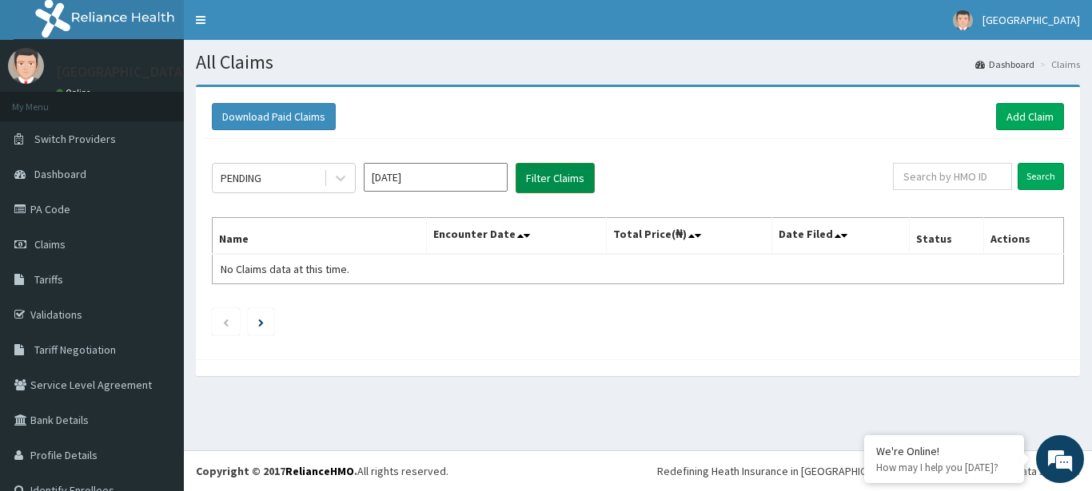
click at [565, 173] on button "Filter Claims" at bounding box center [554, 178] width 79 height 30
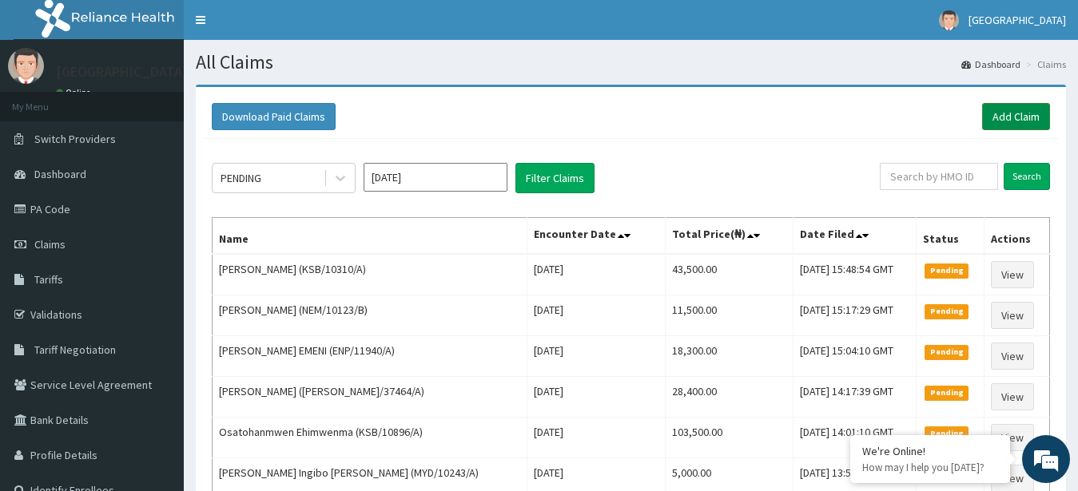
click at [1001, 117] on link "Add Claim" at bounding box center [1016, 116] width 68 height 27
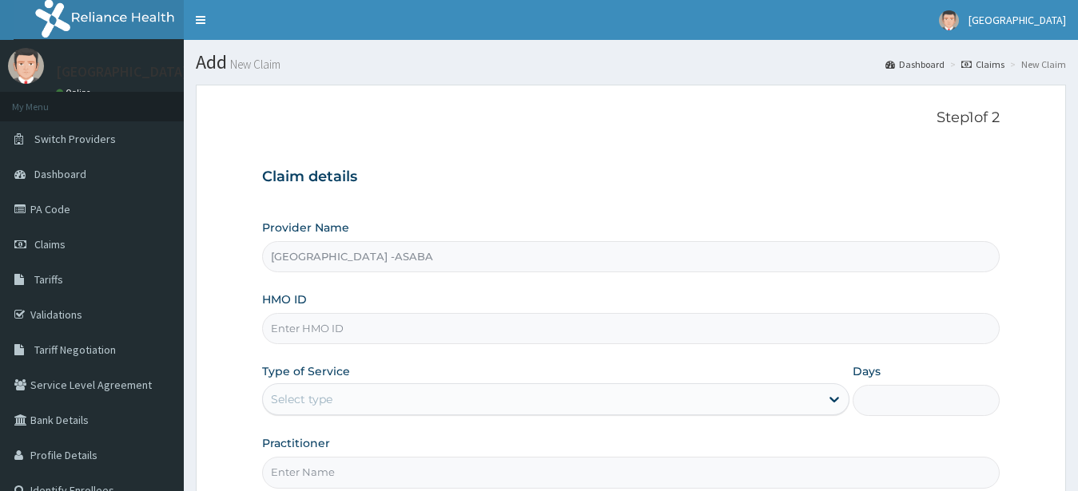
type input "[GEOGRAPHIC_DATA] -ASABA"
